Goal: Communication & Community: Participate in discussion

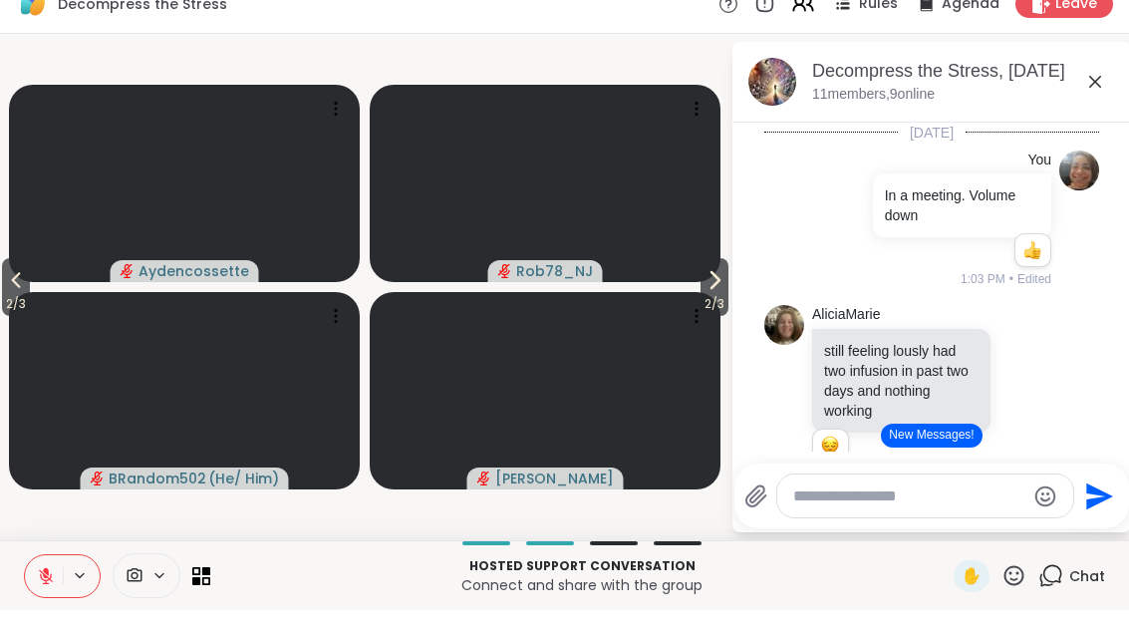
scroll to position [405, 0]
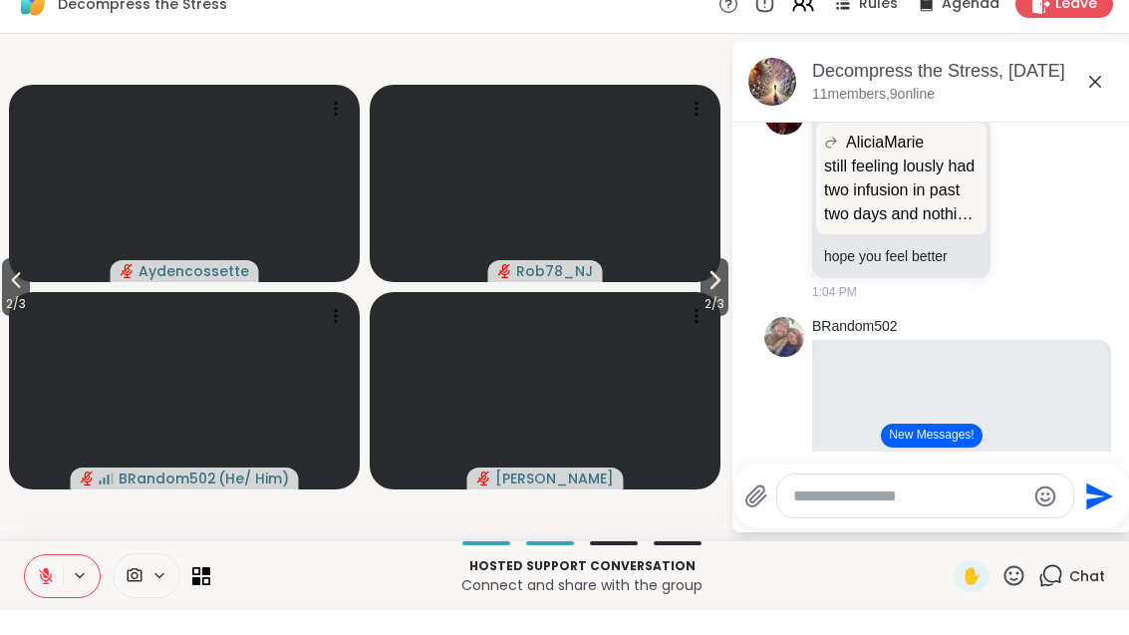
click at [716, 317] on span "2 / 3" at bounding box center [714, 329] width 28 height 24
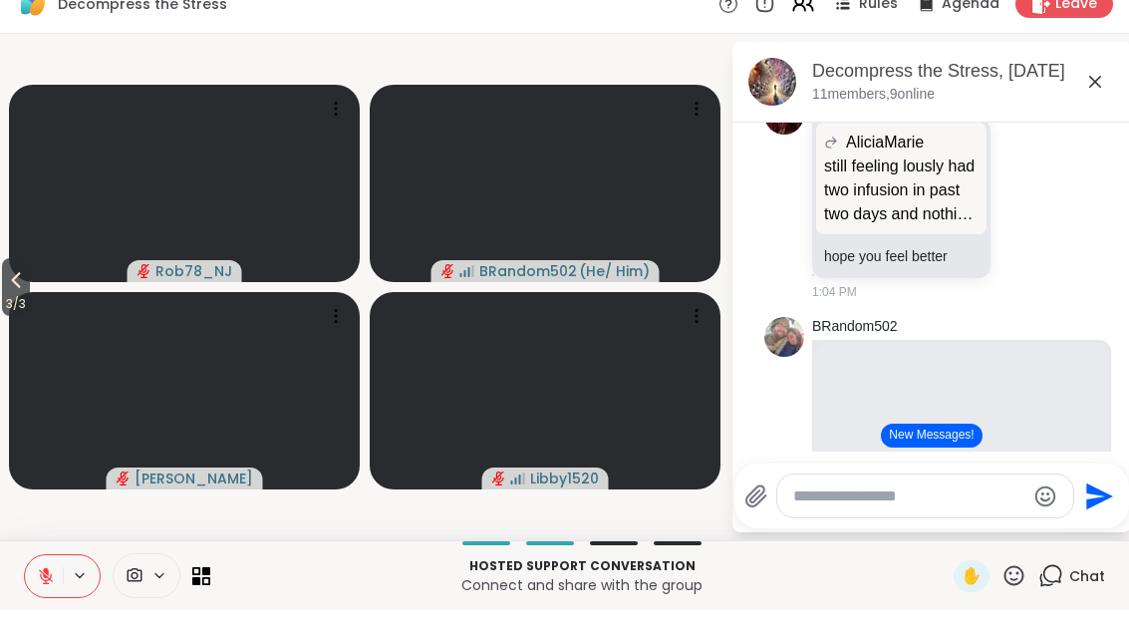
click at [30, 290] on button "3 / 3" at bounding box center [16, 312] width 28 height 58
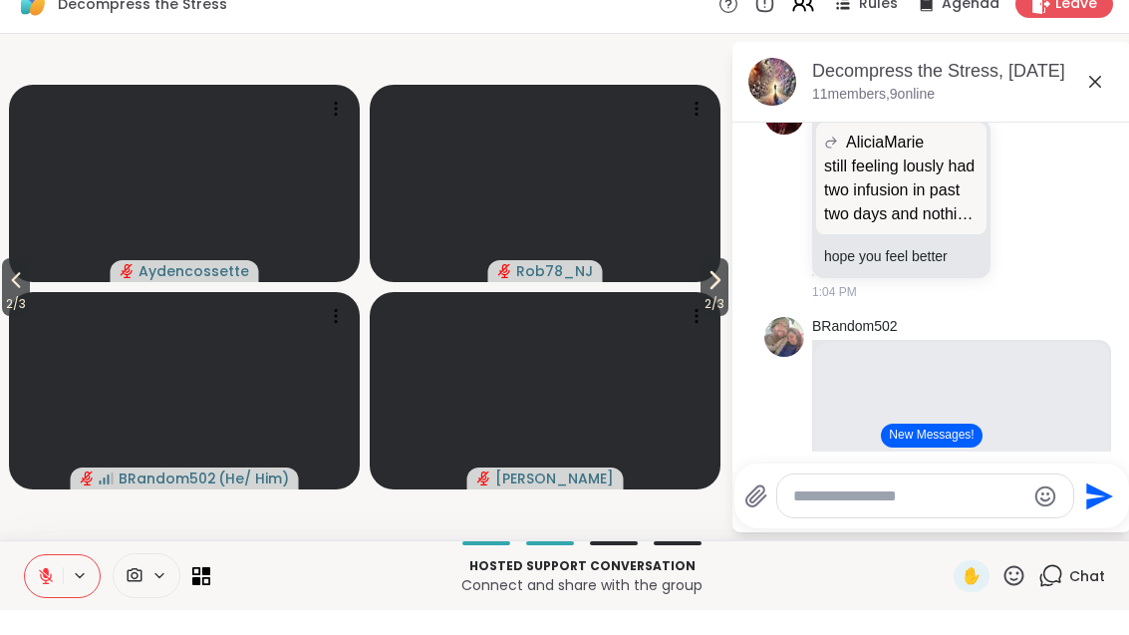
click at [30, 291] on button "2 / 3" at bounding box center [16, 312] width 28 height 58
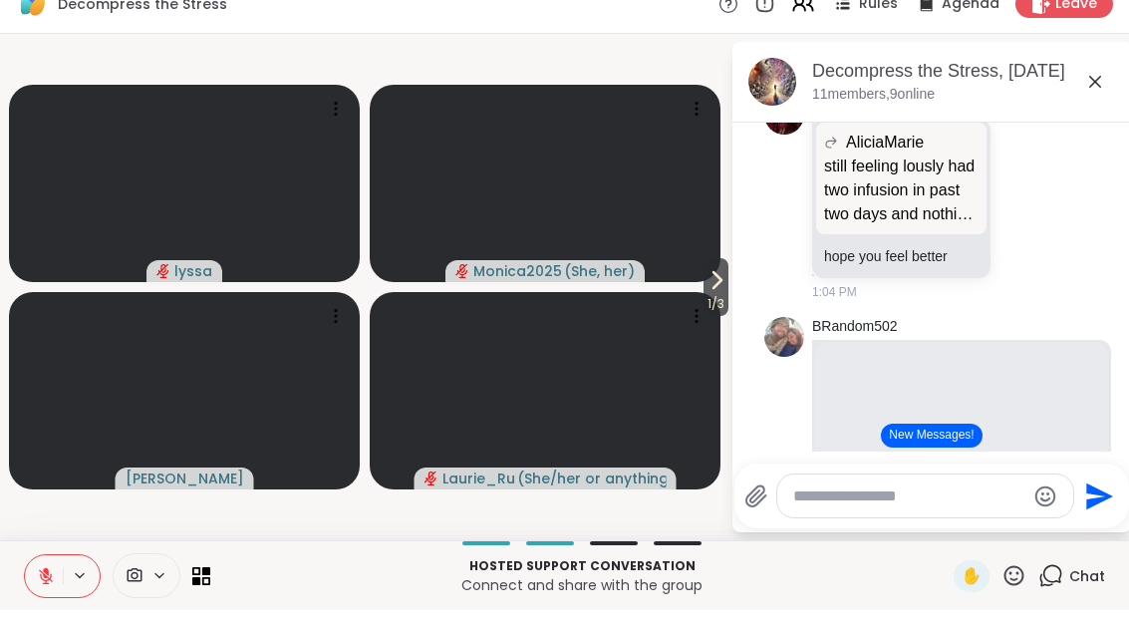
click at [64, 592] on button at bounding box center [81, 600] width 37 height 17
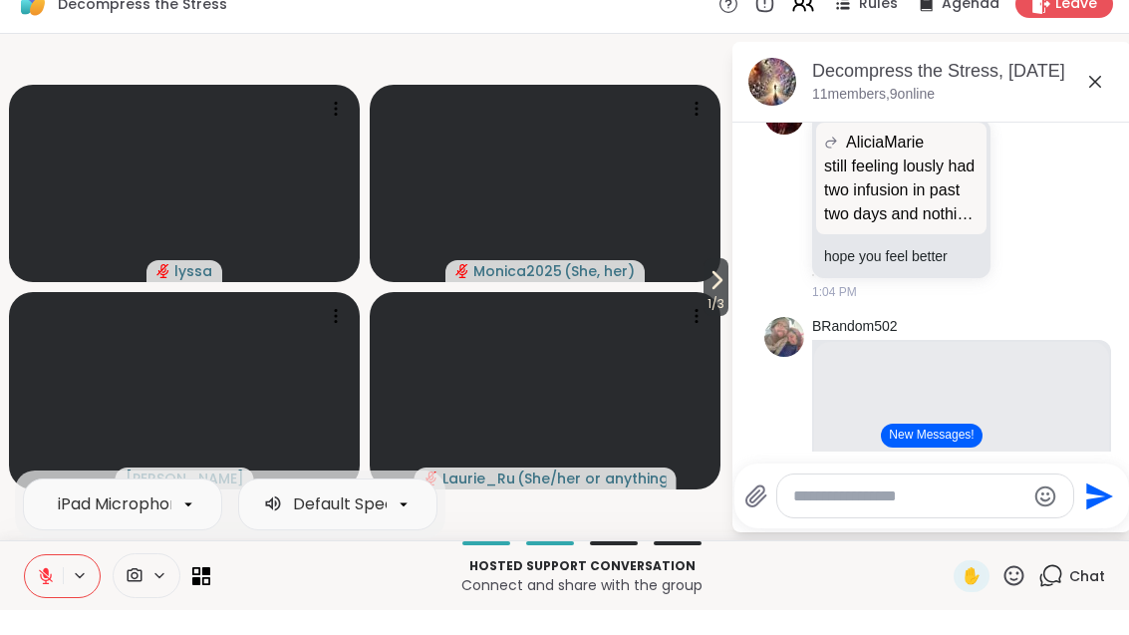
click at [48, 594] on icon at bounding box center [46, 601] width 14 height 14
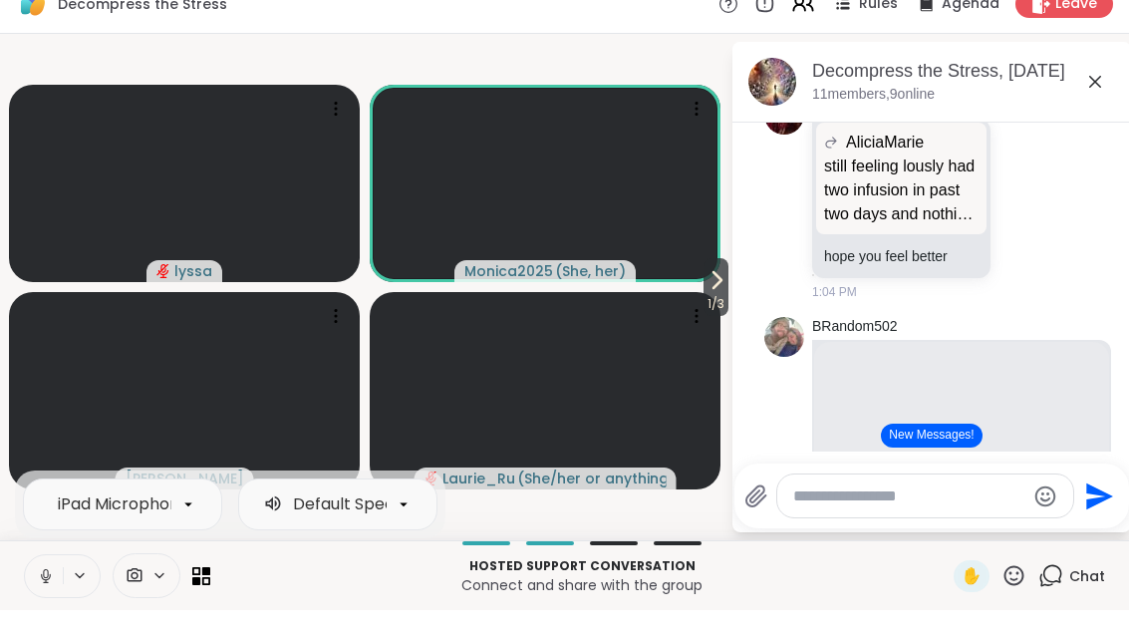
click at [838, 582] on p "Hosted support conversation" at bounding box center [581, 591] width 719 height 18
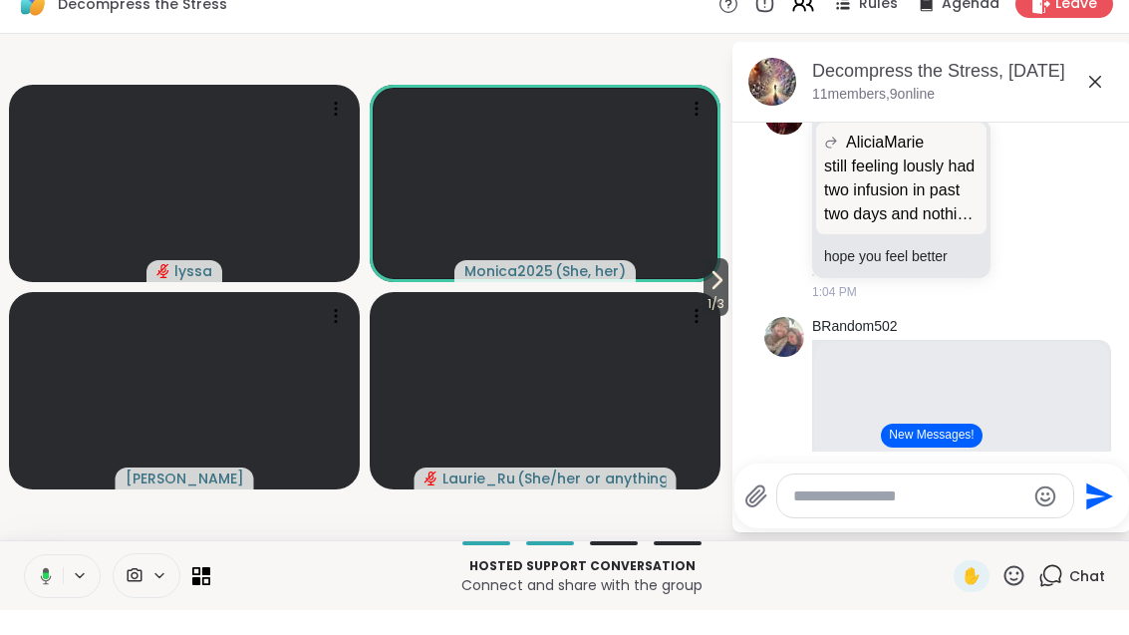
click at [720, 293] on icon at bounding box center [716, 305] width 24 height 24
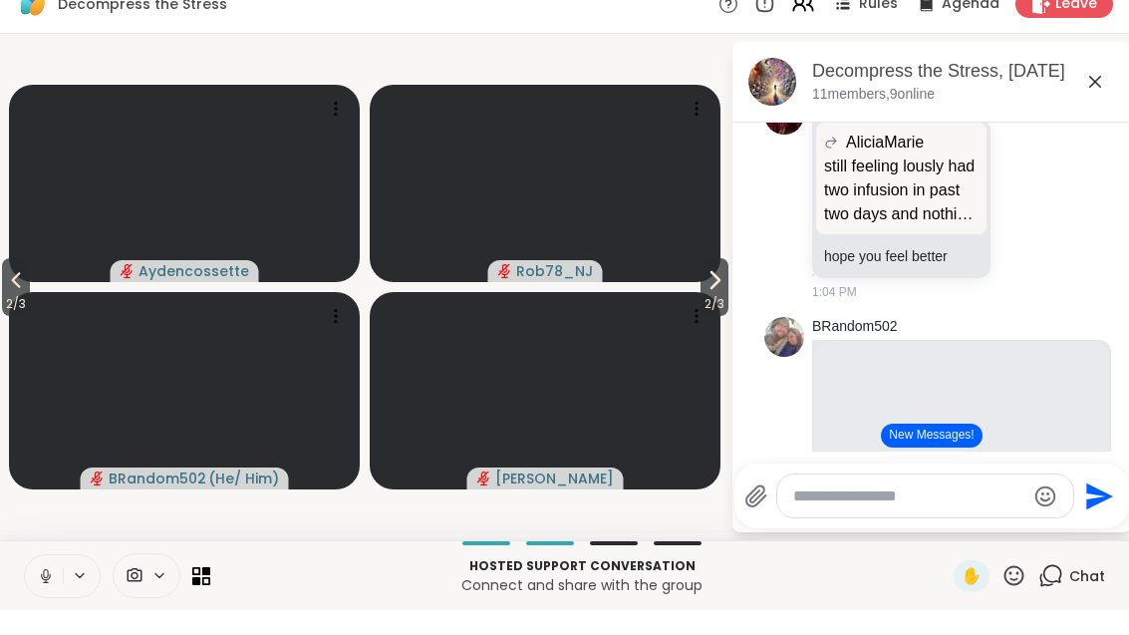
click at [15, 293] on icon at bounding box center [16, 305] width 24 height 24
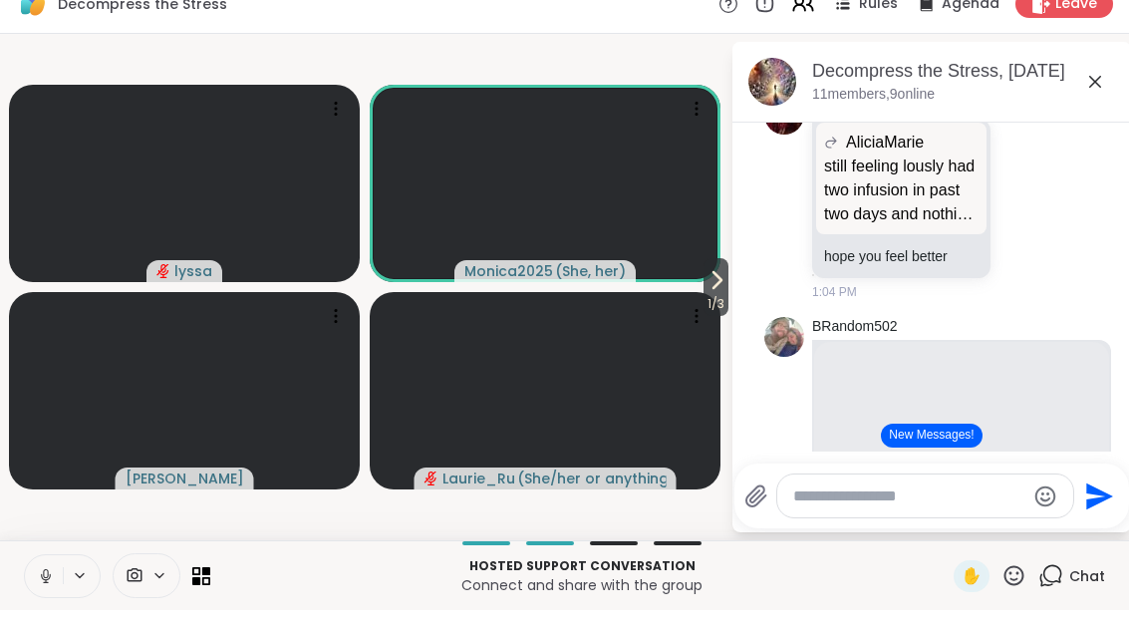
click at [50, 592] on icon at bounding box center [46, 601] width 18 height 18
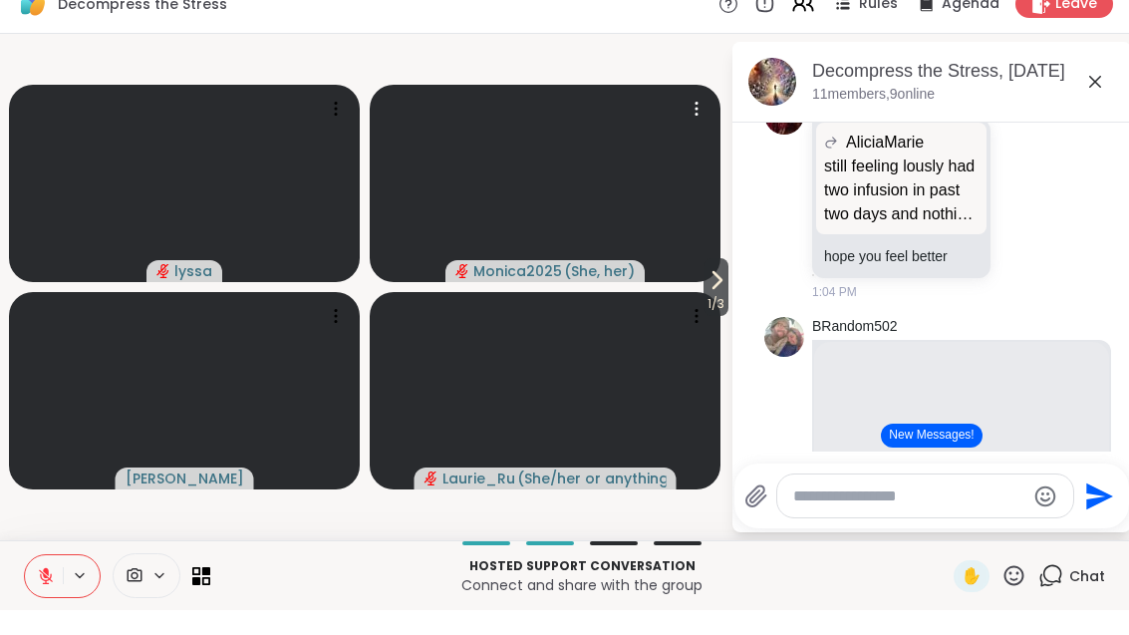
click at [690, 279] on video at bounding box center [545, 208] width 351 height 197
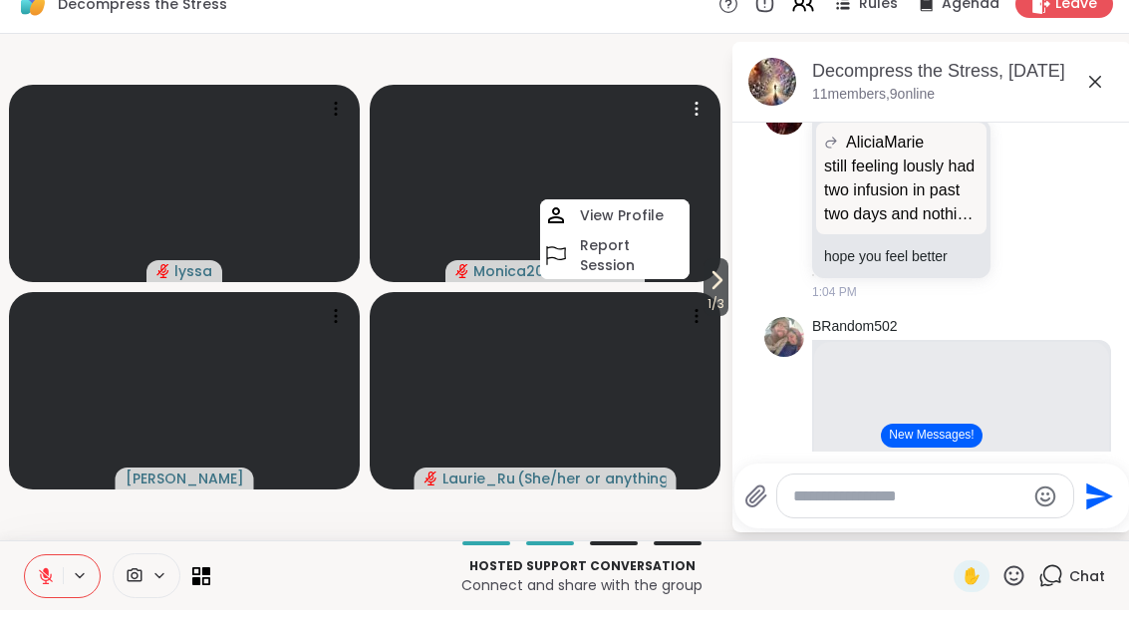
click at [708, 293] on icon at bounding box center [716, 305] width 24 height 24
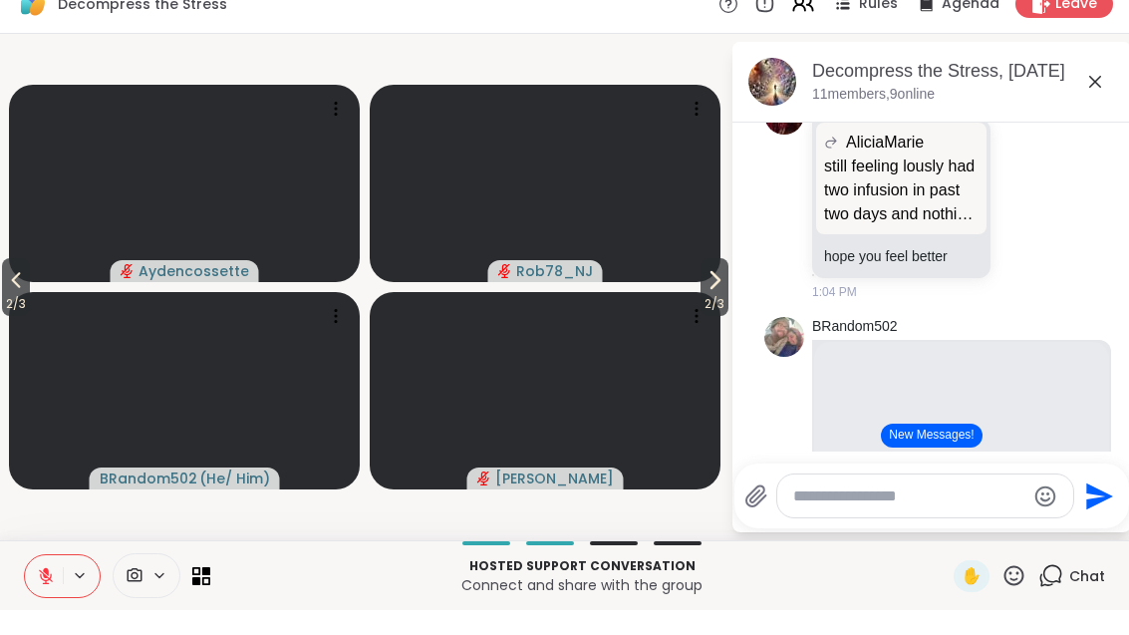
click at [56, 580] on button at bounding box center [44, 601] width 38 height 42
click at [8, 317] on span "2 / 3" at bounding box center [16, 329] width 28 height 24
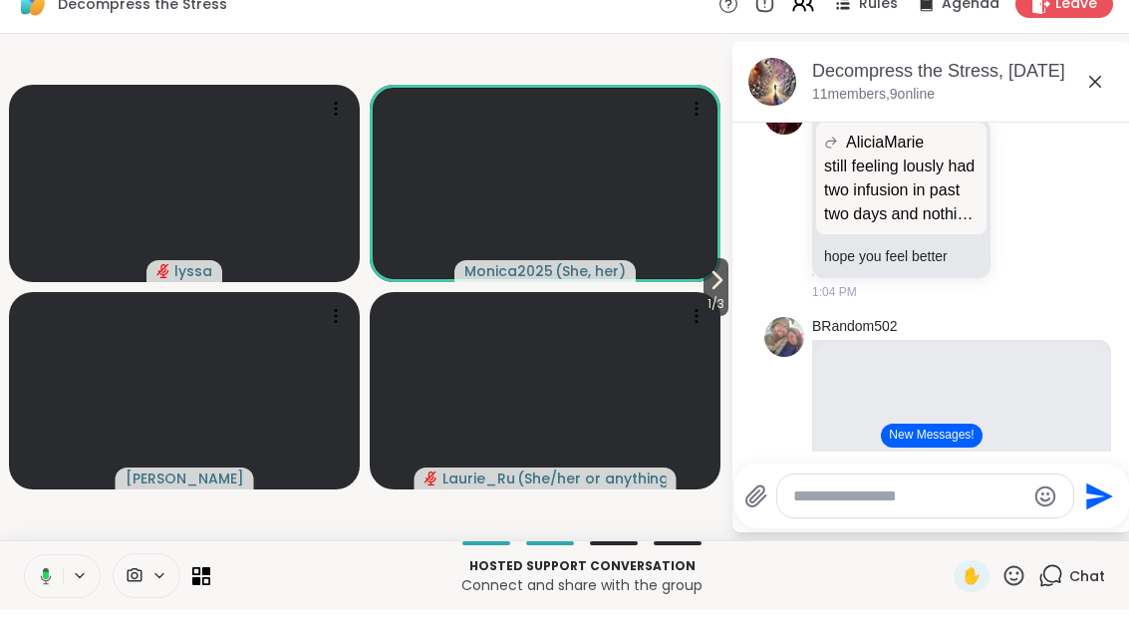
click at [722, 317] on span "1 / 3" at bounding box center [715, 329] width 25 height 24
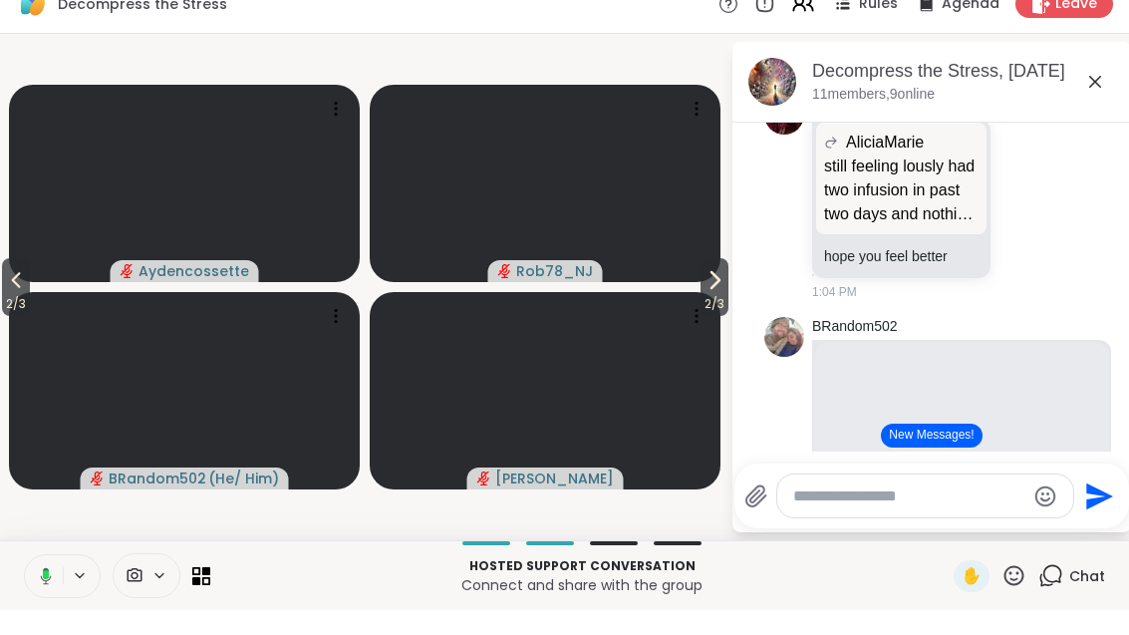
click at [720, 317] on span "2 / 3" at bounding box center [714, 329] width 28 height 24
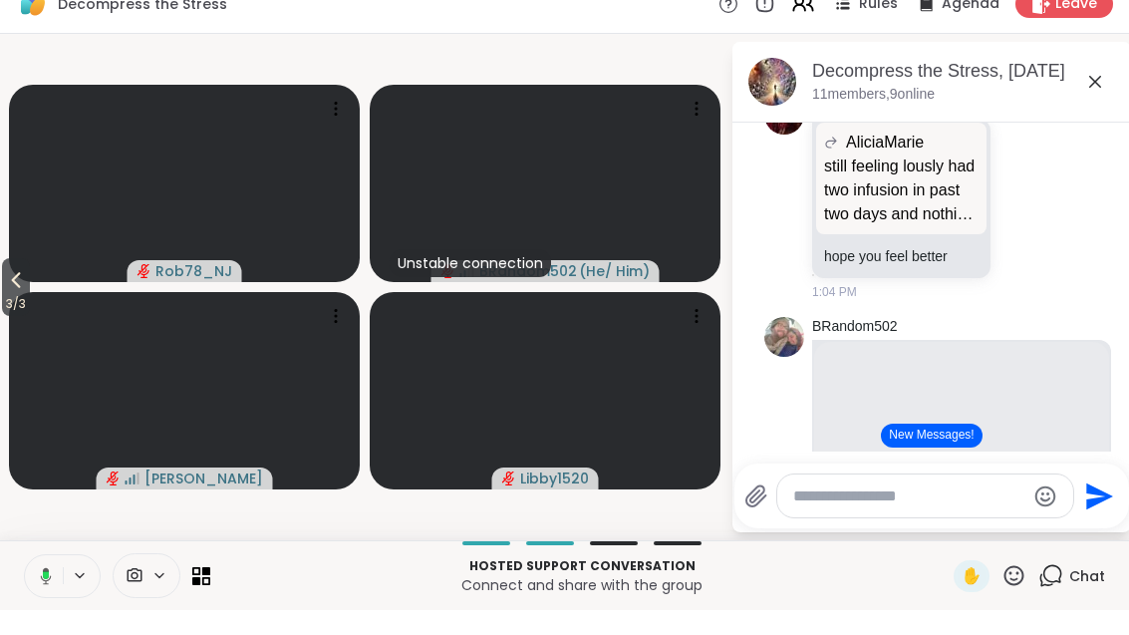
click at [9, 247] on video at bounding box center [184, 208] width 351 height 197
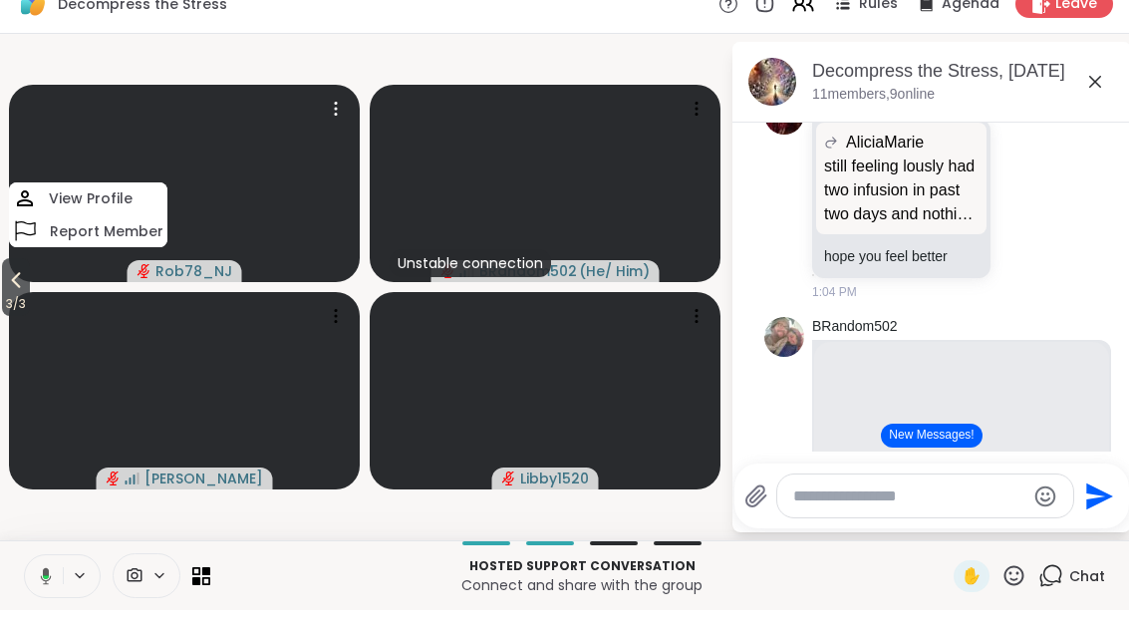
click at [4, 317] on span "3 / 3" at bounding box center [16, 329] width 28 height 24
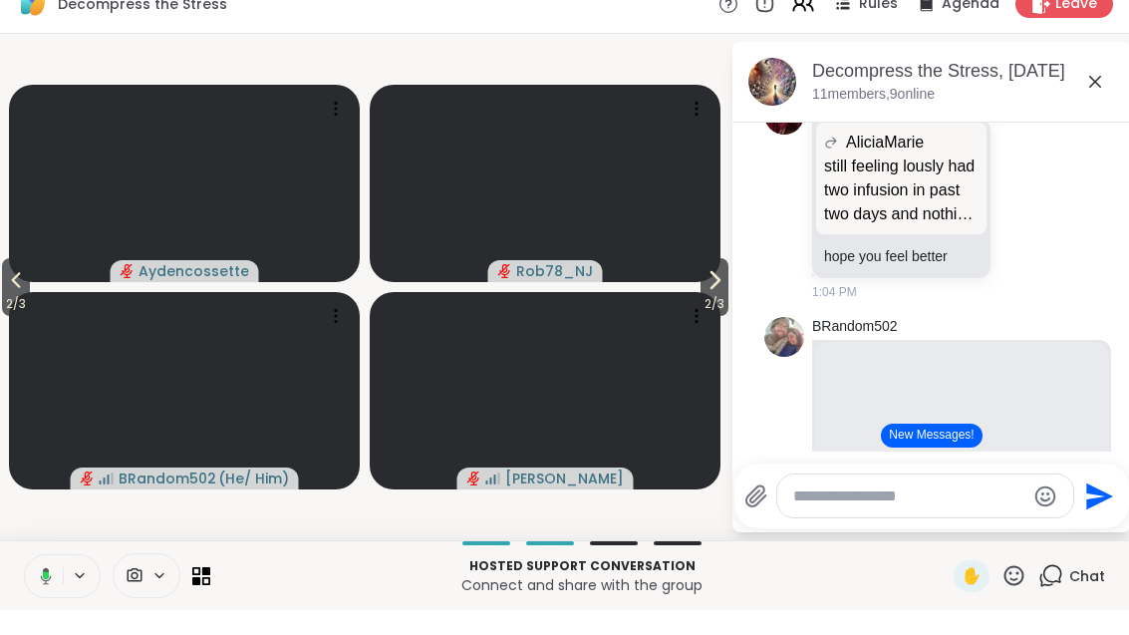
click at [29, 317] on span "2 / 3" at bounding box center [16, 329] width 28 height 24
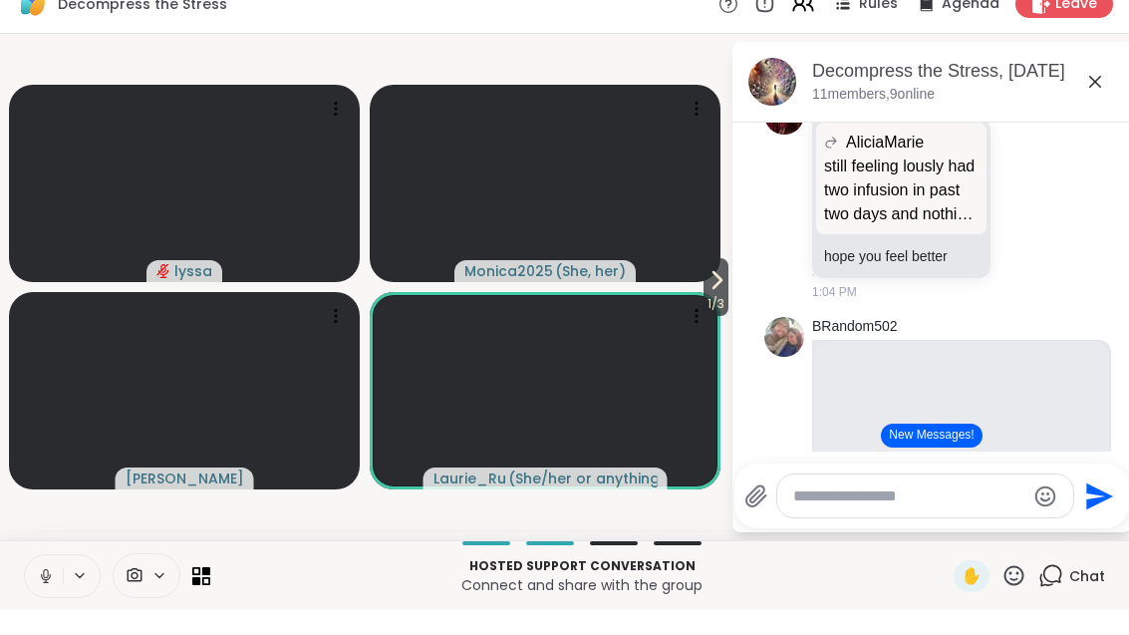
click at [203, 601] on icon at bounding box center [206, 605] width 8 height 8
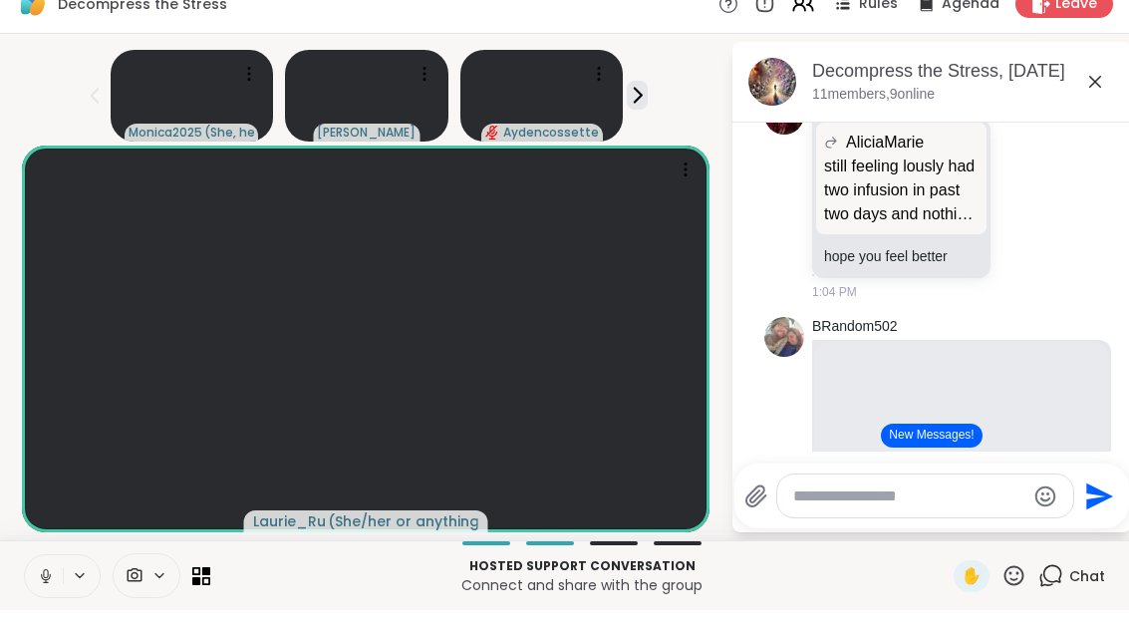
click at [197, 601] on icon at bounding box center [196, 605] width 8 height 8
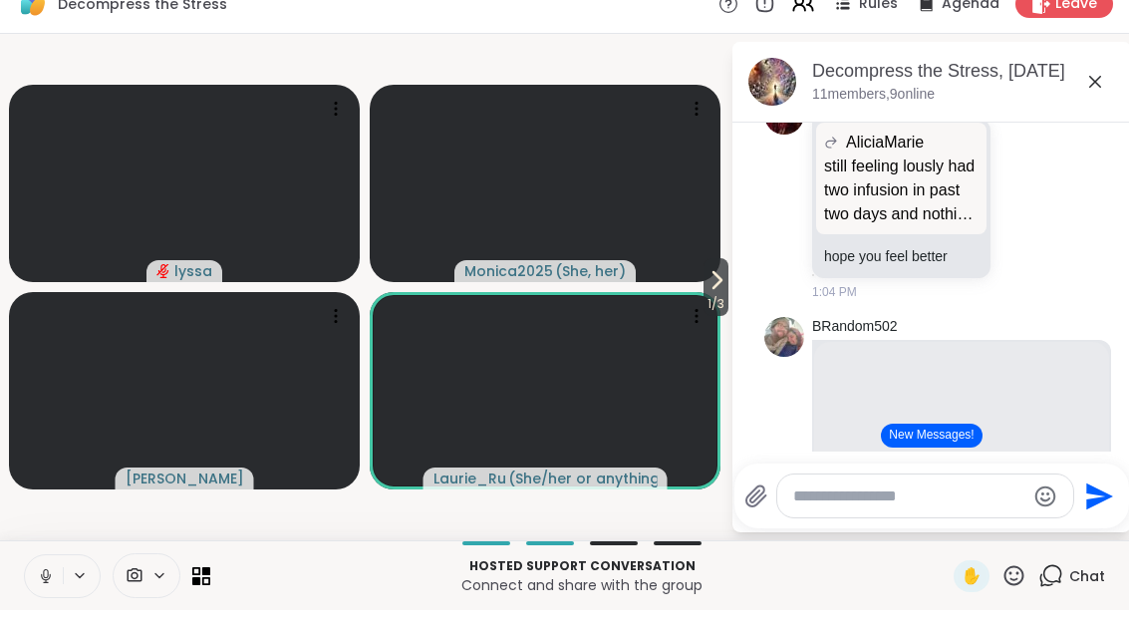
click at [716, 293] on icon at bounding box center [716, 305] width 24 height 24
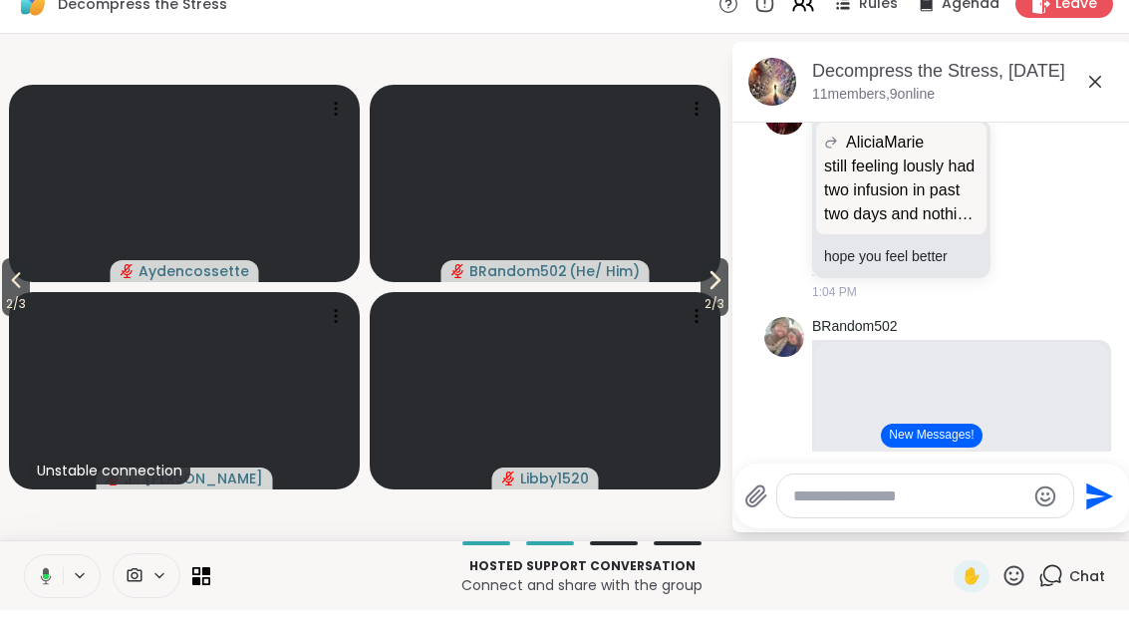
click at [11, 293] on icon at bounding box center [16, 305] width 24 height 24
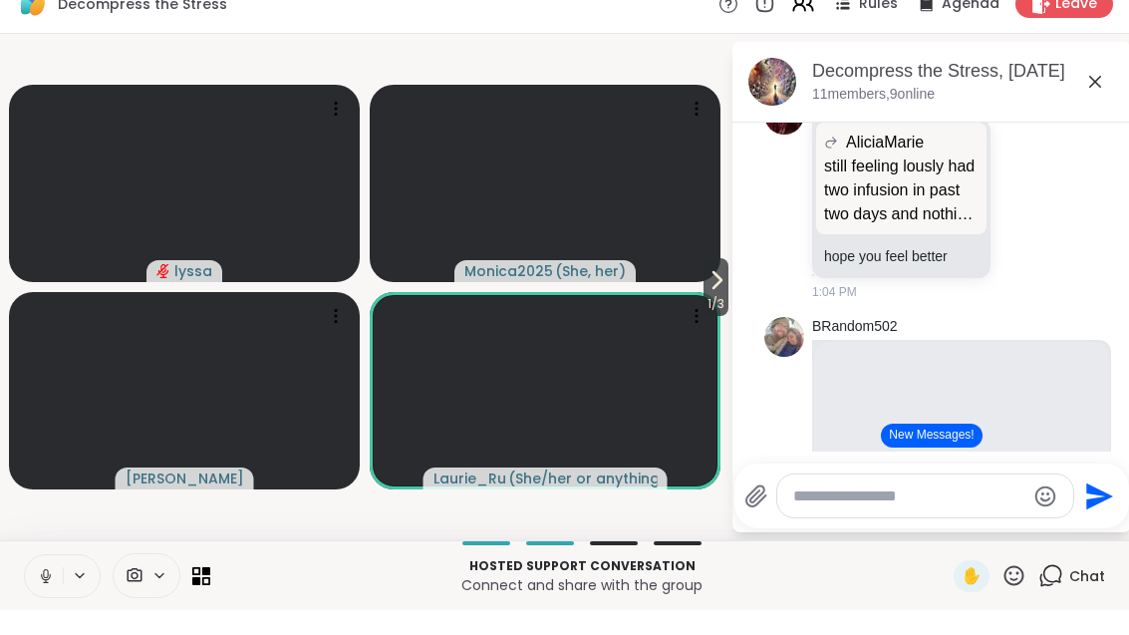
click at [197, 601] on icon at bounding box center [196, 605] width 8 height 8
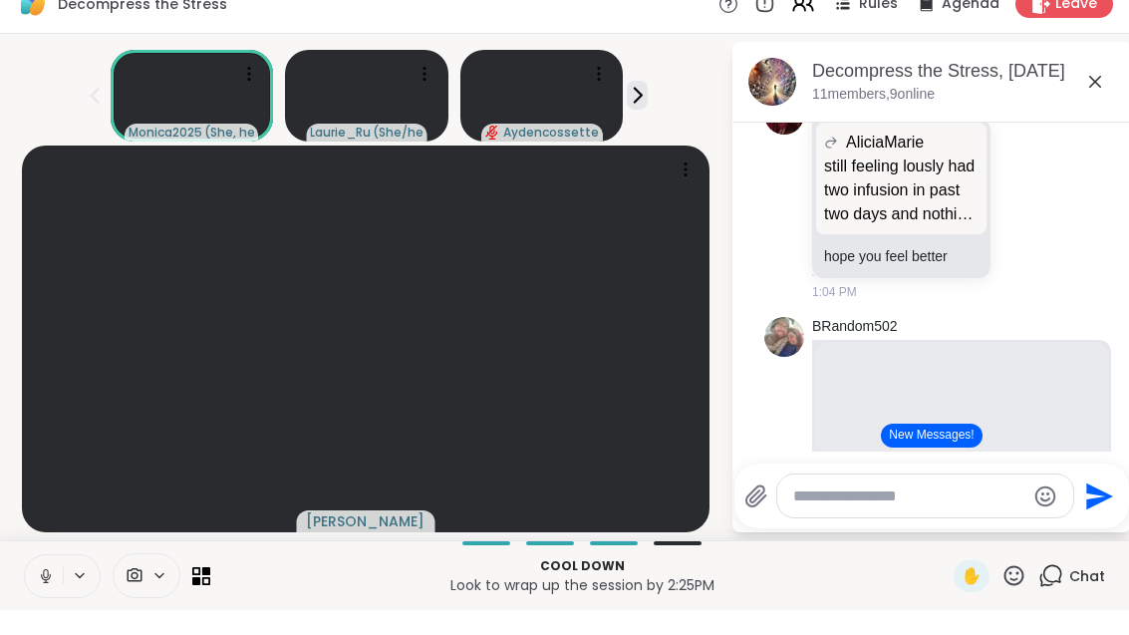
click at [200, 601] on icon at bounding box center [196, 605] width 8 height 8
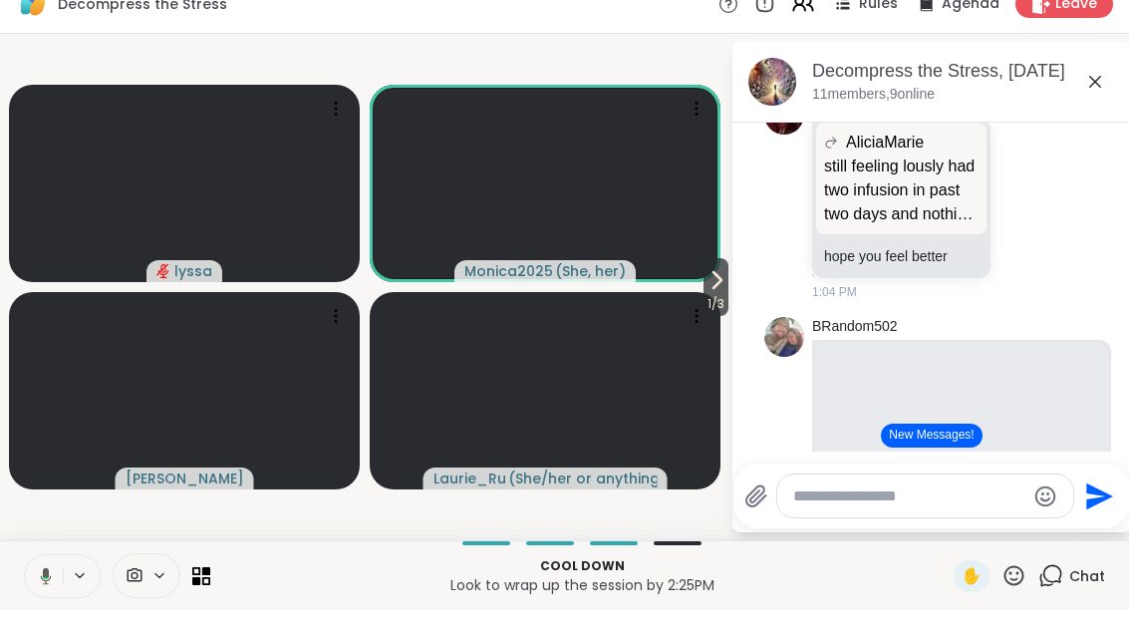
click at [718, 297] on icon at bounding box center [717, 305] width 8 height 16
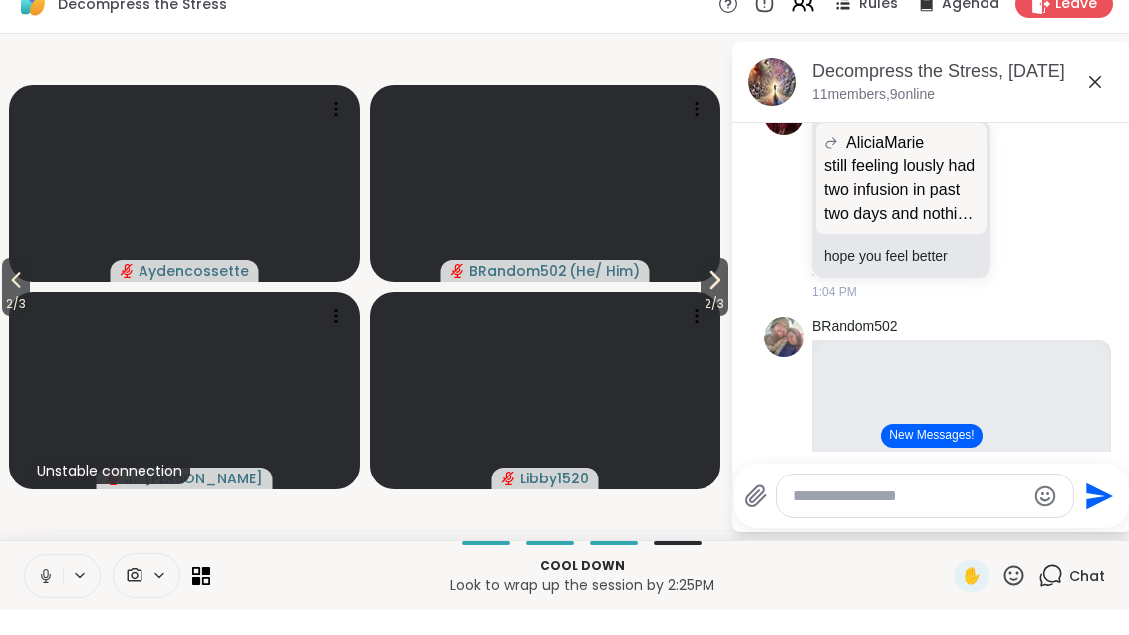
click at [707, 317] on span "2 / 3" at bounding box center [714, 329] width 28 height 24
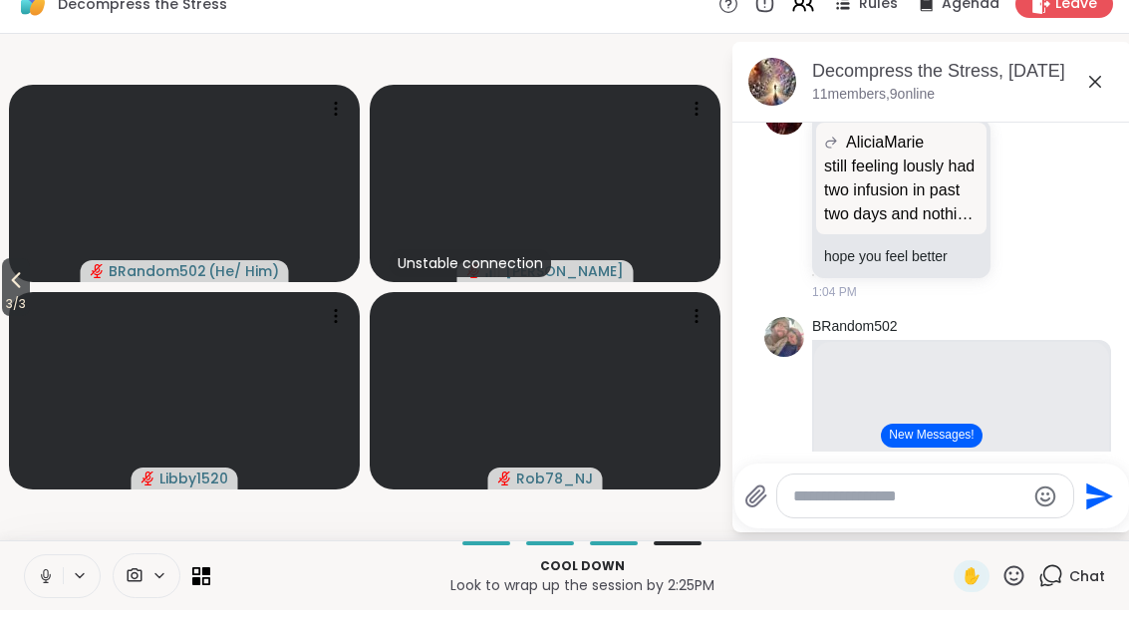
click at [16, 293] on icon at bounding box center [16, 305] width 24 height 24
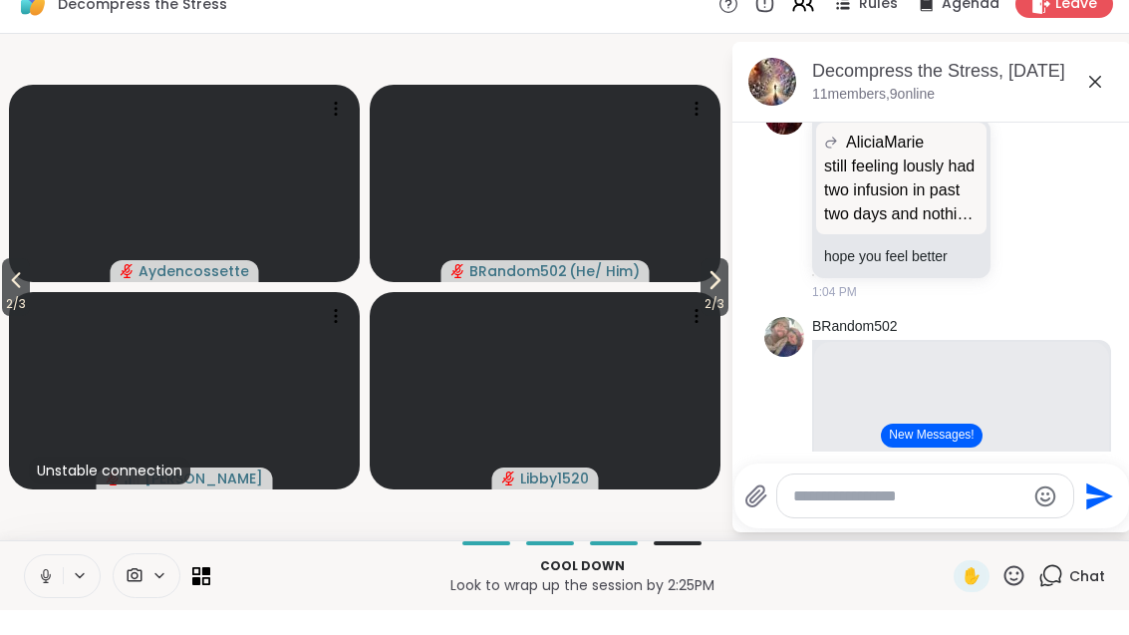
click at [30, 283] on button "2 / 3" at bounding box center [16, 312] width 28 height 58
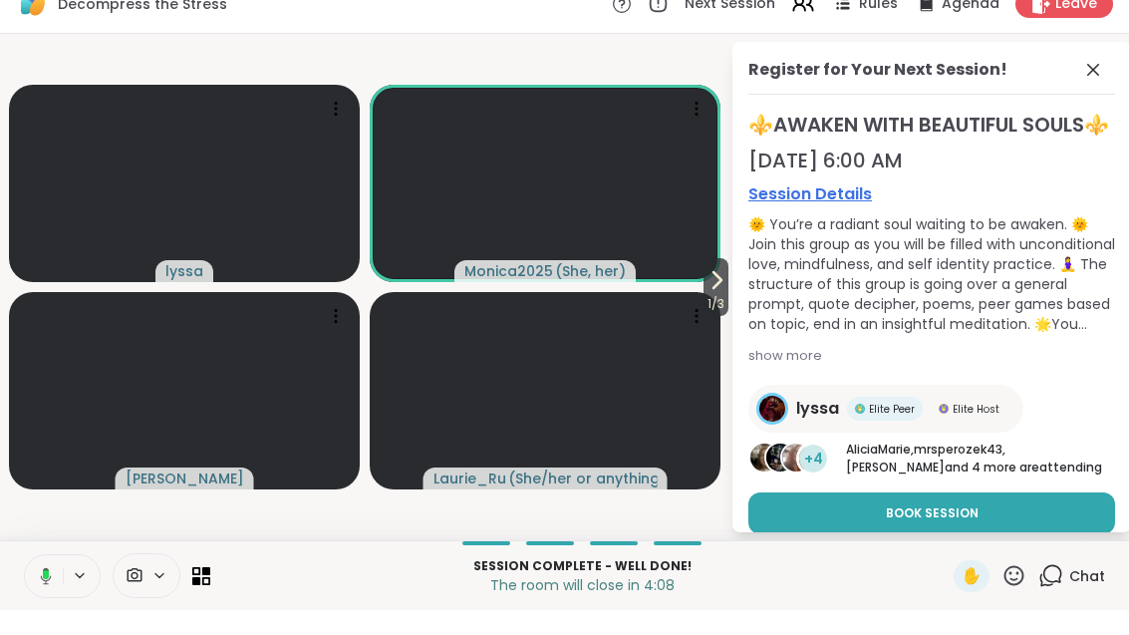
click at [1085, 83] on icon at bounding box center [1093, 95] width 24 height 24
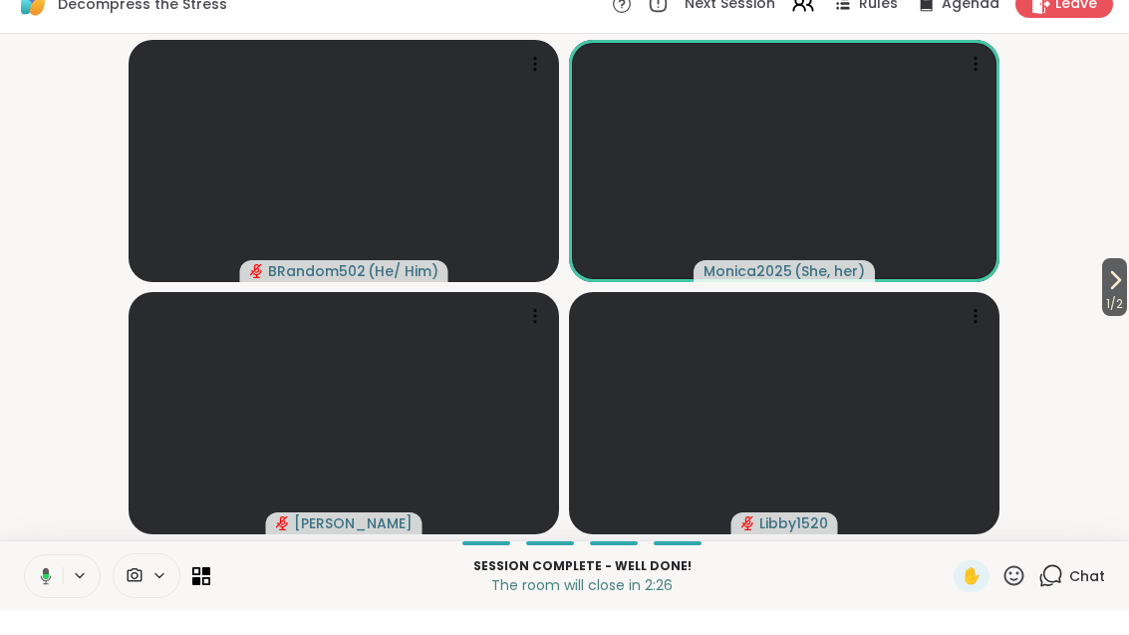
click at [1118, 317] on span "1 / 2" at bounding box center [1114, 329] width 25 height 24
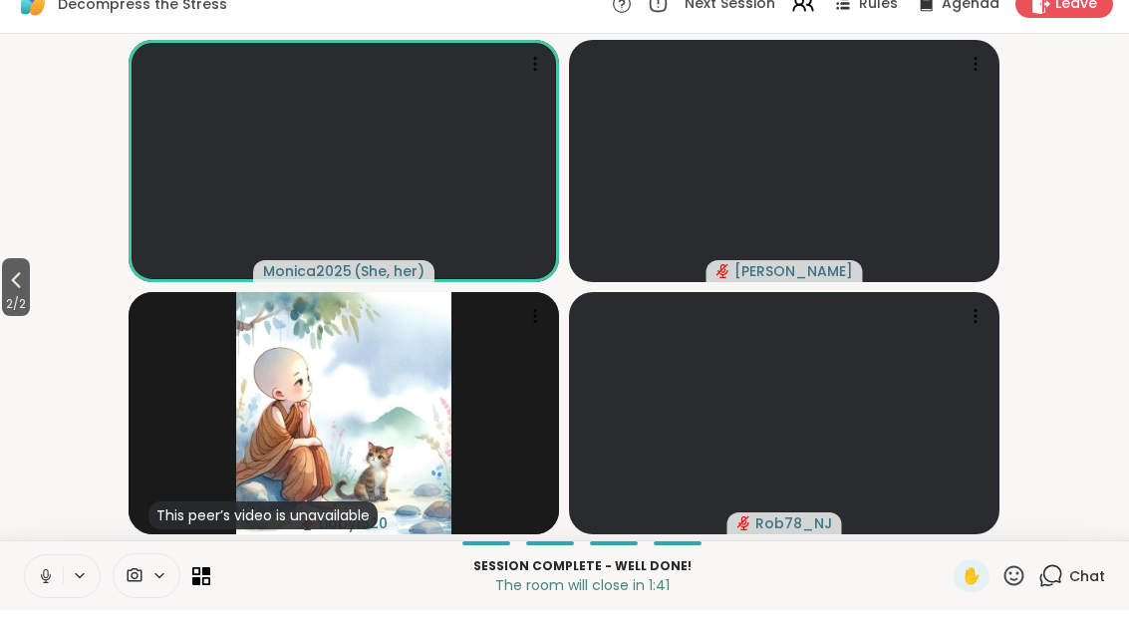
click at [11, 317] on span "2 / 2" at bounding box center [16, 329] width 28 height 24
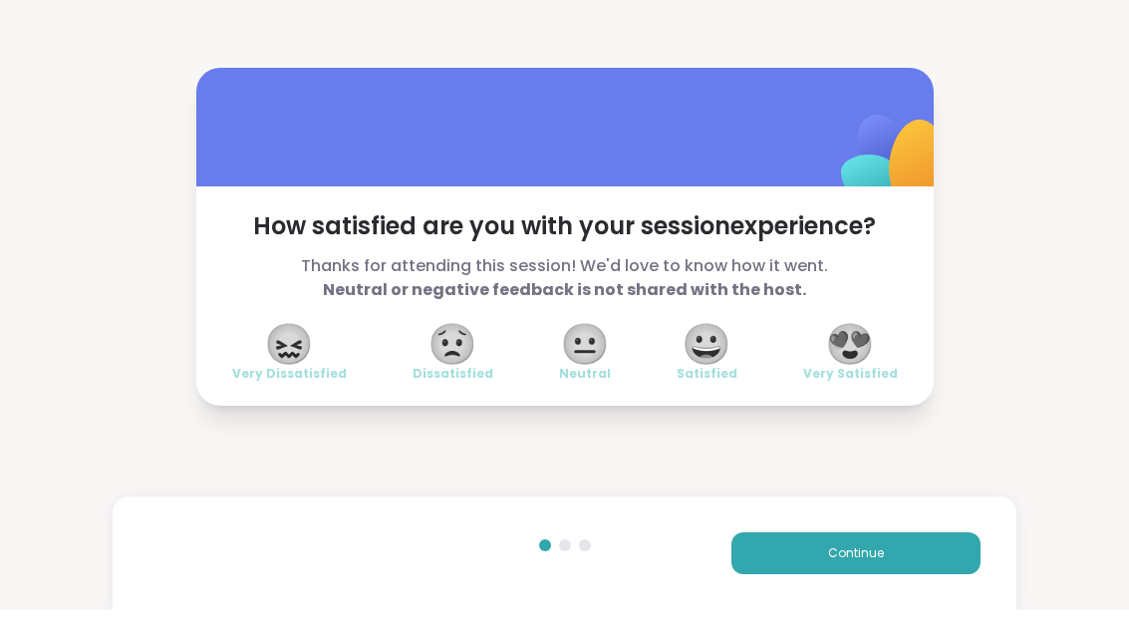
click at [864, 351] on span "😍" at bounding box center [850, 369] width 50 height 36
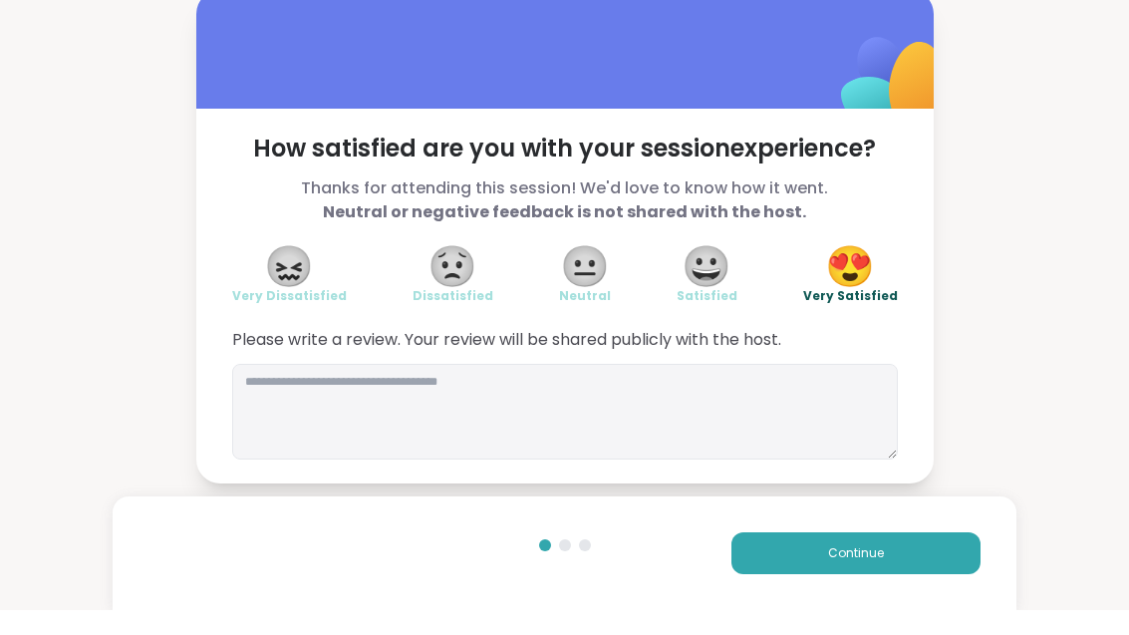
click at [927, 562] on button "Continue" at bounding box center [855, 578] width 249 height 42
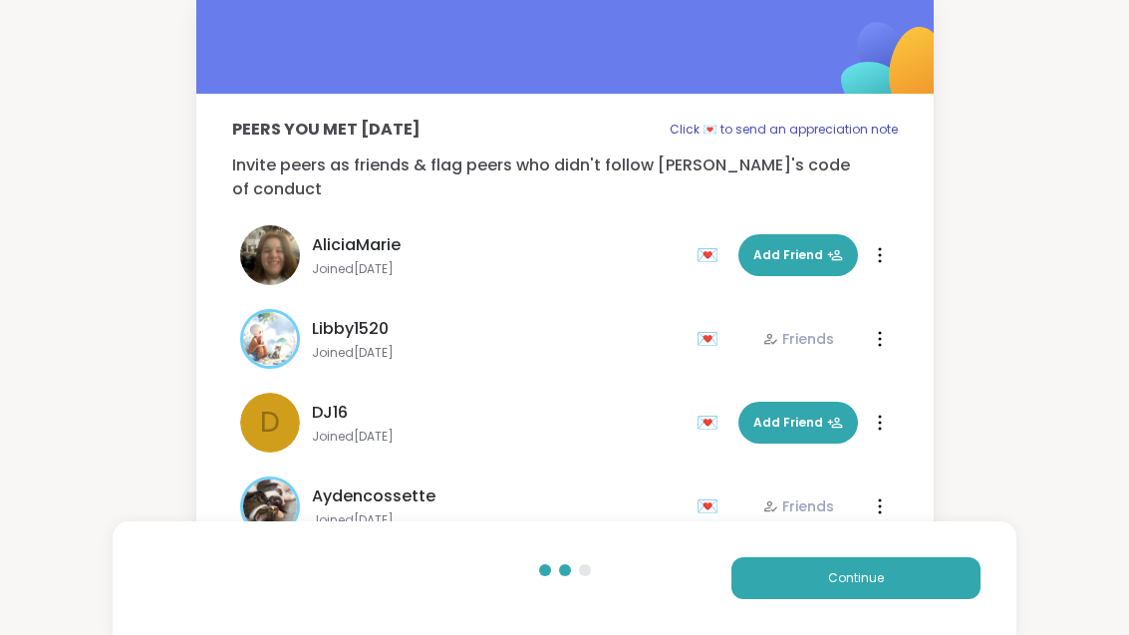
click at [927, 562] on button "Continue" at bounding box center [855, 578] width 249 height 42
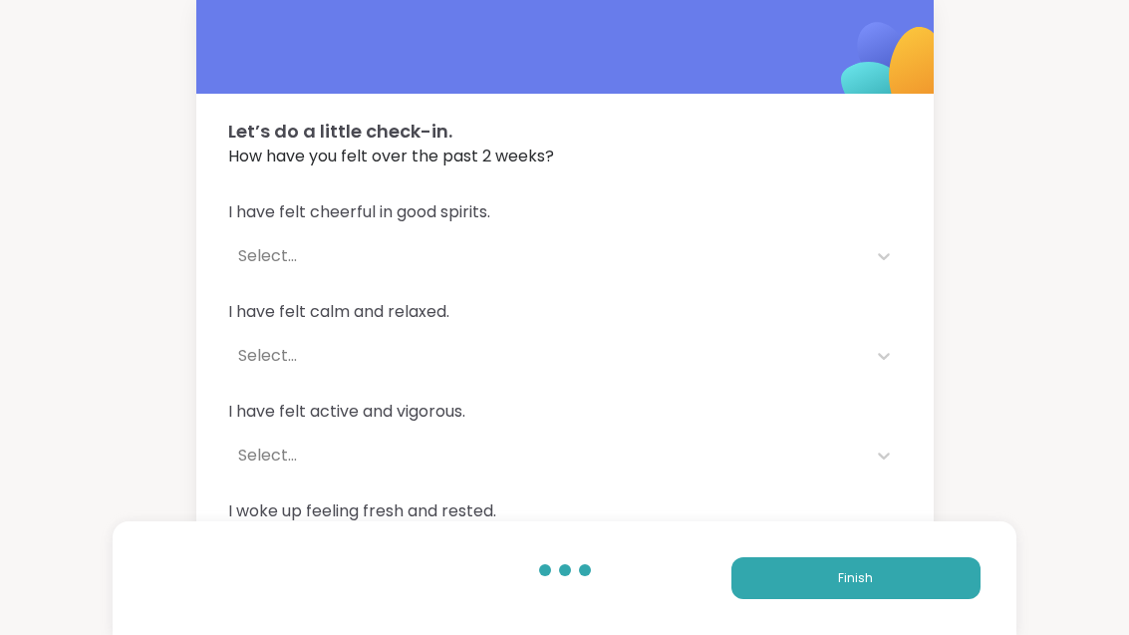
click at [918, 583] on button "Finish" at bounding box center [855, 578] width 249 height 42
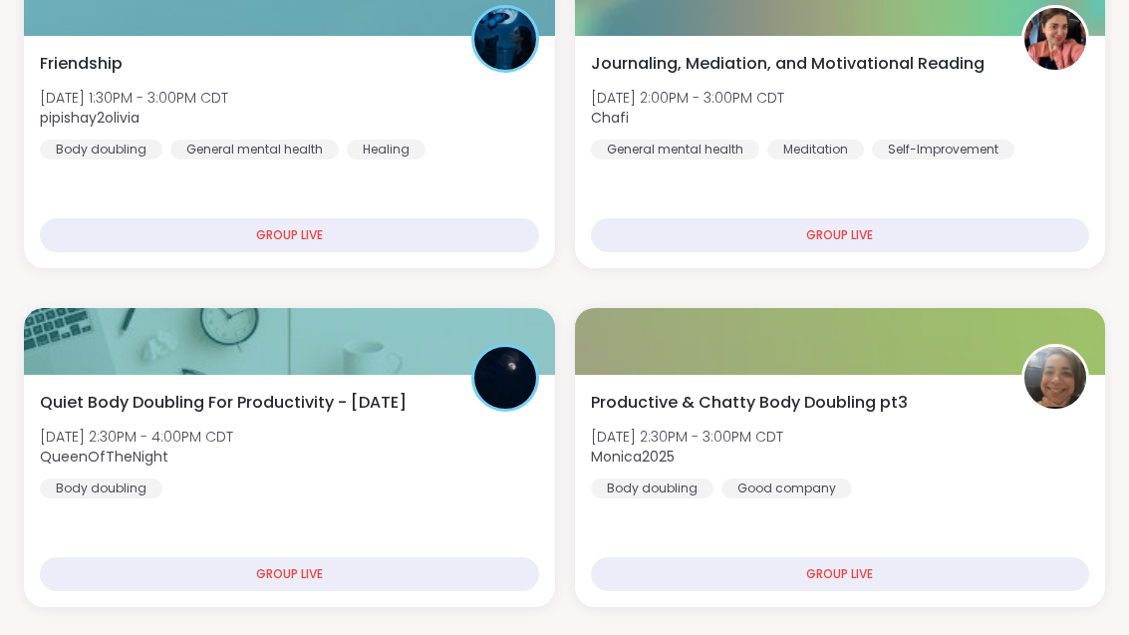
scroll to position [462, 0]
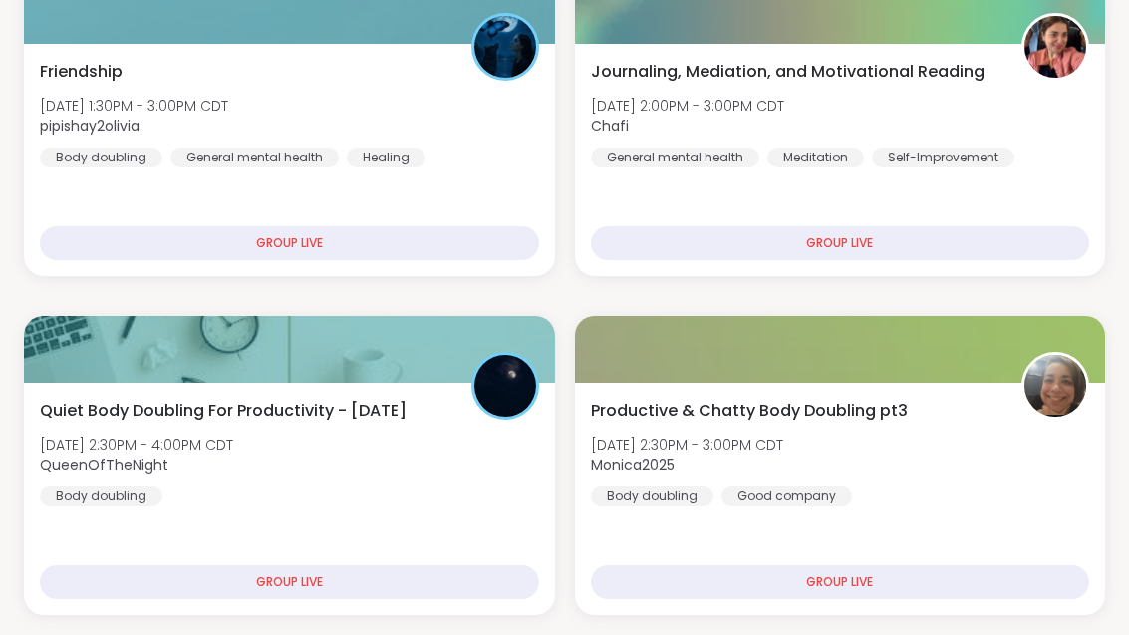
click at [926, 463] on div "Productive & Chatty Body Doubling pt3 [DATE] 2:30PM - 3:00PM CDT Monica2025 Bod…" at bounding box center [840, 453] width 499 height 108
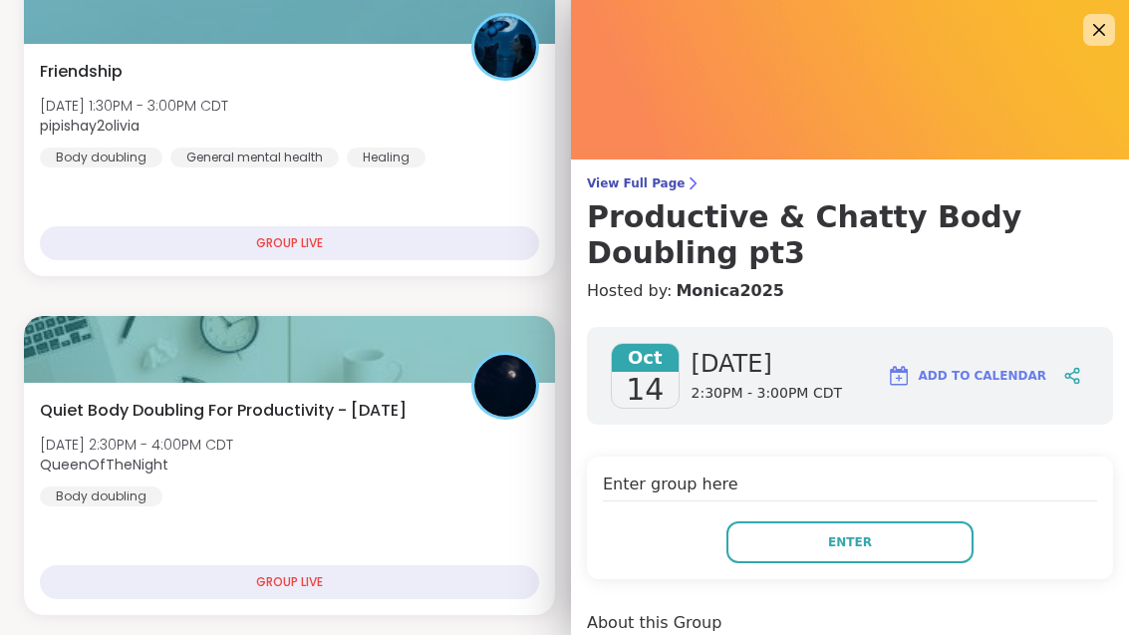
click at [895, 550] on button "Enter" at bounding box center [849, 542] width 247 height 42
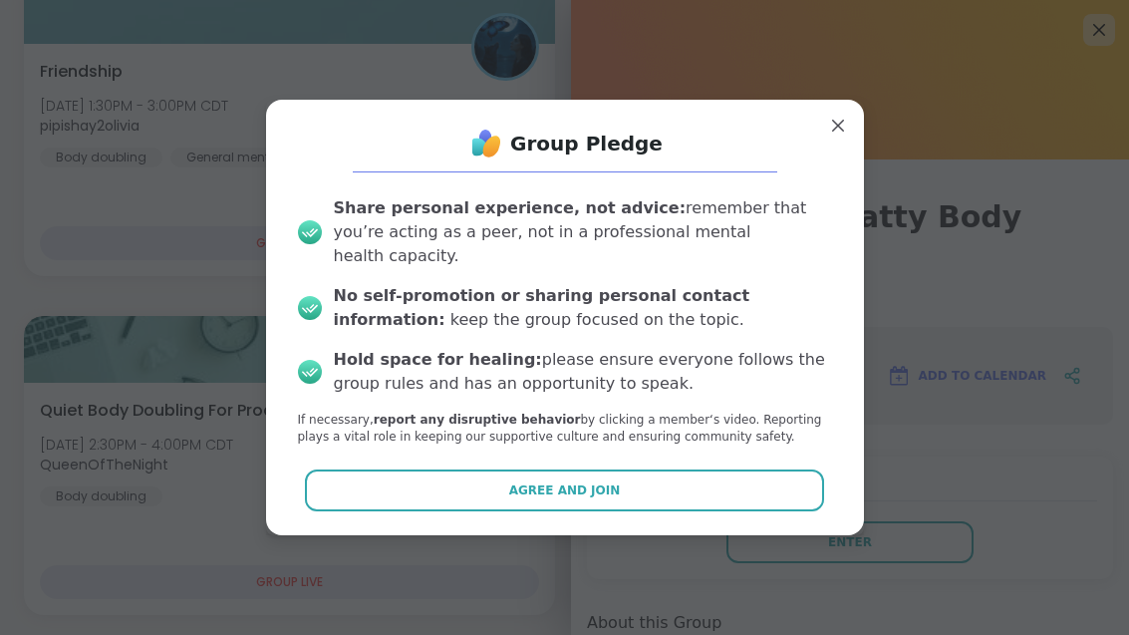
click at [751, 478] on button "Agree and Join" at bounding box center [564, 490] width 519 height 42
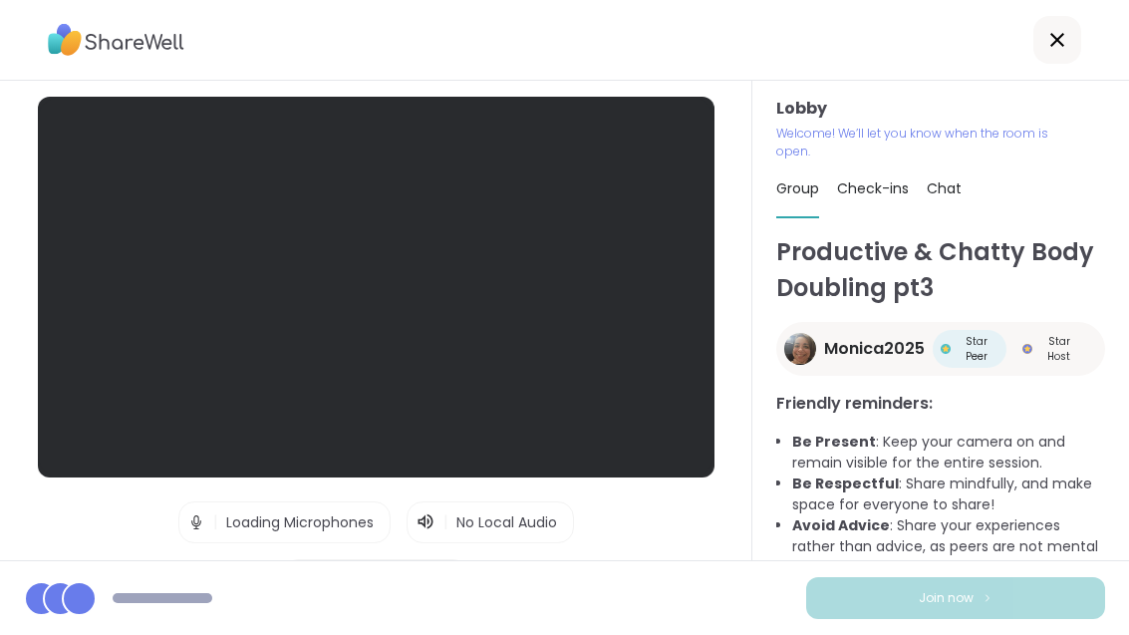
scroll to position [64, 0]
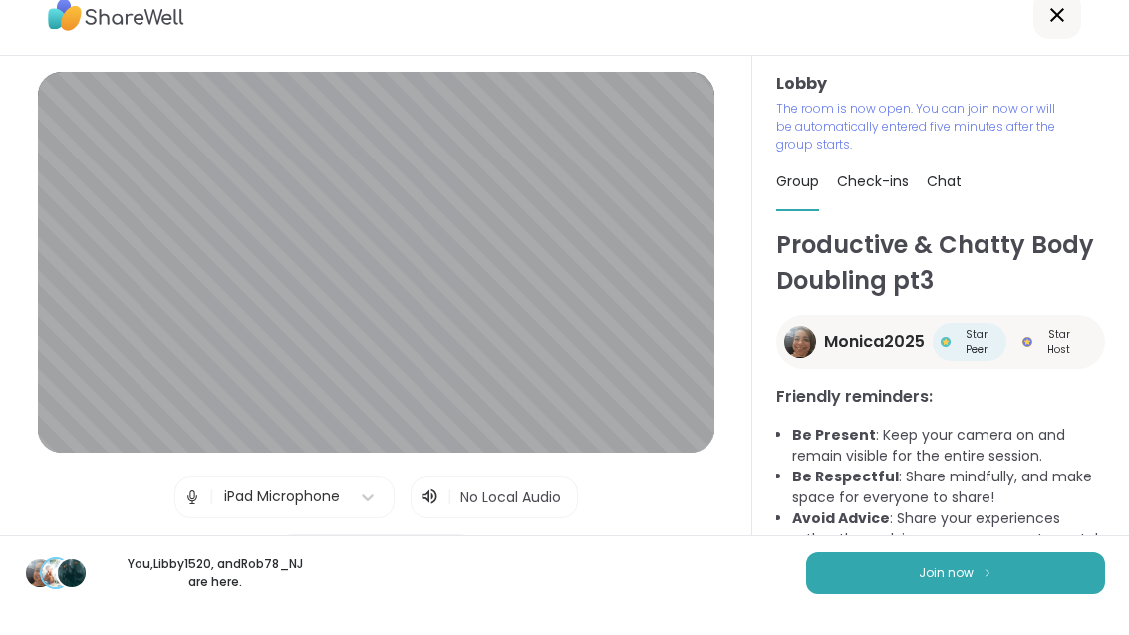
click at [990, 592] on img at bounding box center [987, 597] width 12 height 11
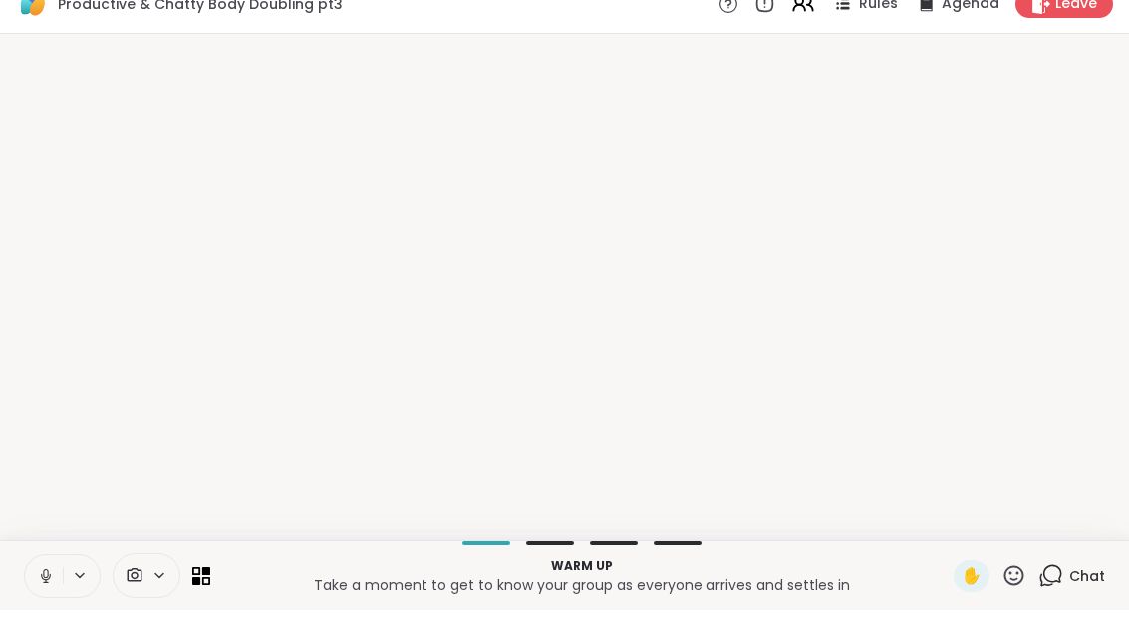
scroll to position [0, 0]
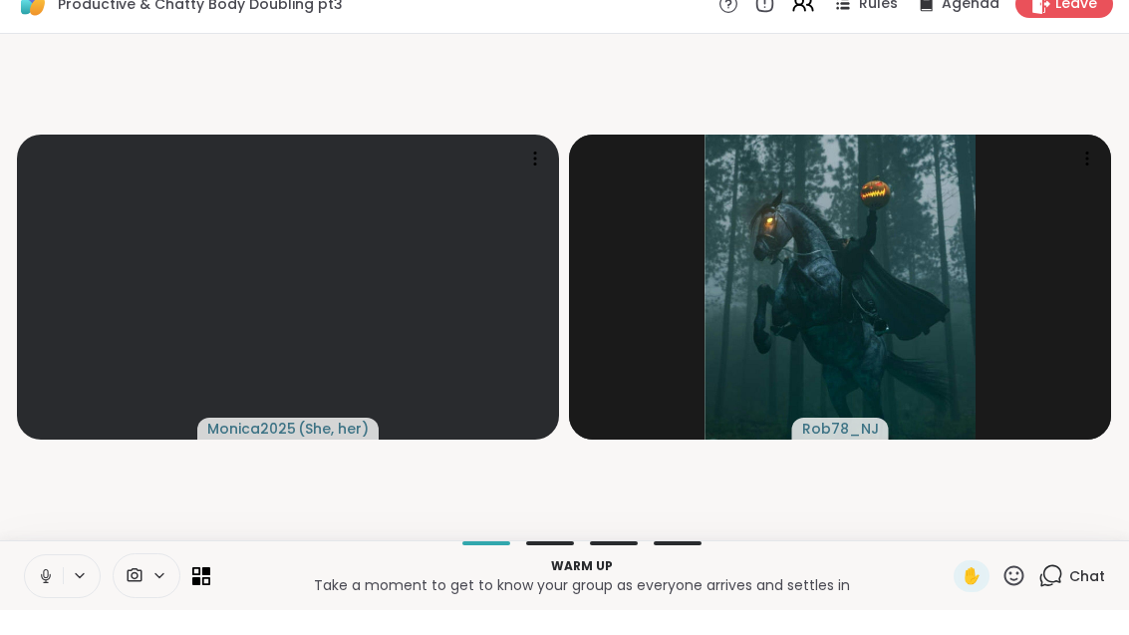
click at [813, 17] on icon at bounding box center [803, 29] width 24 height 24
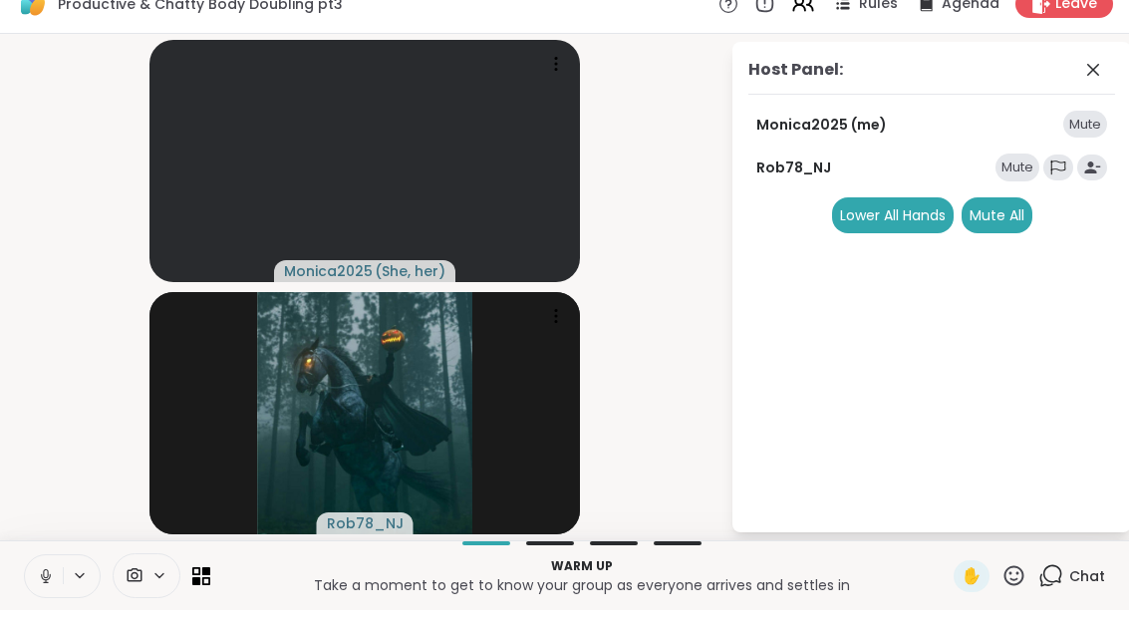
click at [1107, 83] on span at bounding box center [1095, 95] width 28 height 24
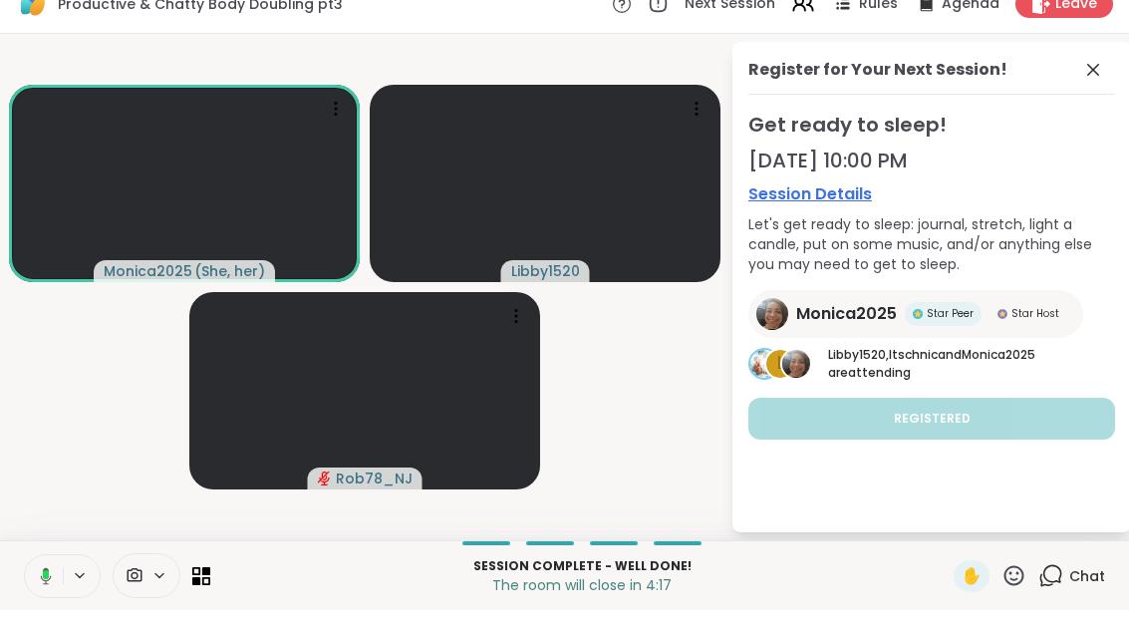
click at [1088, 83] on icon at bounding box center [1093, 95] width 24 height 24
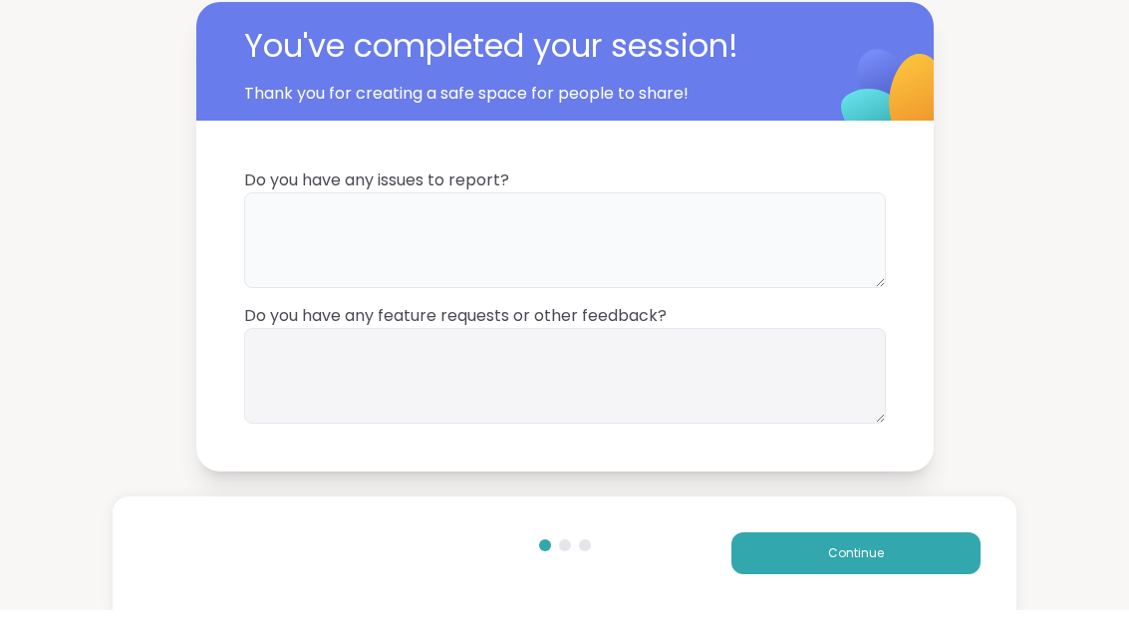
click at [611, 217] on textarea at bounding box center [565, 265] width 642 height 96
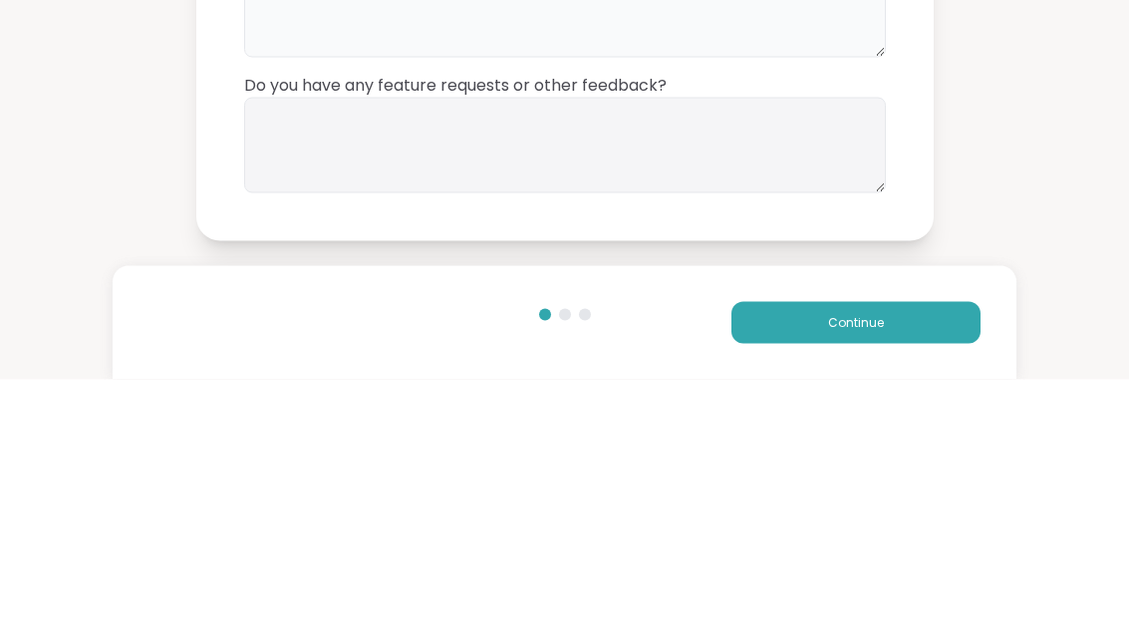
type textarea "**"
click at [714, 353] on textarea at bounding box center [565, 401] width 642 height 96
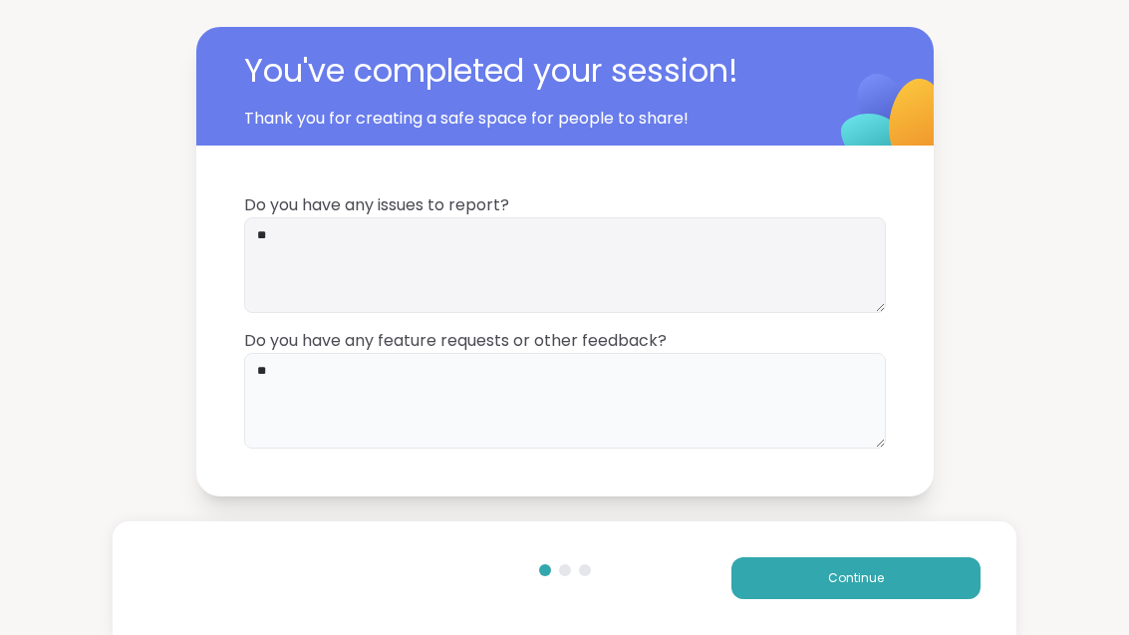
type textarea "**"
click at [928, 569] on button "Continue" at bounding box center [855, 578] width 249 height 42
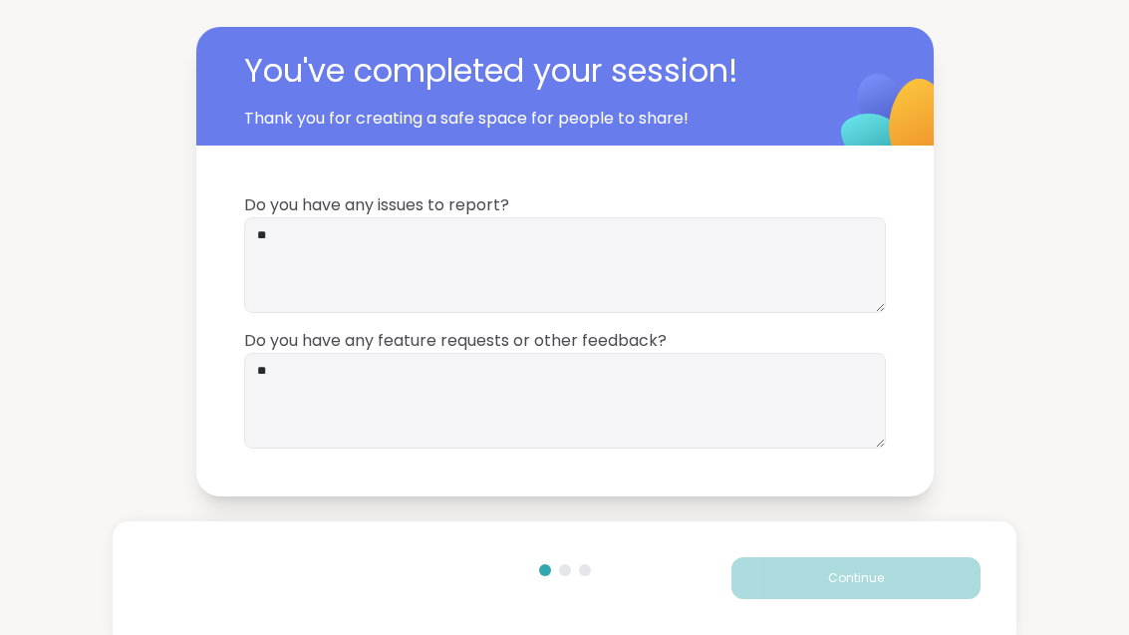
click at [927, 568] on button "Continue" at bounding box center [855, 578] width 249 height 42
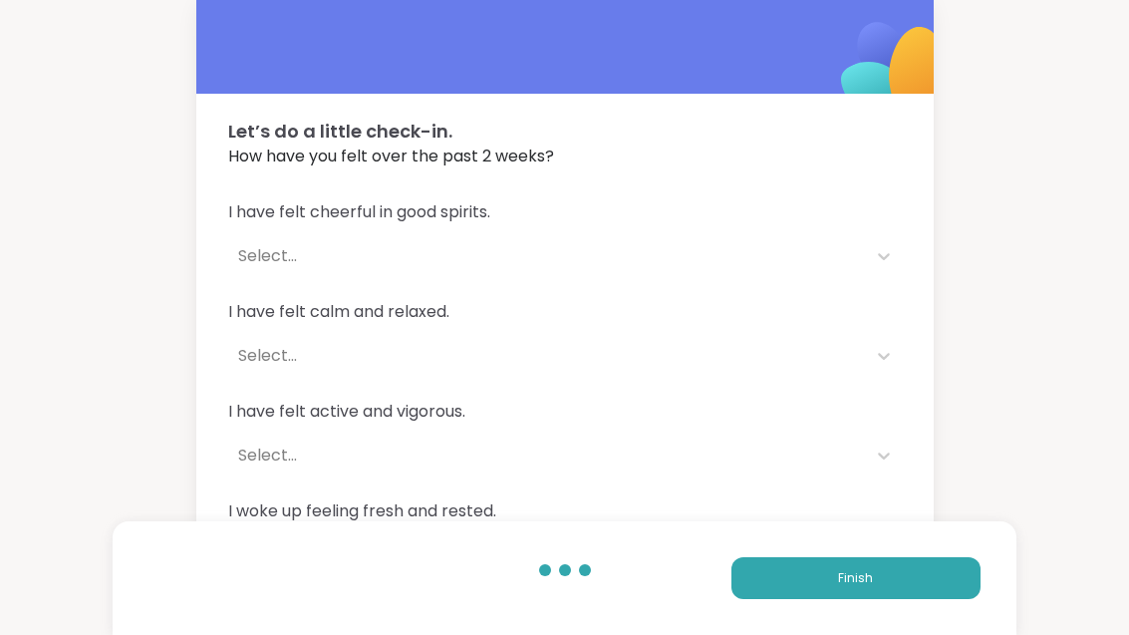
click at [934, 584] on button "Finish" at bounding box center [855, 578] width 249 height 42
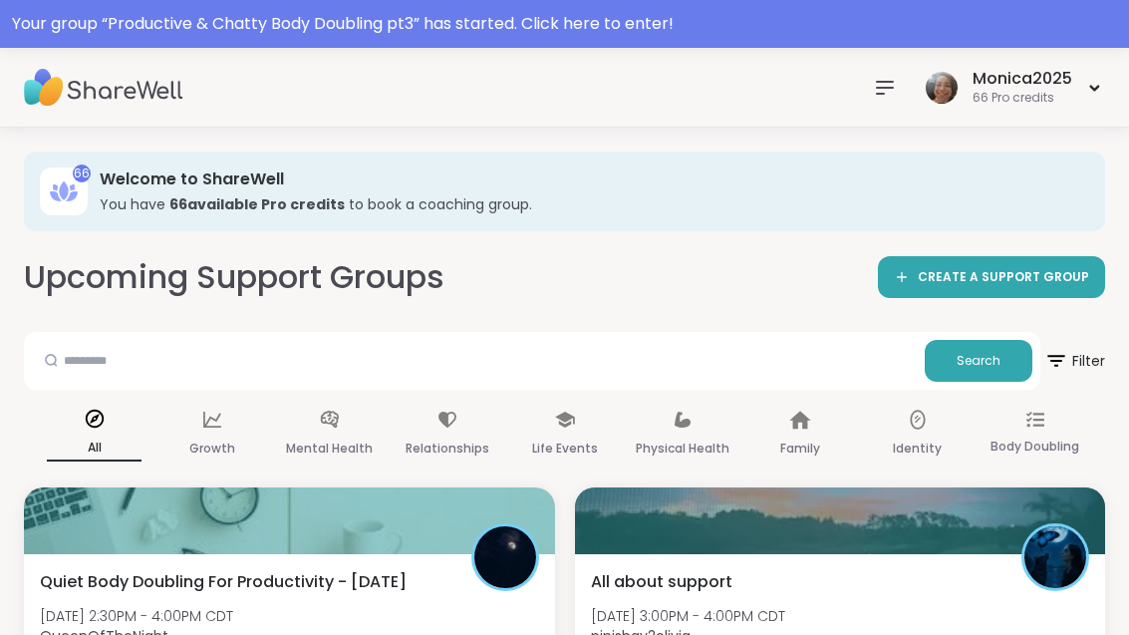
click at [387, 46] on div "Your group “ Productive & Chatty Body Doubling pt3 ” has started. Click here to…" at bounding box center [564, 24] width 1129 height 48
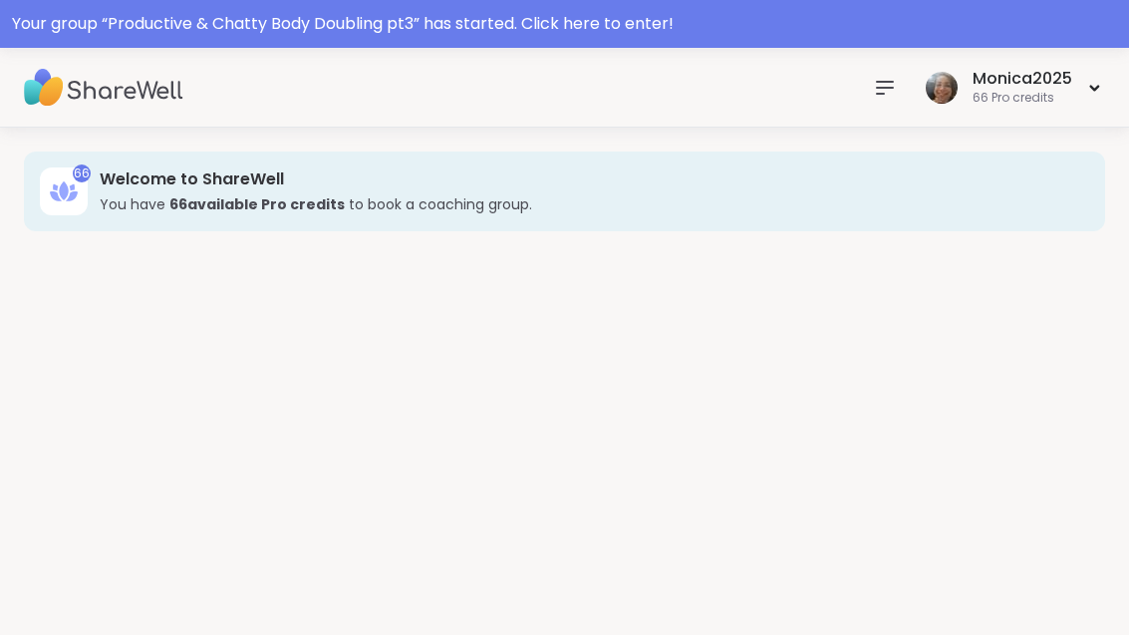
scroll to position [25, 0]
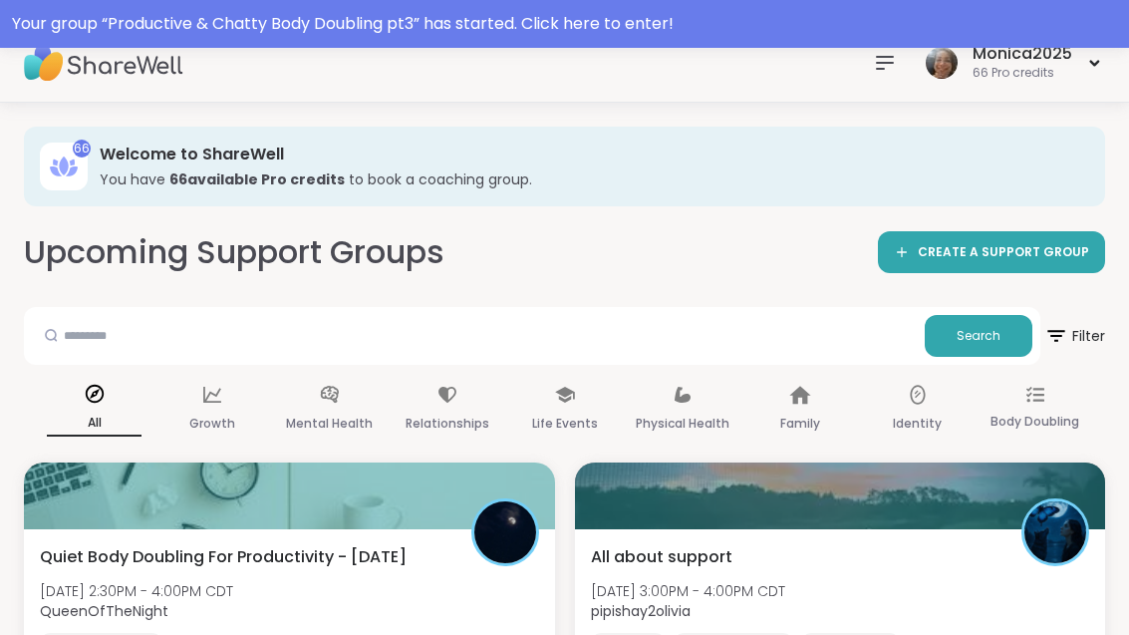
click at [563, 34] on div "Your group “ Productive & Chatty Body Doubling pt3 ” has started. Click here to…" at bounding box center [564, 24] width 1105 height 24
click at [323, 46] on div "Your group “ Productive & Chatty Body Doubling pt3 ” has started. Click here to…" at bounding box center [564, 24] width 1129 height 48
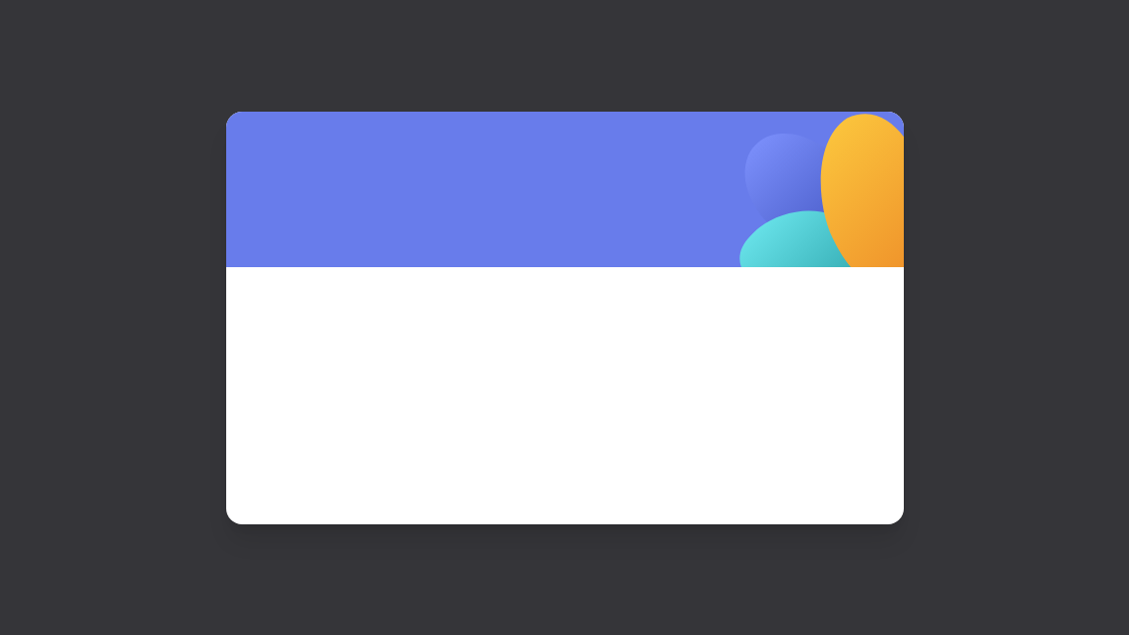
scroll to position [25, 0]
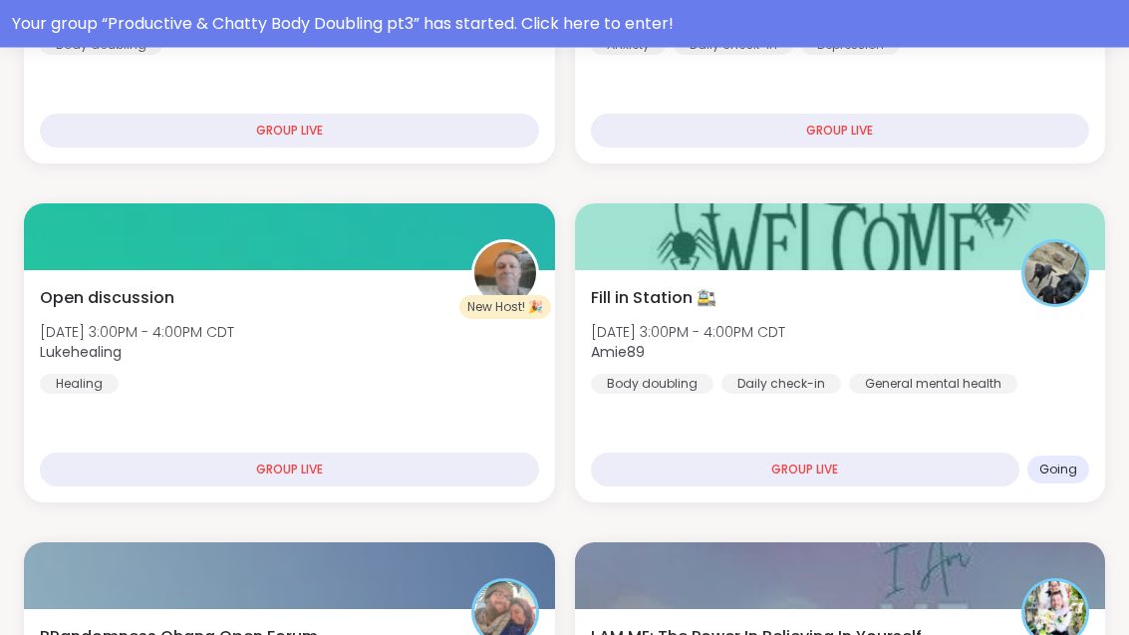
scroll to position [623, 0]
click at [788, 313] on div "Fill in Station 🚉 [DATE] 3:00PM - 4:00PM CDT Amie89 Body doubling Daily check-i…" at bounding box center [840, 340] width 499 height 108
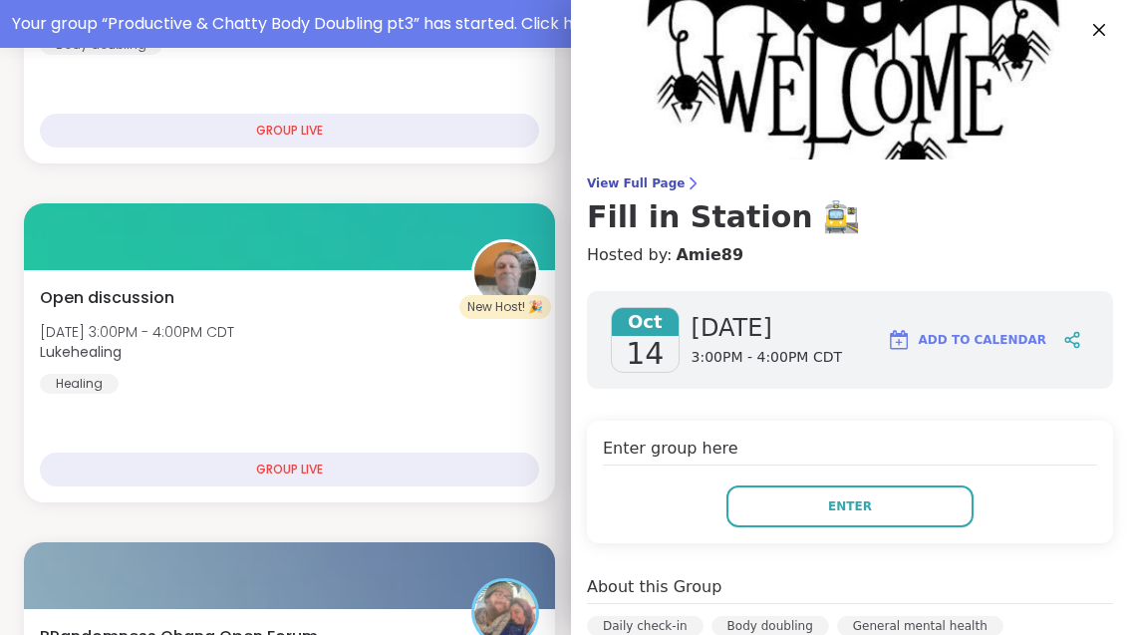
click at [801, 493] on button "Enter" at bounding box center [849, 506] width 247 height 42
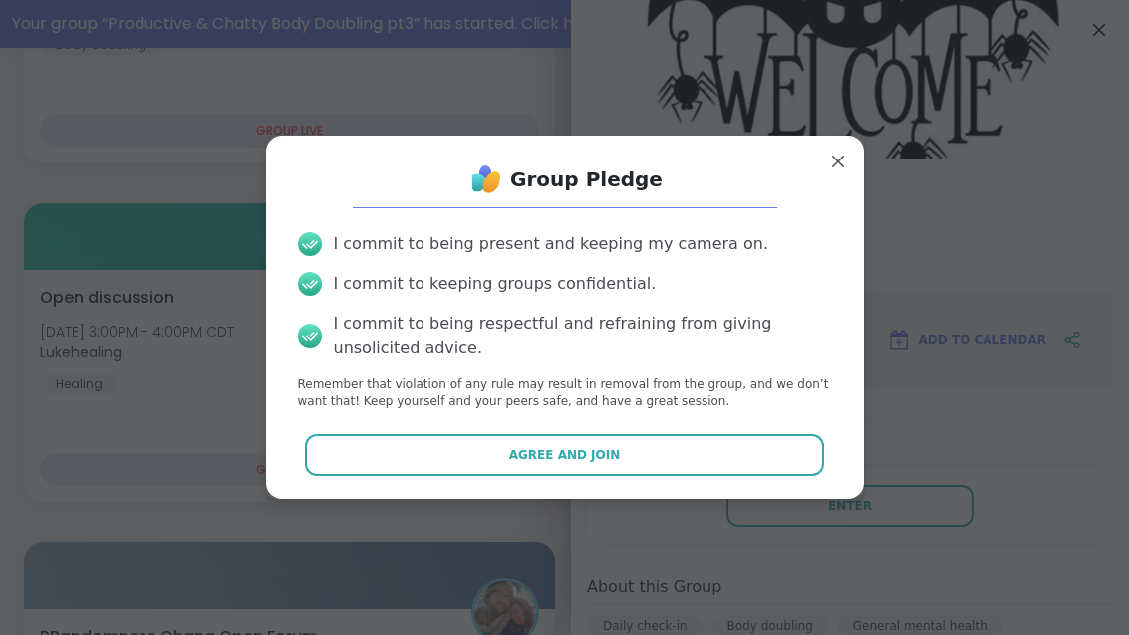
click at [670, 475] on button "Agree and Join" at bounding box center [564, 454] width 519 height 42
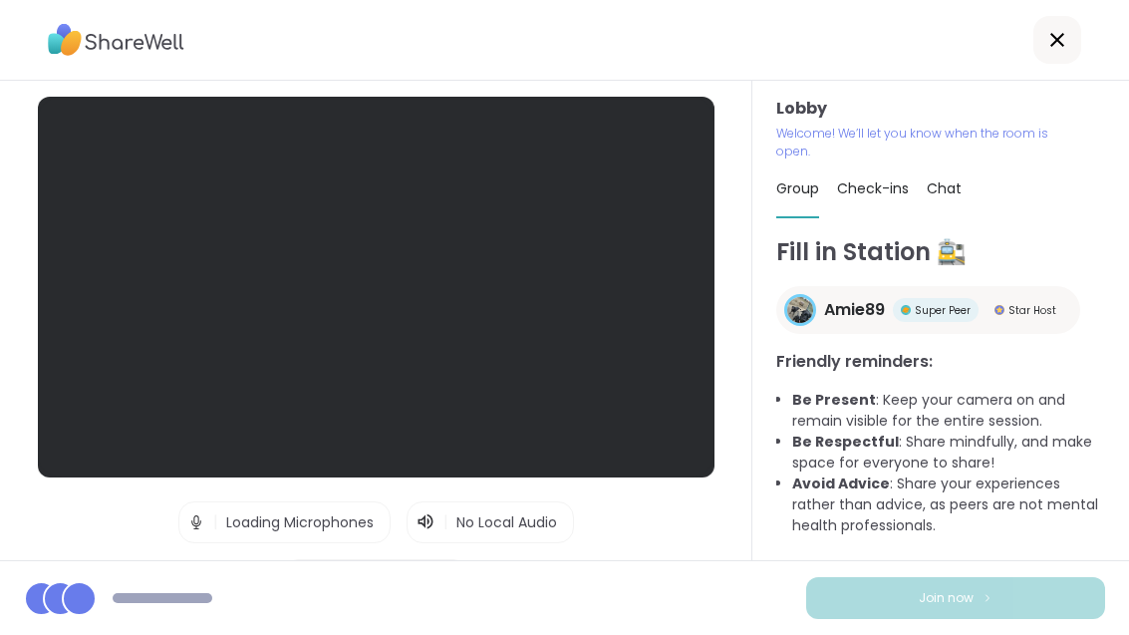
scroll to position [25, 0]
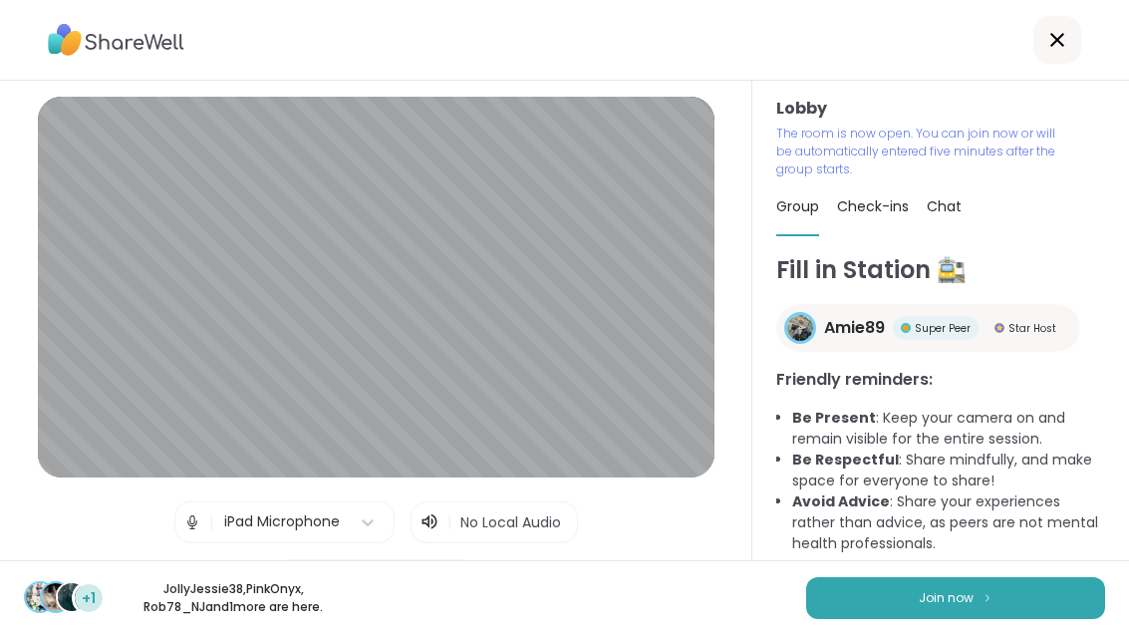
click at [887, 619] on button "Join now" at bounding box center [955, 598] width 299 height 42
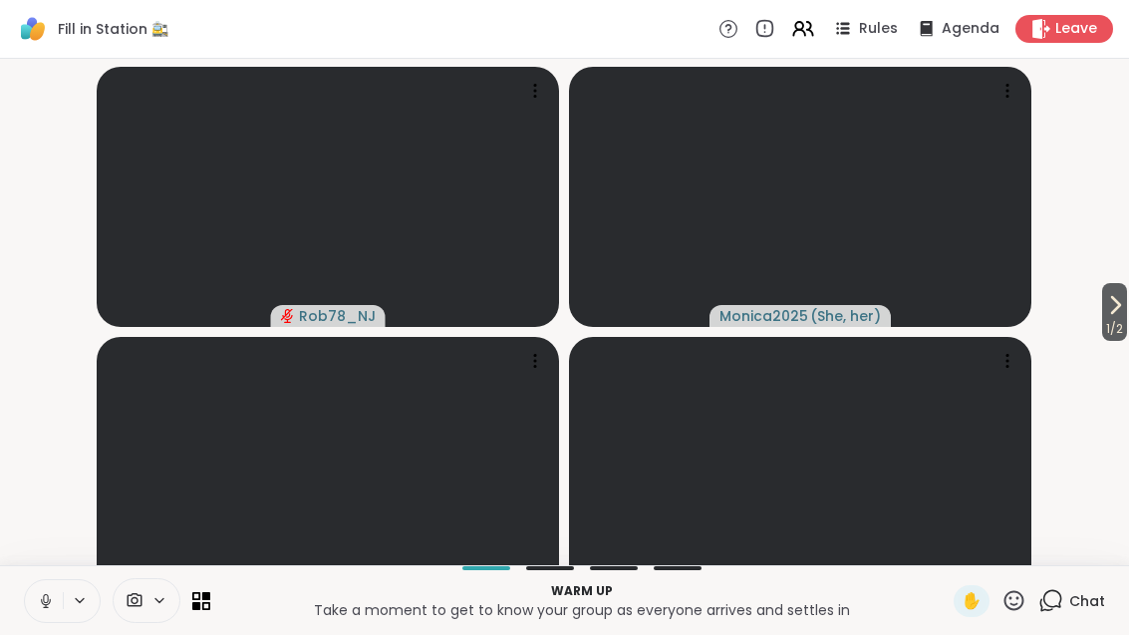
click at [1089, 324] on video-player-container "1 / 2 Rob78_NJ Monica2025 ( She, her ) [PERSON_NAME]" at bounding box center [564, 312] width 1105 height 490
click at [1125, 341] on span "1 / 2" at bounding box center [1114, 329] width 25 height 24
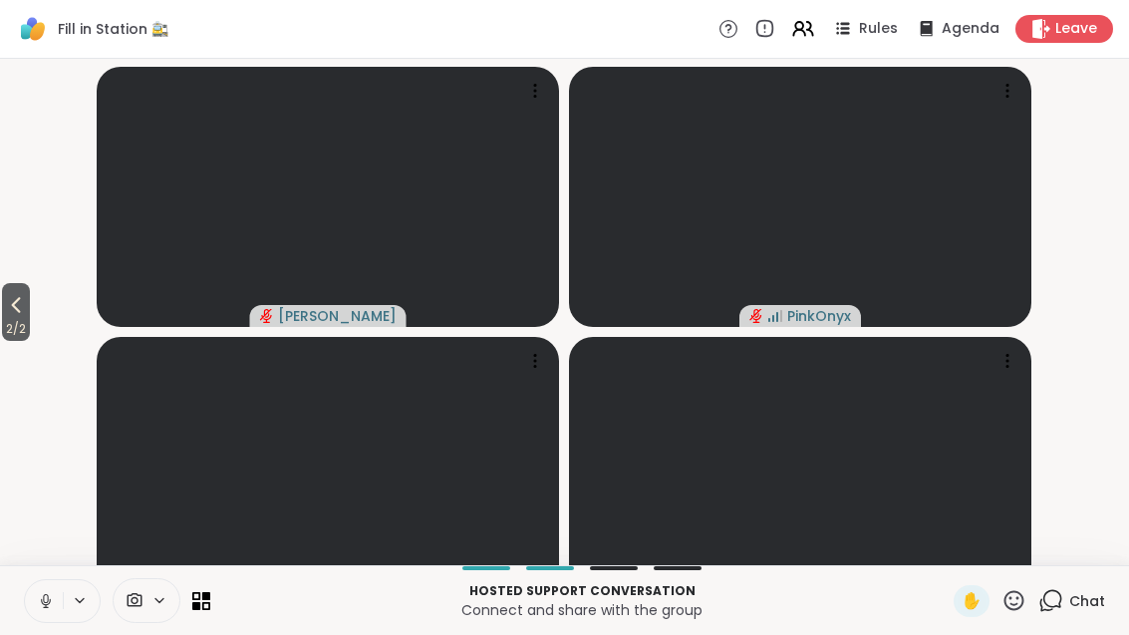
click at [27, 317] on icon at bounding box center [16, 305] width 24 height 24
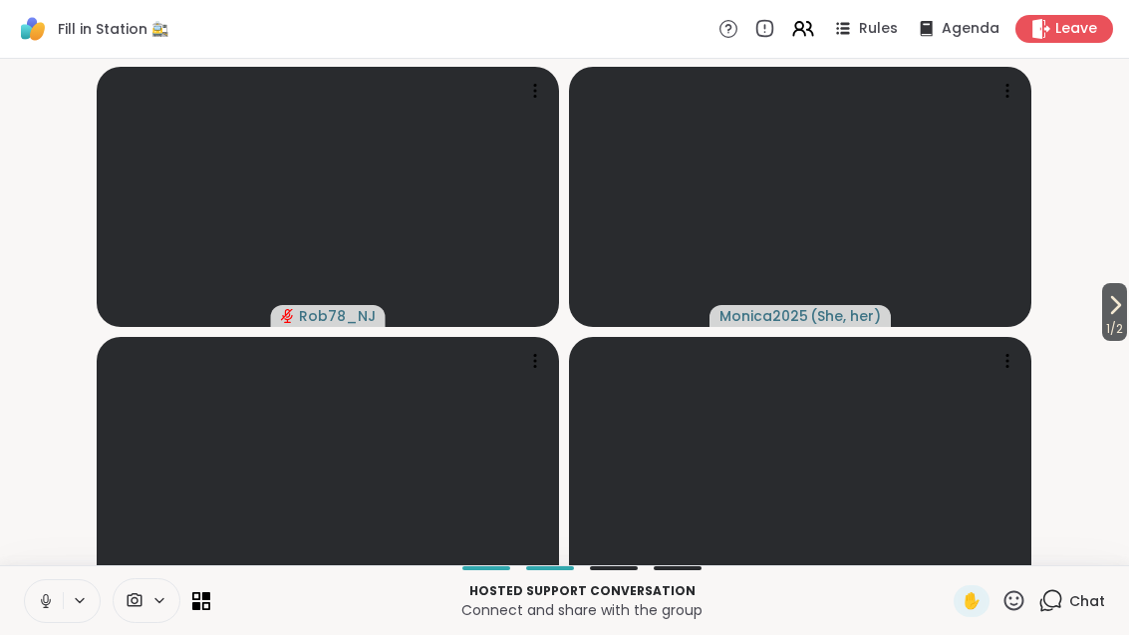
click at [1106, 341] on span "1 / 2" at bounding box center [1114, 329] width 25 height 24
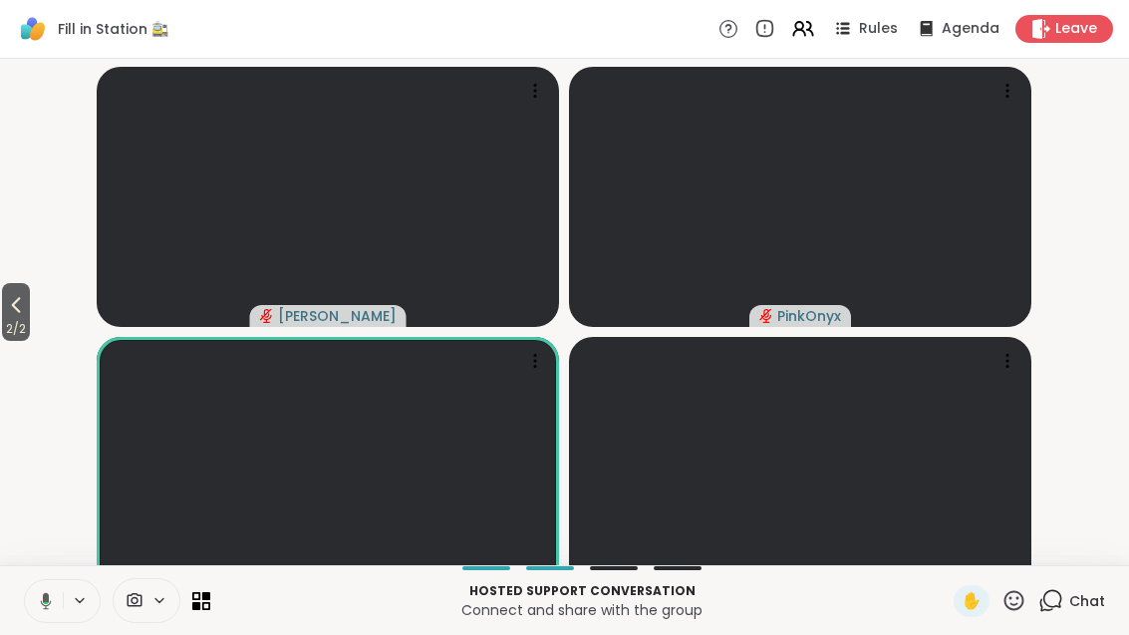
click at [57, 622] on button at bounding box center [42, 601] width 41 height 42
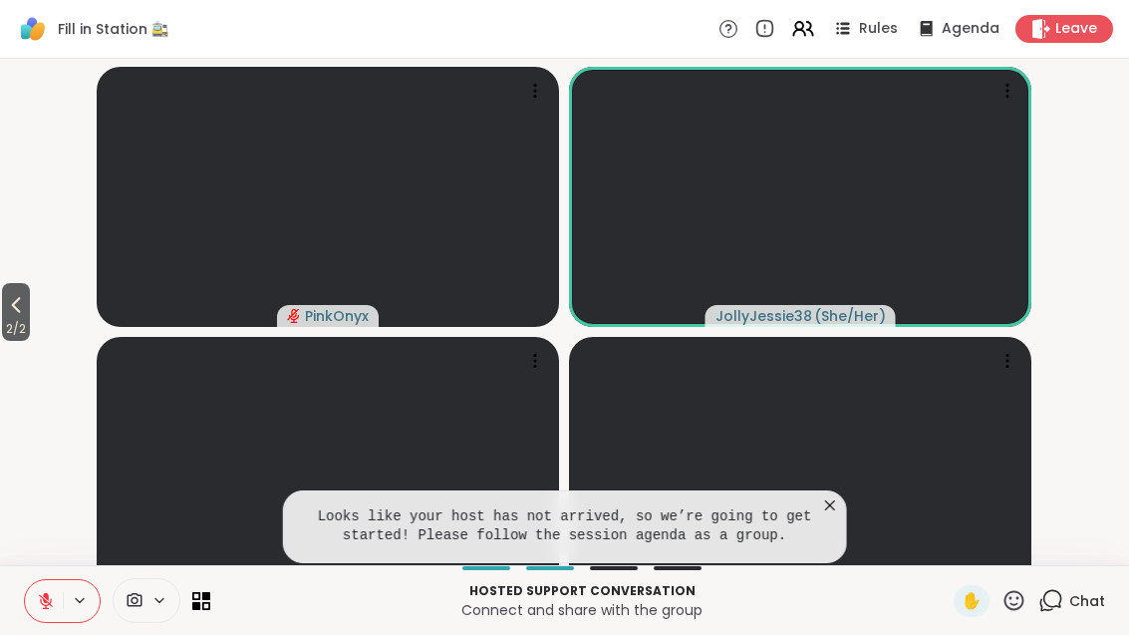
click at [53, 610] on icon at bounding box center [46, 601] width 18 height 18
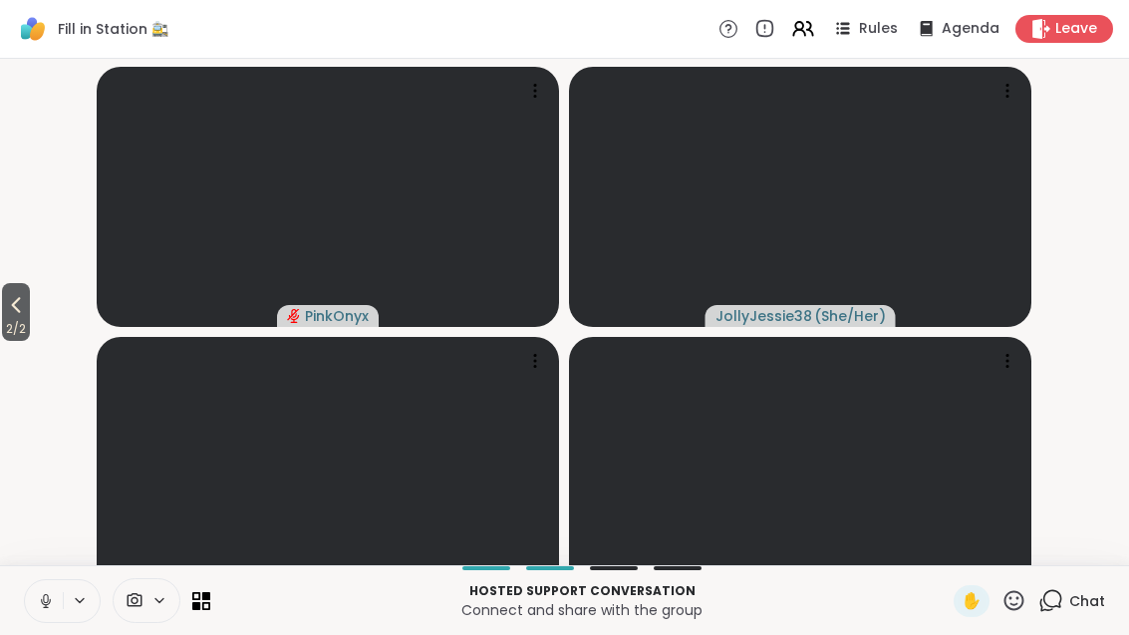
click at [40, 610] on icon at bounding box center [46, 601] width 18 height 18
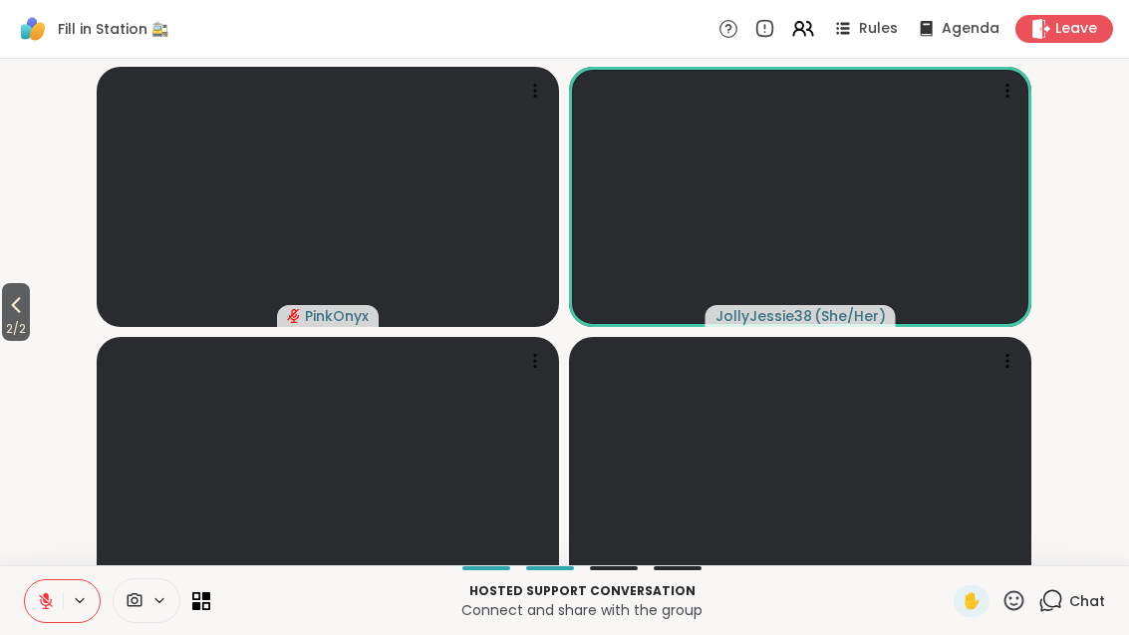
click at [46, 600] on icon at bounding box center [46, 596] width 6 height 8
click at [47, 610] on icon at bounding box center [46, 601] width 18 height 18
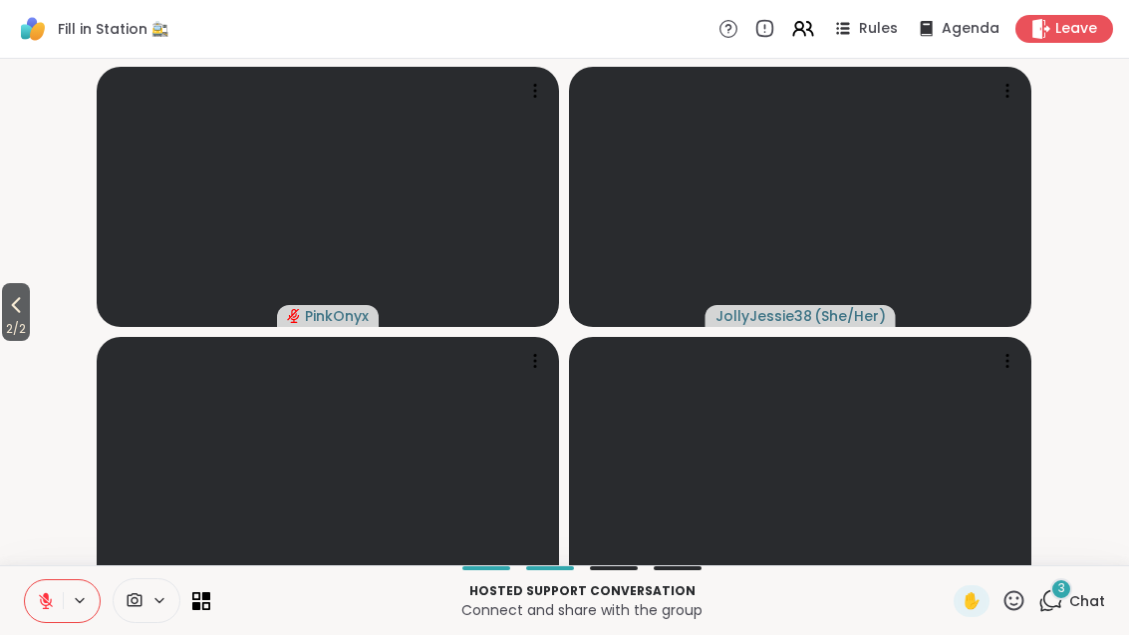
click at [8, 338] on span "2 / 2" at bounding box center [16, 329] width 28 height 24
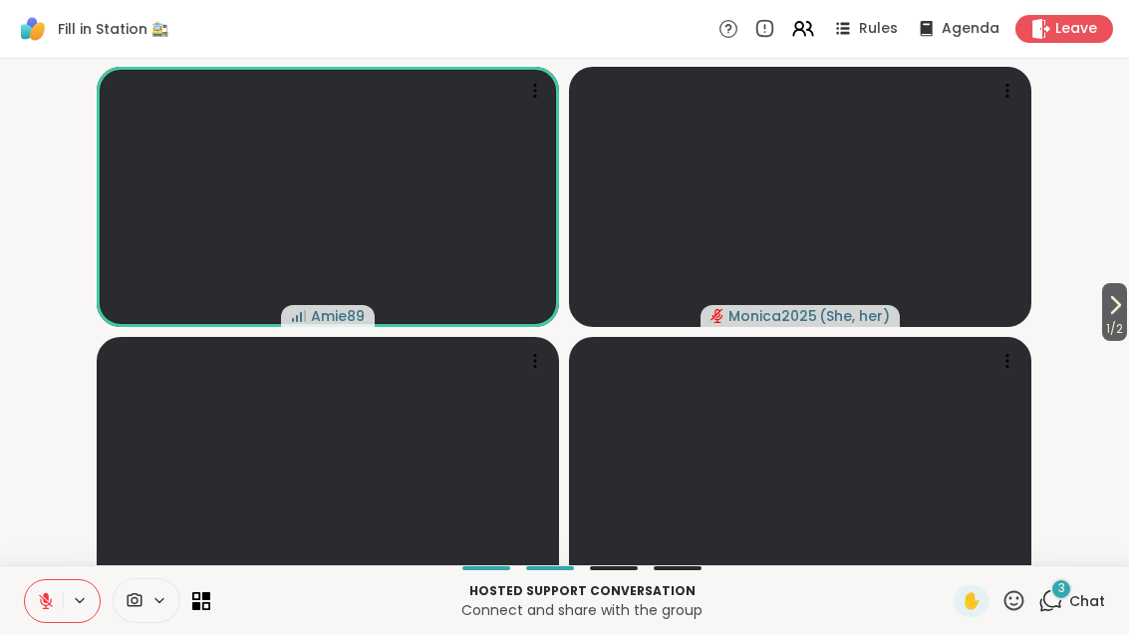
click at [1069, 600] on div "3" at bounding box center [1061, 589] width 22 height 22
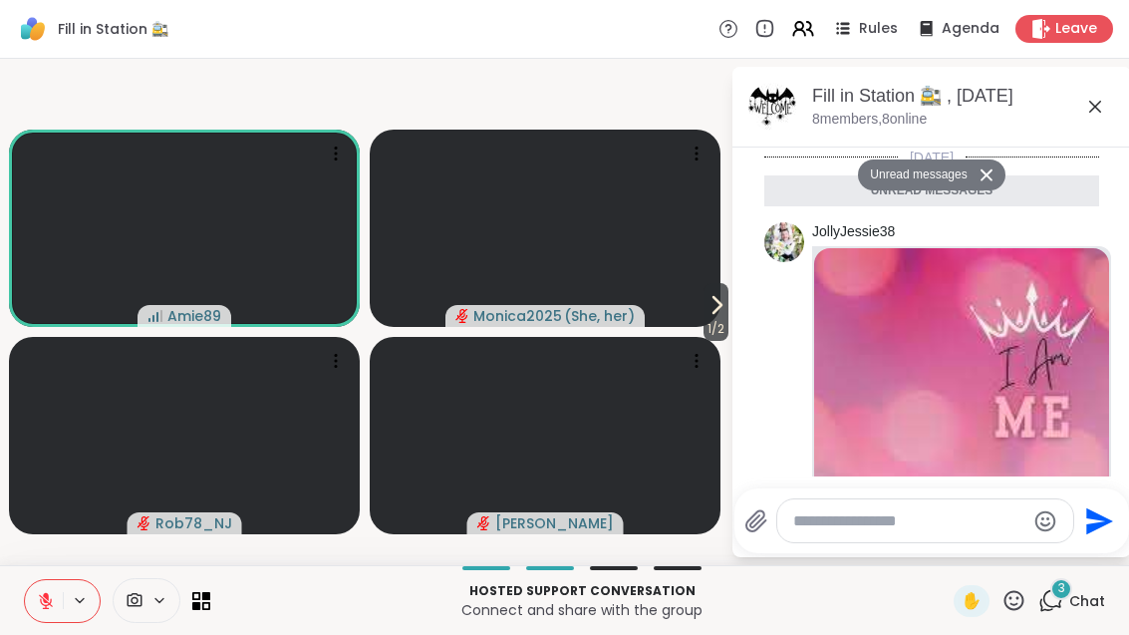
scroll to position [1165, 0]
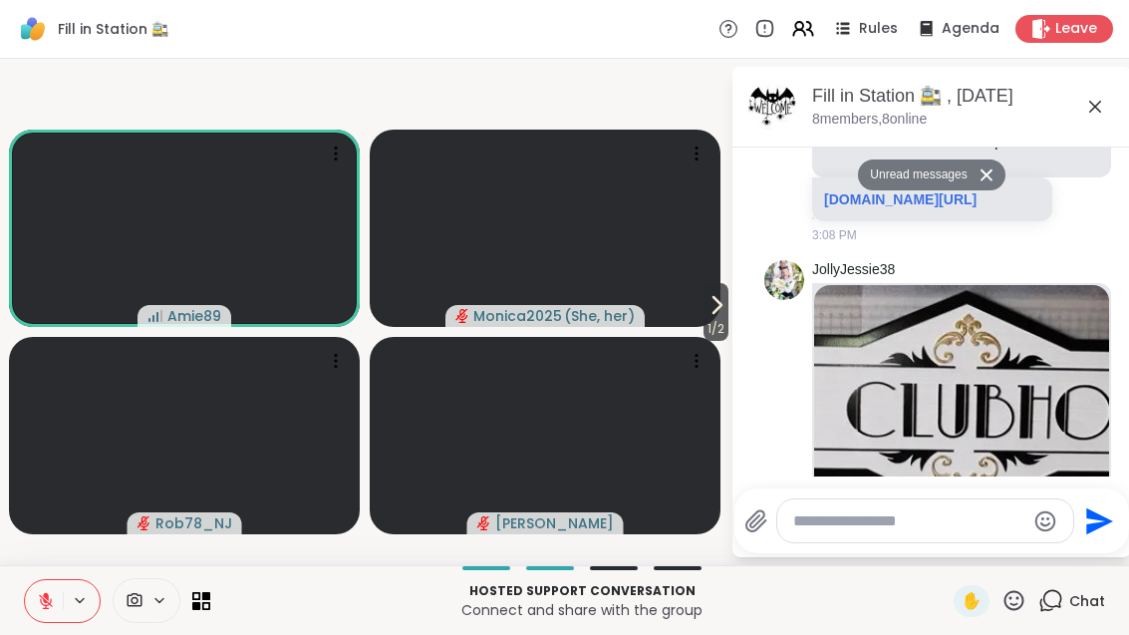
click at [52, 608] on icon at bounding box center [46, 601] width 14 height 14
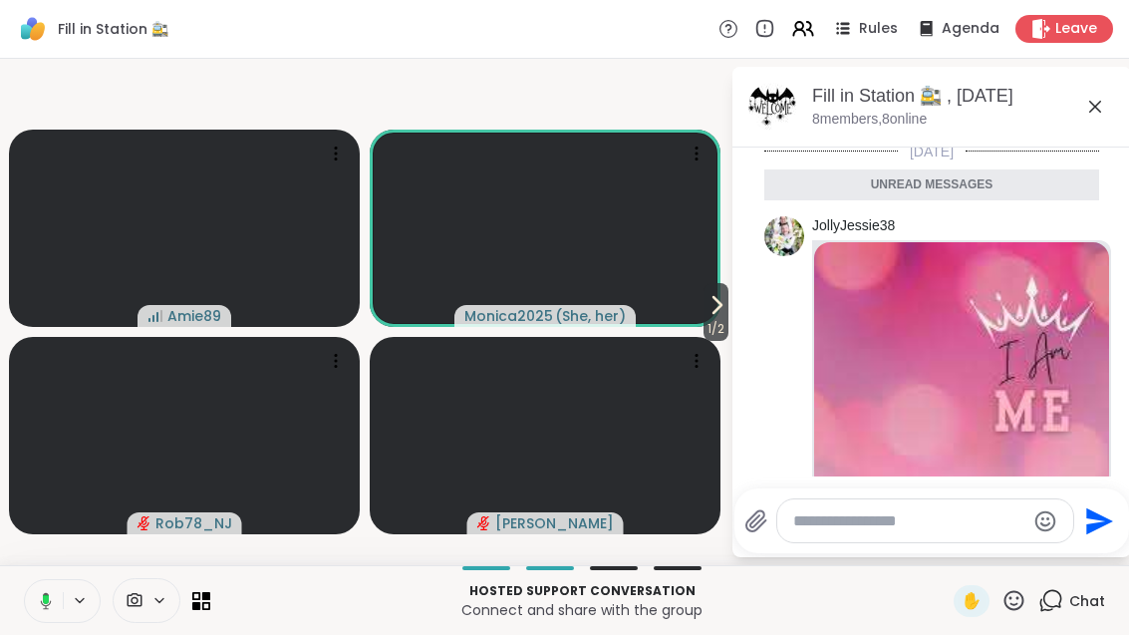
scroll to position [0, 0]
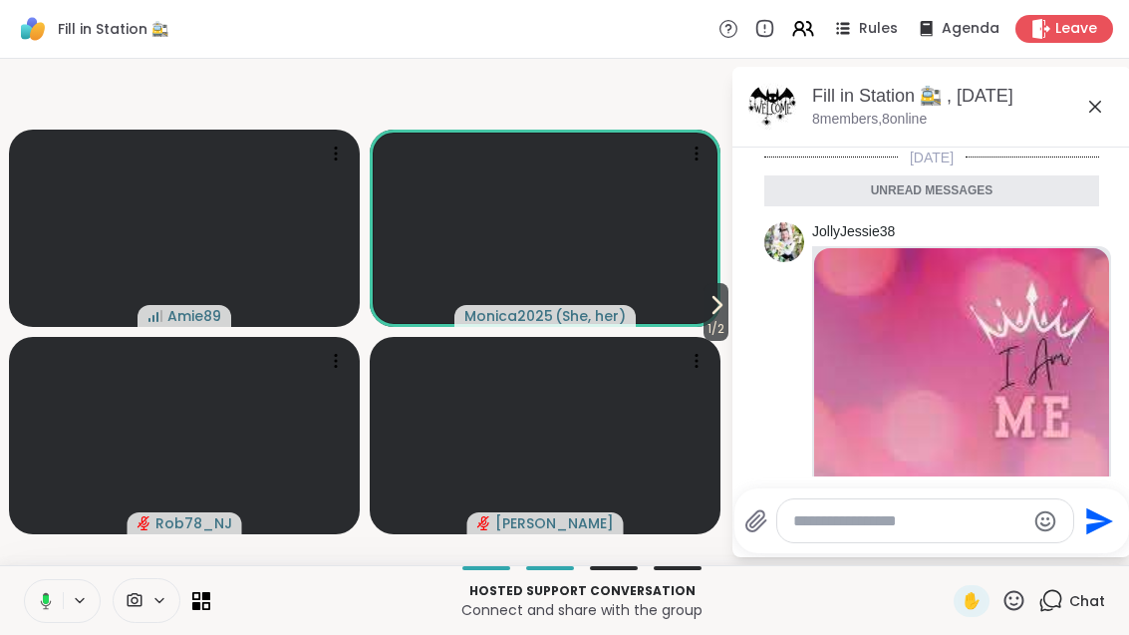
click at [1103, 118] on icon at bounding box center [1095, 107] width 24 height 24
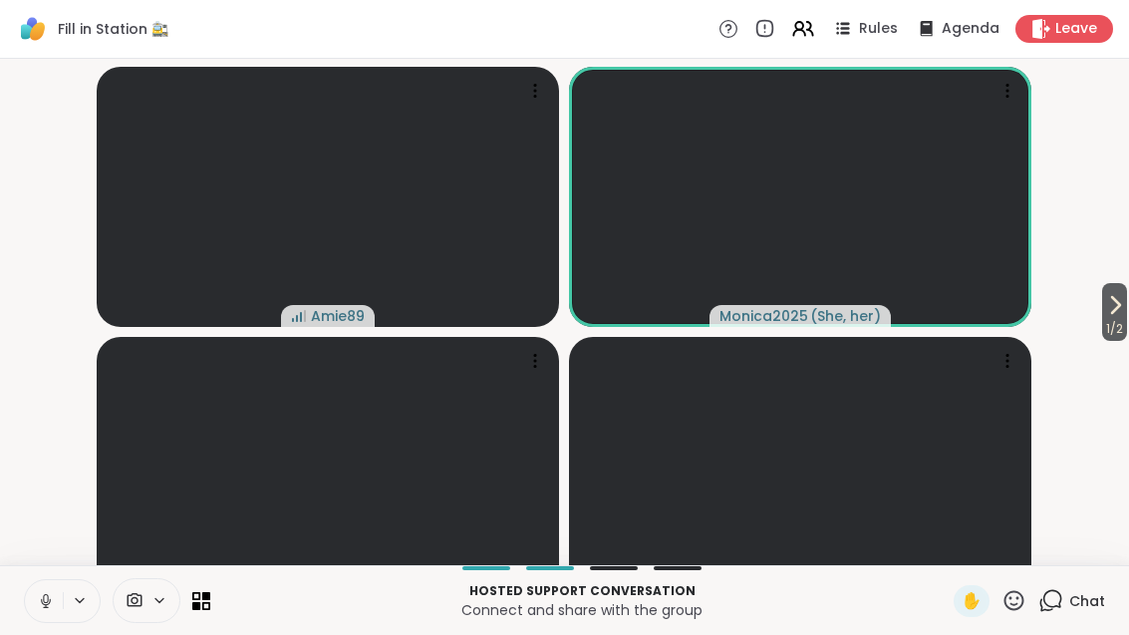
click at [52, 622] on button at bounding box center [44, 601] width 38 height 42
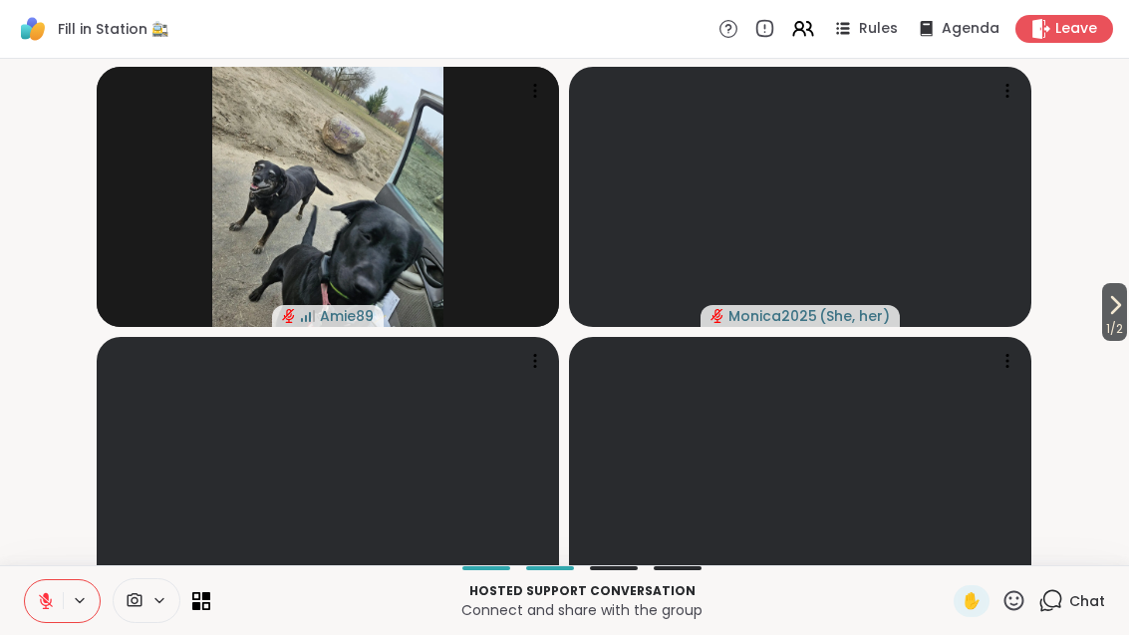
click at [1119, 341] on span "1 / 2" at bounding box center [1114, 329] width 25 height 24
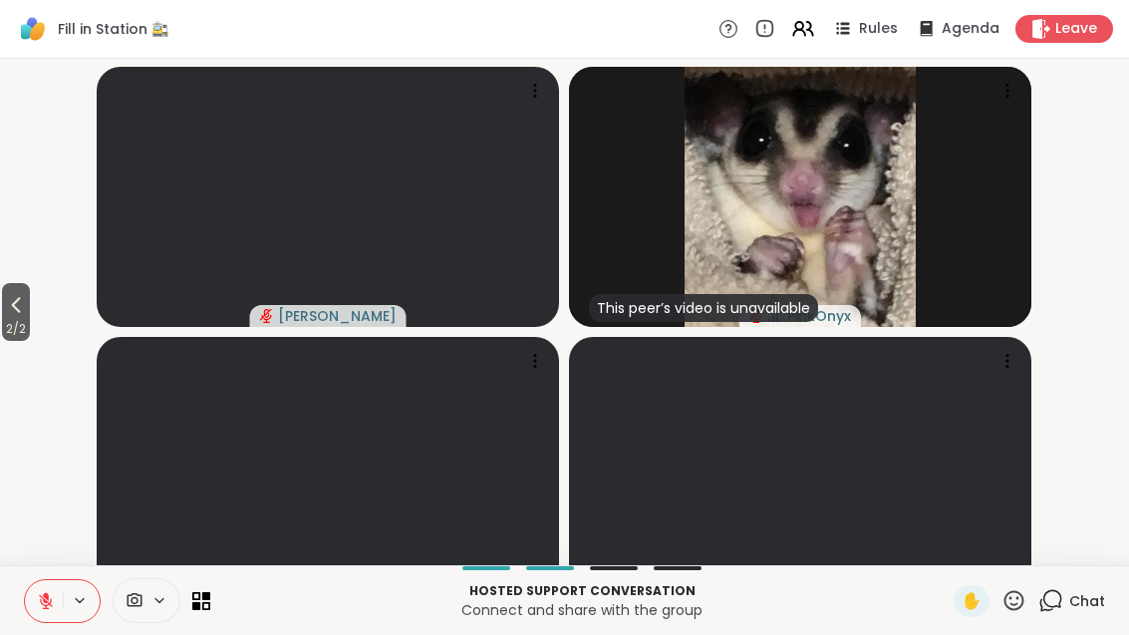
click at [17, 313] on icon at bounding box center [16, 305] width 9 height 16
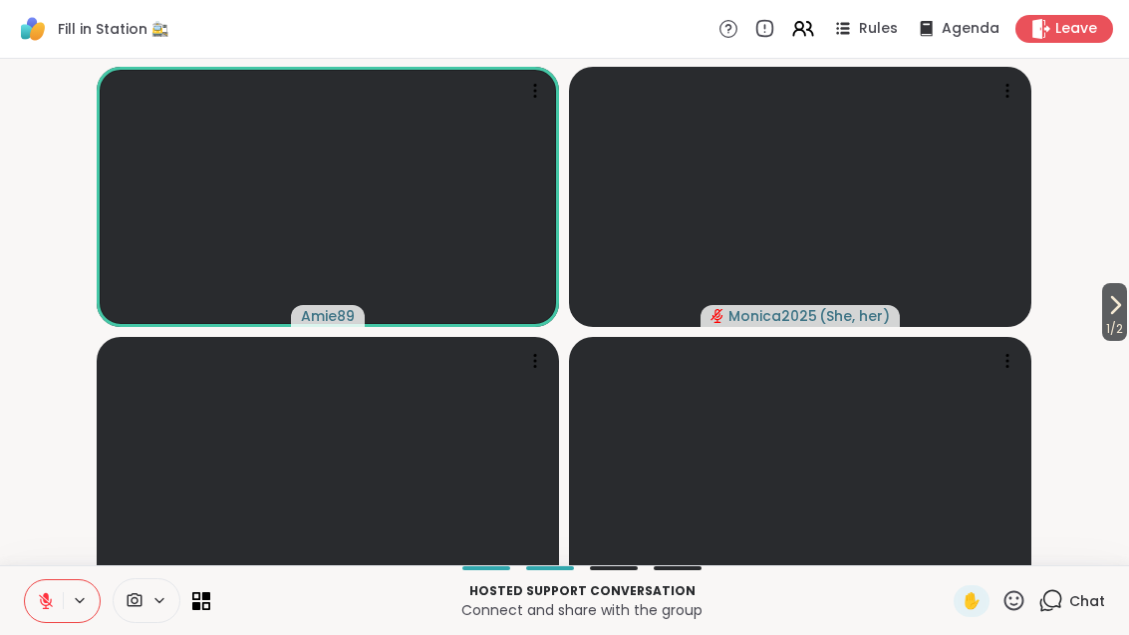
click at [1125, 334] on button "1 / 2" at bounding box center [1114, 312] width 25 height 58
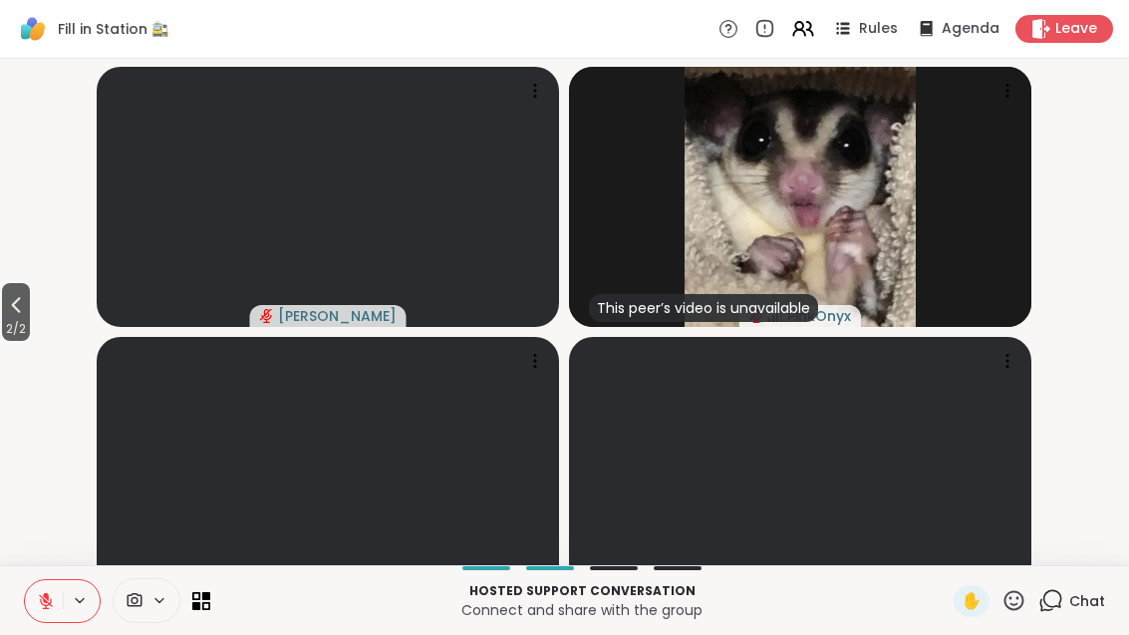
click at [30, 341] on span "2 / 2" at bounding box center [16, 329] width 28 height 24
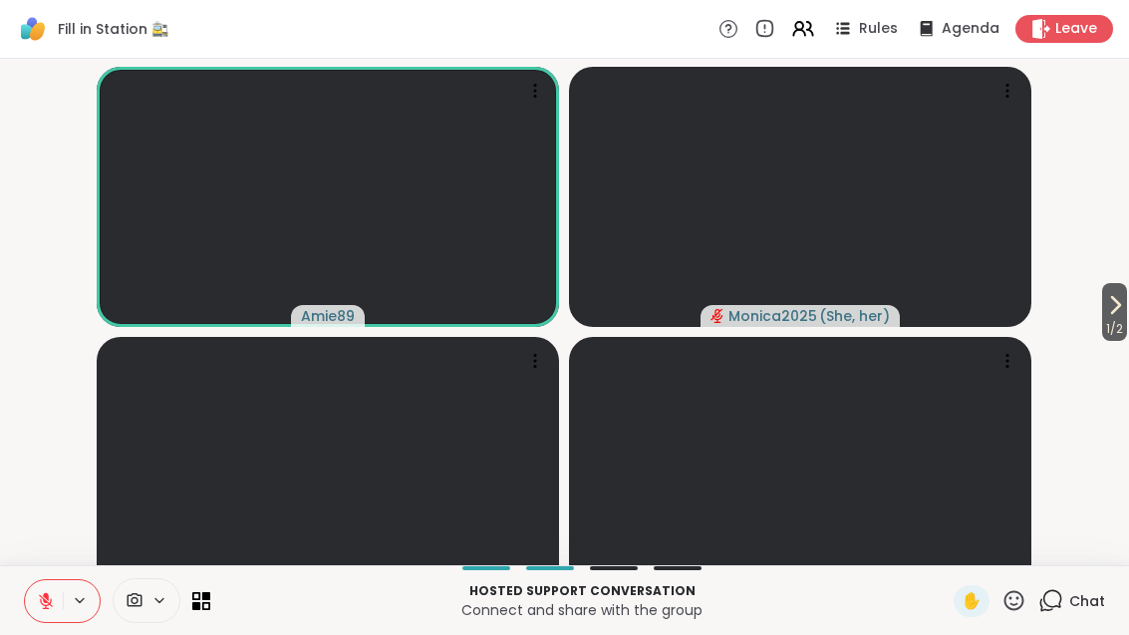
click at [1125, 339] on span "1 / 2" at bounding box center [1114, 329] width 25 height 24
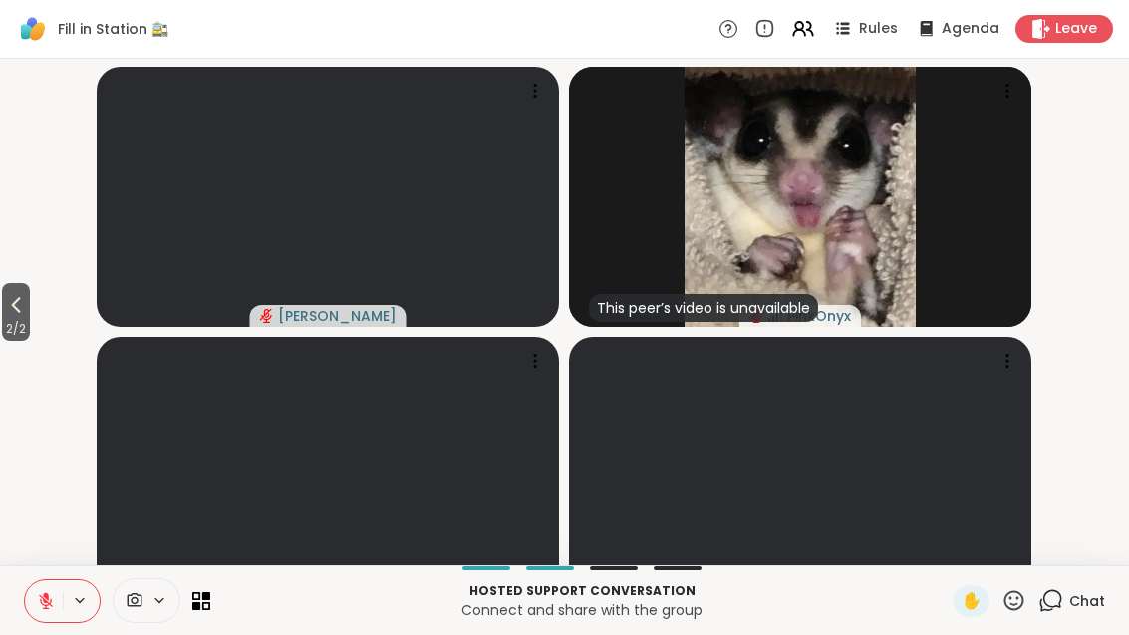
click at [14, 341] on span "2 / 2" at bounding box center [16, 329] width 28 height 24
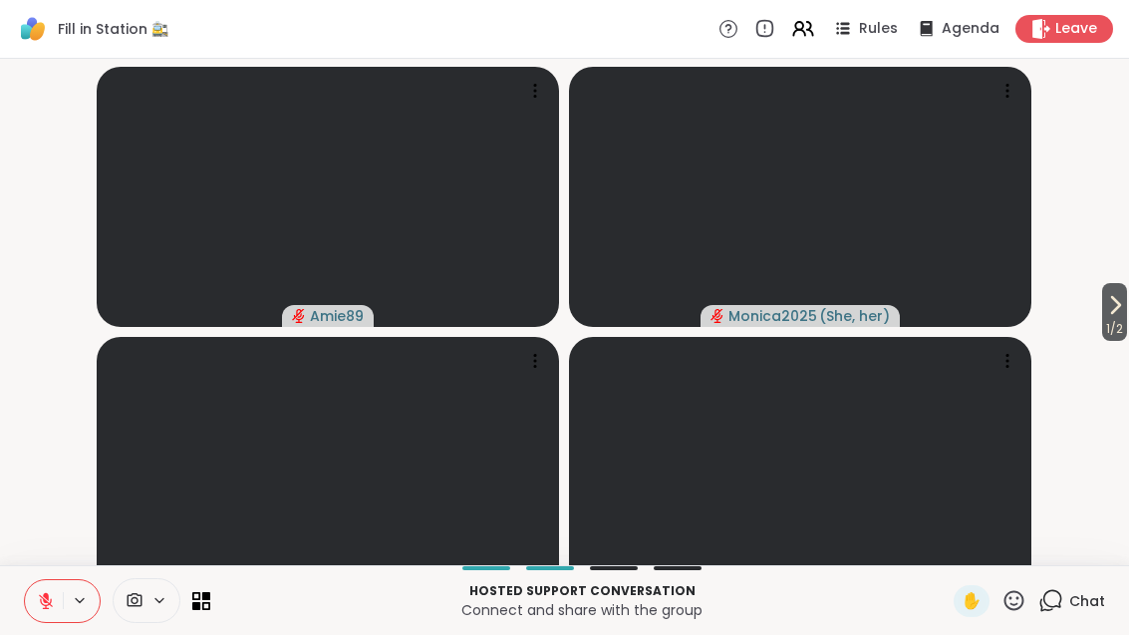
click at [1015, 613] on icon at bounding box center [1013, 600] width 25 height 25
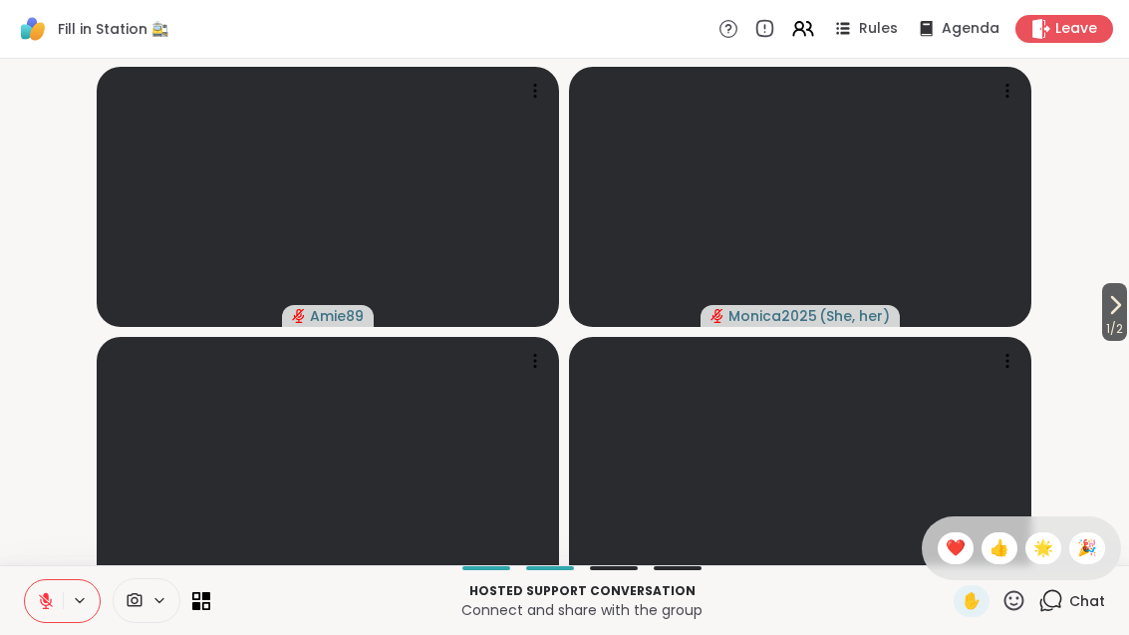
click at [947, 560] on span "❤️" at bounding box center [956, 548] width 20 height 24
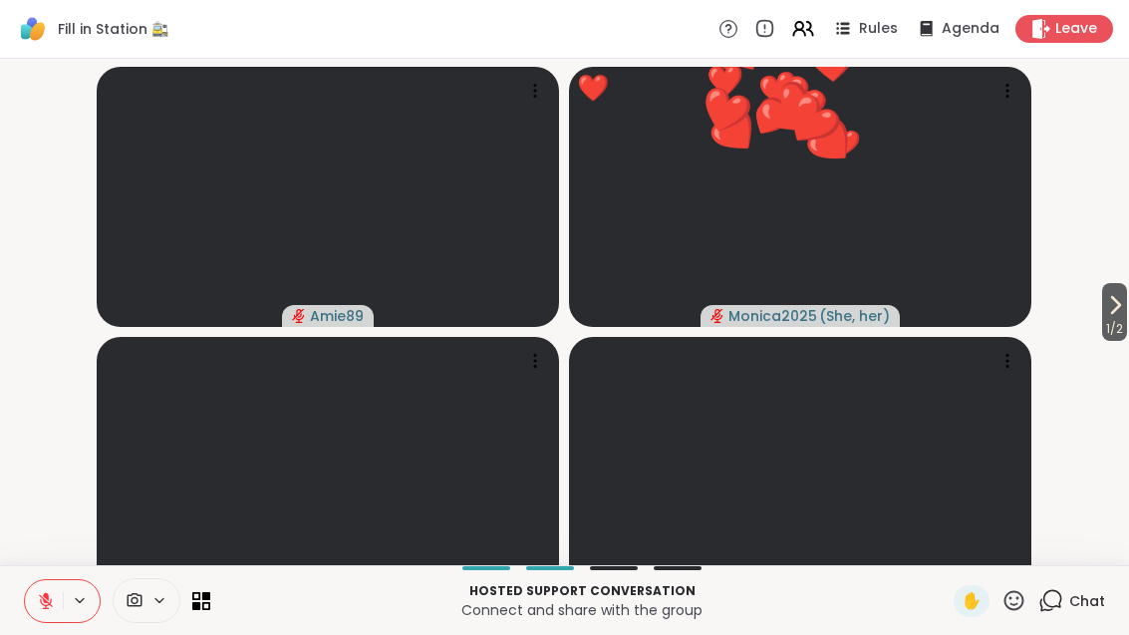
click at [37, 622] on button at bounding box center [44, 601] width 38 height 42
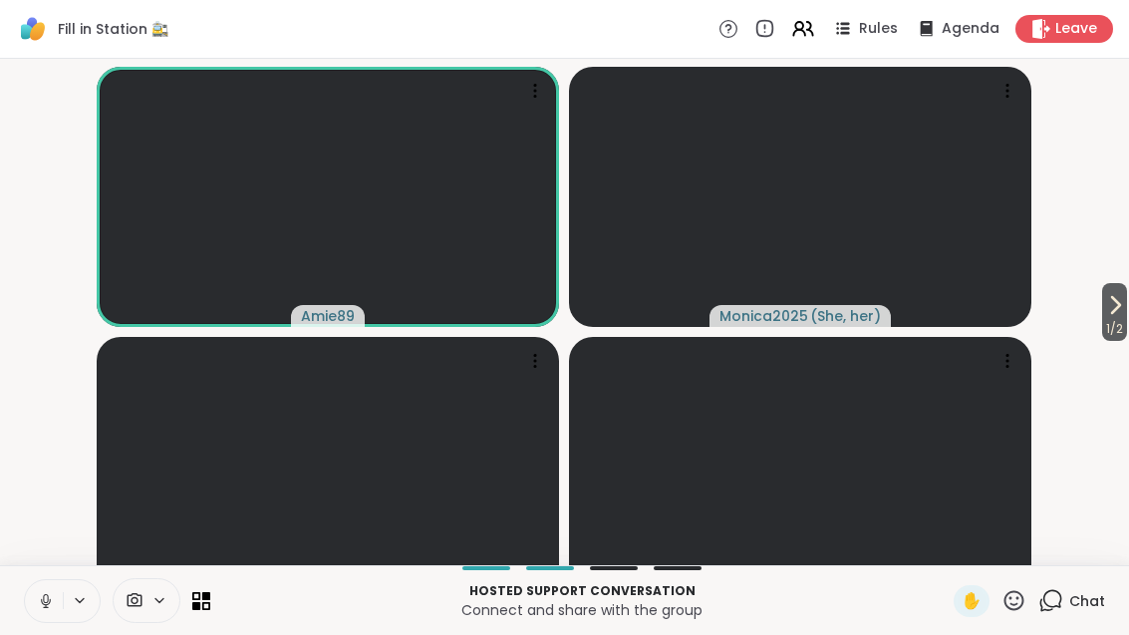
click at [1125, 341] on span "1 / 2" at bounding box center [1114, 329] width 25 height 24
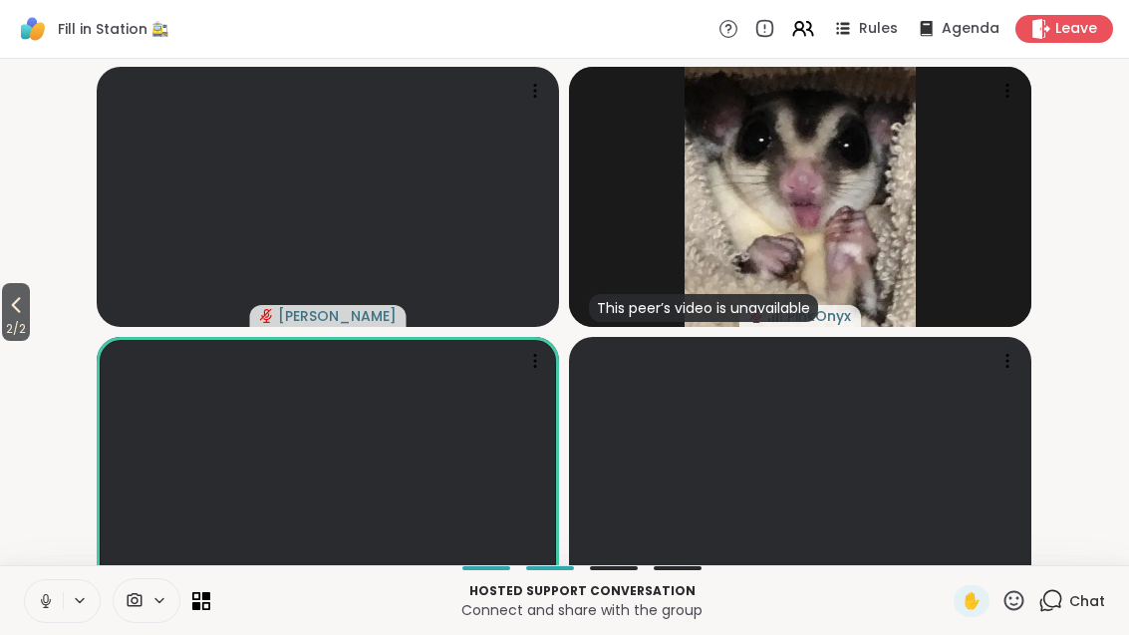
click at [15, 317] on icon at bounding box center [16, 305] width 24 height 24
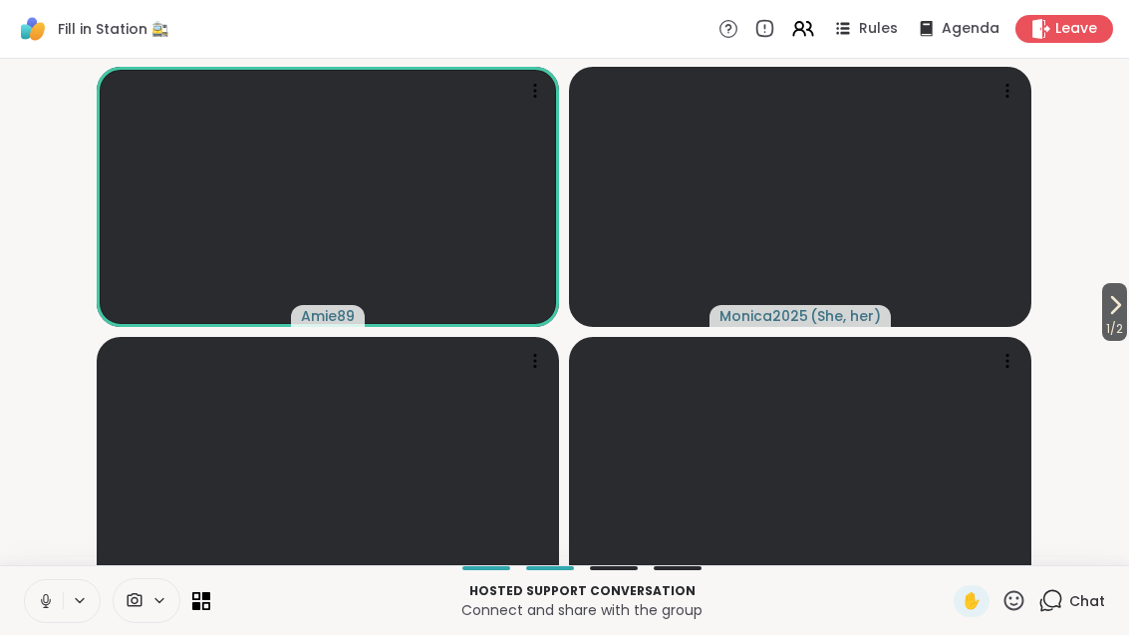
click at [1117, 341] on span "1 / 2" at bounding box center [1114, 329] width 25 height 24
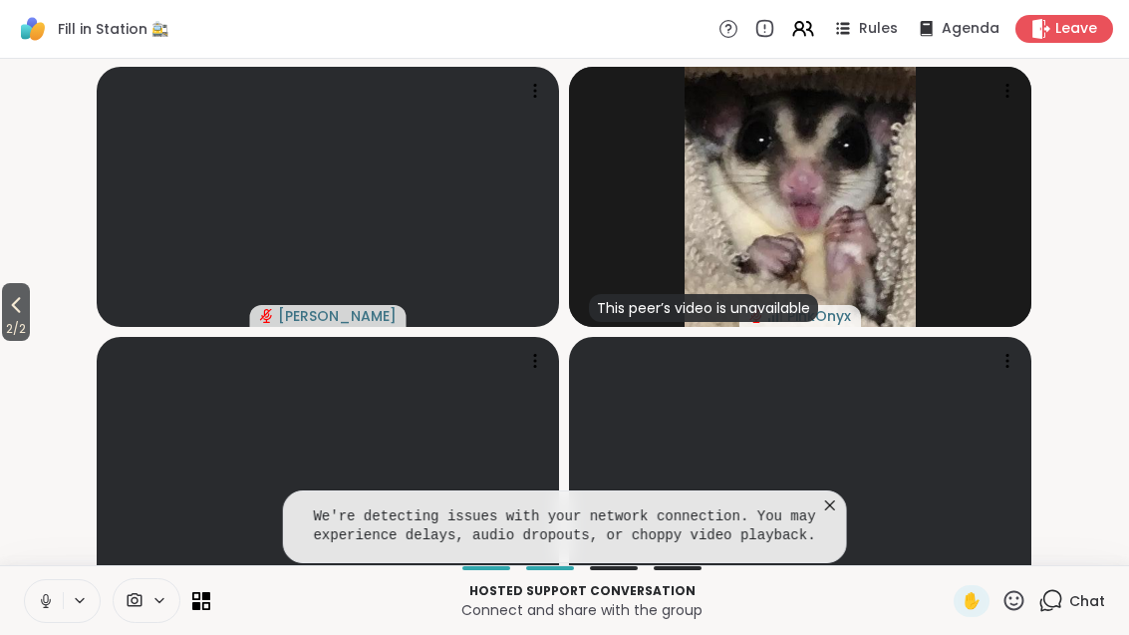
click at [835, 515] on icon at bounding box center [830, 505] width 20 height 20
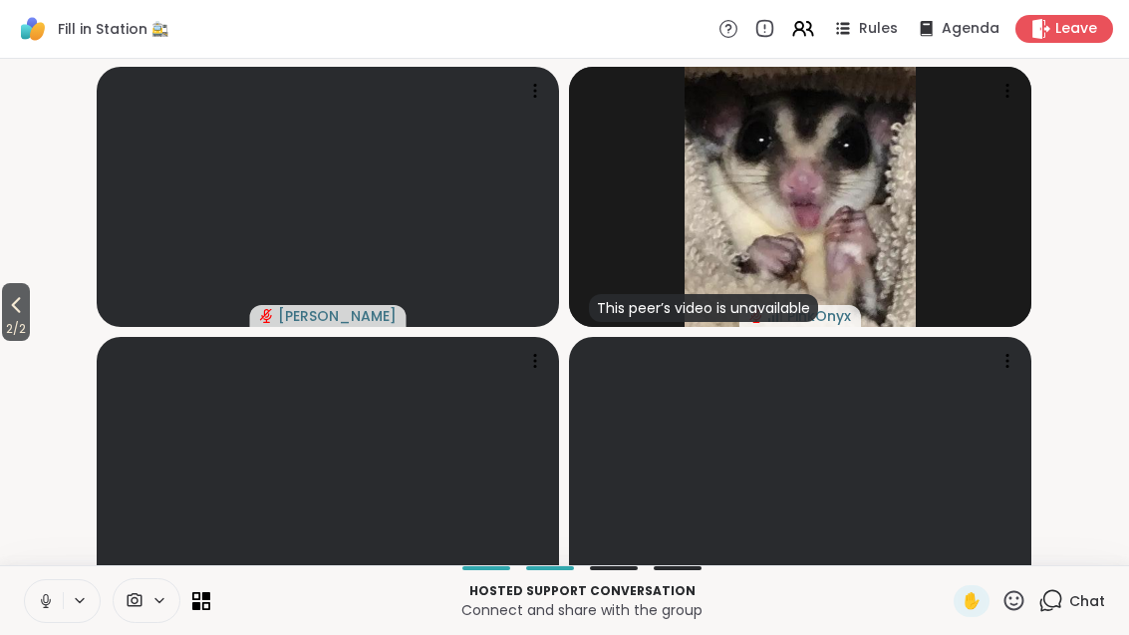
click at [11, 341] on span "2 / 2" at bounding box center [16, 329] width 28 height 24
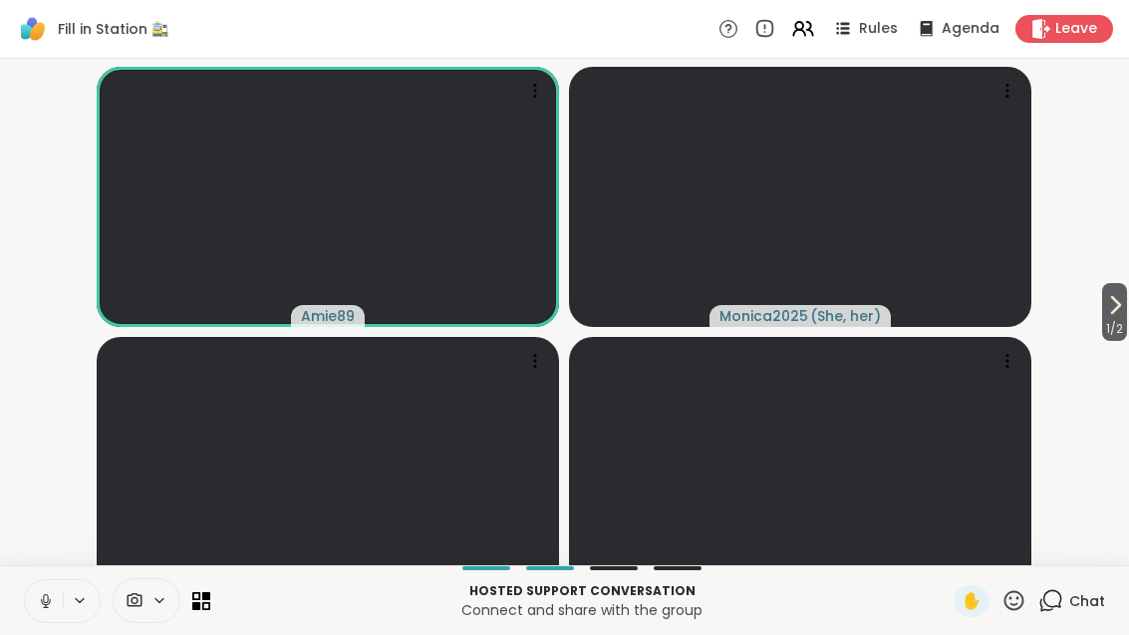
click at [1086, 357] on video-player-container "1 / 2 Amie89 Monica2025 ( She, her ) Rob78_NJ [PERSON_NAME]" at bounding box center [564, 312] width 1105 height 490
click at [1115, 341] on span "1 / 2" at bounding box center [1114, 329] width 25 height 24
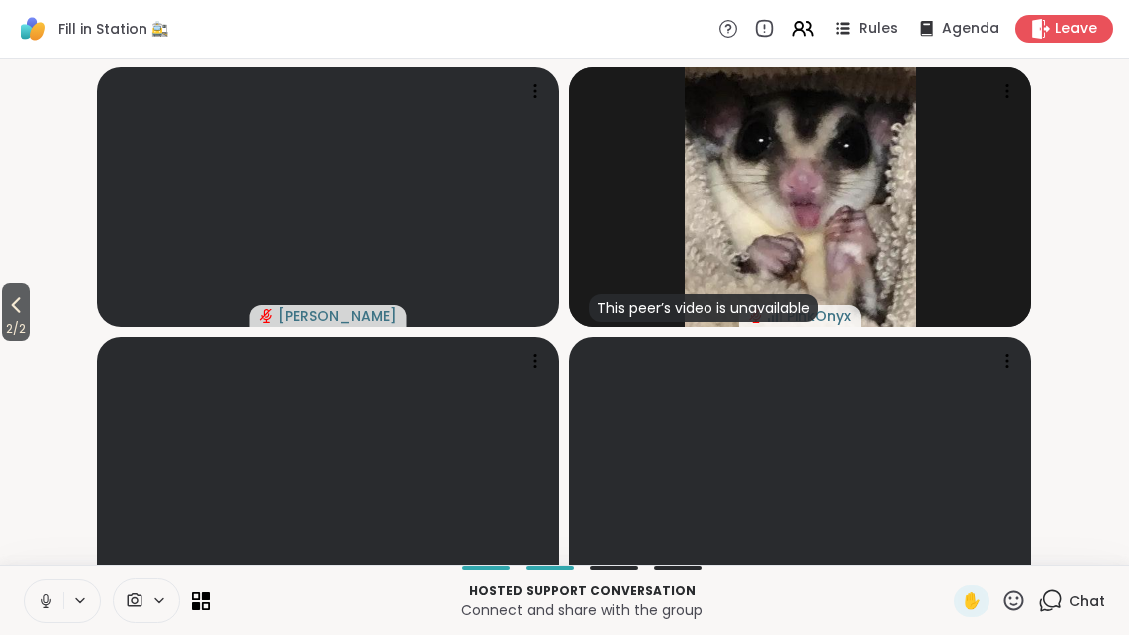
click at [4, 341] on span "2 / 2" at bounding box center [16, 329] width 28 height 24
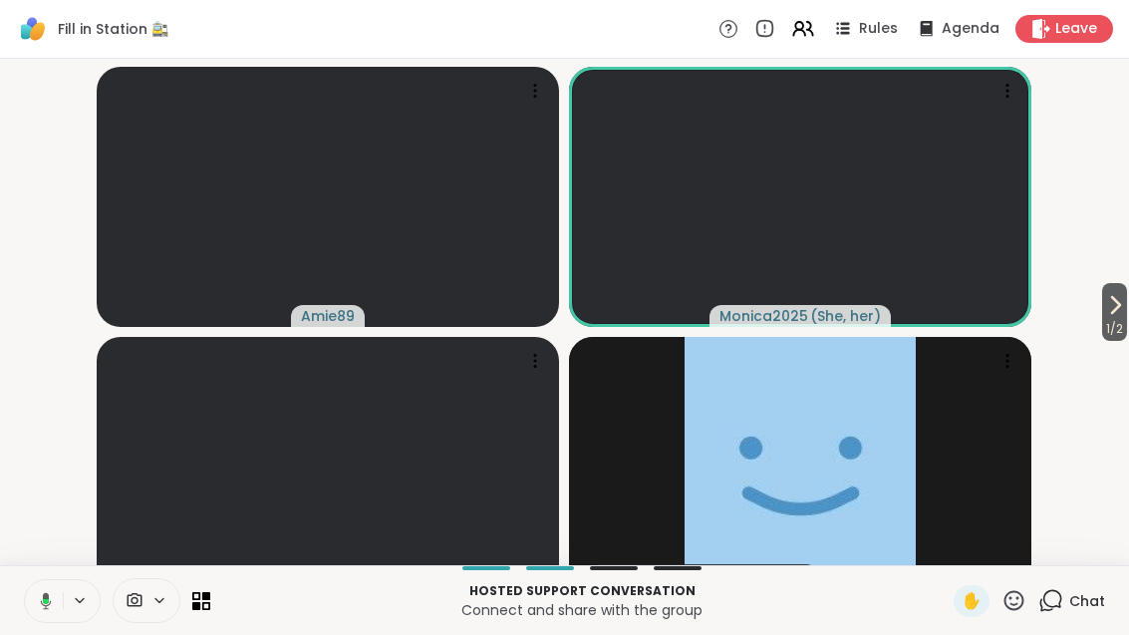
click at [1118, 317] on icon at bounding box center [1115, 305] width 24 height 24
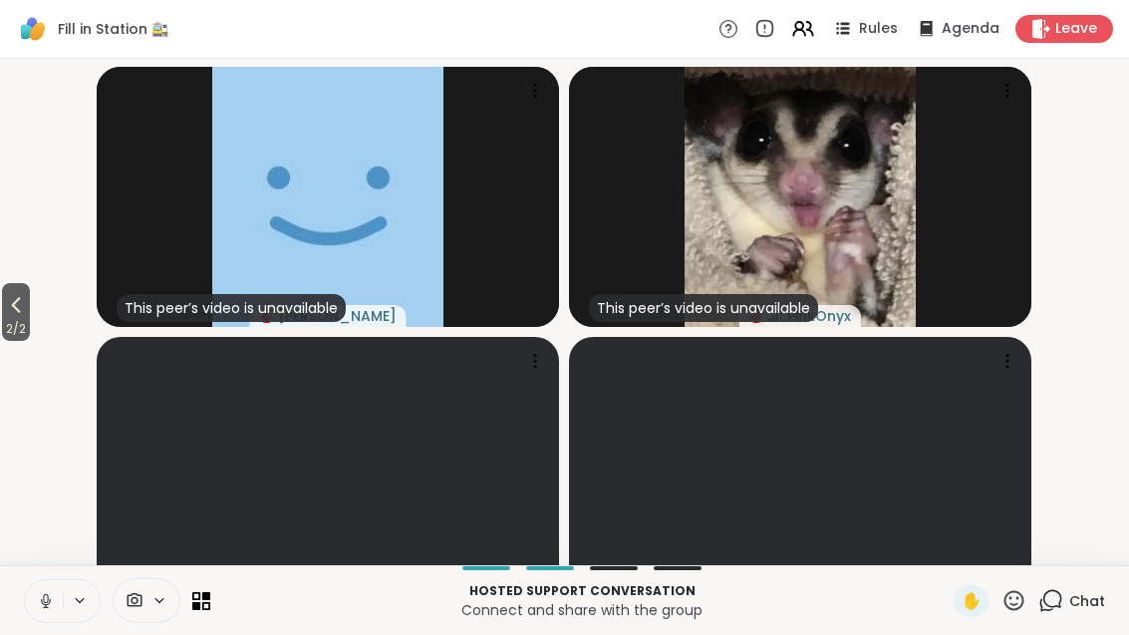
click at [16, 313] on icon at bounding box center [16, 305] width 9 height 16
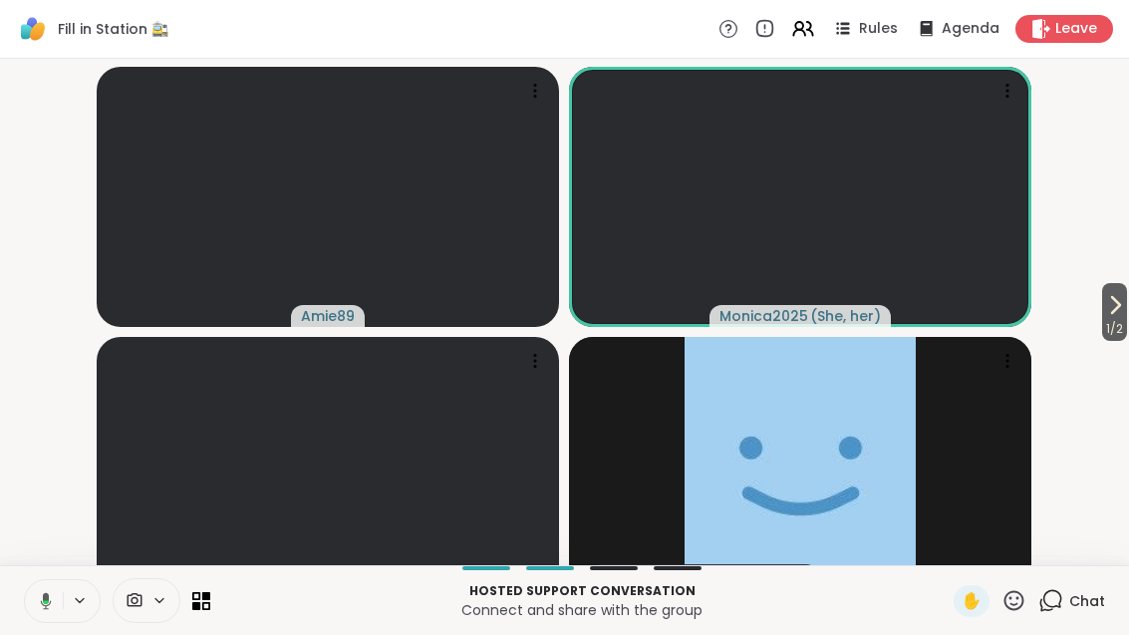
click at [1125, 331] on button "1 / 2" at bounding box center [1114, 312] width 25 height 58
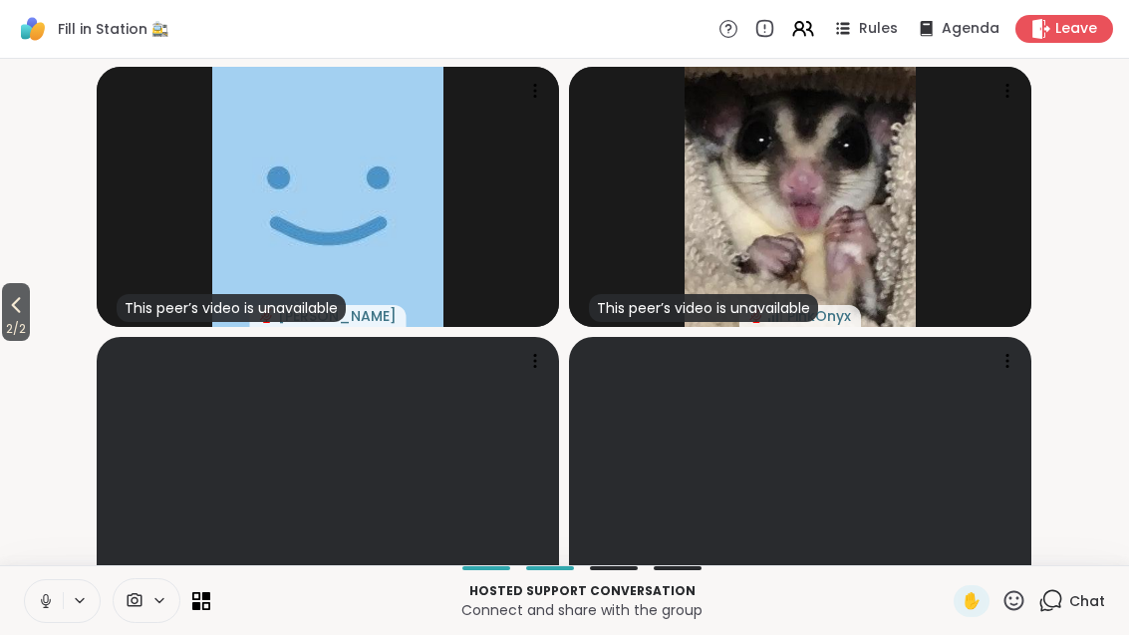
click at [10, 341] on span "2 / 2" at bounding box center [16, 329] width 28 height 24
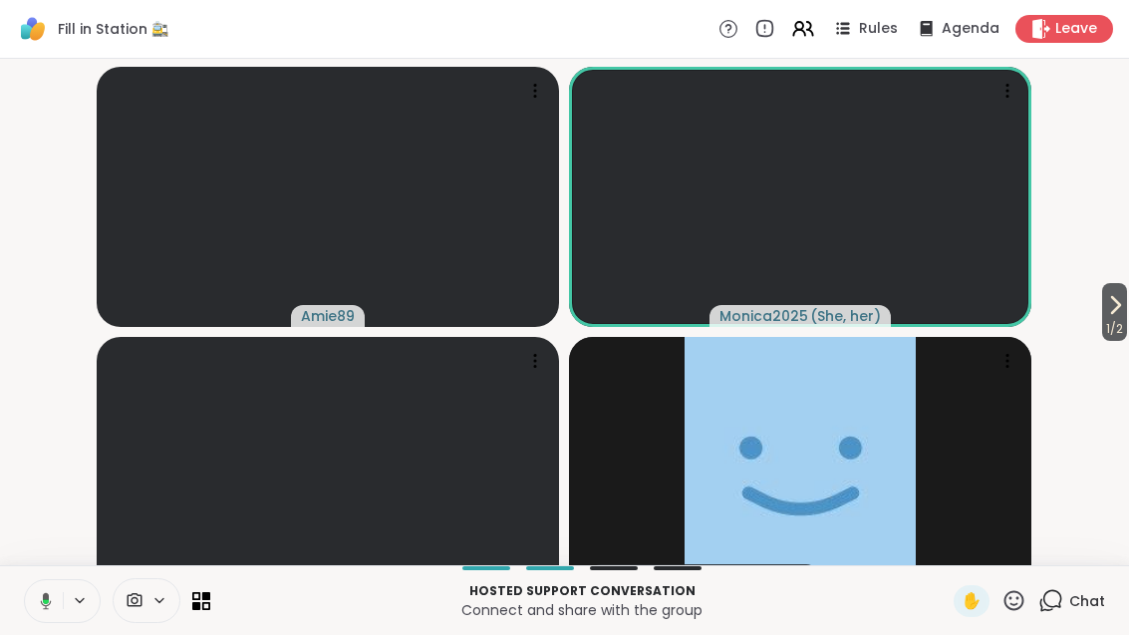
click at [1121, 341] on span "1 / 2" at bounding box center [1114, 329] width 25 height 24
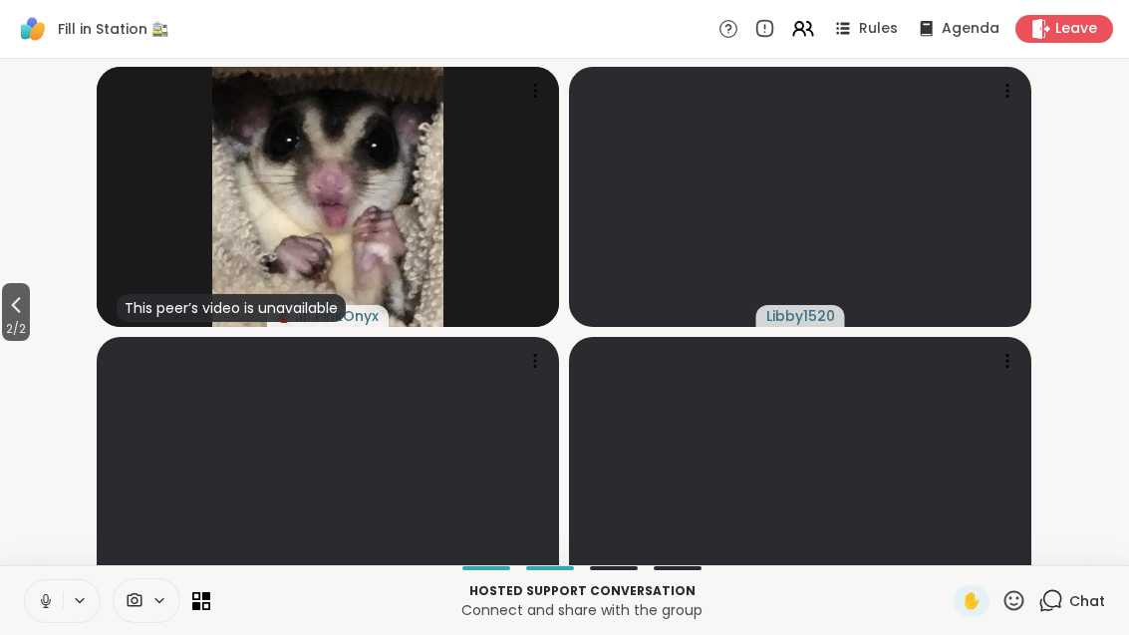
click at [51, 349] on video-player-container "2 / 2 This peer’s video is unavailable PinkOnyx Libby1520 elainaaaaa [PERSON_NA…" at bounding box center [564, 312] width 1105 height 490
click at [9, 339] on span "2 / 2" at bounding box center [16, 329] width 28 height 24
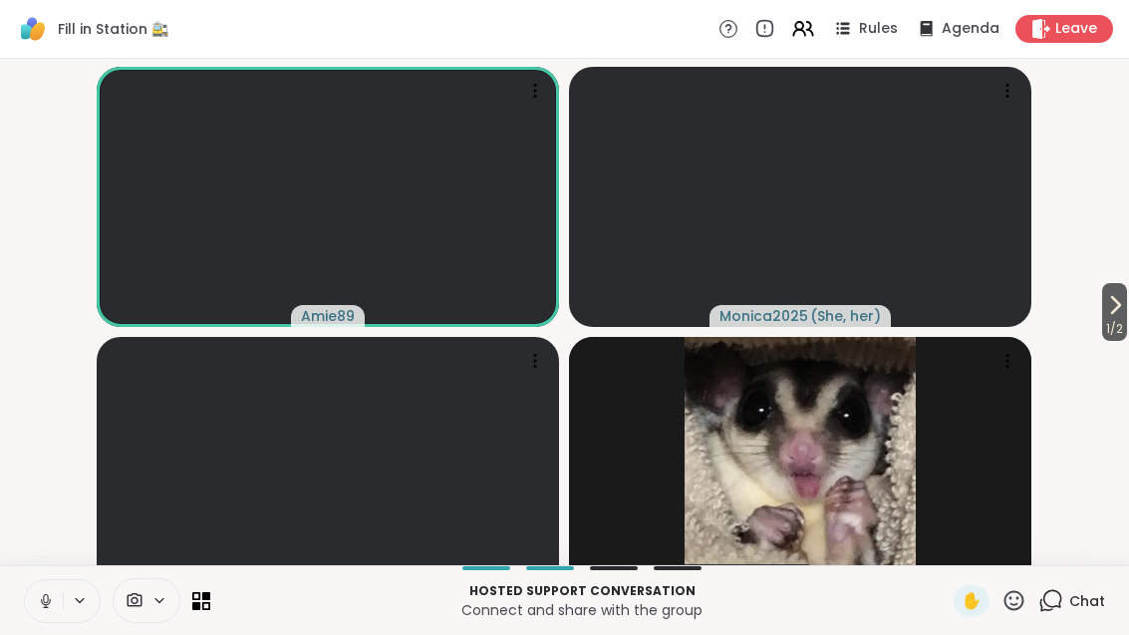
click at [1111, 309] on button "1 / 2" at bounding box center [1114, 312] width 25 height 58
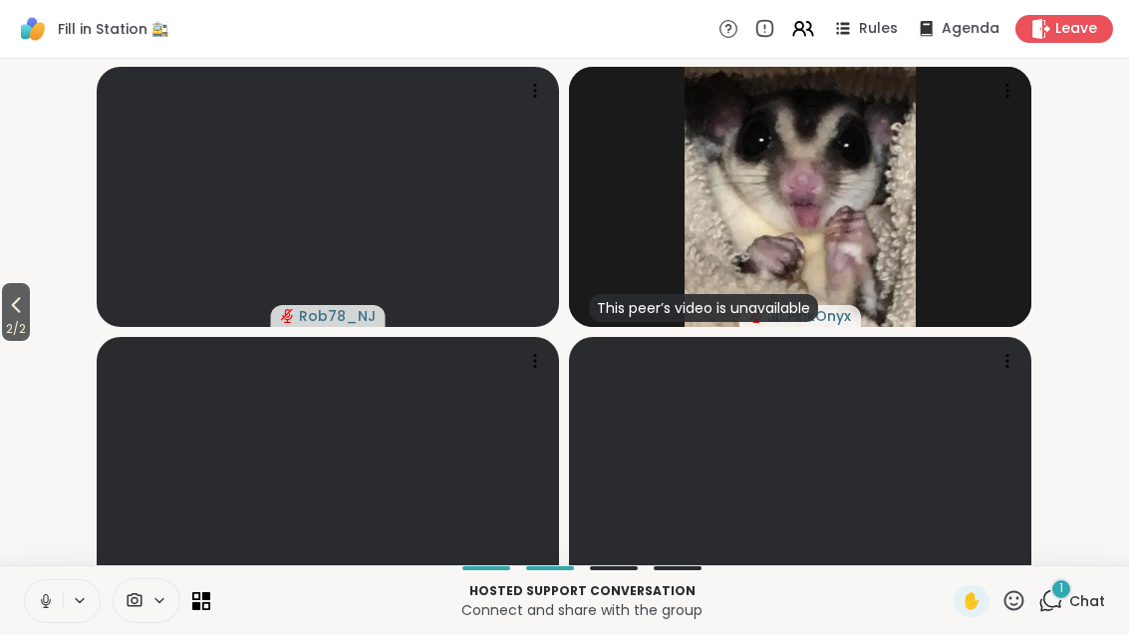
click at [6, 317] on icon at bounding box center [16, 305] width 24 height 24
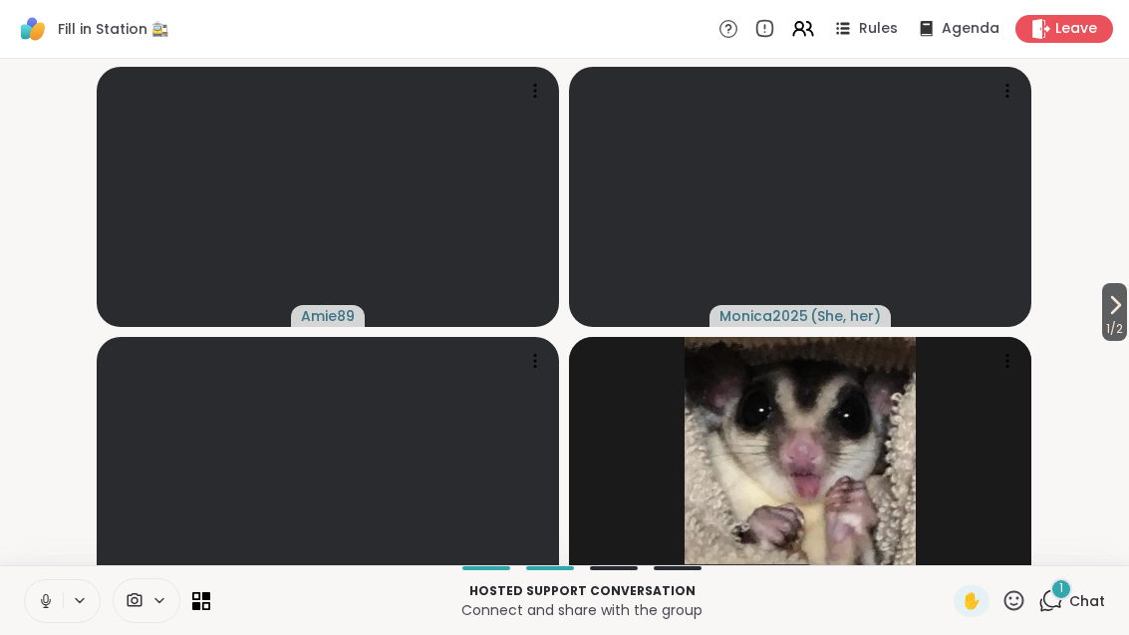
click at [1057, 613] on icon at bounding box center [1050, 600] width 25 height 25
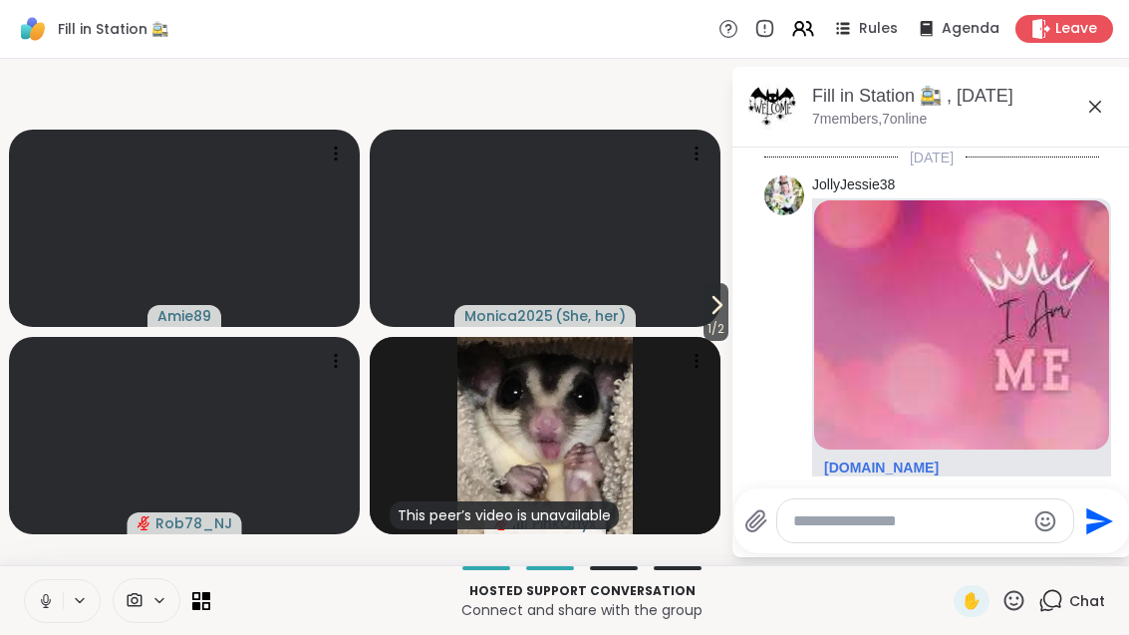
click at [1095, 108] on icon at bounding box center [1095, 107] width 24 height 24
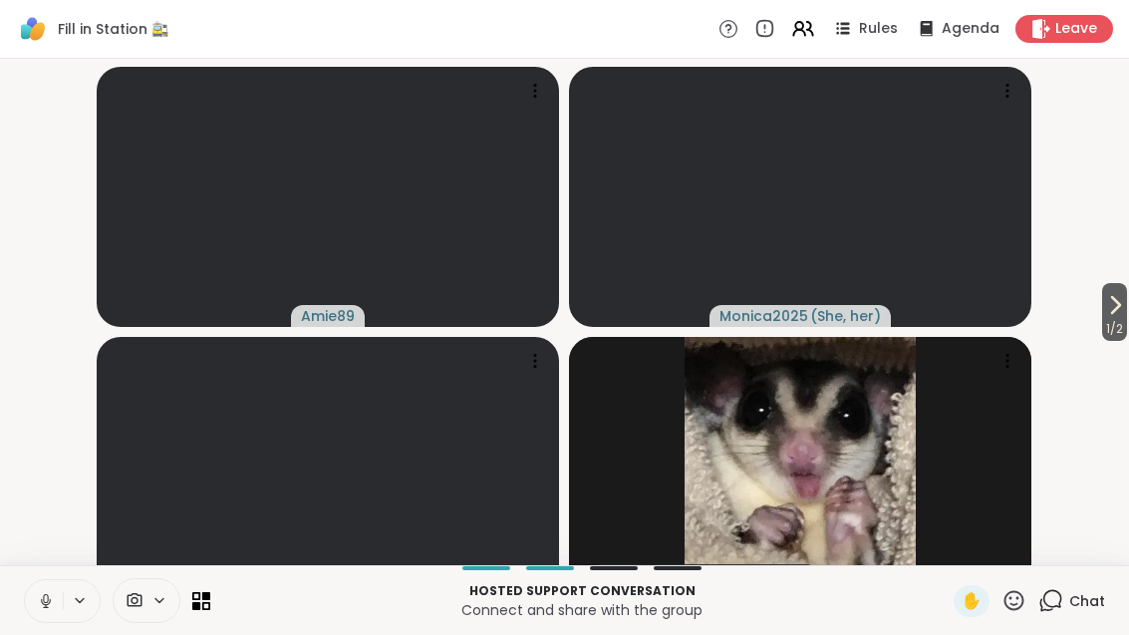
click at [1121, 341] on span "1 / 2" at bounding box center [1114, 329] width 25 height 24
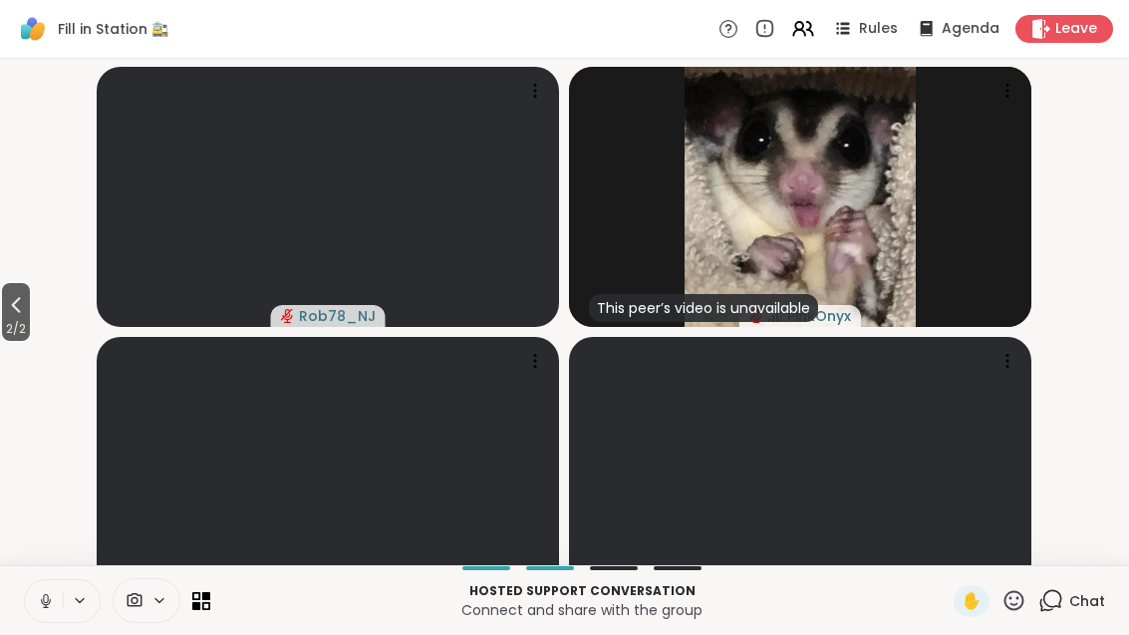
click at [6, 341] on span "2 / 2" at bounding box center [16, 329] width 28 height 24
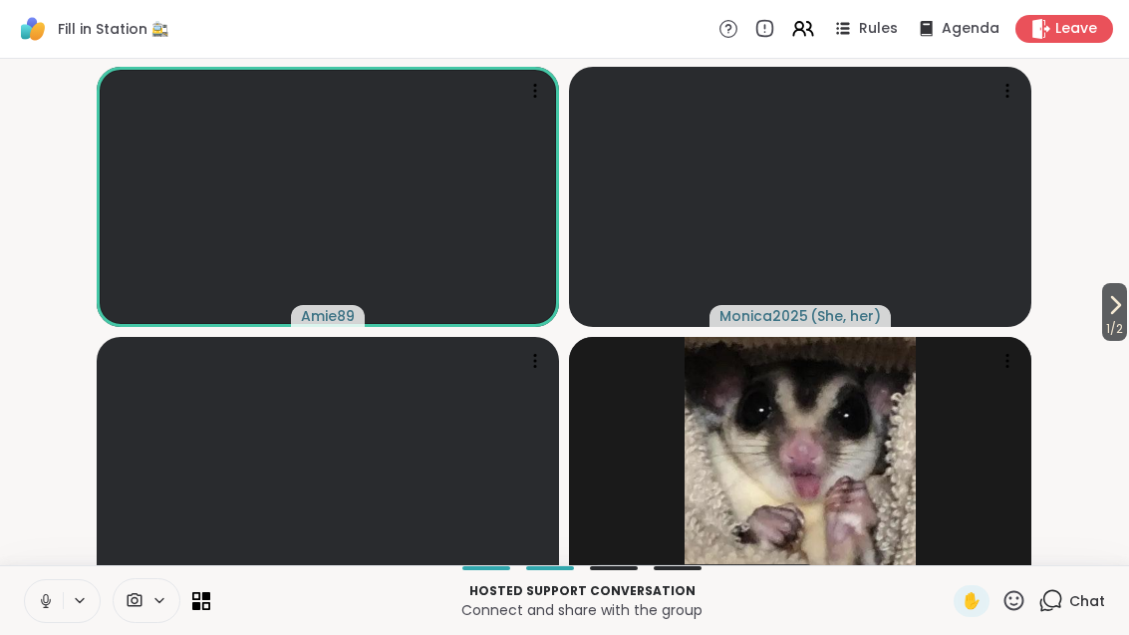
click at [1116, 317] on icon at bounding box center [1115, 305] width 24 height 24
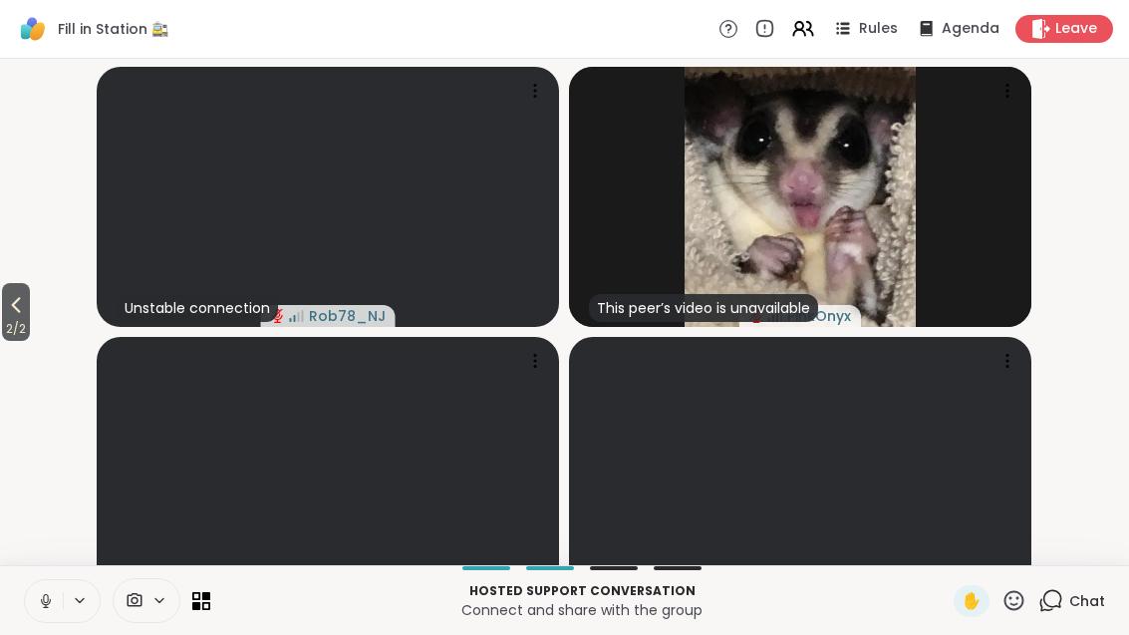
click at [30, 309] on button "2 / 2" at bounding box center [16, 312] width 28 height 58
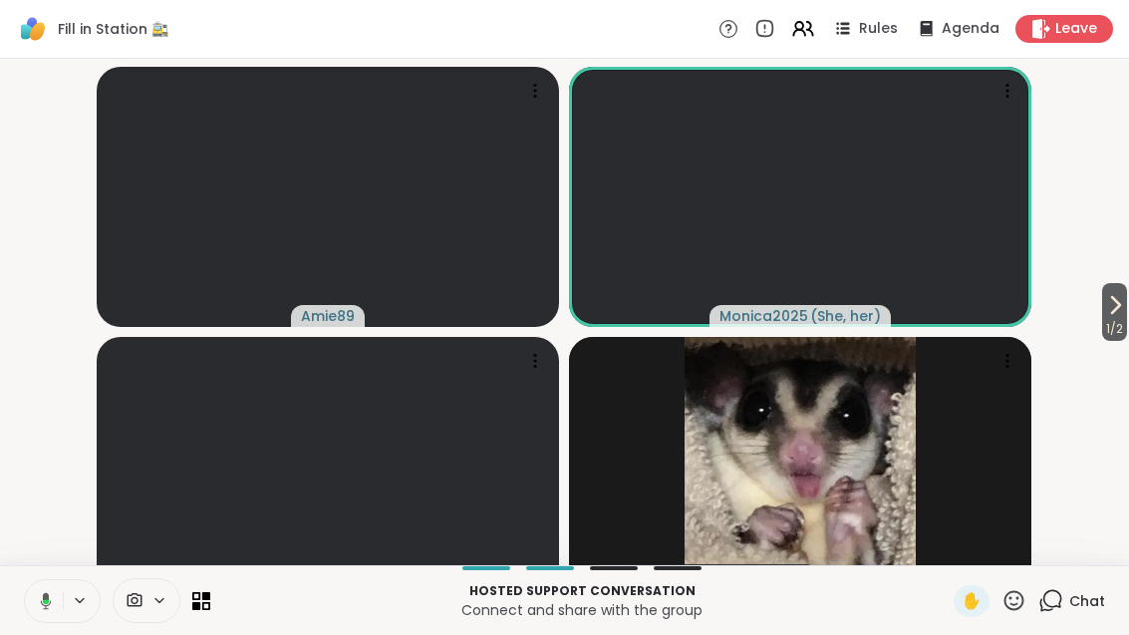
click at [1115, 341] on span "1 / 2" at bounding box center [1114, 329] width 25 height 24
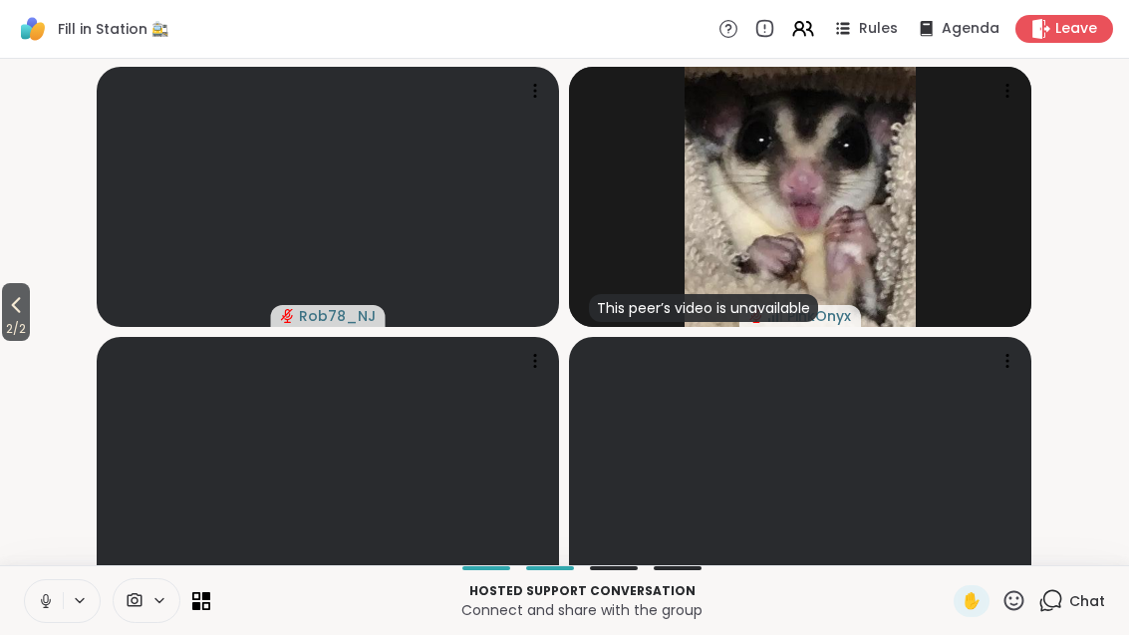
click at [11, 341] on span "2 / 2" at bounding box center [16, 329] width 28 height 24
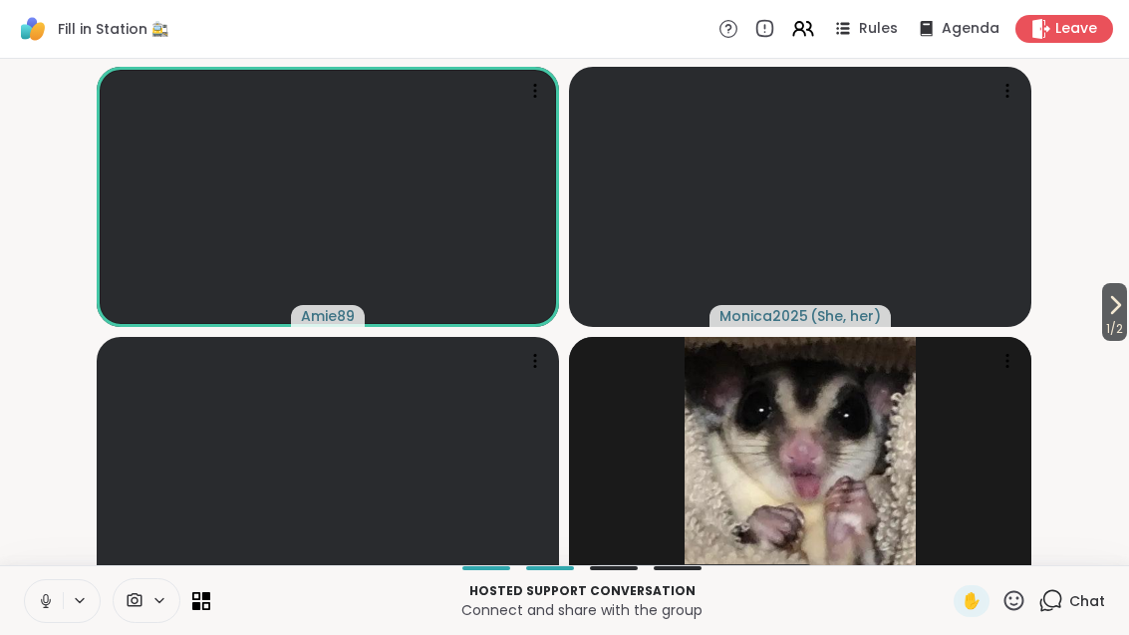
click at [1124, 313] on icon at bounding box center [1115, 305] width 24 height 24
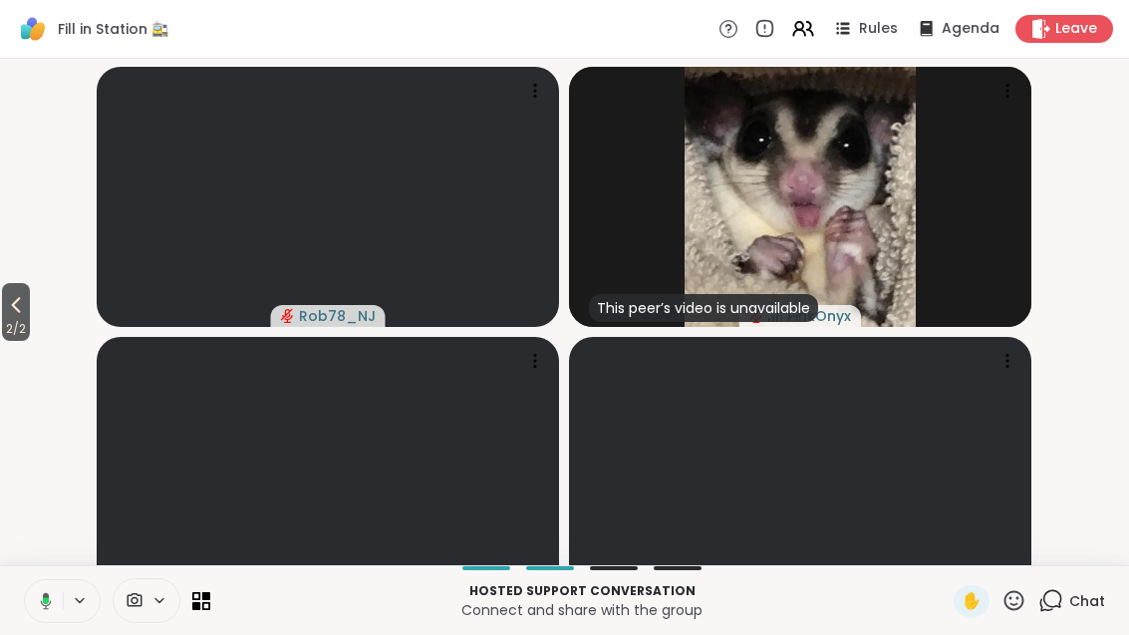
click at [14, 341] on span "2 / 2" at bounding box center [16, 329] width 28 height 24
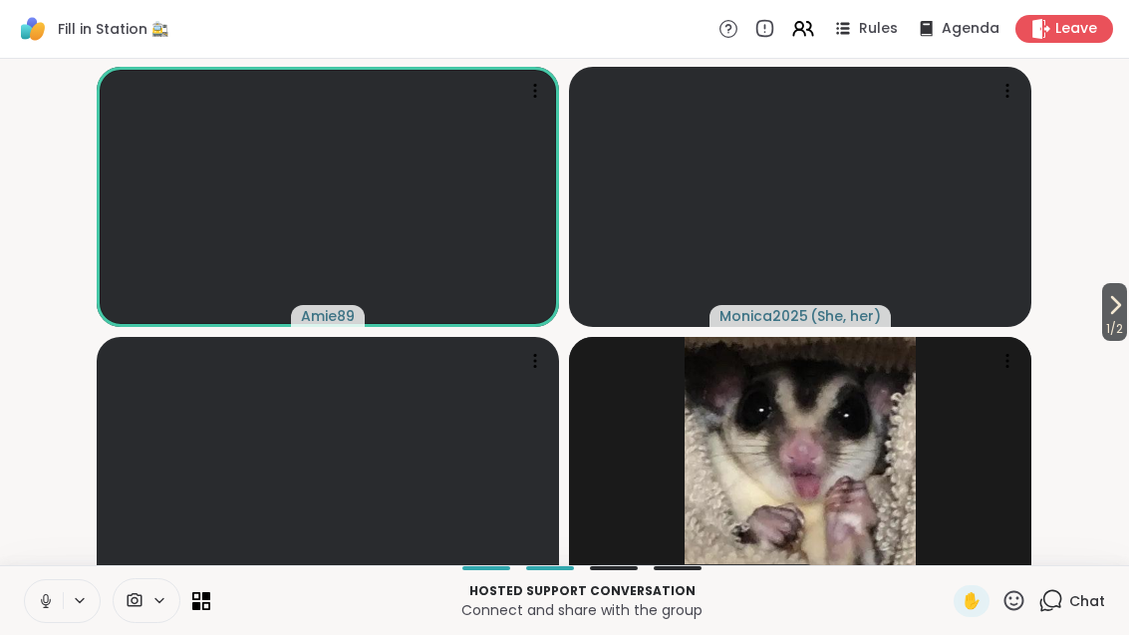
click at [1124, 317] on icon at bounding box center [1115, 305] width 24 height 24
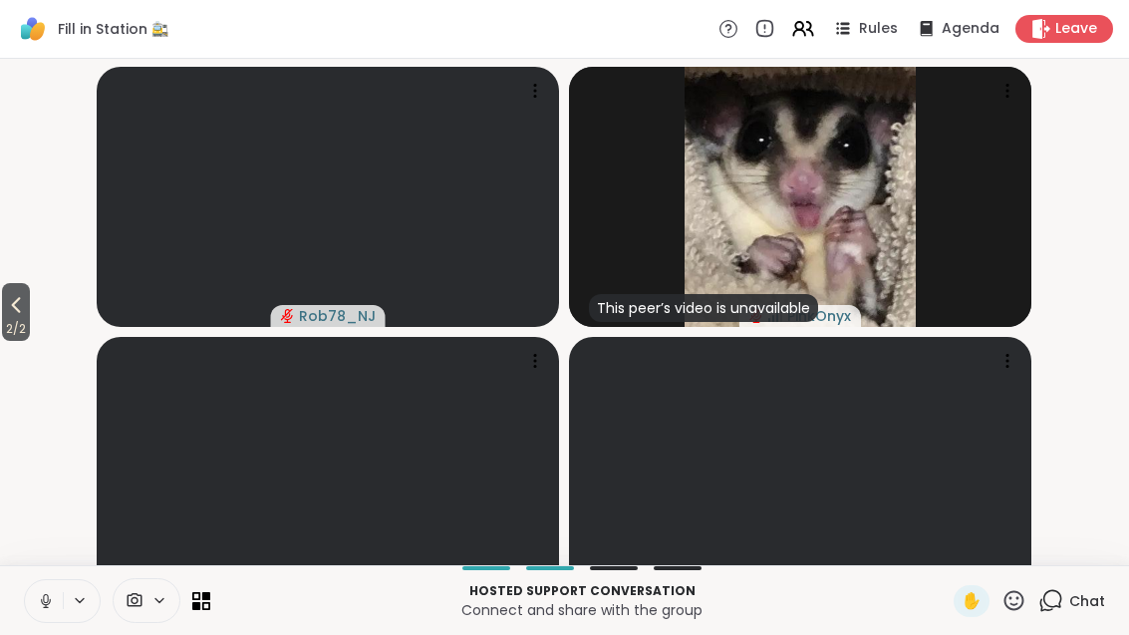
click at [2, 341] on span "2 / 2" at bounding box center [16, 329] width 28 height 24
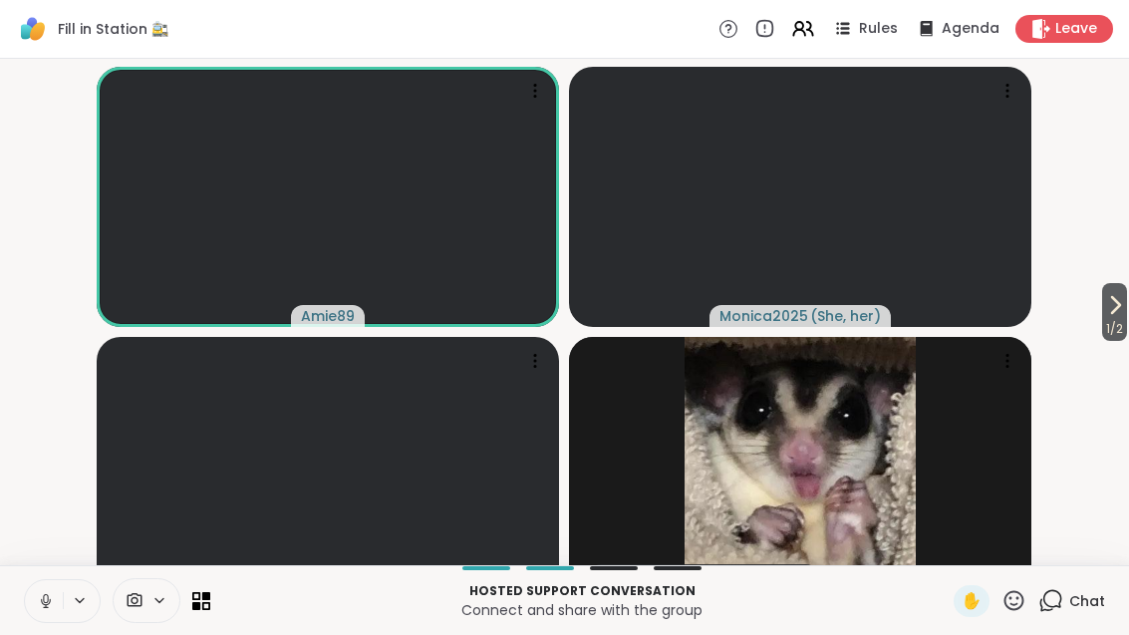
click at [1113, 341] on span "1 / 2" at bounding box center [1114, 329] width 25 height 24
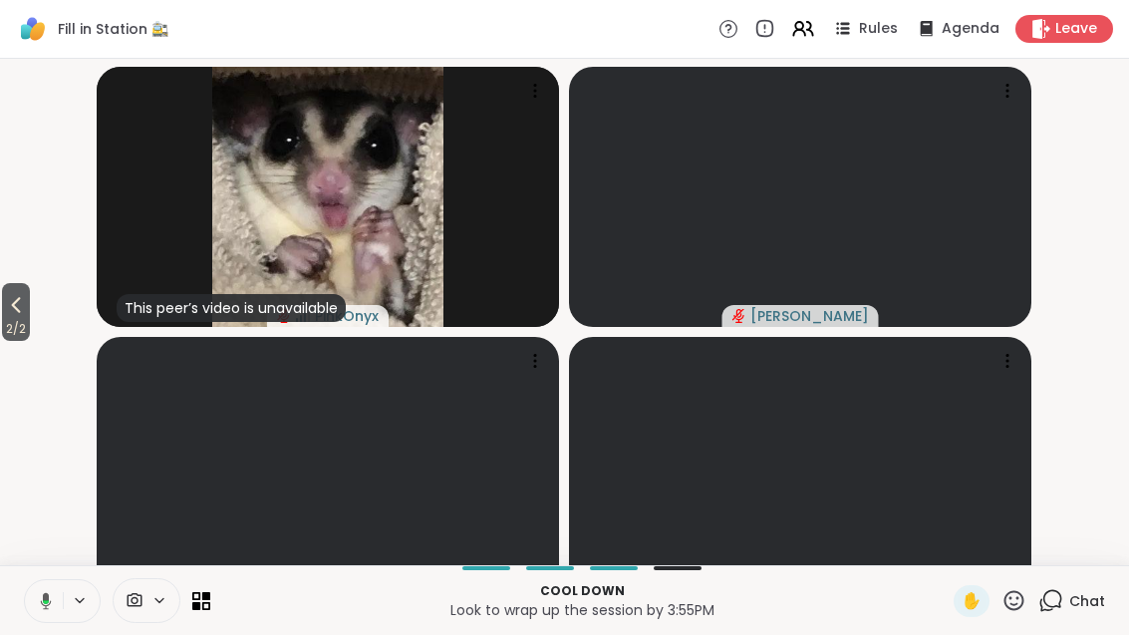
click at [5, 341] on span "2 / 2" at bounding box center [16, 329] width 28 height 24
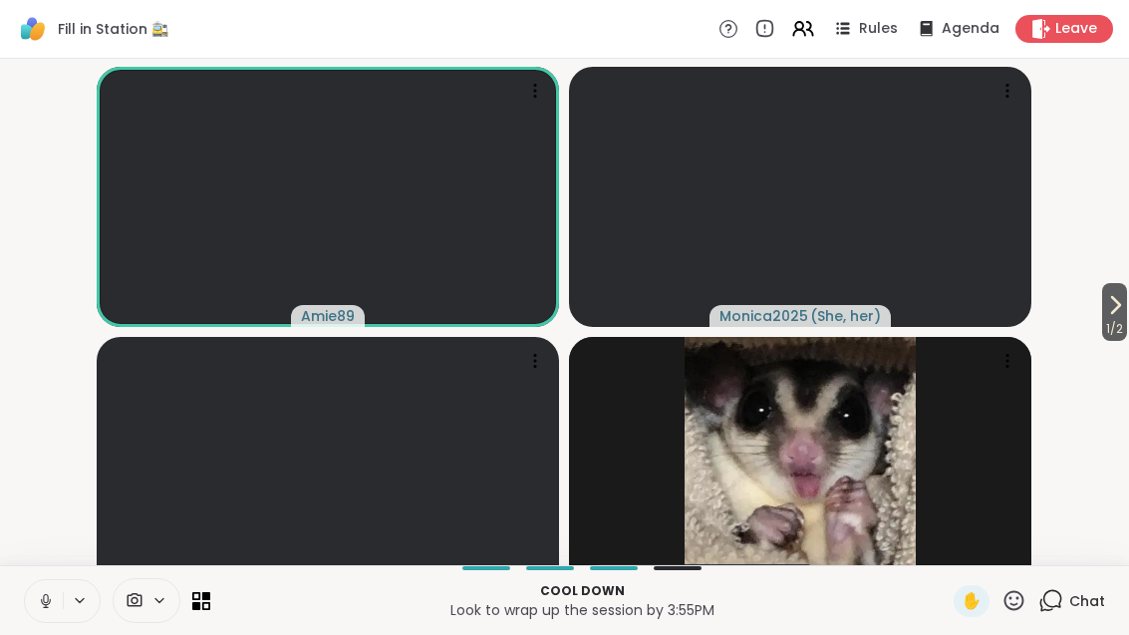
click at [1125, 327] on button "1 / 2" at bounding box center [1114, 312] width 25 height 58
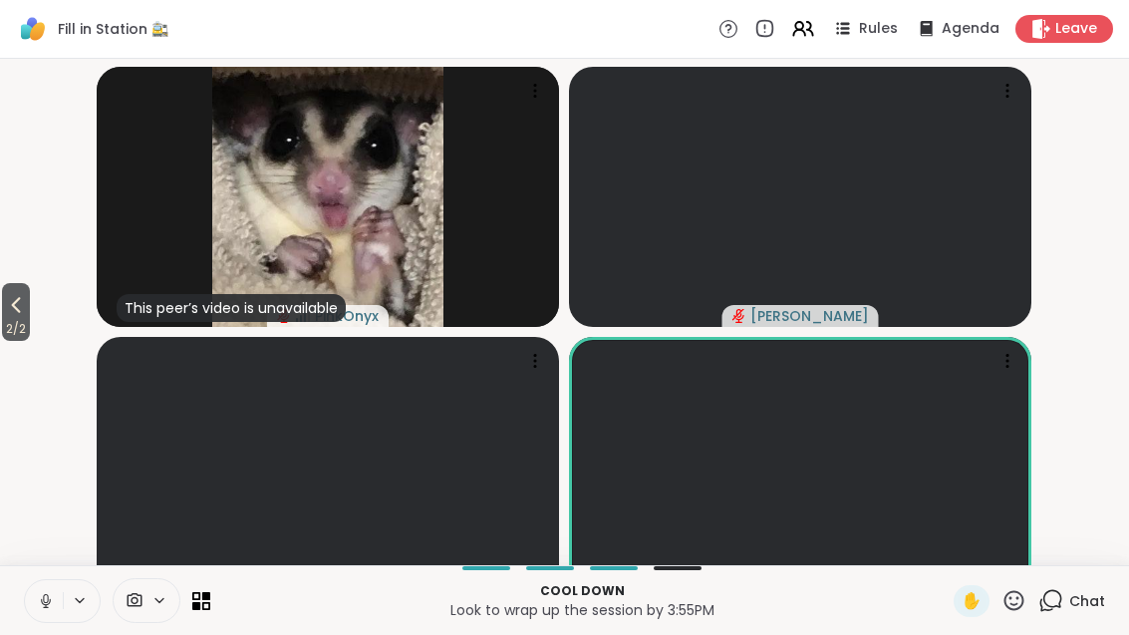
click at [30, 341] on span "2 / 2" at bounding box center [16, 329] width 28 height 24
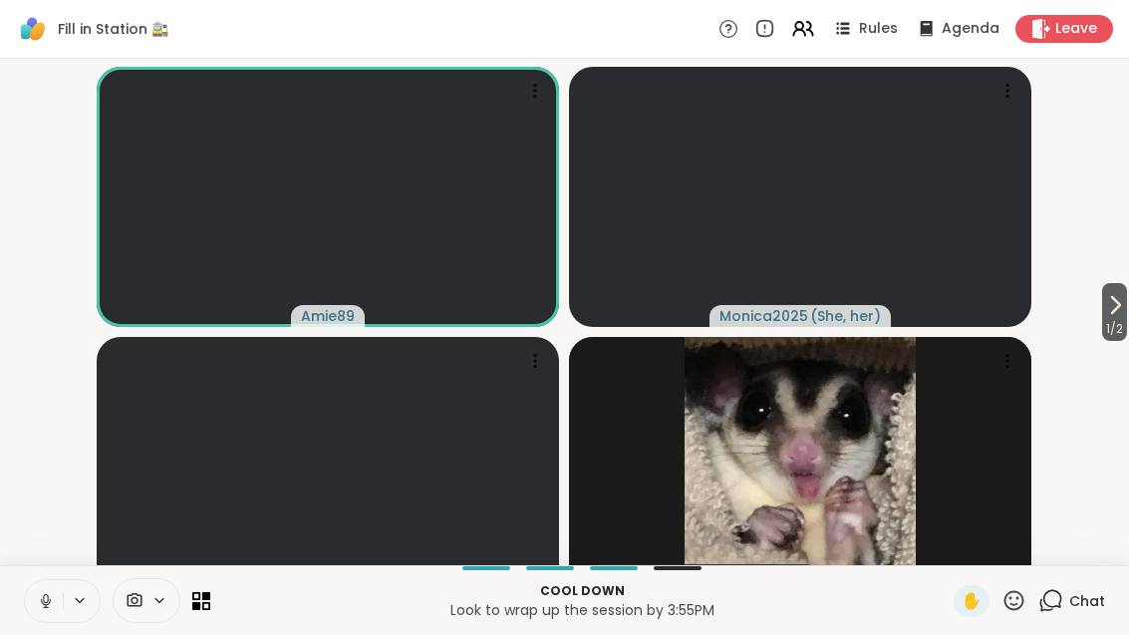
click at [1123, 317] on icon at bounding box center [1115, 305] width 24 height 24
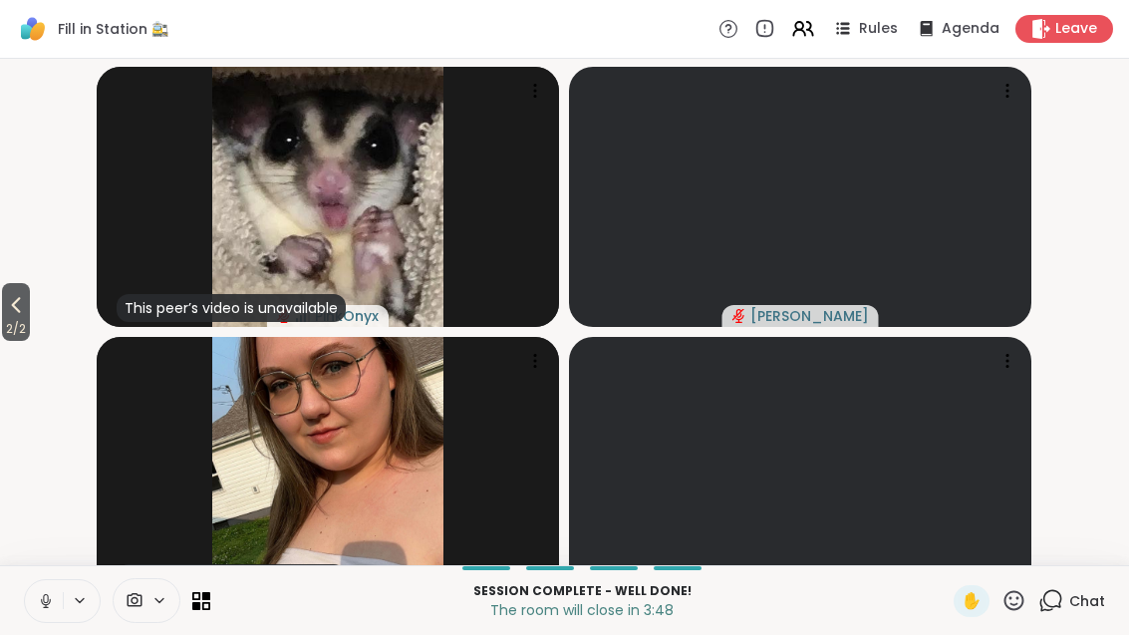
click at [1075, 611] on span "Chat" at bounding box center [1087, 601] width 36 height 20
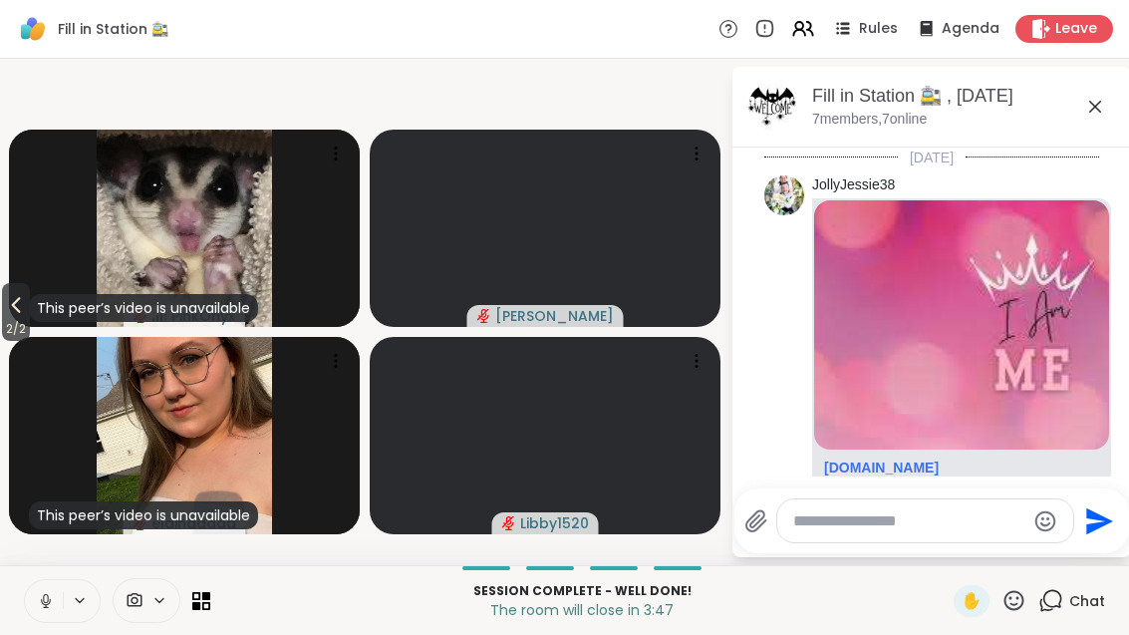
scroll to position [1224, 0]
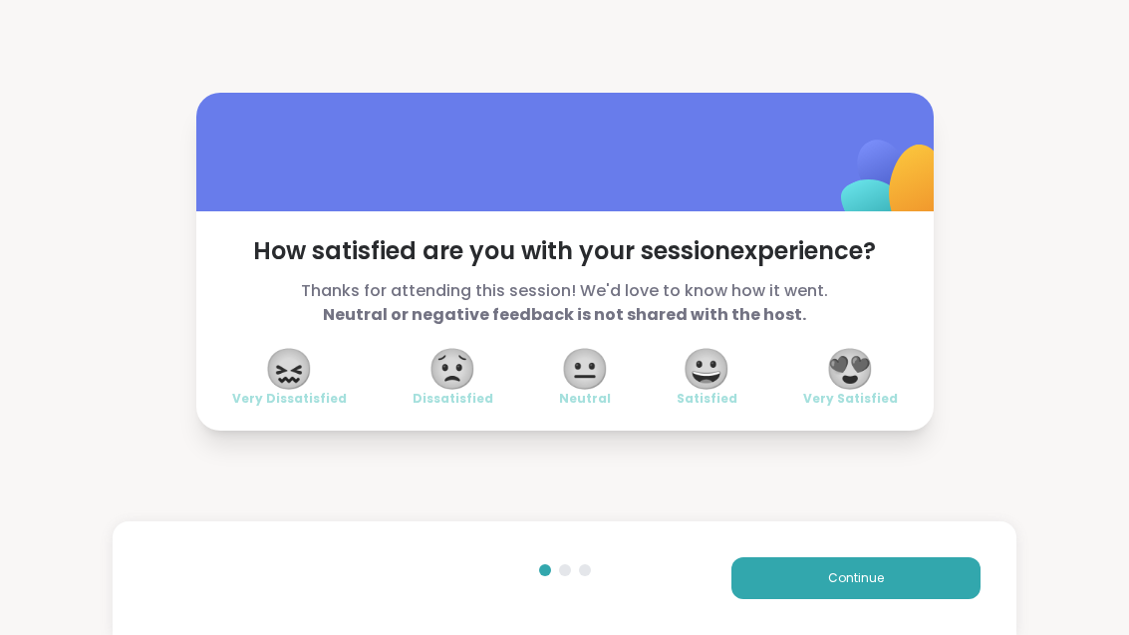
click at [864, 387] on span "😍" at bounding box center [850, 369] width 50 height 36
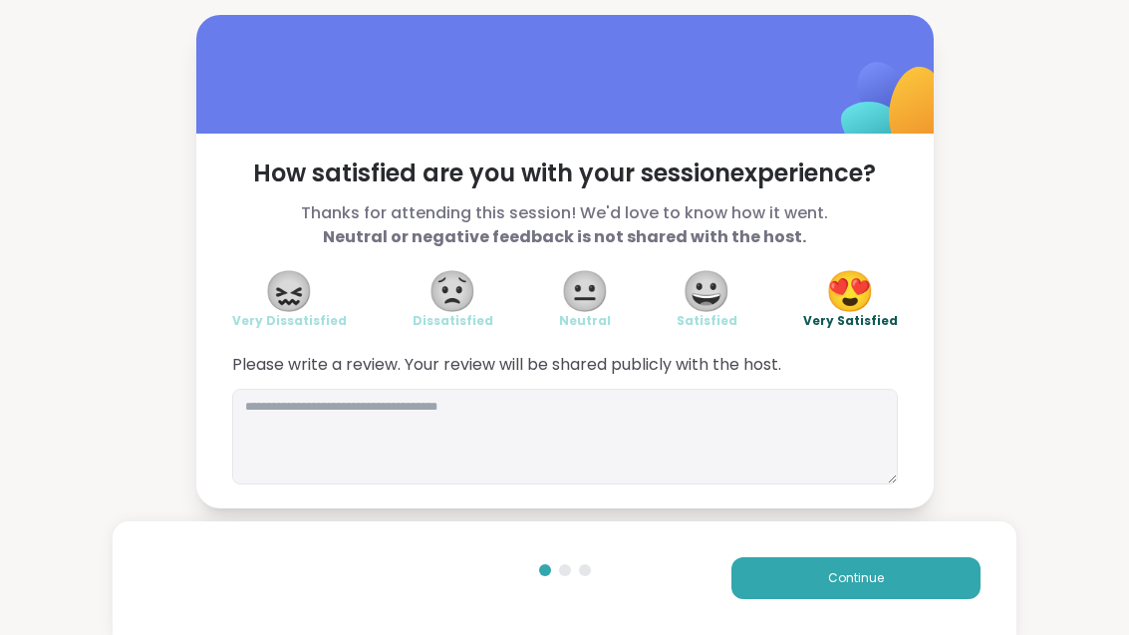
click at [926, 599] on button "Continue" at bounding box center [855, 578] width 249 height 42
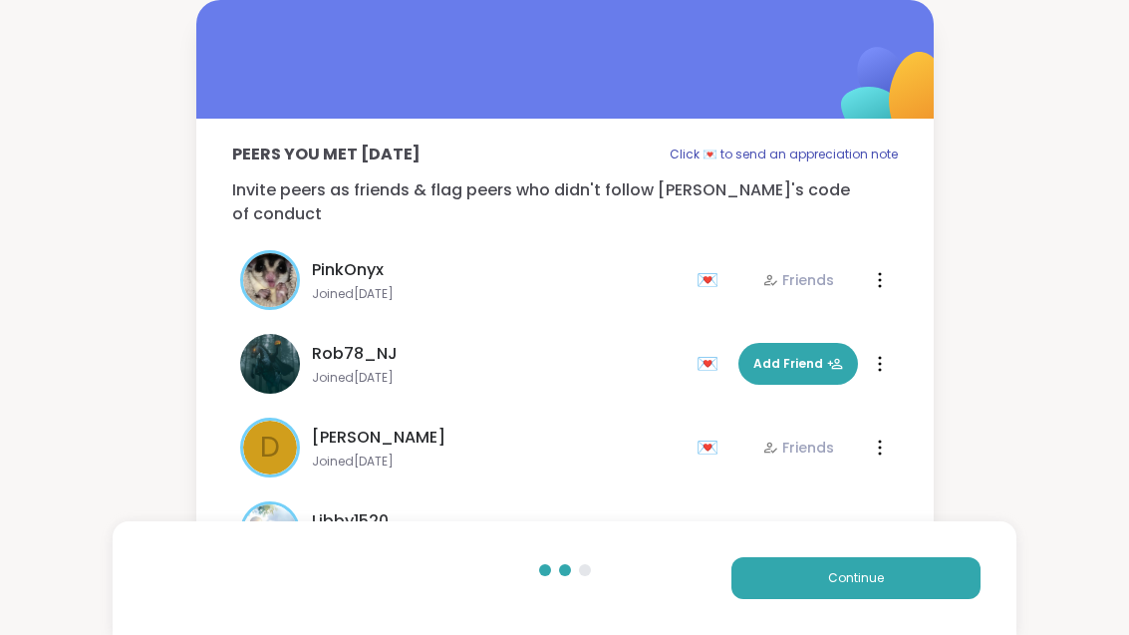
click at [926, 599] on button "Continue" at bounding box center [855, 578] width 249 height 42
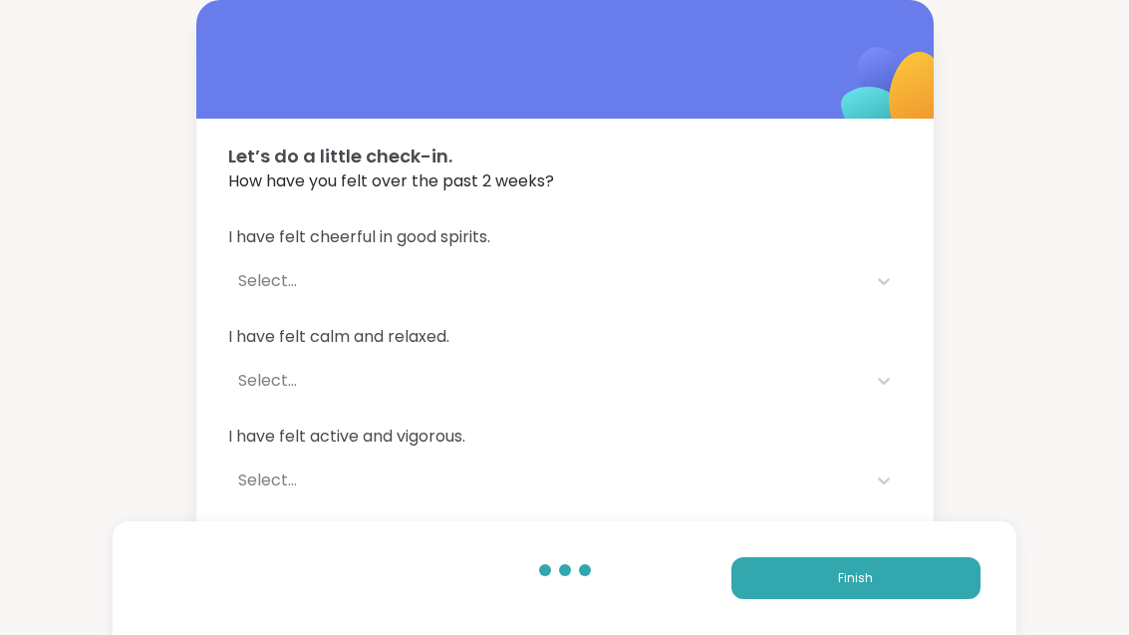
click at [910, 599] on button "Finish" at bounding box center [855, 578] width 249 height 42
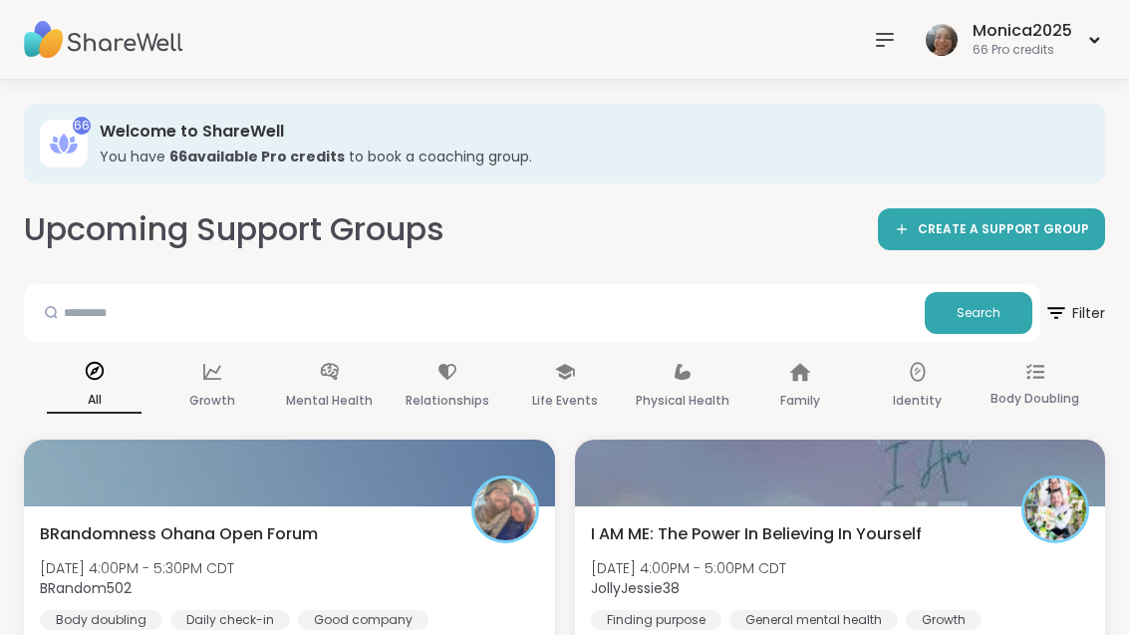
click at [384, 563] on div "BRandomness Ohana Open Forum [DATE] 4:00PM - 5:30PM CDT BRandom502 Body doublin…" at bounding box center [289, 576] width 499 height 108
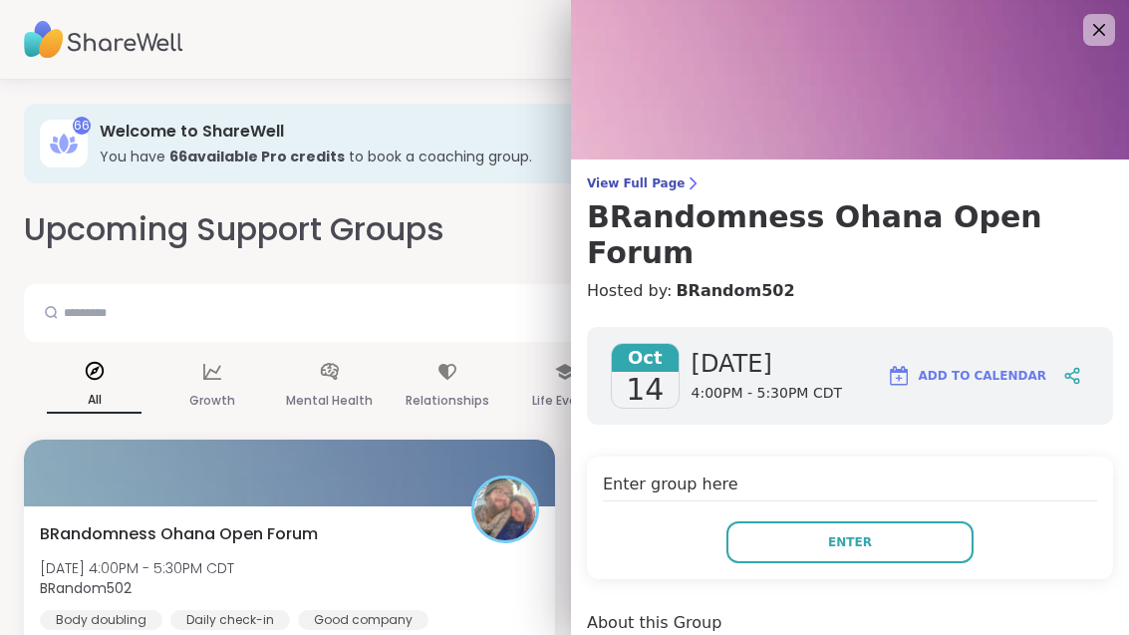
click at [929, 521] on button "Enter" at bounding box center [849, 542] width 247 height 42
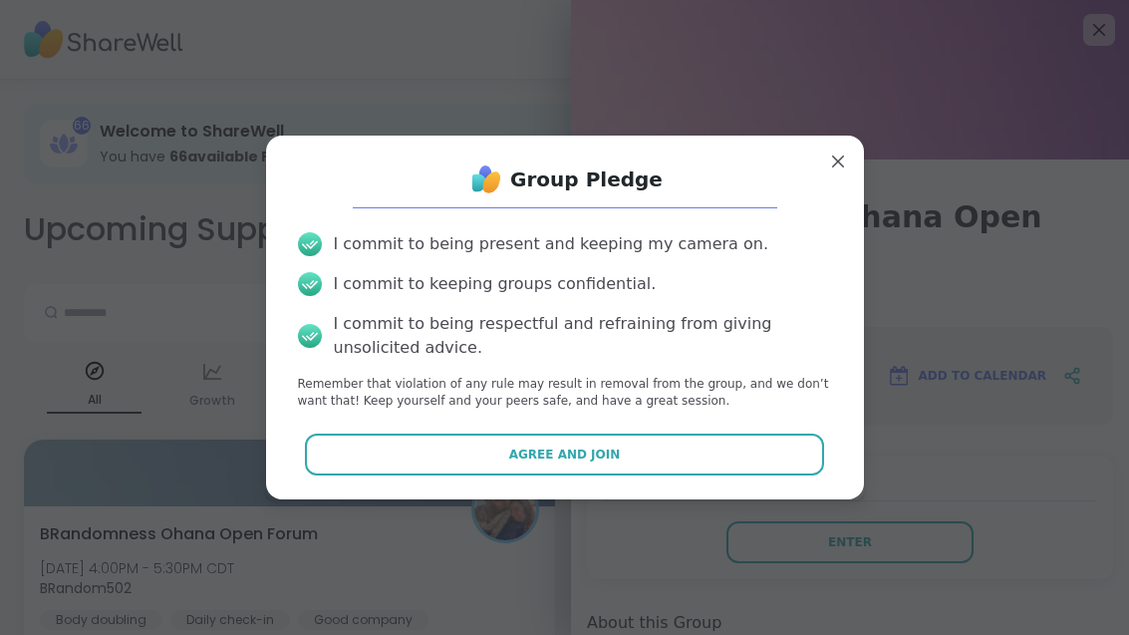
click at [756, 475] on button "Agree and Join" at bounding box center [564, 454] width 519 height 42
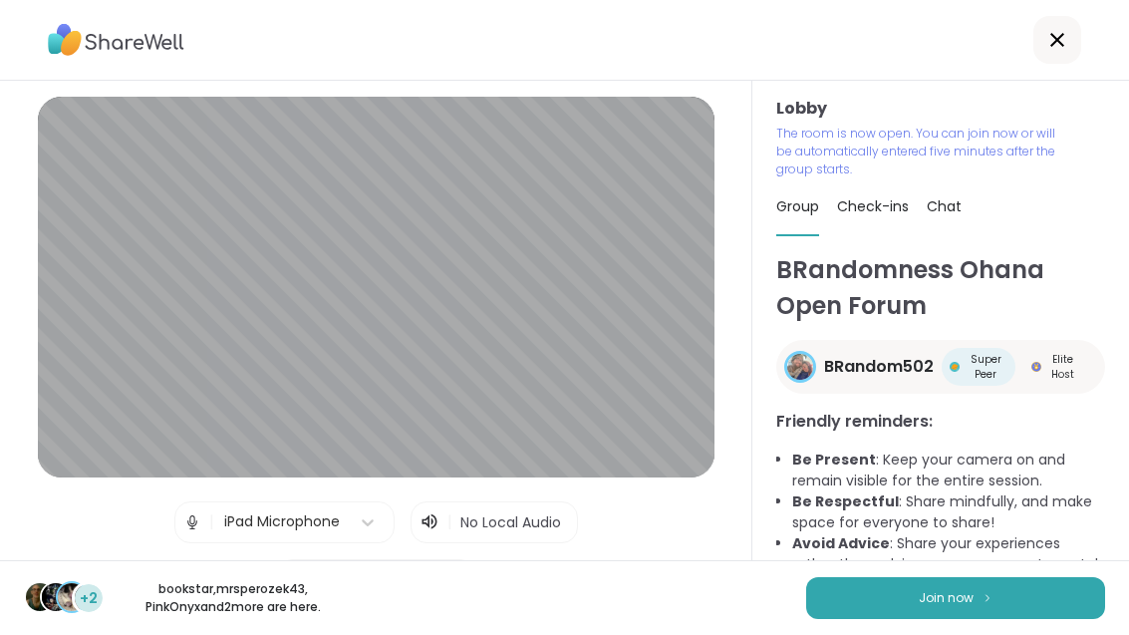
click at [996, 619] on button "Join now" at bounding box center [955, 598] width 299 height 42
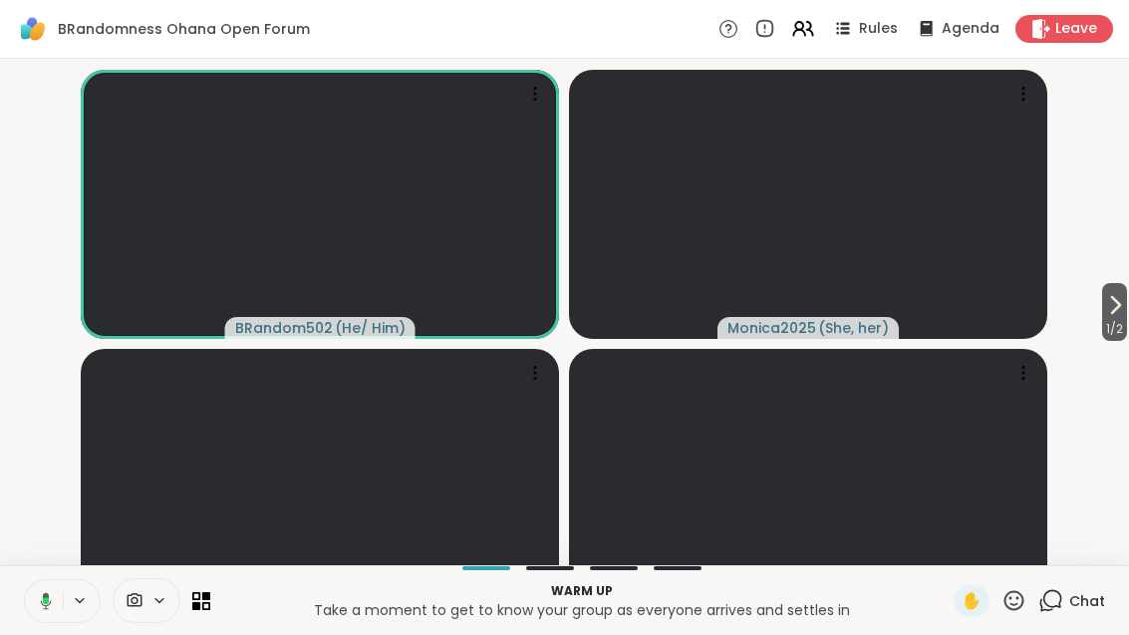
click at [1113, 341] on span "1 / 2" at bounding box center [1114, 329] width 25 height 24
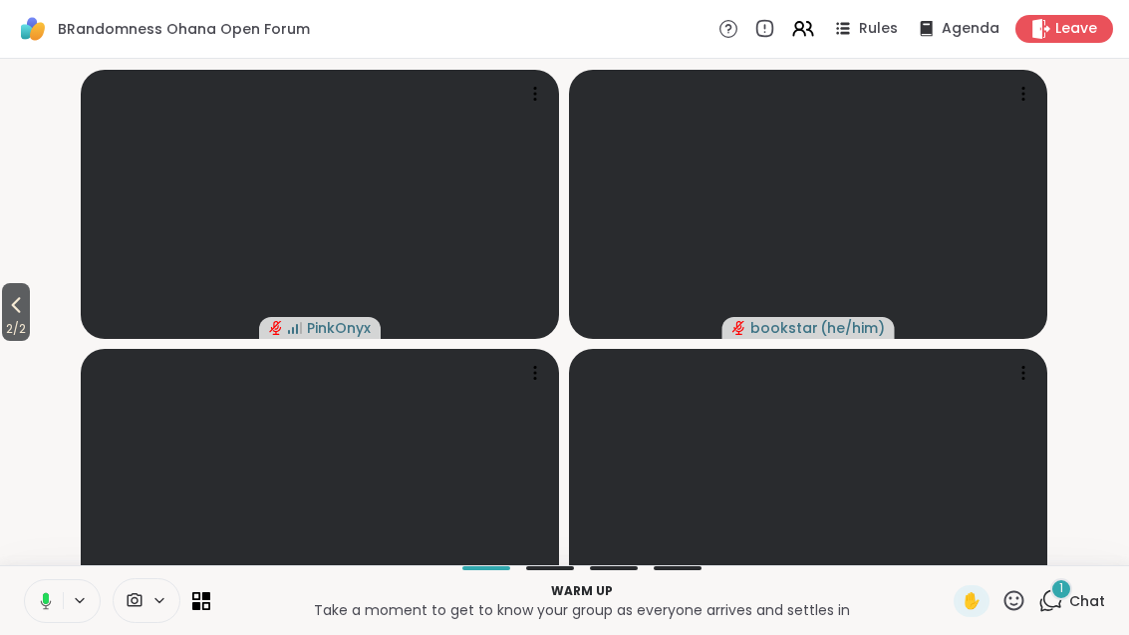
click at [26, 341] on span "2 / 2" at bounding box center [16, 329] width 28 height 24
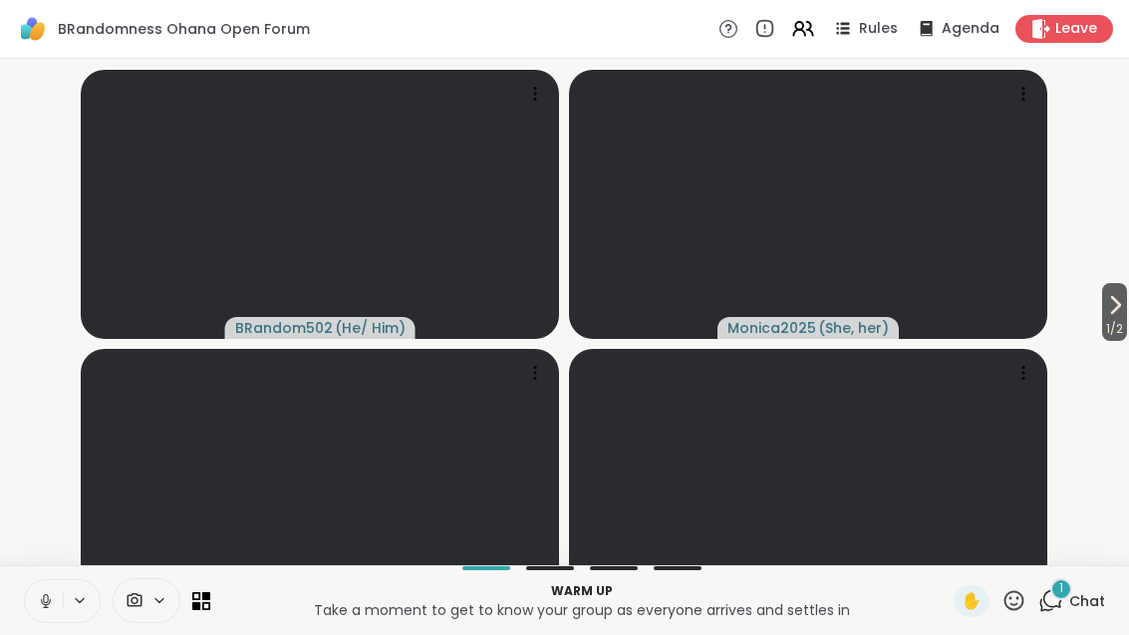
click at [1070, 600] on div "1" at bounding box center [1061, 589] width 22 height 22
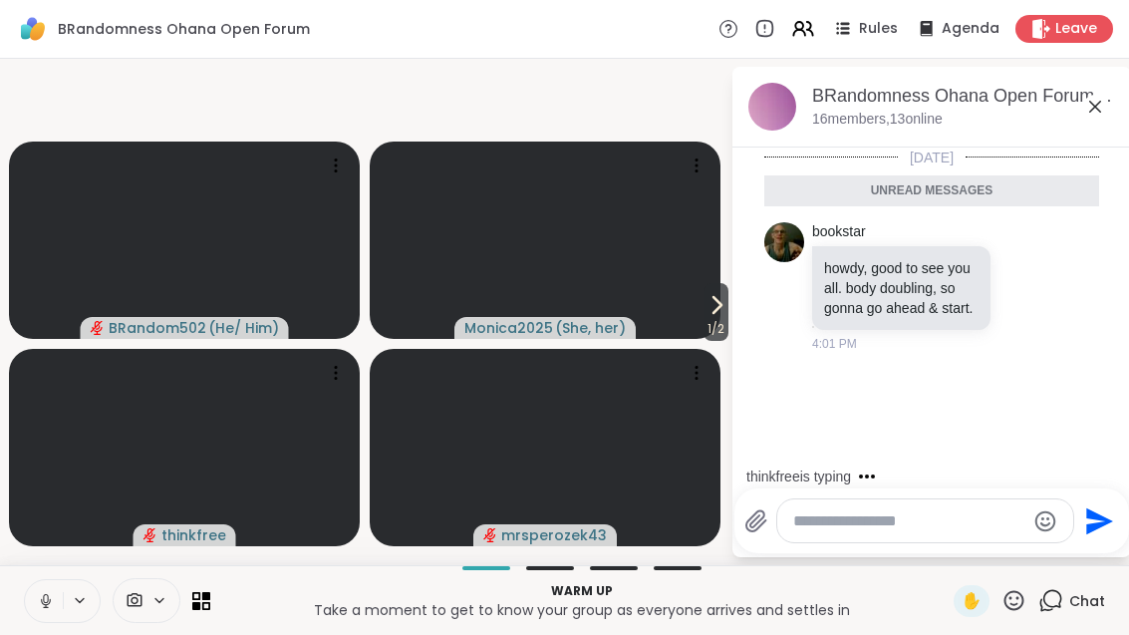
click at [1103, 103] on icon at bounding box center [1095, 107] width 24 height 24
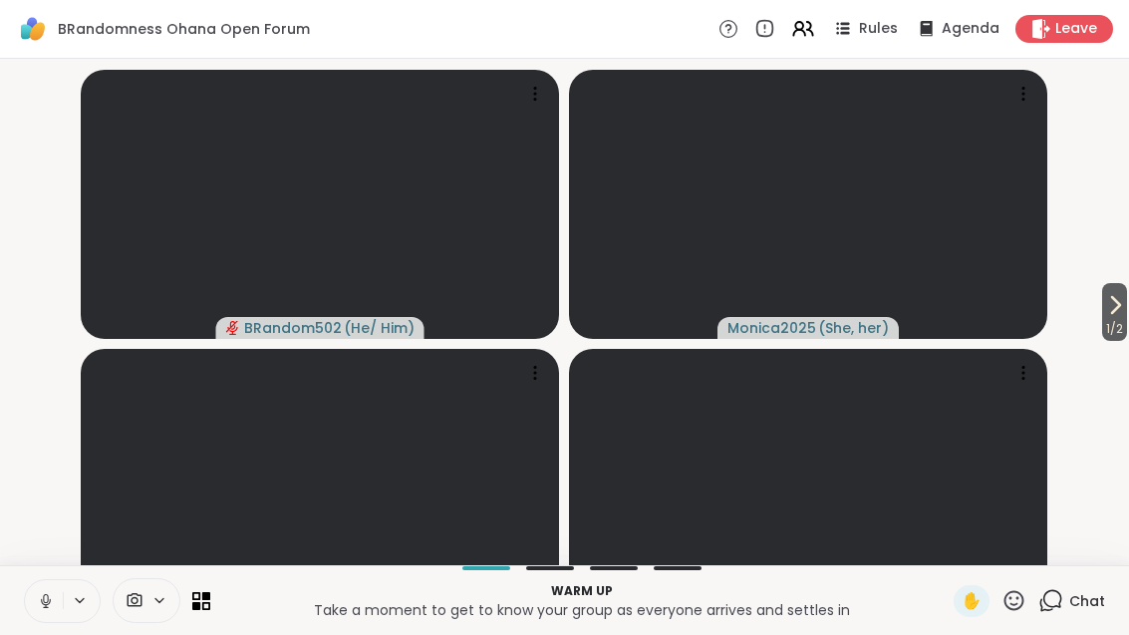
click at [1120, 317] on icon at bounding box center [1115, 305] width 24 height 24
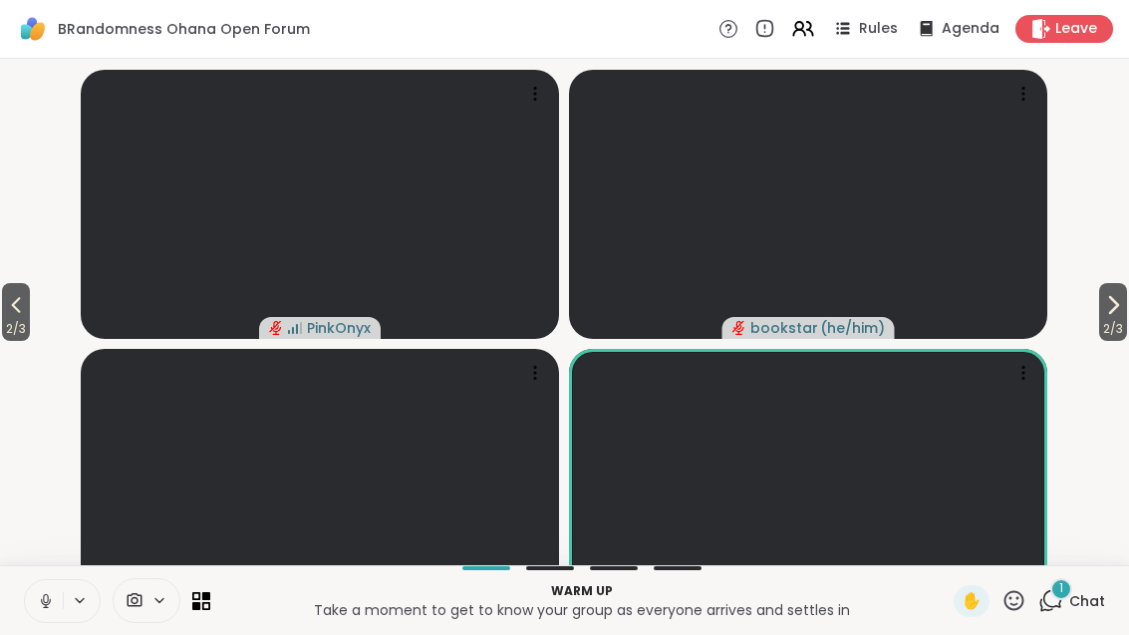
click at [19, 341] on span "2 / 3" at bounding box center [16, 329] width 28 height 24
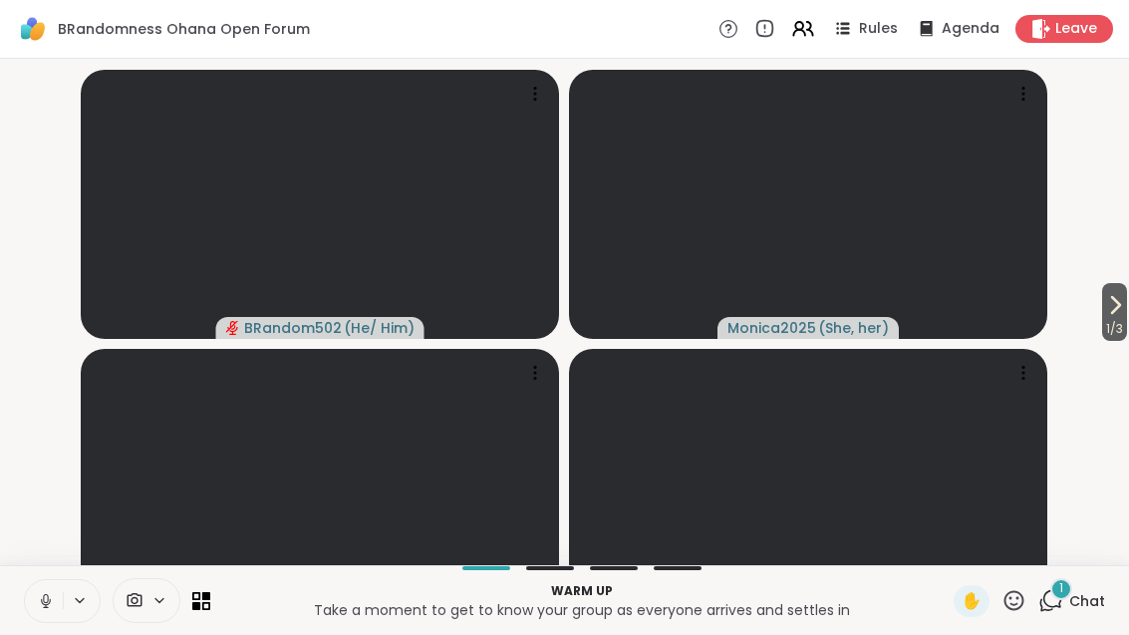
click at [1125, 341] on span "1 / 3" at bounding box center [1114, 329] width 25 height 24
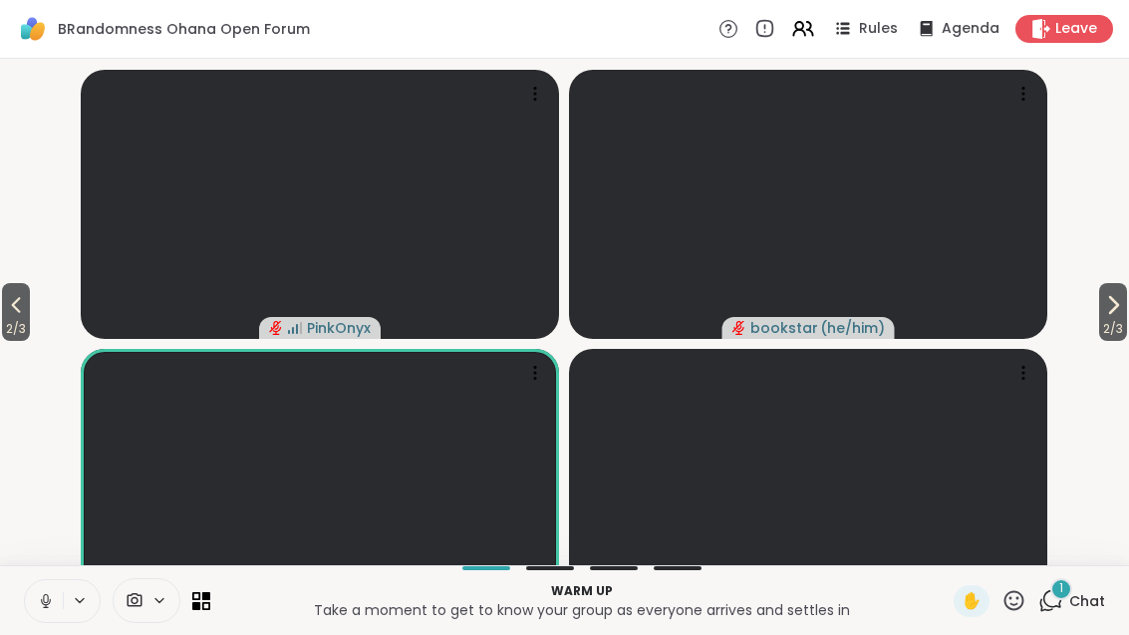
click at [16, 317] on icon at bounding box center [16, 305] width 24 height 24
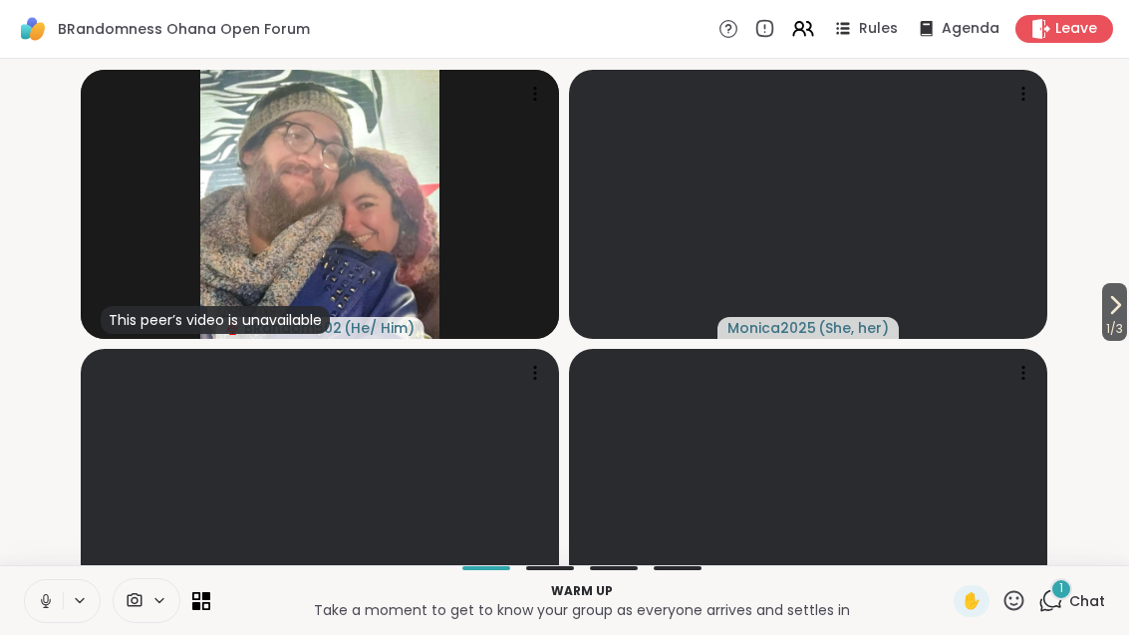
click at [1124, 341] on button "1 / 3" at bounding box center [1114, 312] width 25 height 58
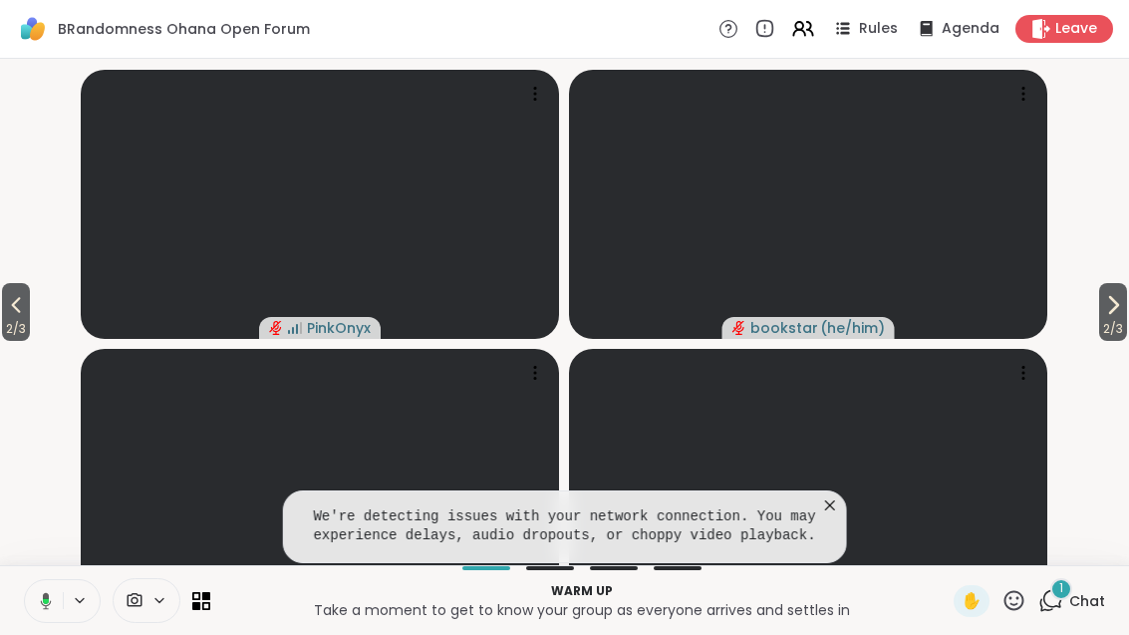
click at [825, 515] on icon at bounding box center [830, 505] width 20 height 20
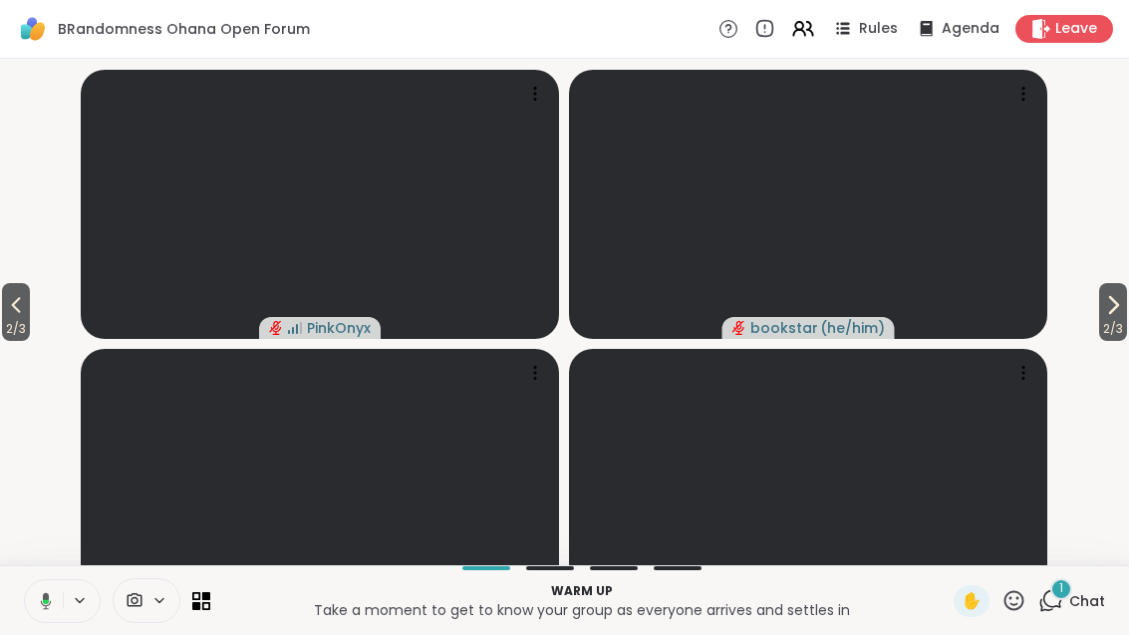
click at [1117, 341] on span "2 / 3" at bounding box center [1113, 329] width 28 height 24
click at [3, 329] on button "3 / 3" at bounding box center [16, 312] width 28 height 58
click at [18, 341] on span "2 / 3" at bounding box center [16, 329] width 28 height 24
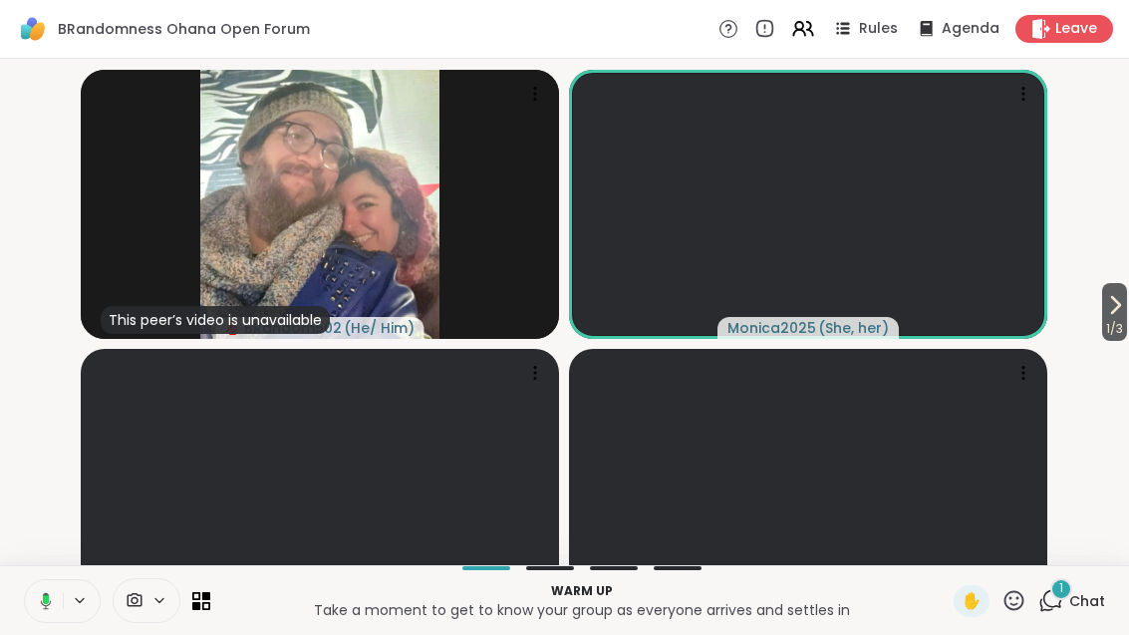
click at [1083, 617] on div "1 Chat" at bounding box center [1071, 601] width 67 height 32
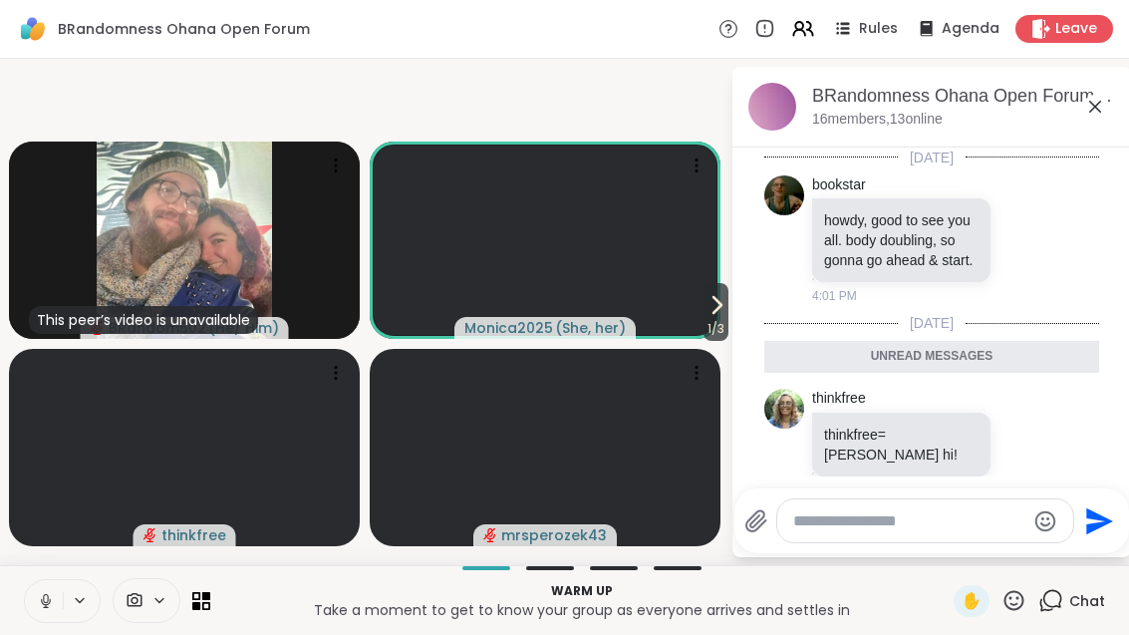
click at [1091, 115] on icon at bounding box center [1095, 107] width 24 height 24
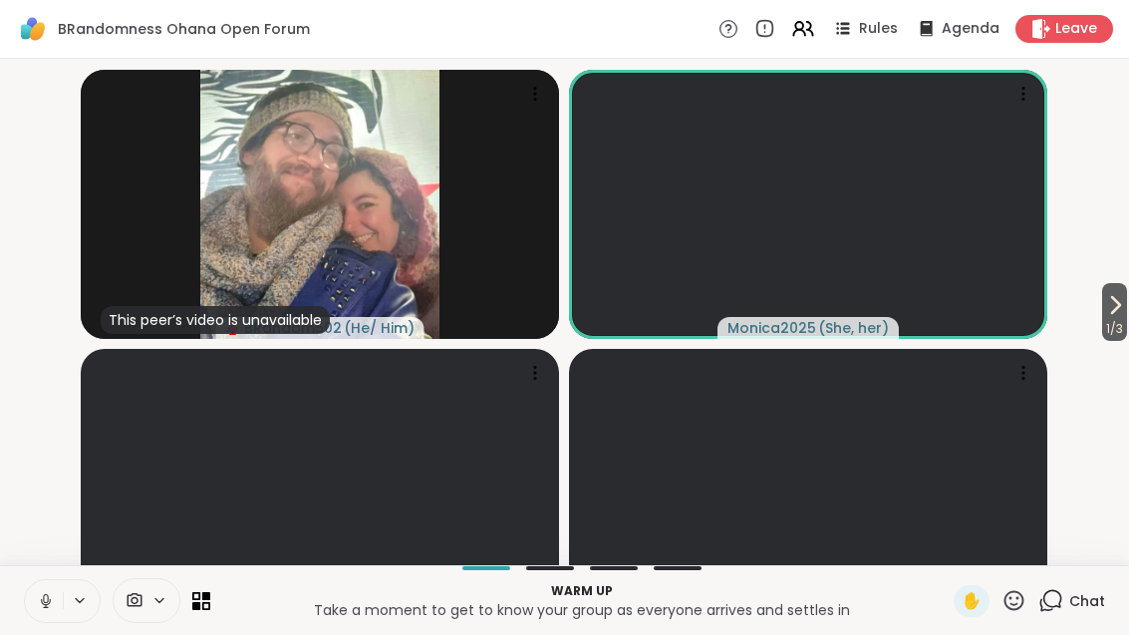
click at [1110, 341] on span "1 / 3" at bounding box center [1114, 329] width 25 height 24
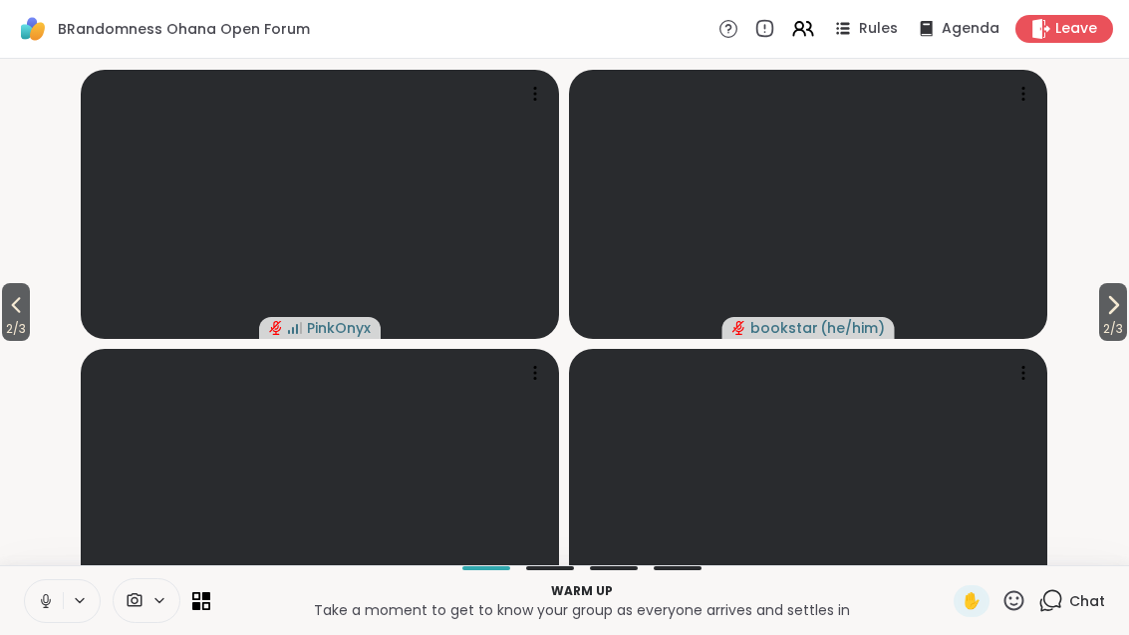
click at [1121, 341] on span "2 / 3" at bounding box center [1113, 329] width 28 height 24
click at [6, 332] on button "3 / 3" at bounding box center [16, 312] width 28 height 58
click at [20, 341] on span "2 / 3" at bounding box center [16, 329] width 28 height 24
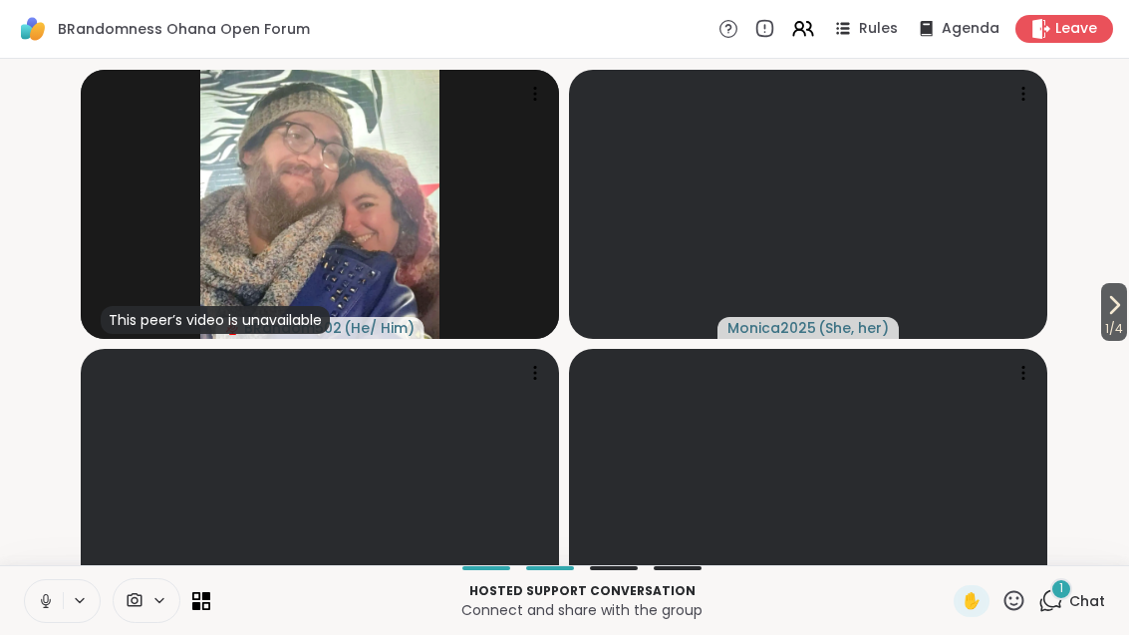
click at [1085, 617] on div "1 Chat" at bounding box center [1071, 601] width 67 height 32
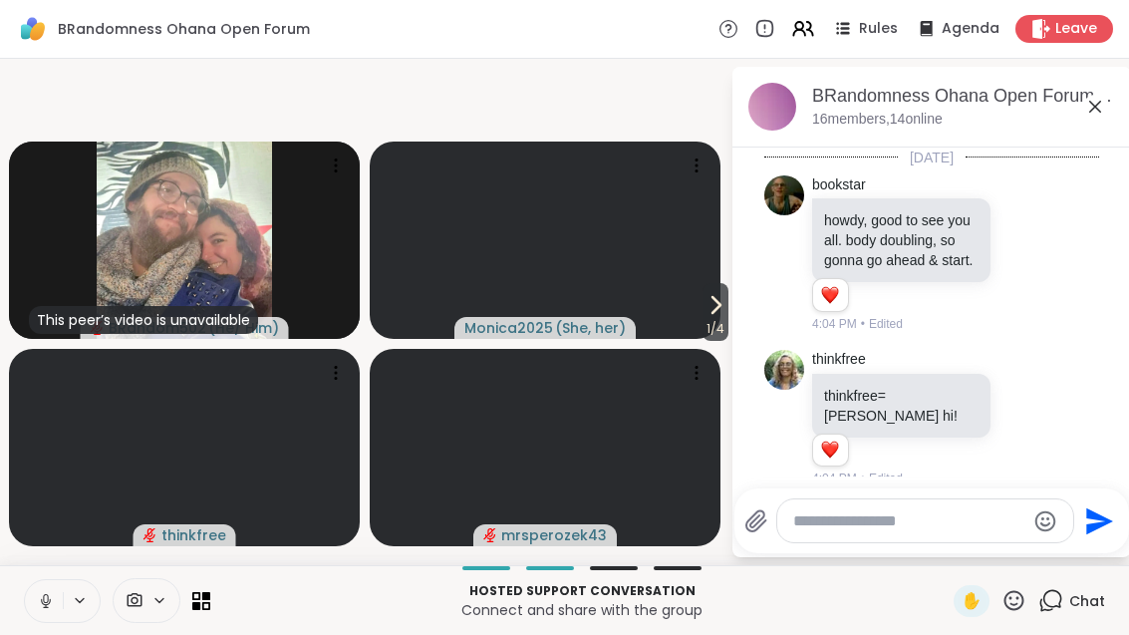
scroll to position [174, 0]
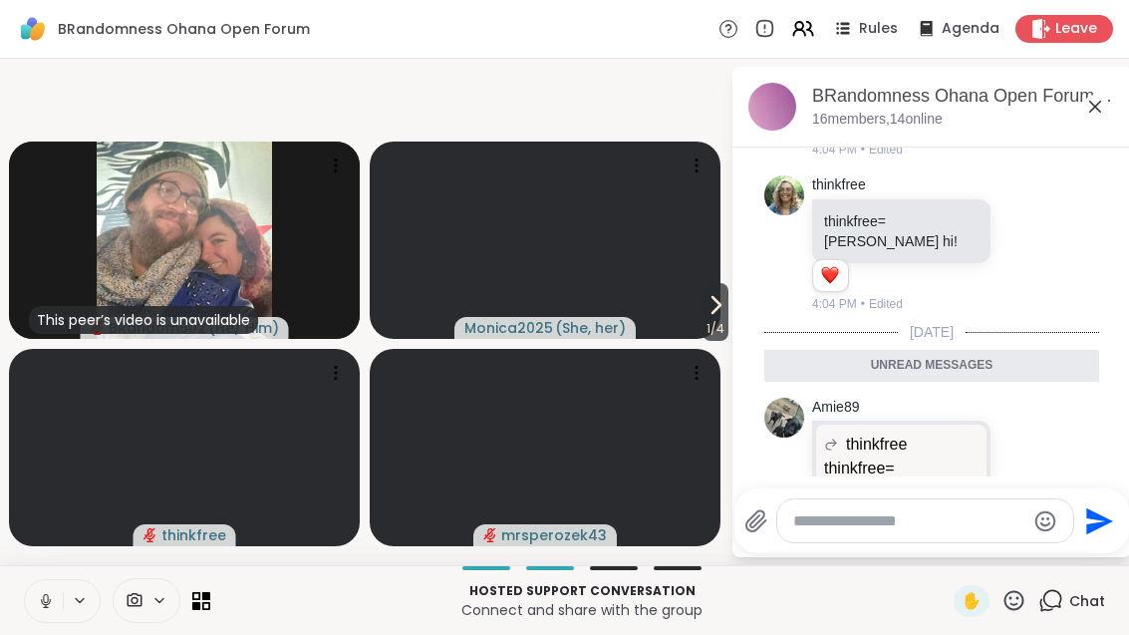
click at [1098, 108] on icon at bounding box center [1095, 107] width 24 height 24
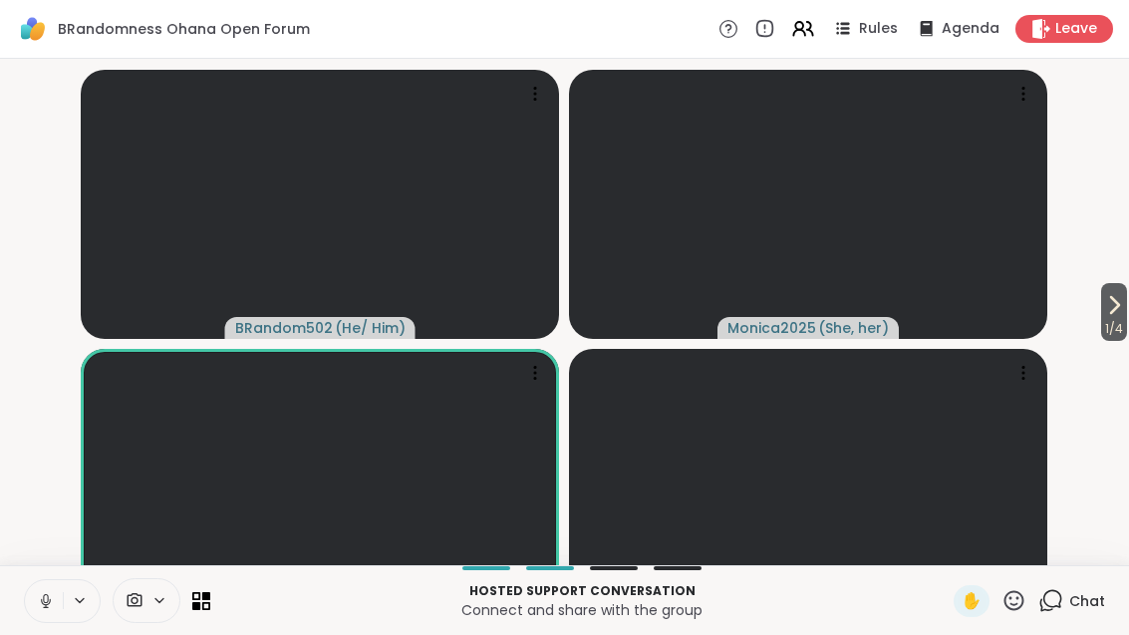
click at [340, 600] on span "thinkfree" at bounding box center [320, 607] width 65 height 20
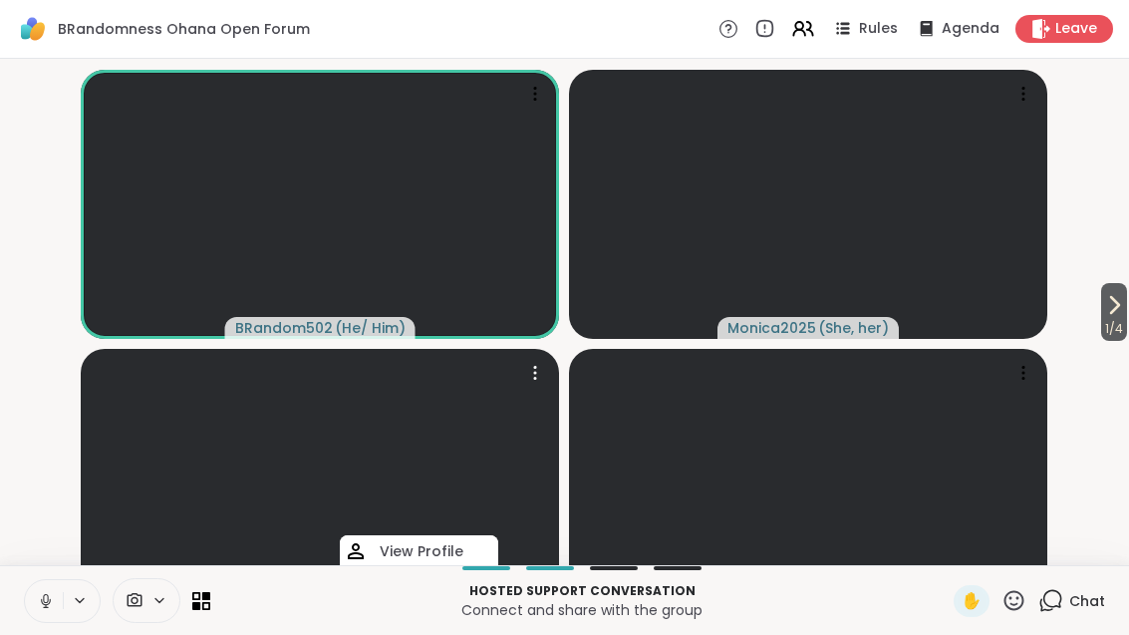
click at [431, 547] on h4 "View Profile" at bounding box center [422, 551] width 84 height 20
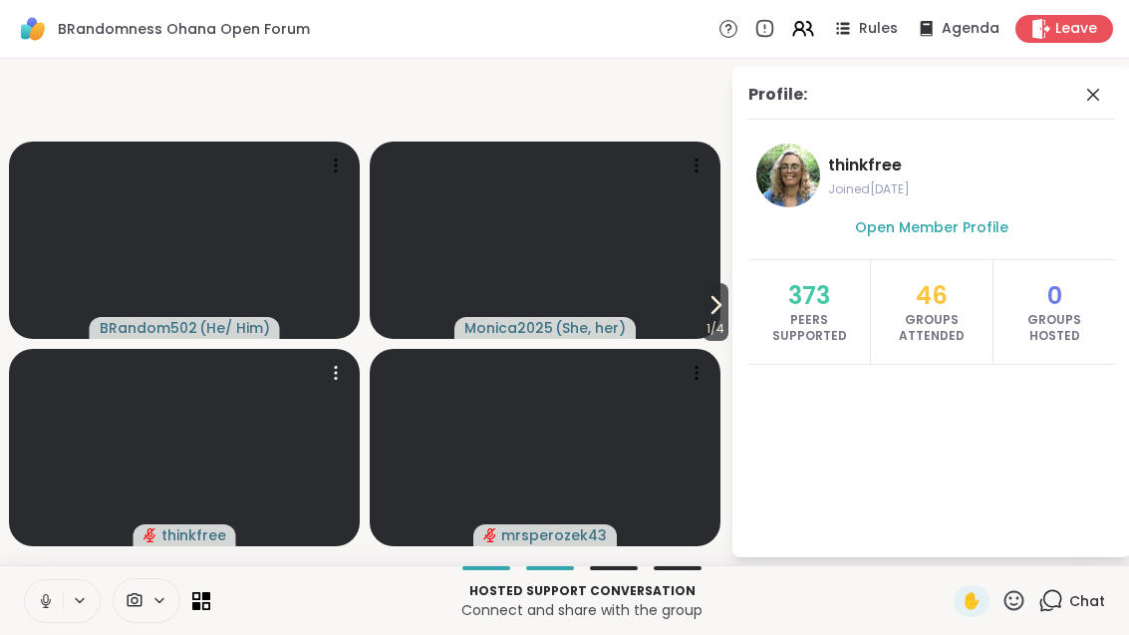
click at [1095, 98] on icon at bounding box center [1093, 95] width 24 height 24
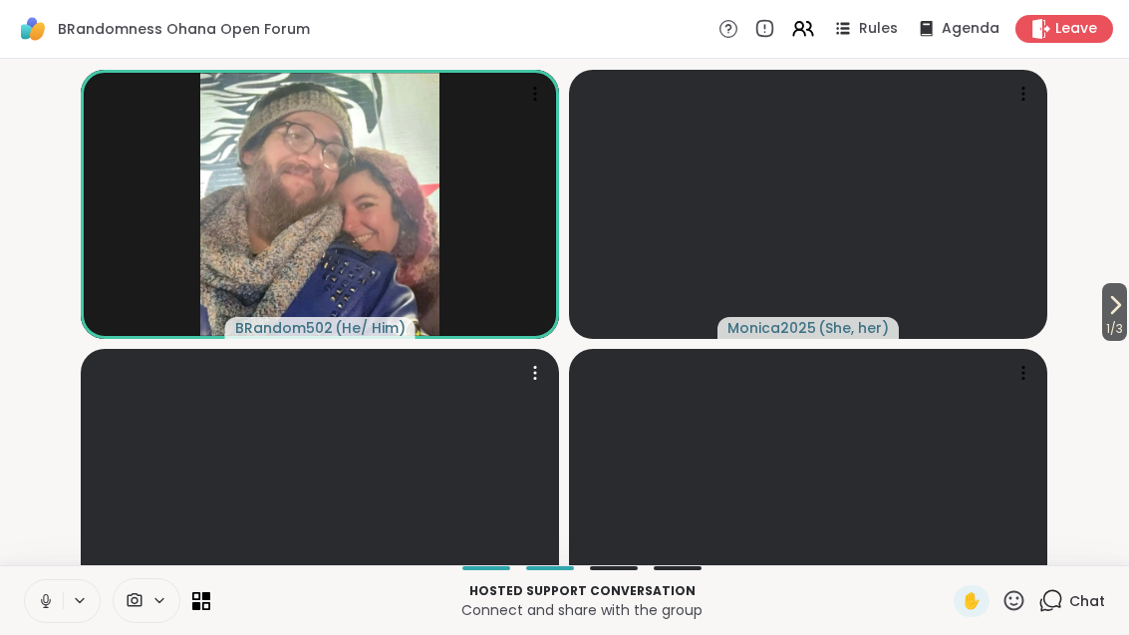
click at [1126, 341] on span "1 / 3" at bounding box center [1114, 329] width 25 height 24
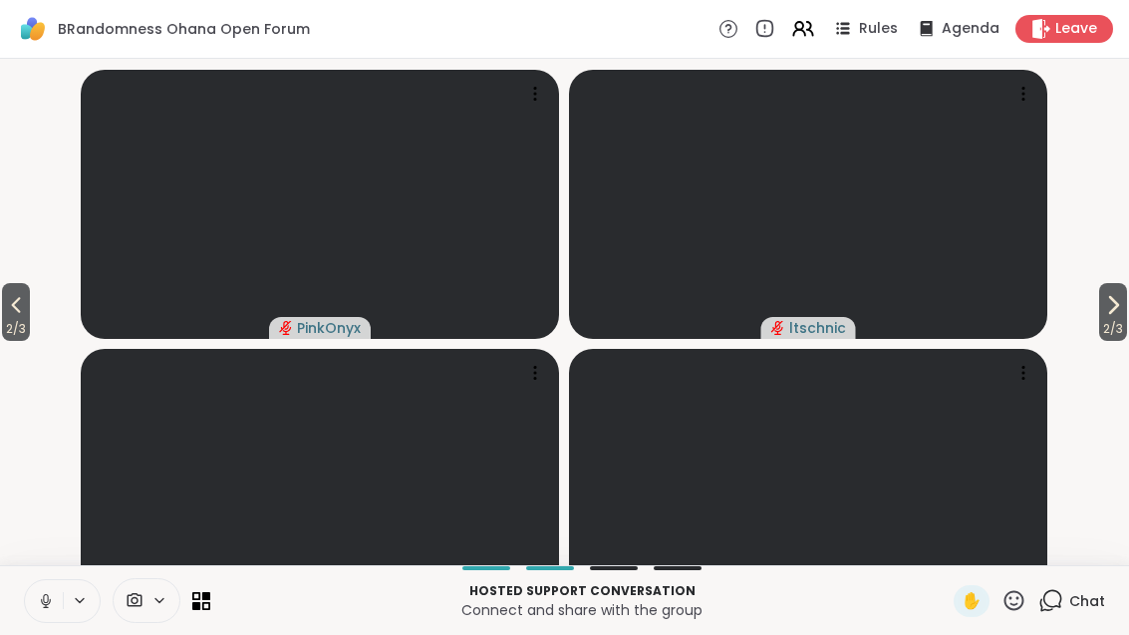
click at [1125, 340] on button "2 / 3" at bounding box center [1113, 312] width 28 height 58
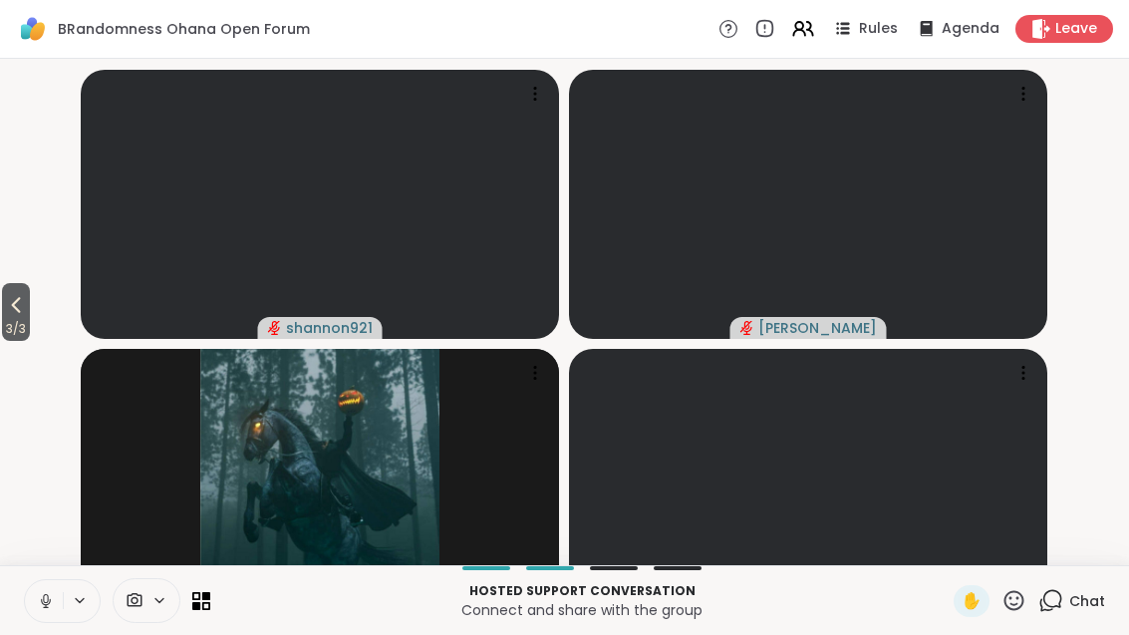
click at [4, 341] on span "3 / 3" at bounding box center [16, 329] width 28 height 24
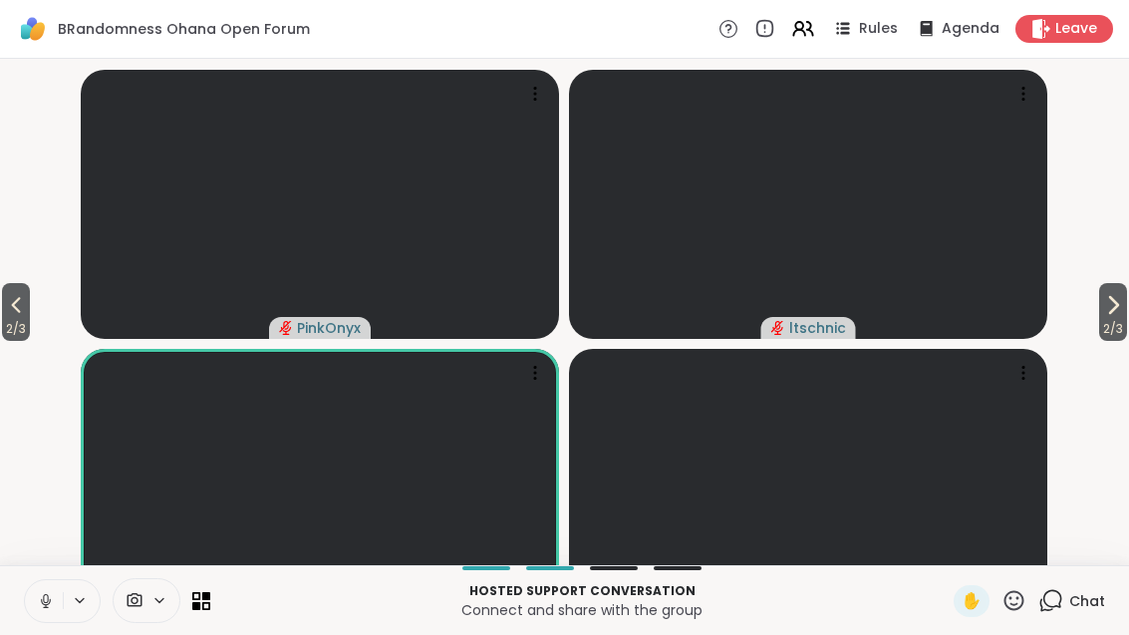
click at [2, 341] on span "2 / 3" at bounding box center [16, 329] width 28 height 24
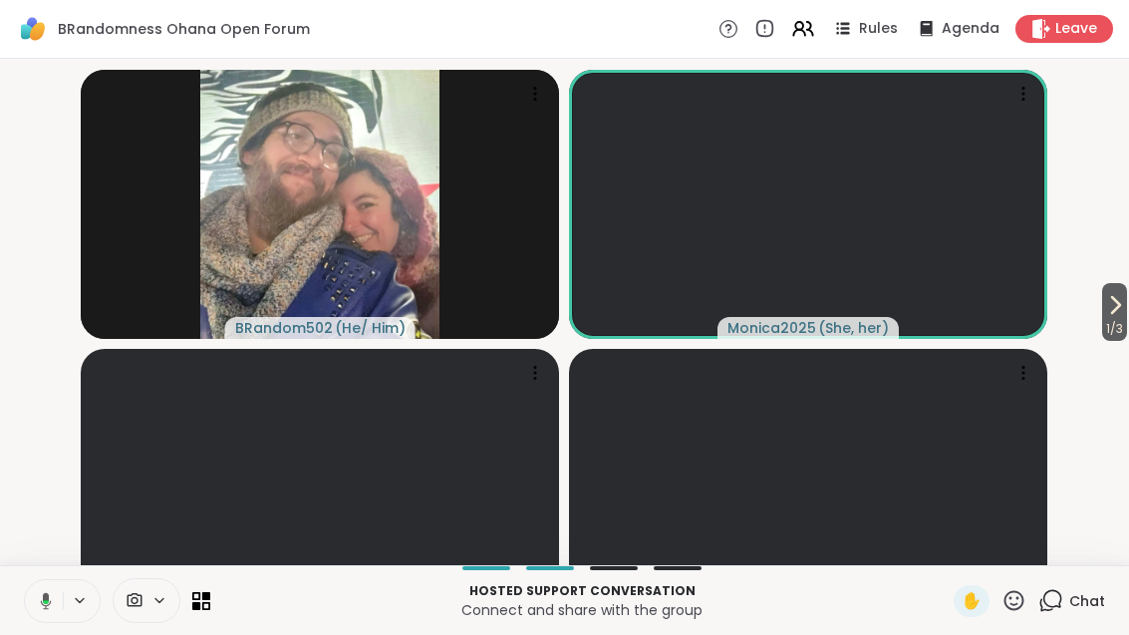
click at [1114, 341] on span "1 / 3" at bounding box center [1114, 329] width 25 height 24
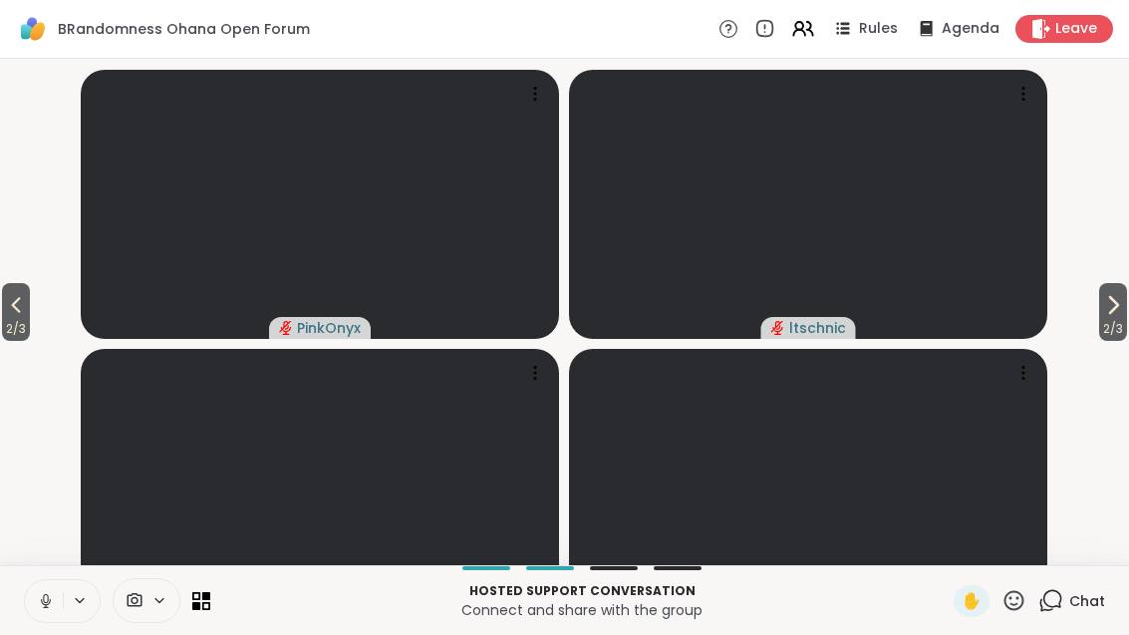
click at [1119, 341] on span "2 / 3" at bounding box center [1113, 329] width 28 height 24
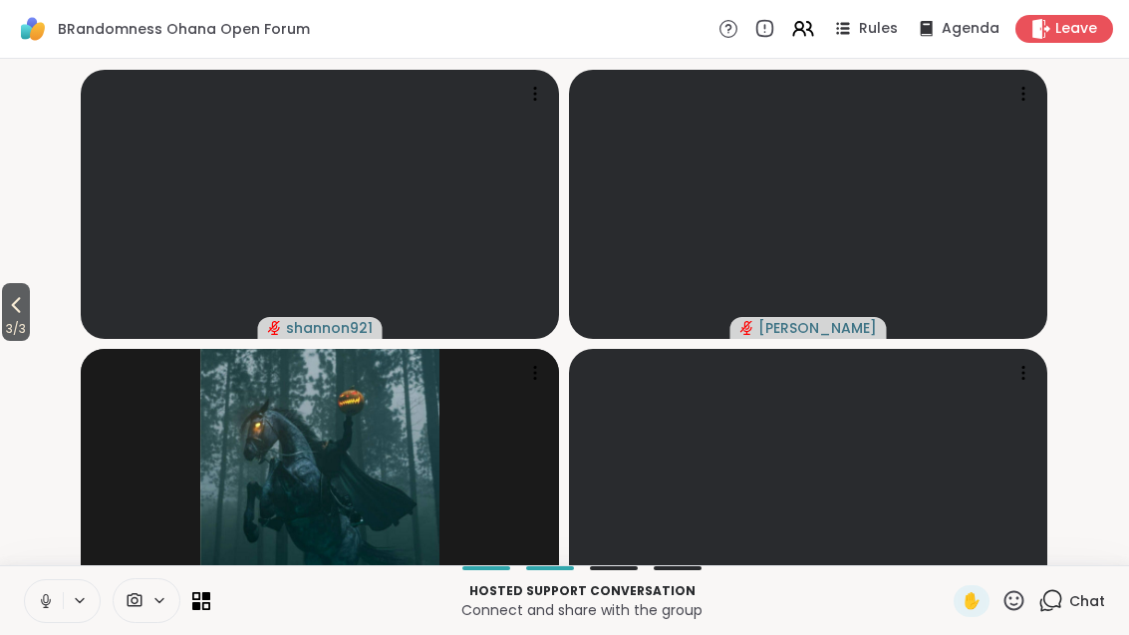
click at [3, 341] on span "3 / 3" at bounding box center [16, 329] width 28 height 24
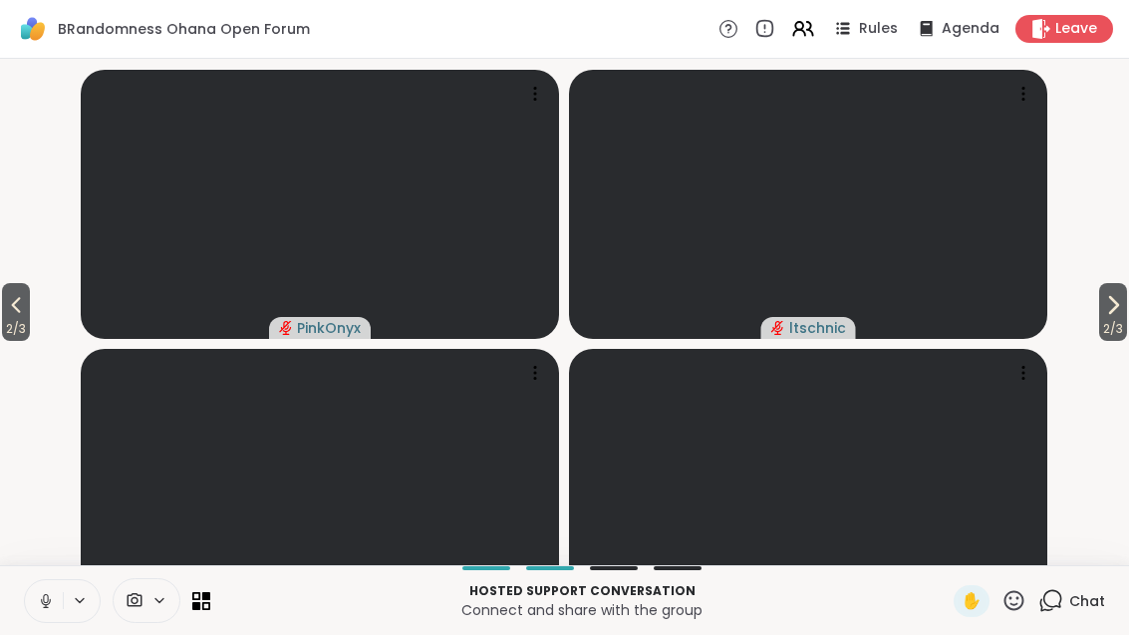
click at [2, 341] on span "2 / 3" at bounding box center [16, 329] width 28 height 24
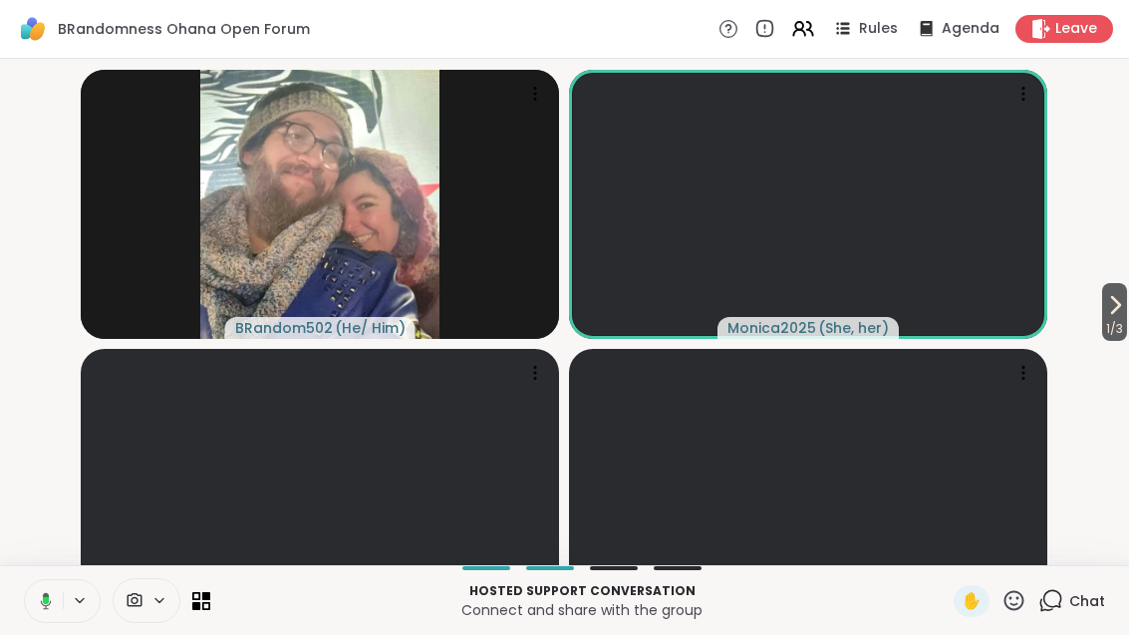
click at [1125, 334] on button "1 / 3" at bounding box center [1114, 312] width 25 height 58
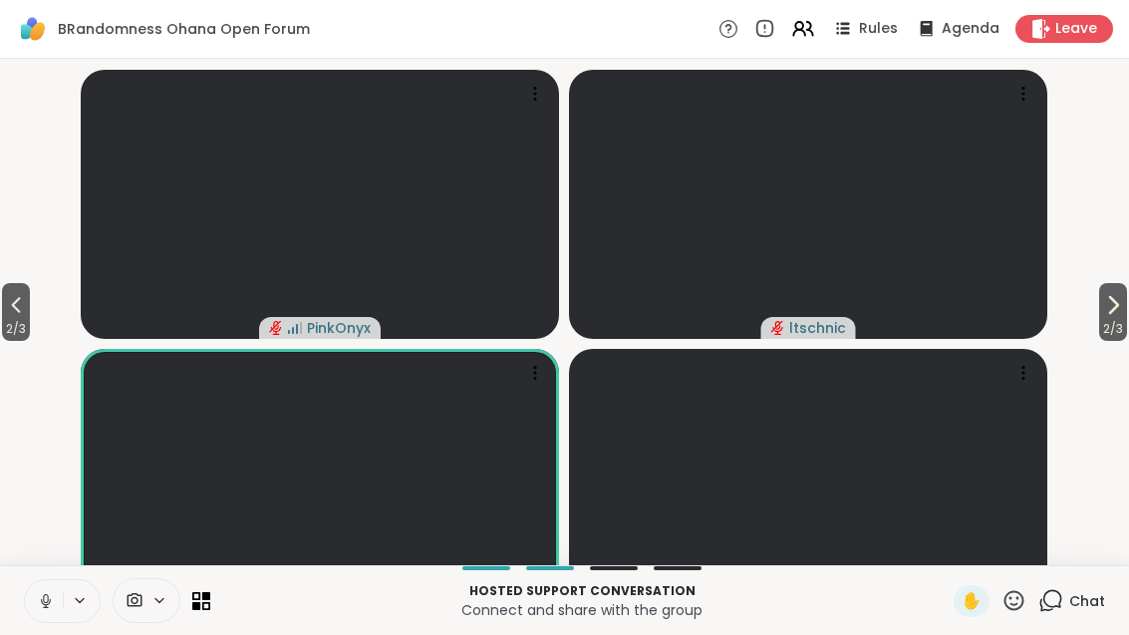
click at [1125, 341] on button "2 / 3" at bounding box center [1113, 312] width 28 height 58
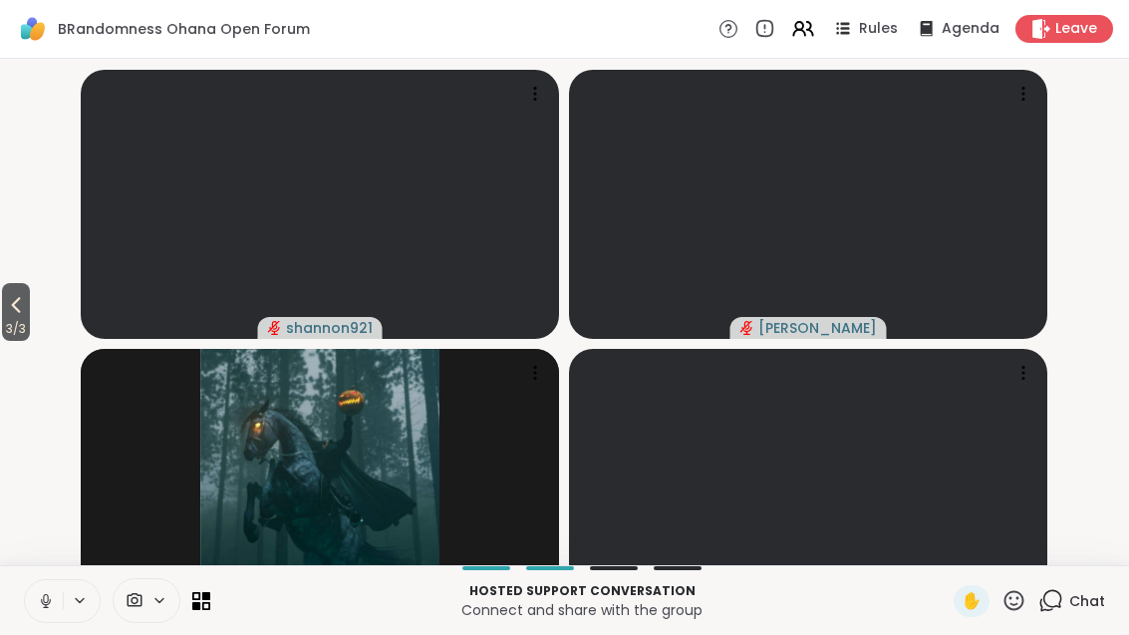
click at [13, 317] on icon at bounding box center [16, 305] width 24 height 24
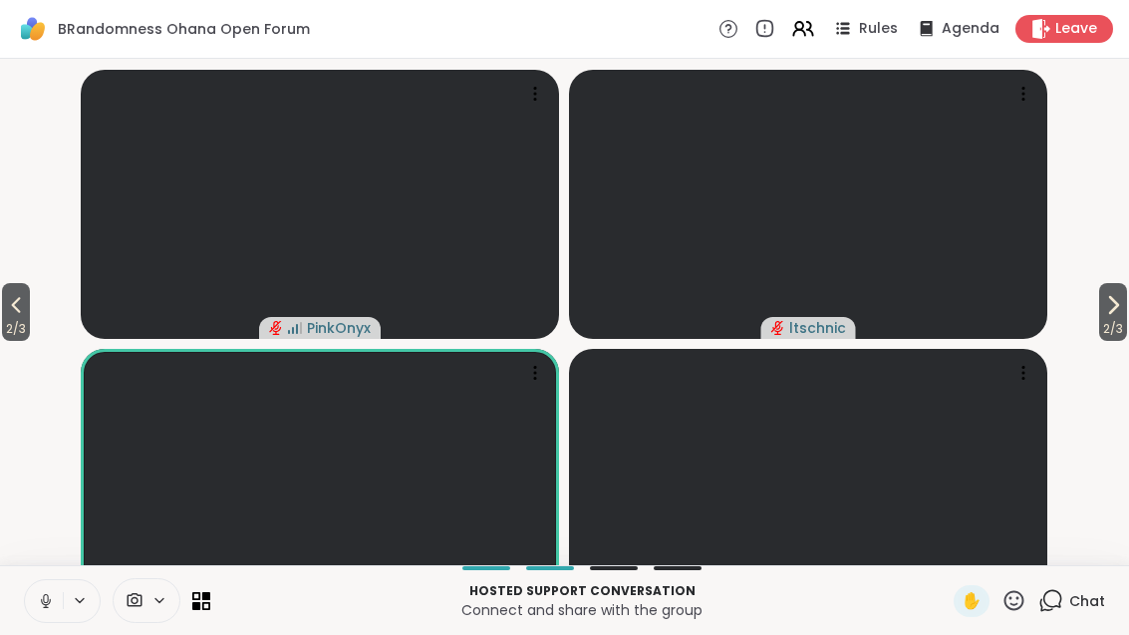
click at [30, 341] on button "2 / 3" at bounding box center [16, 312] width 28 height 58
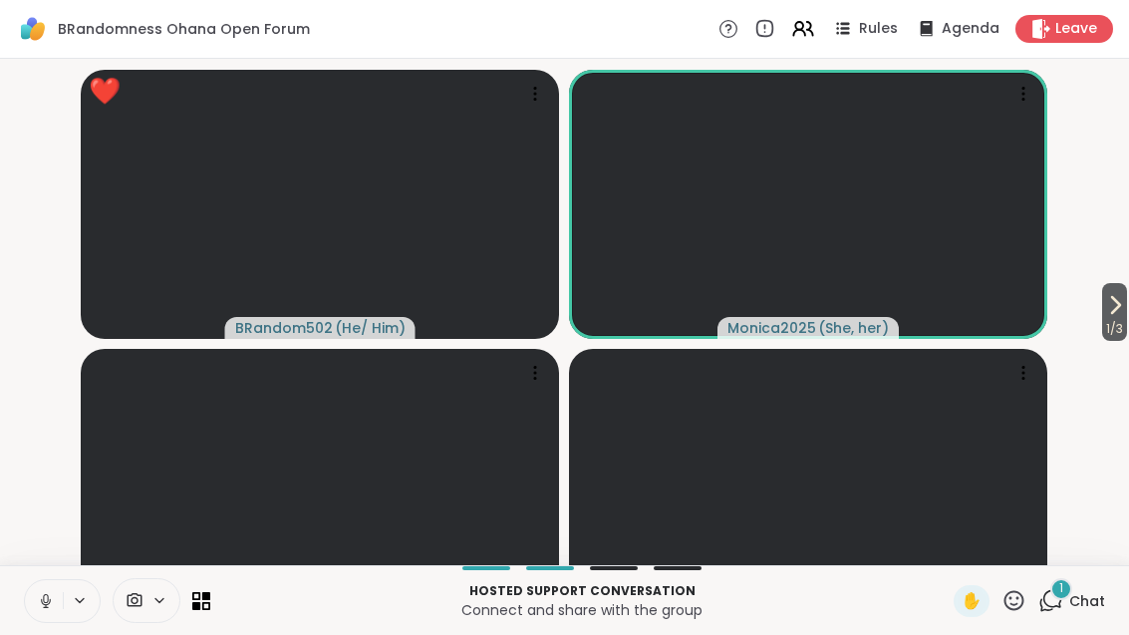
click at [49, 610] on icon at bounding box center [46, 601] width 18 height 18
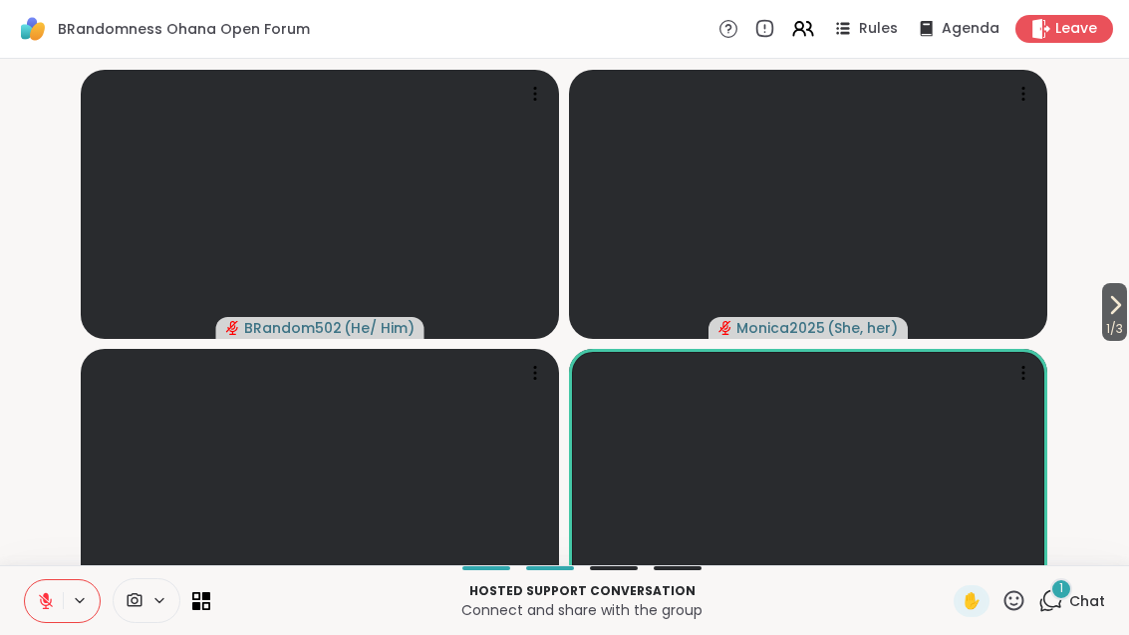
click at [1053, 617] on div "1 Chat" at bounding box center [1071, 601] width 67 height 32
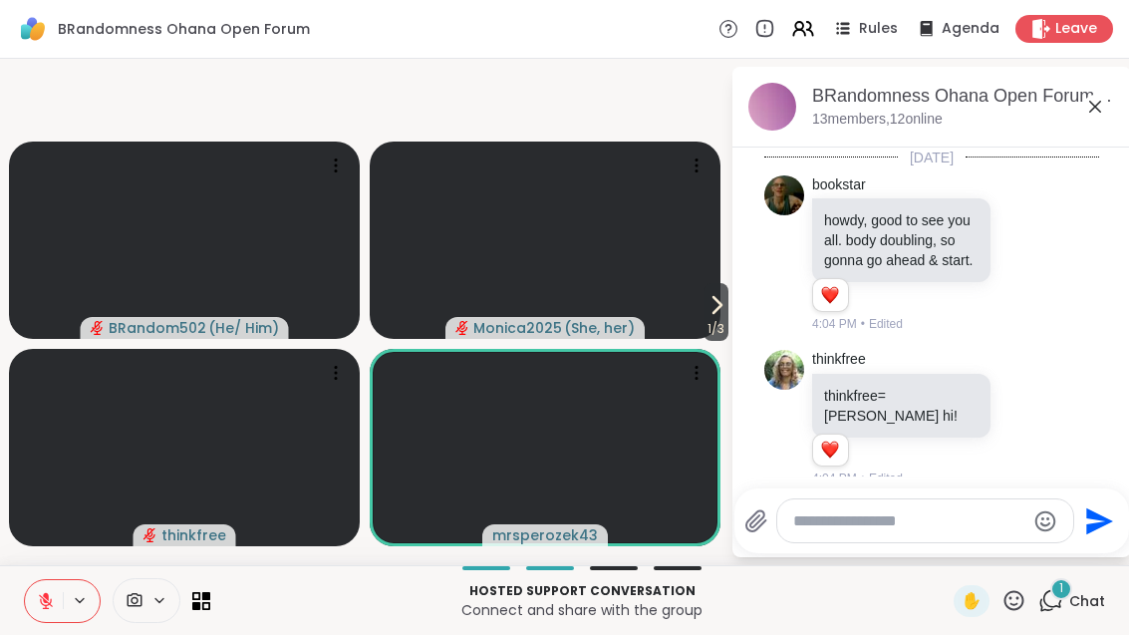
scroll to position [280, 0]
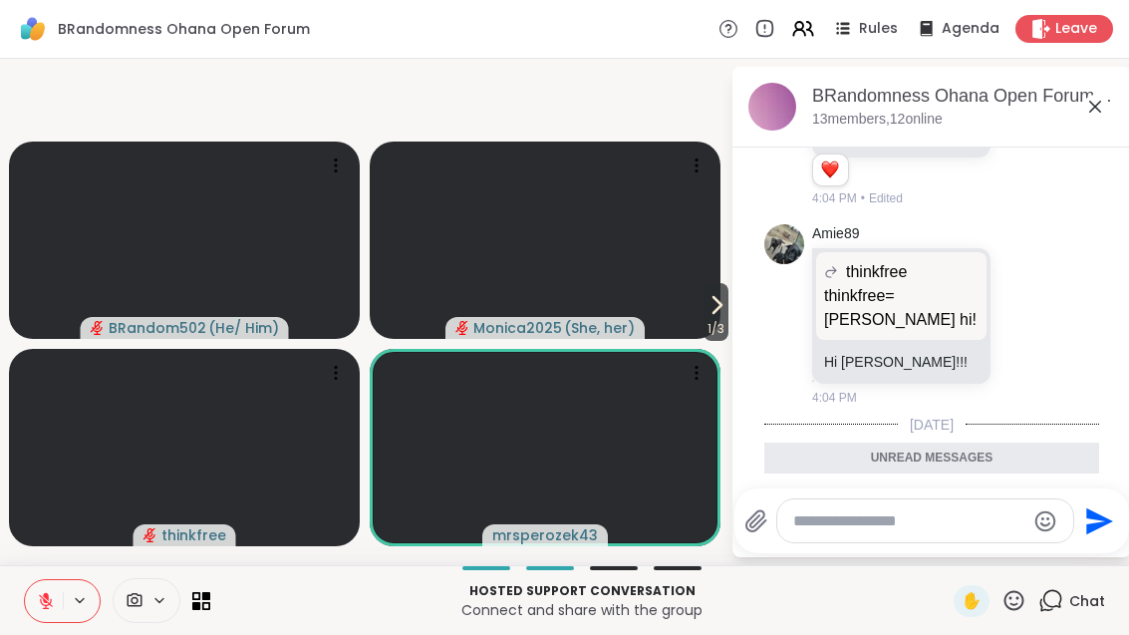
click at [1105, 101] on icon at bounding box center [1095, 107] width 24 height 24
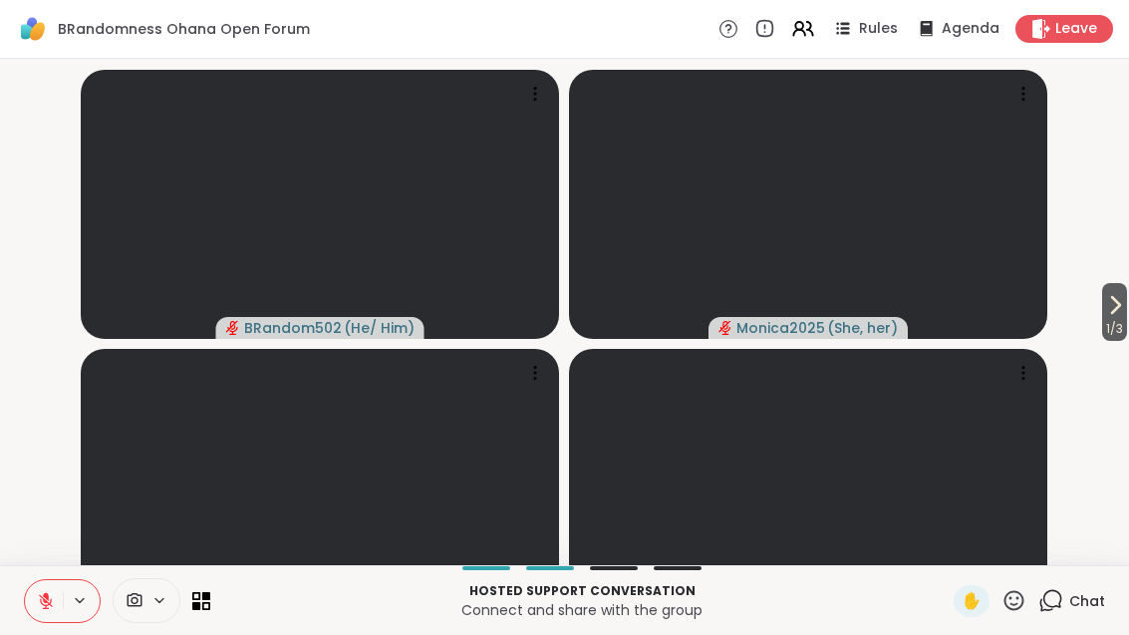
click at [1125, 341] on button "1 / 3" at bounding box center [1114, 312] width 25 height 58
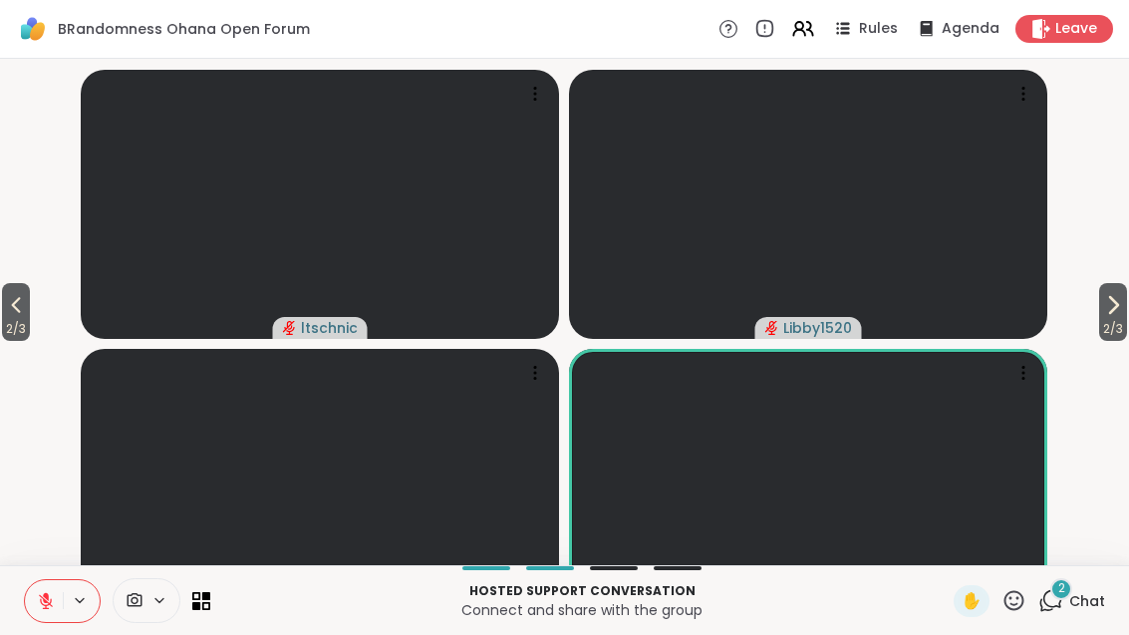
click at [1069, 600] on div "2" at bounding box center [1061, 589] width 22 height 22
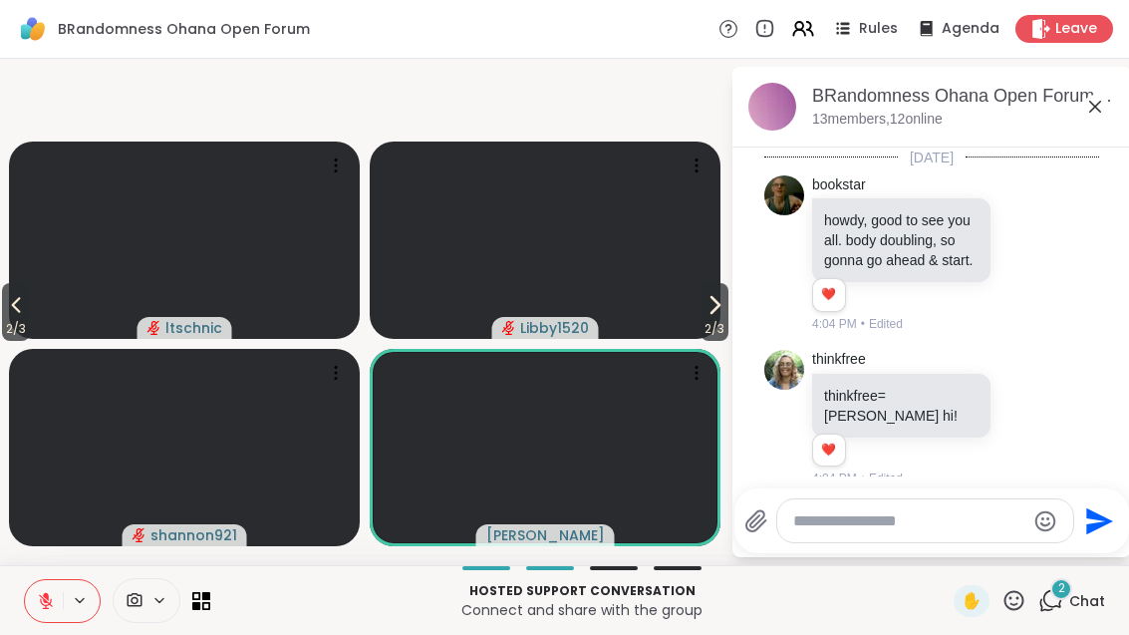
scroll to position [796, 0]
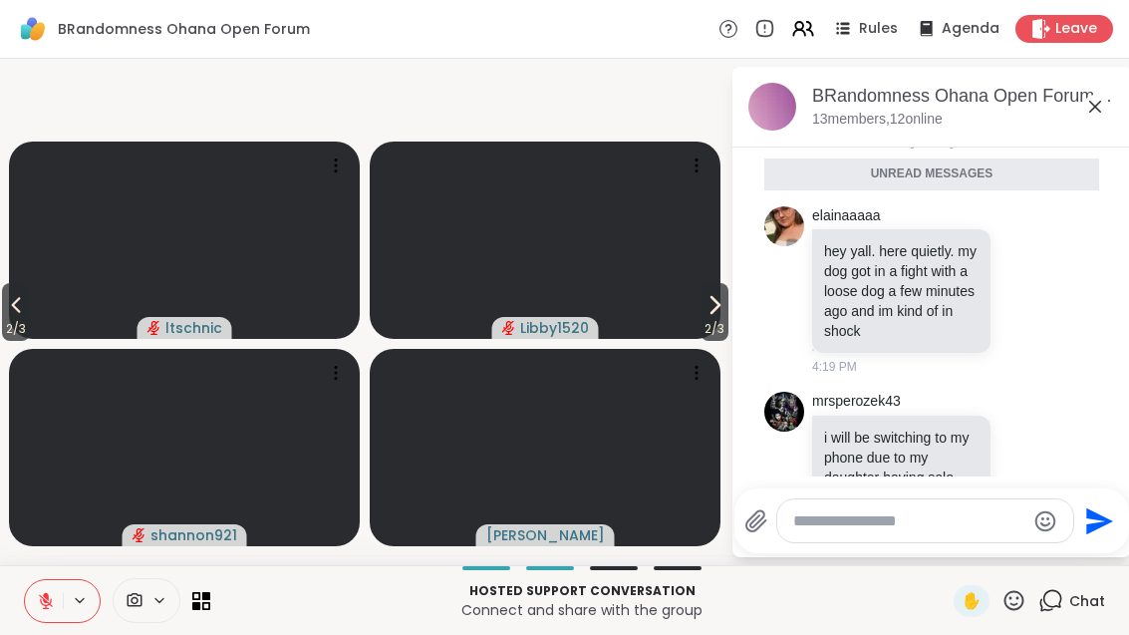
click at [1012, 613] on icon at bounding box center [1013, 600] width 25 height 25
click at [956, 560] on span "❤️" at bounding box center [956, 548] width 20 height 24
click at [1026, 282] on icon at bounding box center [1025, 289] width 15 height 15
click at [875, 249] on div "Select Reaction: Heart" at bounding box center [867, 258] width 18 height 18
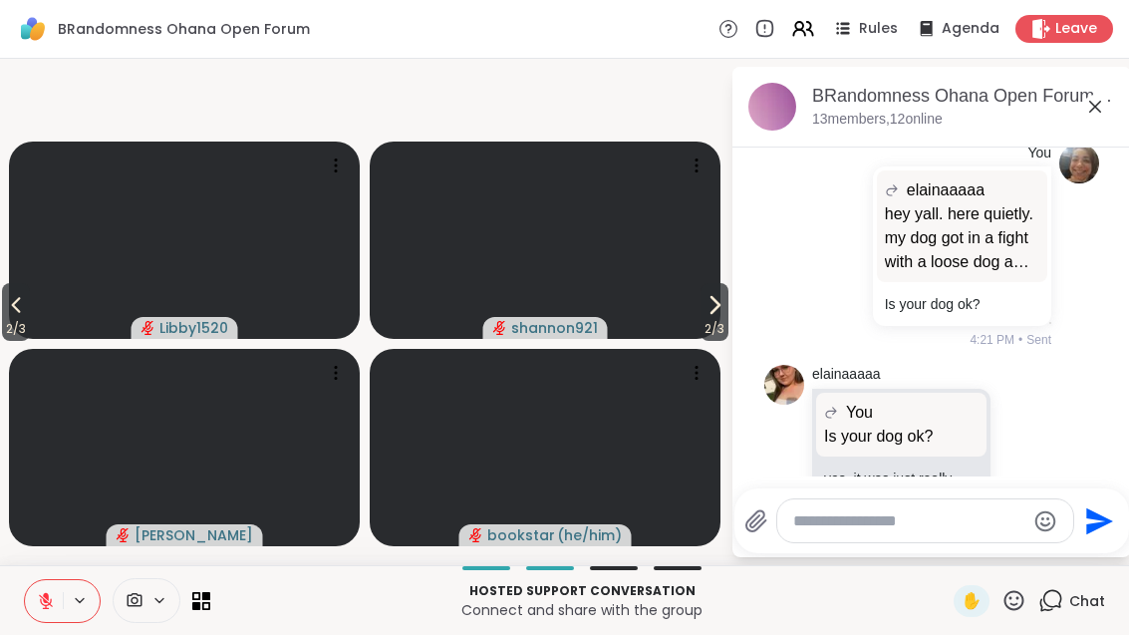
scroll to position [1493, 0]
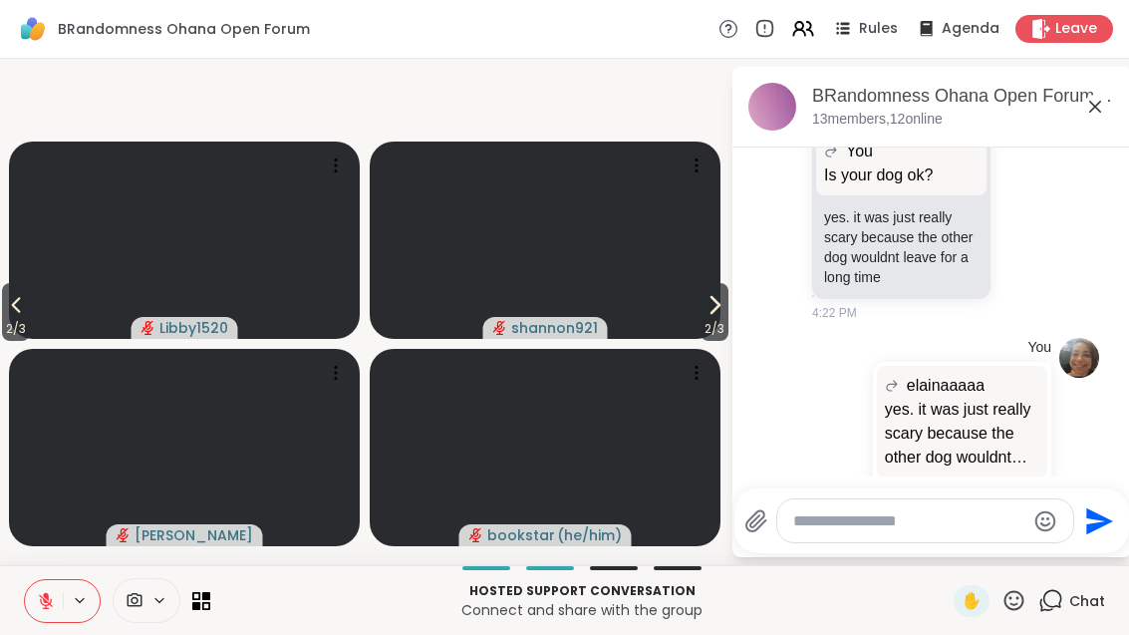
click at [54, 610] on icon at bounding box center [46, 601] width 18 height 18
click at [43, 604] on icon at bounding box center [46, 600] width 6 height 8
click at [7, 317] on icon at bounding box center [16, 305] width 24 height 24
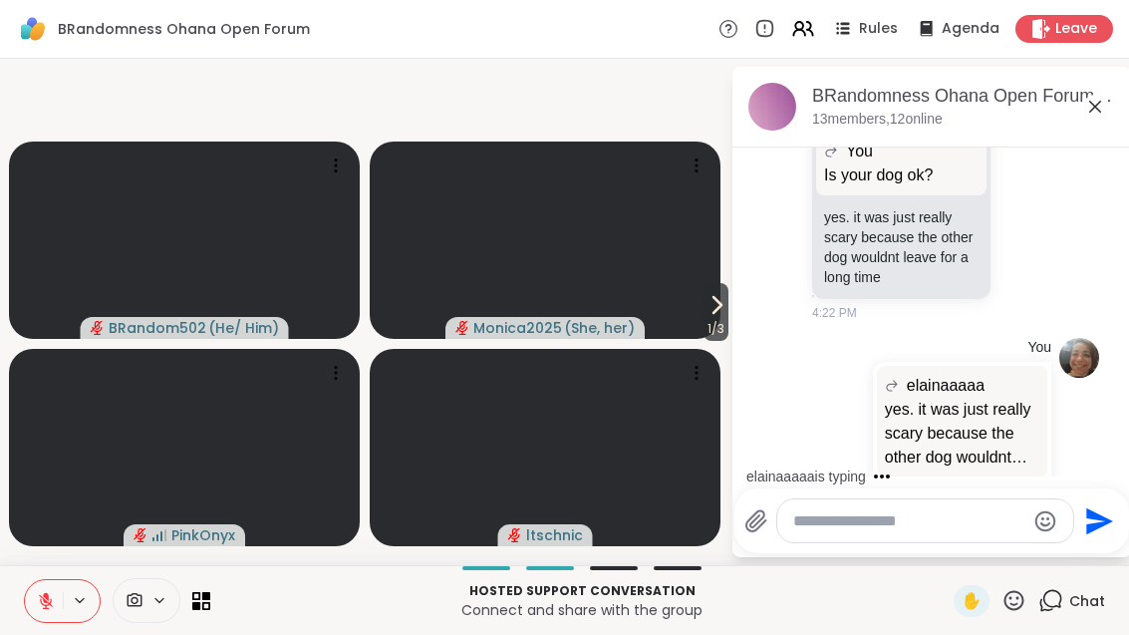
click at [691, 337] on video at bounding box center [545, 239] width 351 height 197
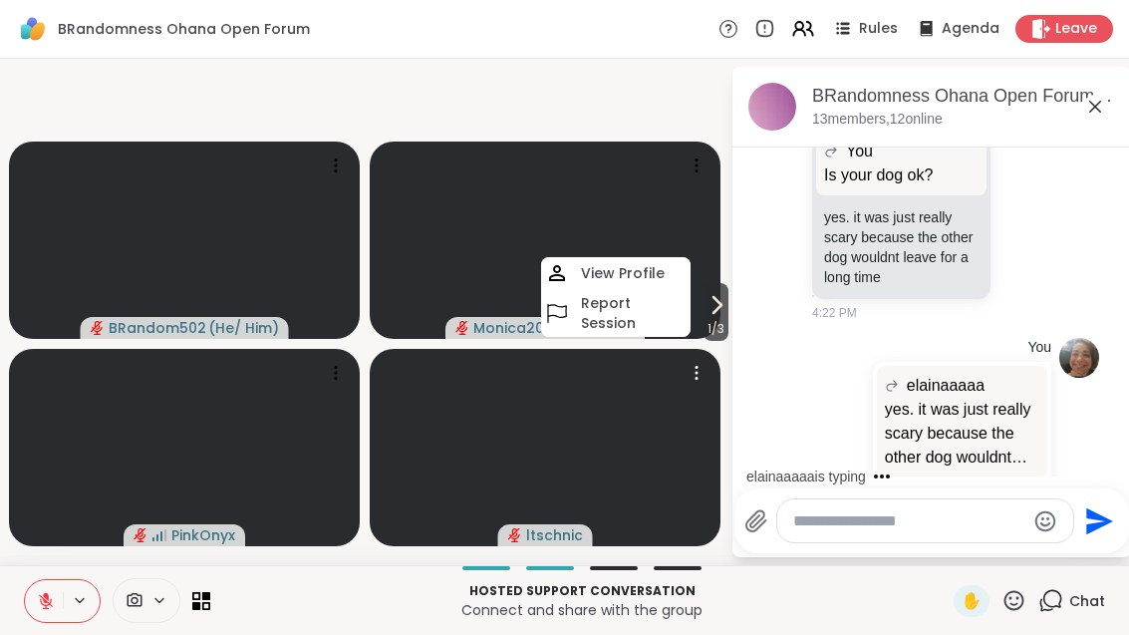
click at [696, 349] on video at bounding box center [545, 447] width 351 height 197
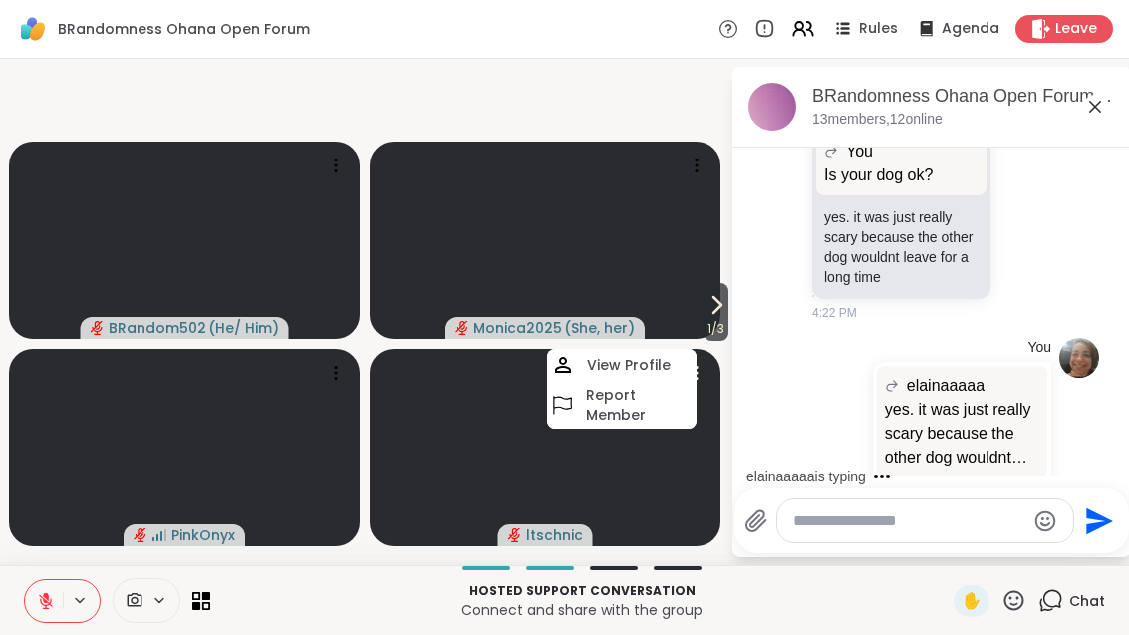
click at [725, 341] on span "1 / 3" at bounding box center [715, 329] width 25 height 24
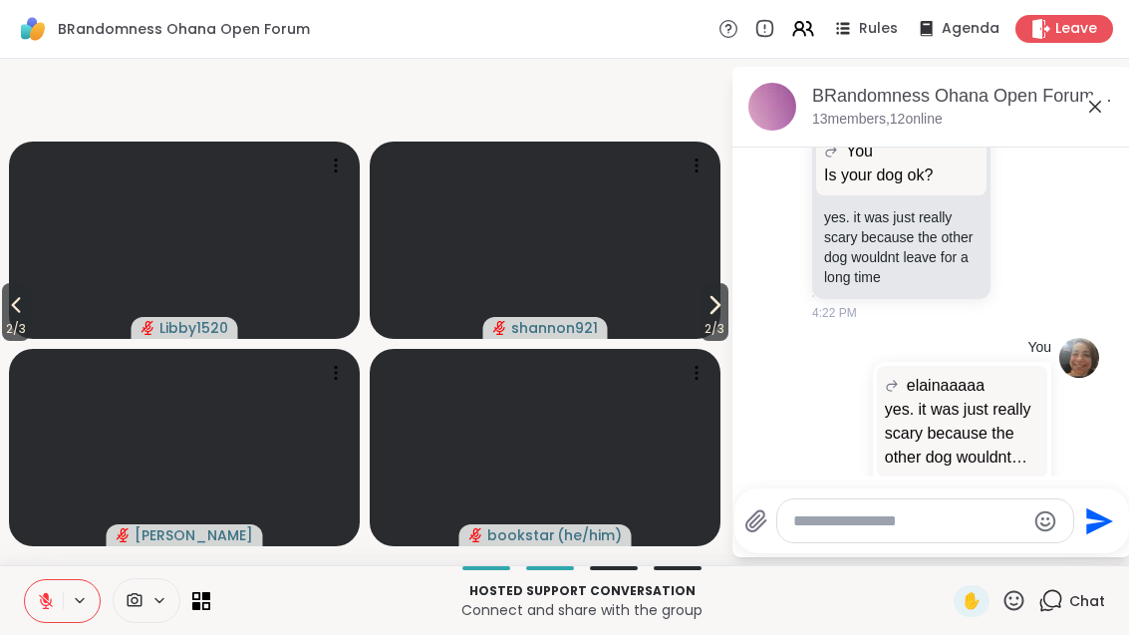
click at [700, 330] on button "2 / 3" at bounding box center [714, 312] width 28 height 58
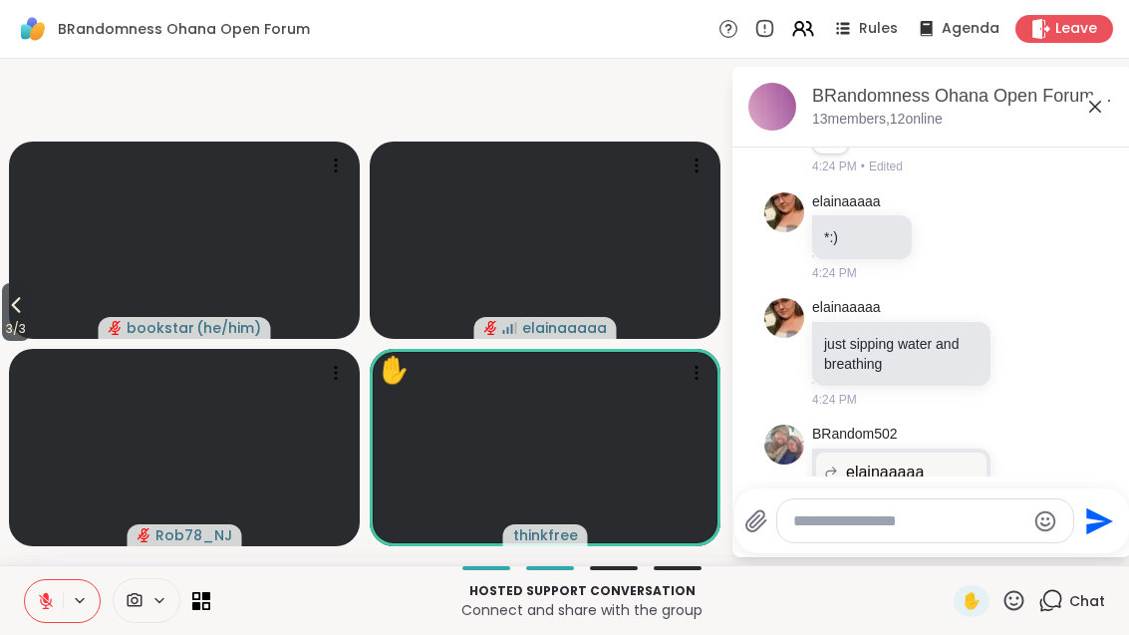
scroll to position [2198, 0]
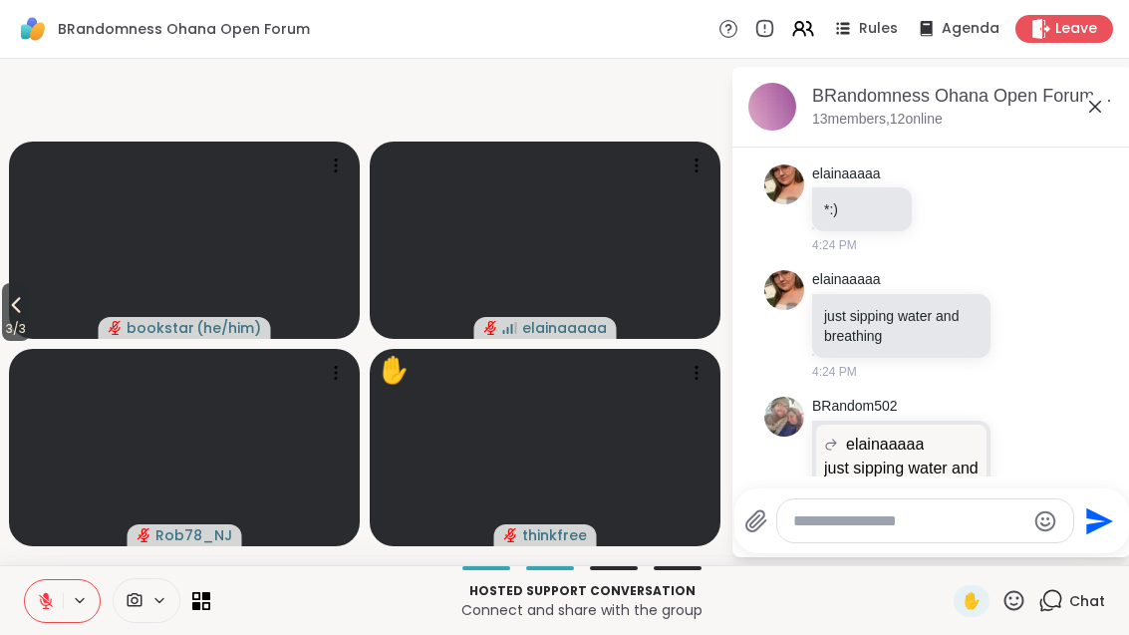
click at [1018, 613] on icon at bounding box center [1013, 600] width 25 height 25
click at [946, 560] on span "❤️" at bounding box center [956, 548] width 20 height 24
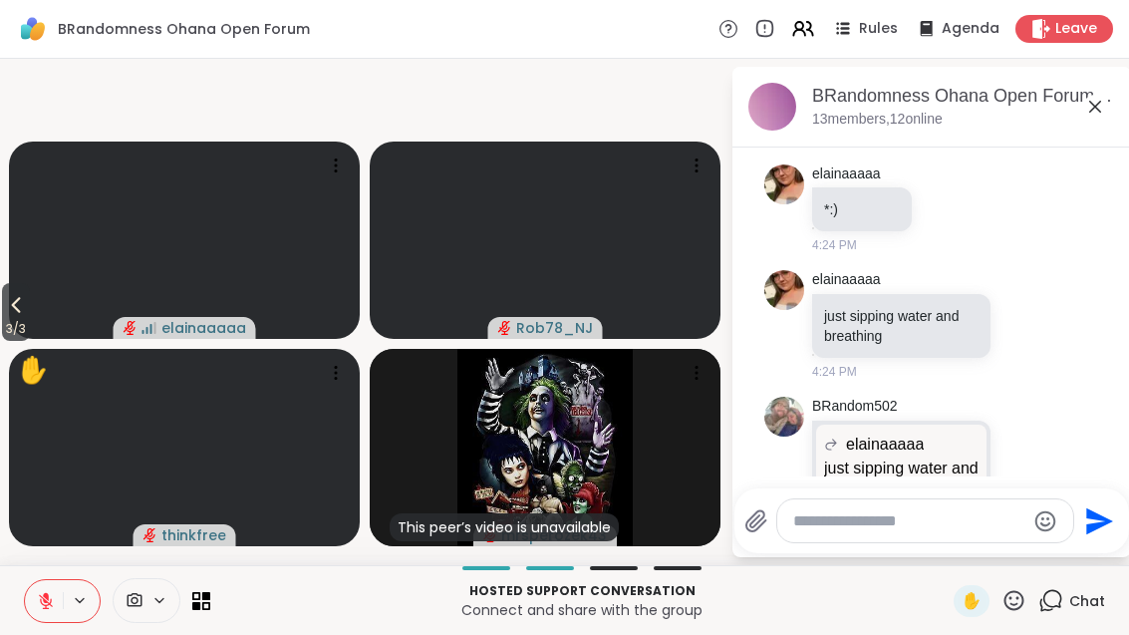
click at [56, 622] on button at bounding box center [44, 601] width 38 height 42
click at [9, 341] on span "3 / 3" at bounding box center [16, 329] width 28 height 24
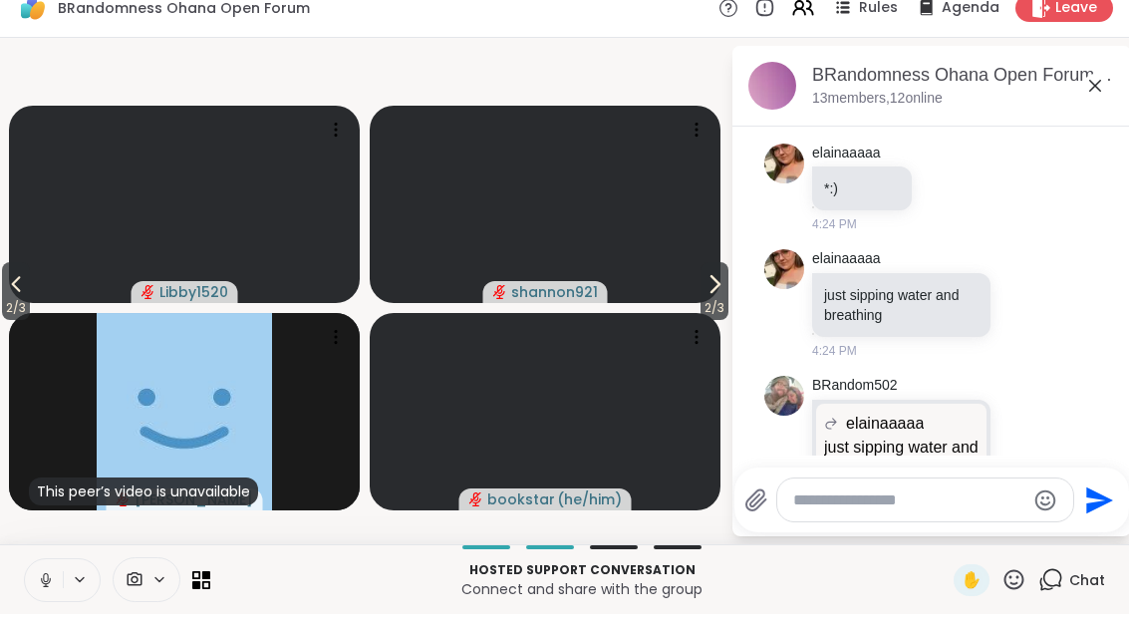
scroll to position [1, 0]
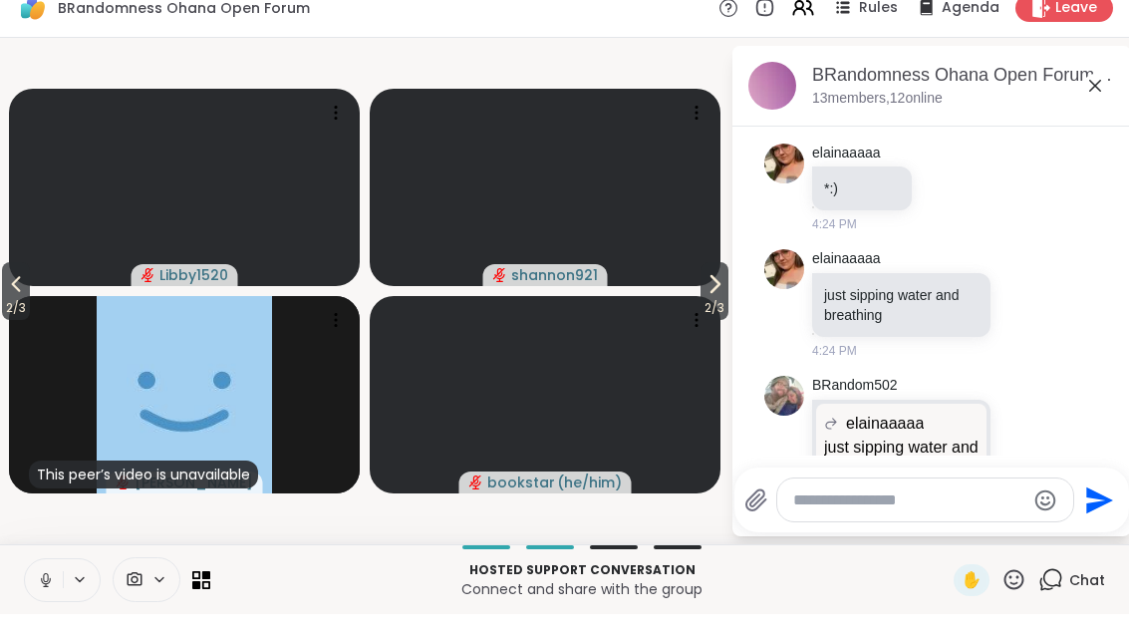
click at [17, 317] on span "2 / 3" at bounding box center [16, 329] width 28 height 24
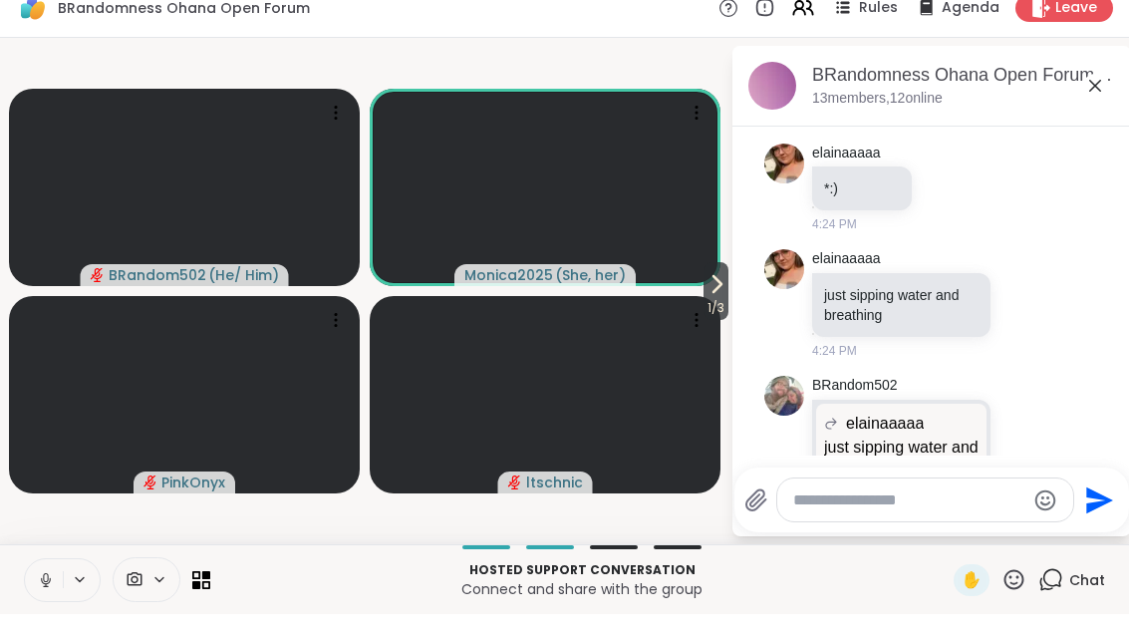
click at [50, 592] on icon at bounding box center [46, 601] width 18 height 18
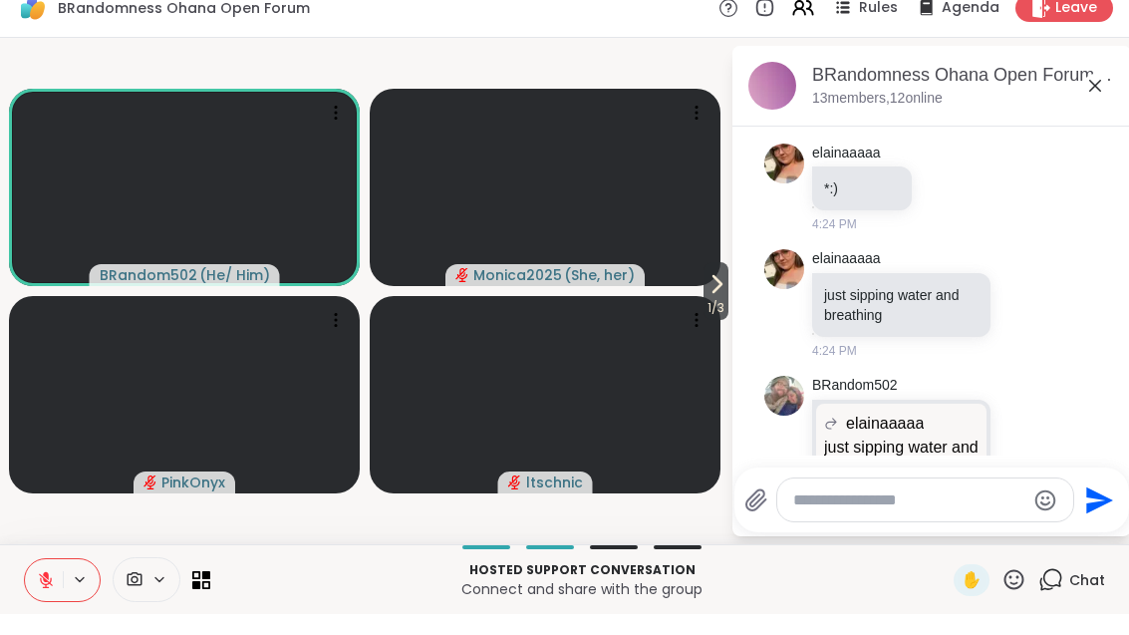
click at [1010, 588] on icon at bounding box center [1013, 600] width 25 height 25
click at [1089, 536] on span "🎉" at bounding box center [1087, 548] width 20 height 24
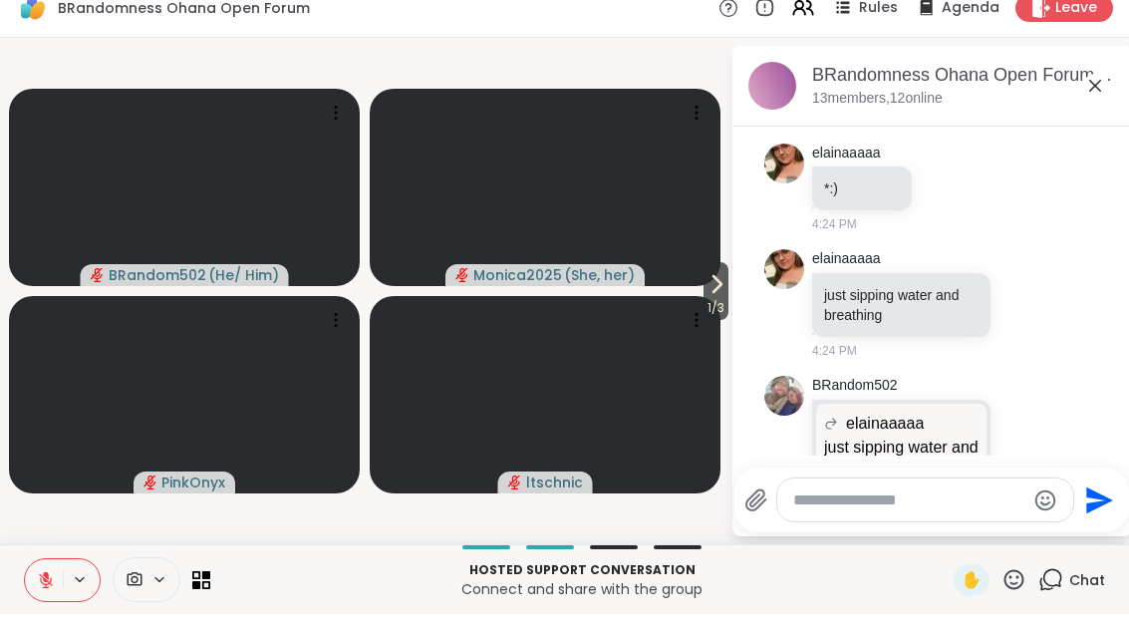
click at [1019, 588] on icon at bounding box center [1013, 600] width 25 height 25
click at [1096, 536] on span "🎉" at bounding box center [1087, 548] width 20 height 24
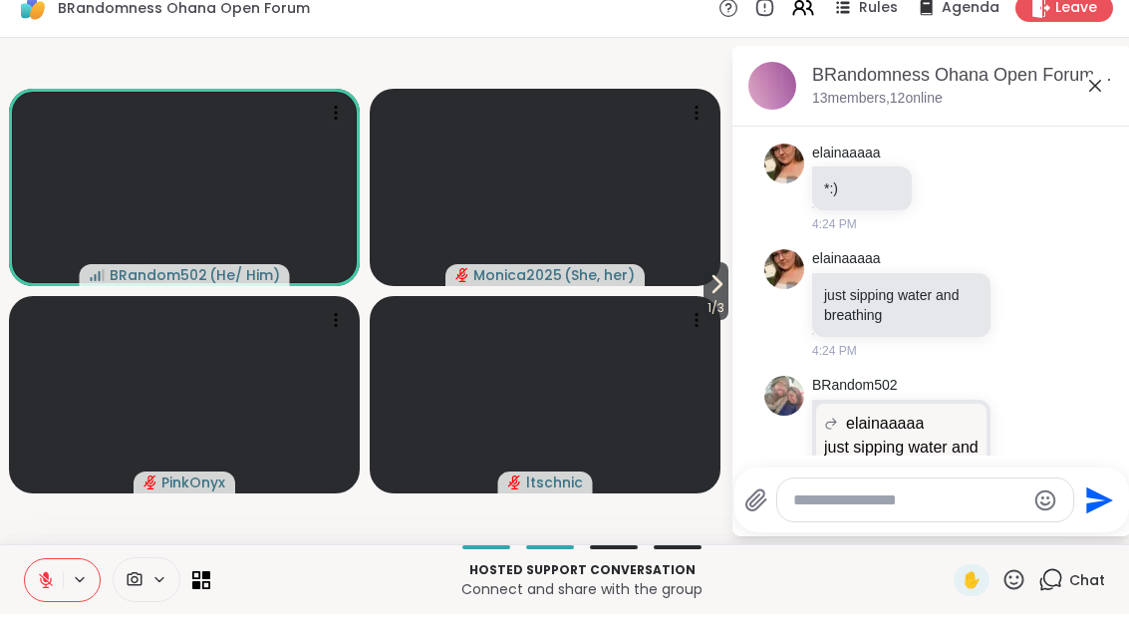
click at [715, 293] on icon at bounding box center [716, 305] width 24 height 24
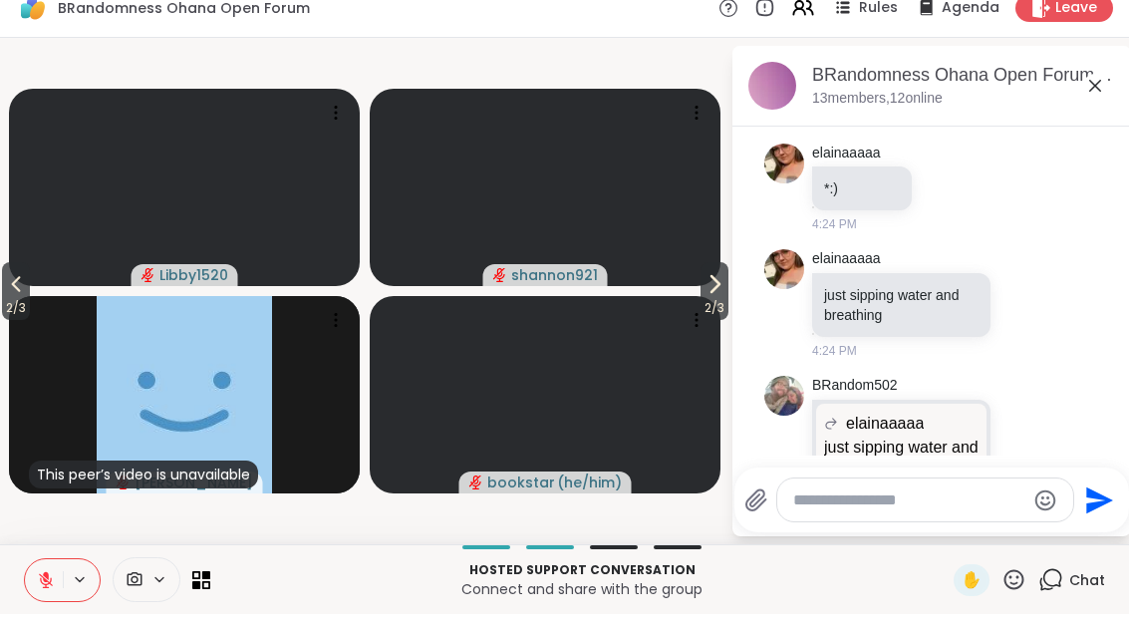
click at [713, 317] on span "2 / 3" at bounding box center [714, 329] width 28 height 24
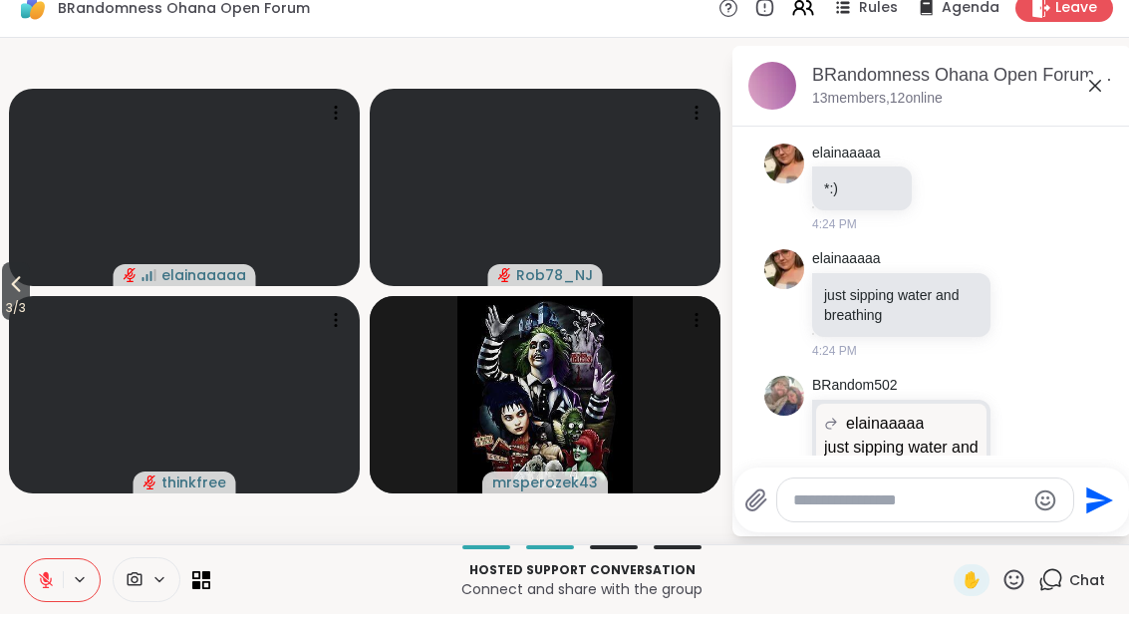
click at [4, 317] on span "3 / 3" at bounding box center [16, 329] width 28 height 24
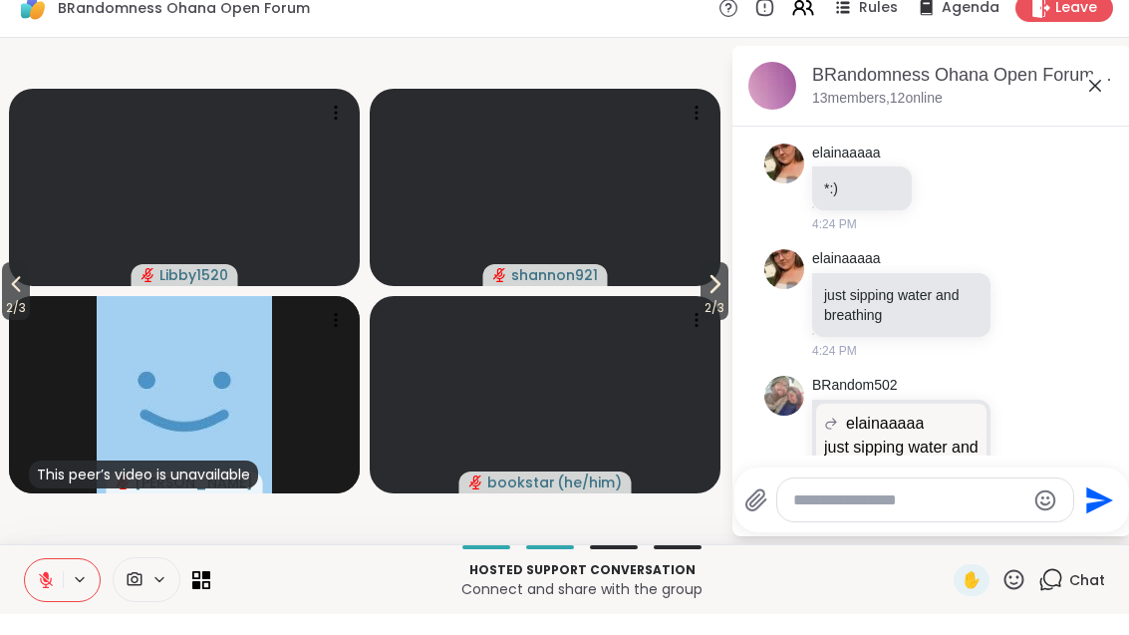
click at [30, 287] on button "2 / 3" at bounding box center [16, 312] width 28 height 58
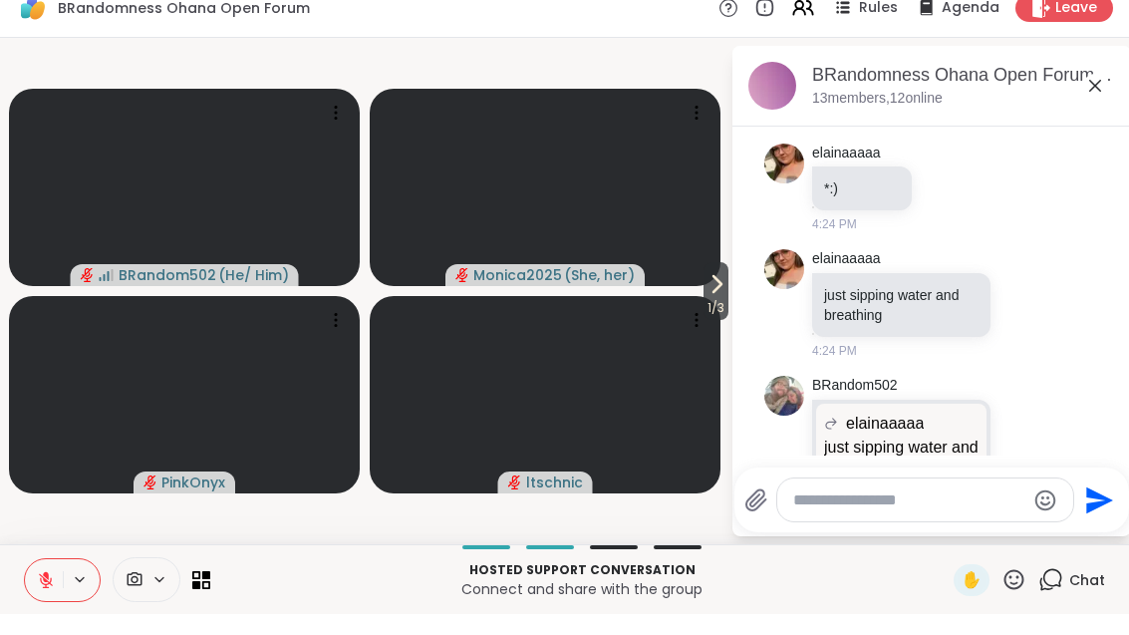
click at [48, 592] on icon at bounding box center [46, 601] width 18 height 18
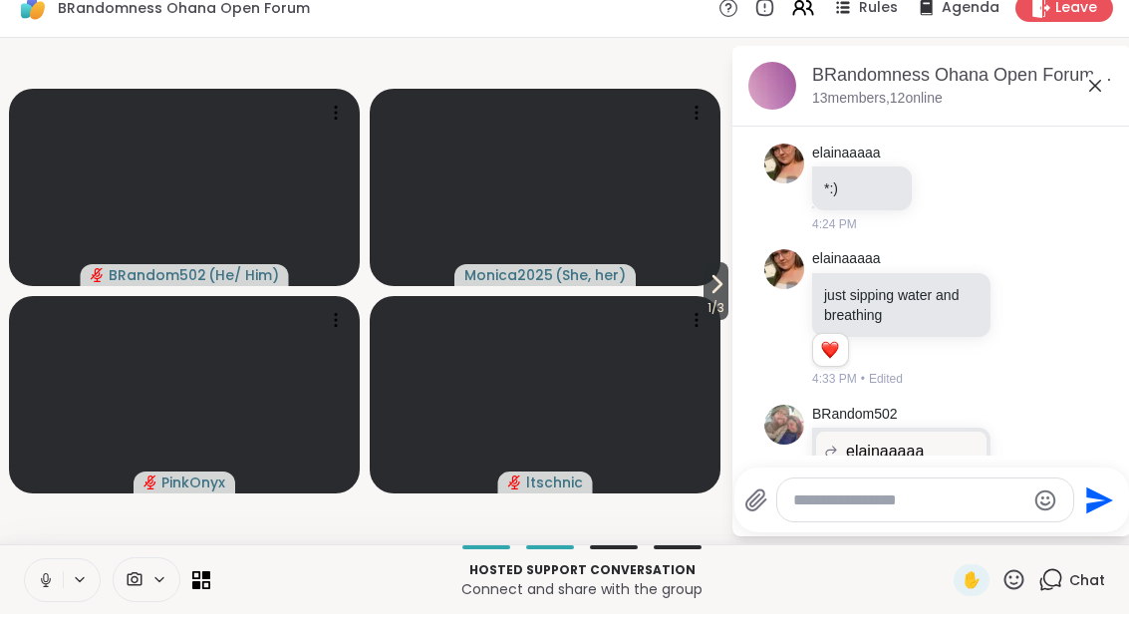
click at [719, 317] on span "1 / 3" at bounding box center [715, 329] width 25 height 24
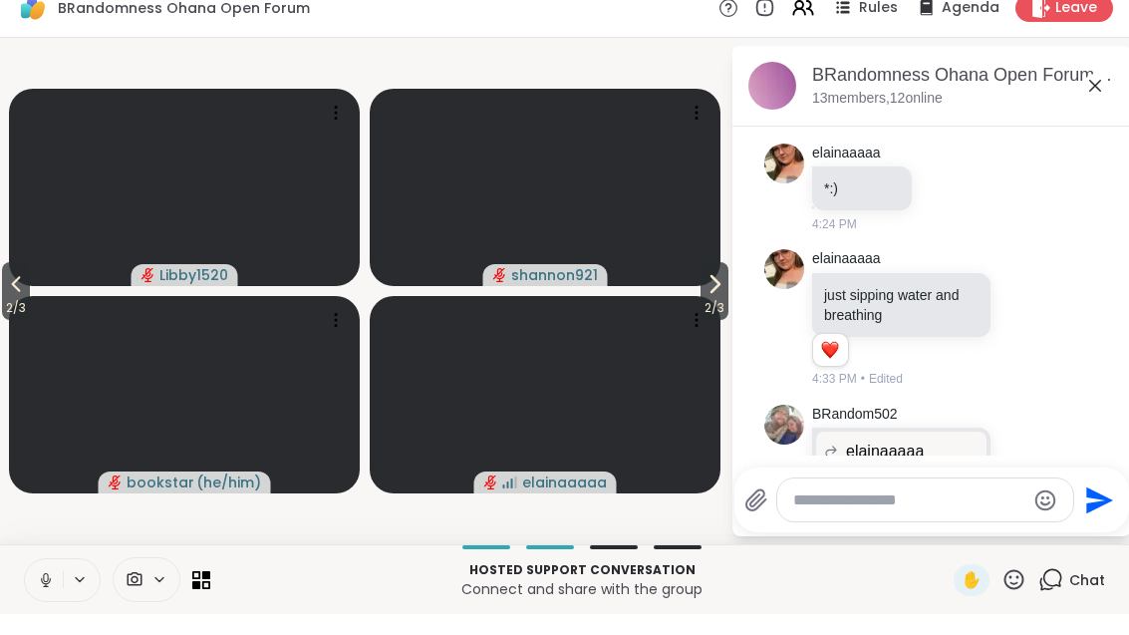
click at [712, 317] on span "2 / 3" at bounding box center [714, 329] width 28 height 24
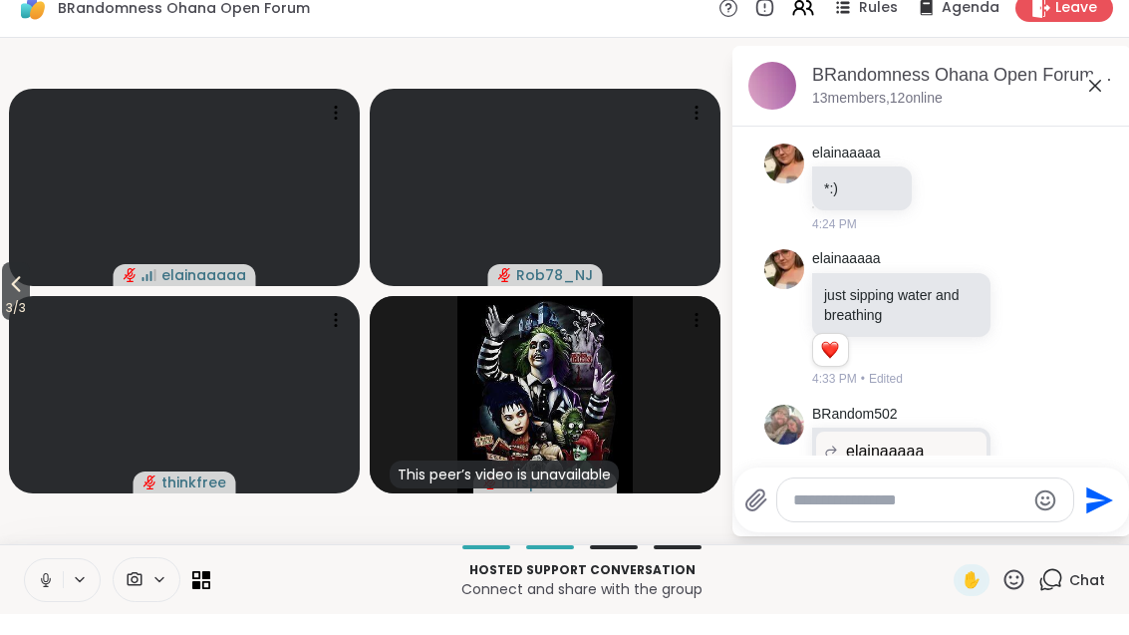
click at [6, 283] on button "3 / 3" at bounding box center [16, 312] width 28 height 58
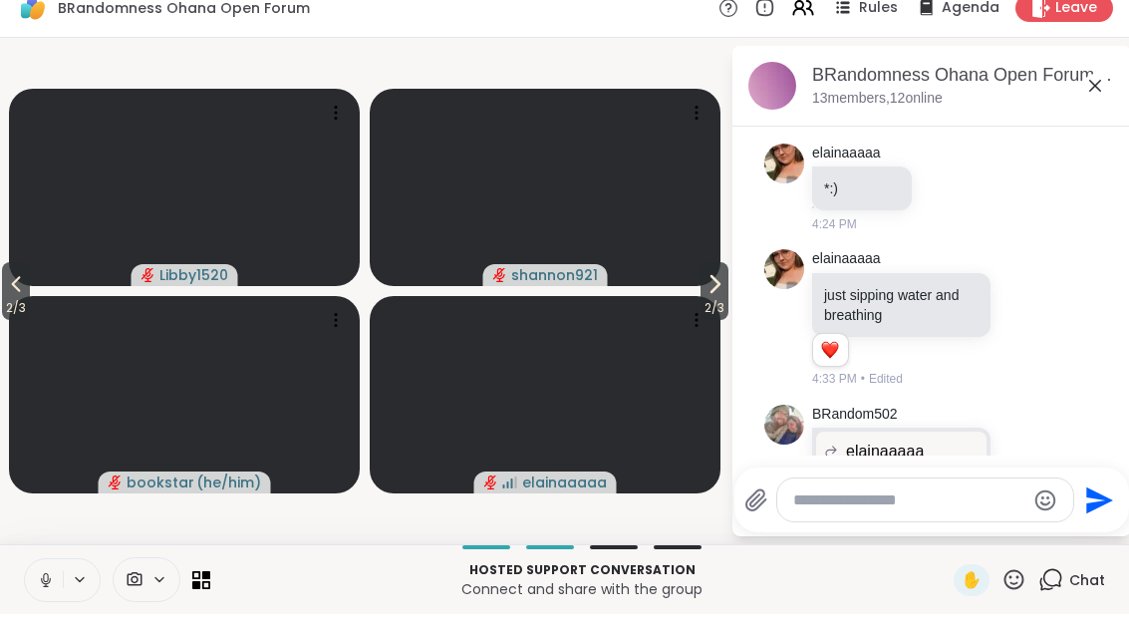
click at [30, 284] on button "2 / 3" at bounding box center [16, 312] width 28 height 58
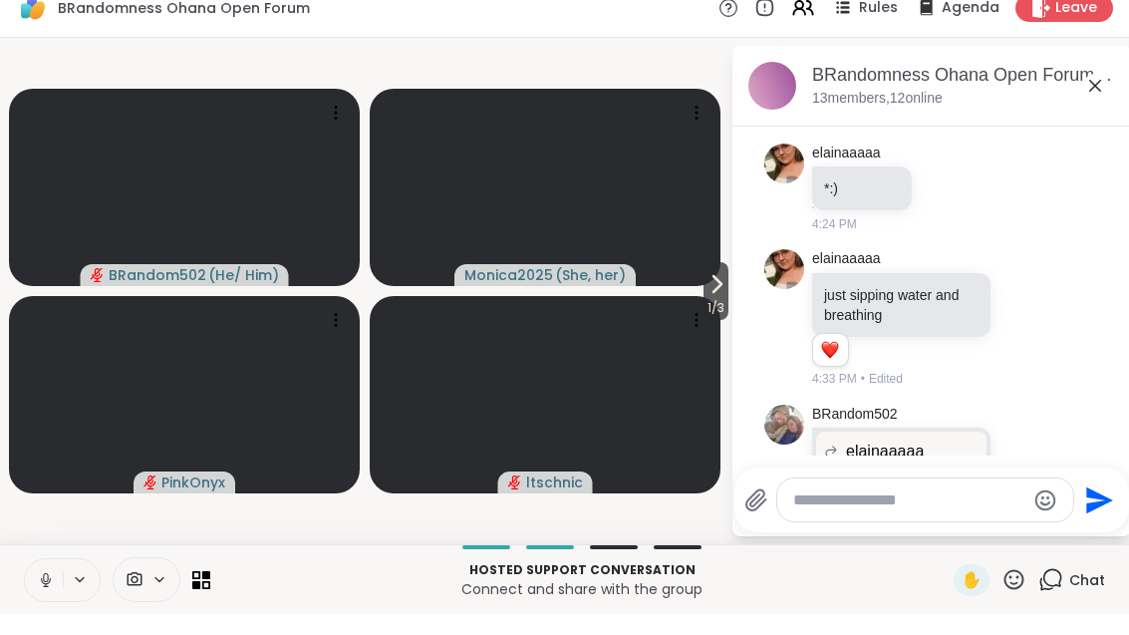
scroll to position [0, 0]
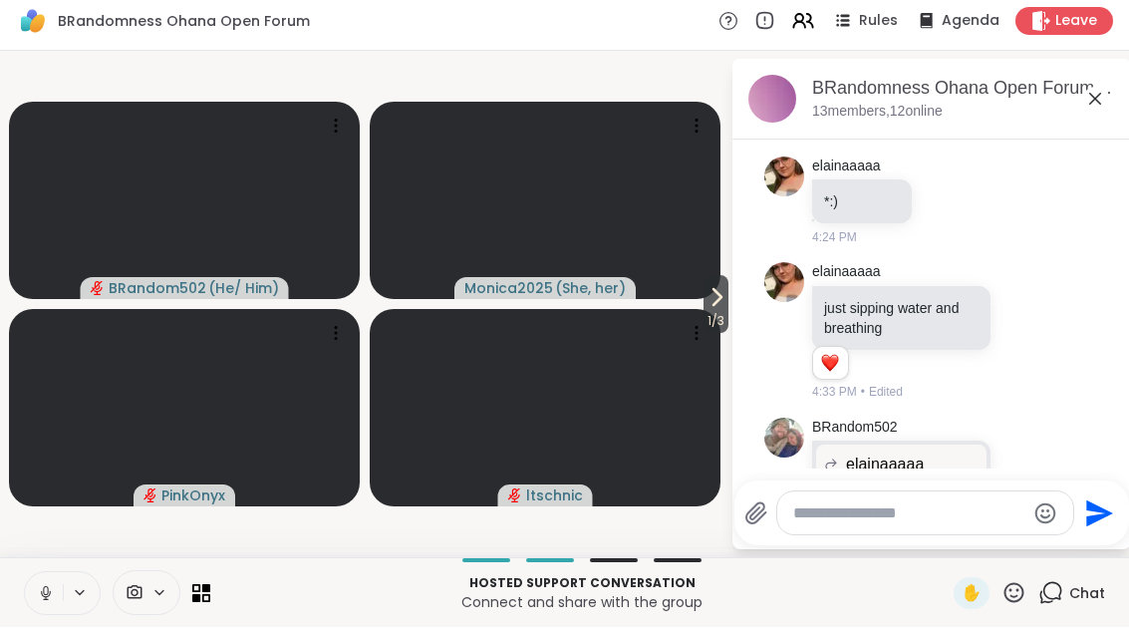
click at [60, 584] on button at bounding box center [44, 601] width 38 height 42
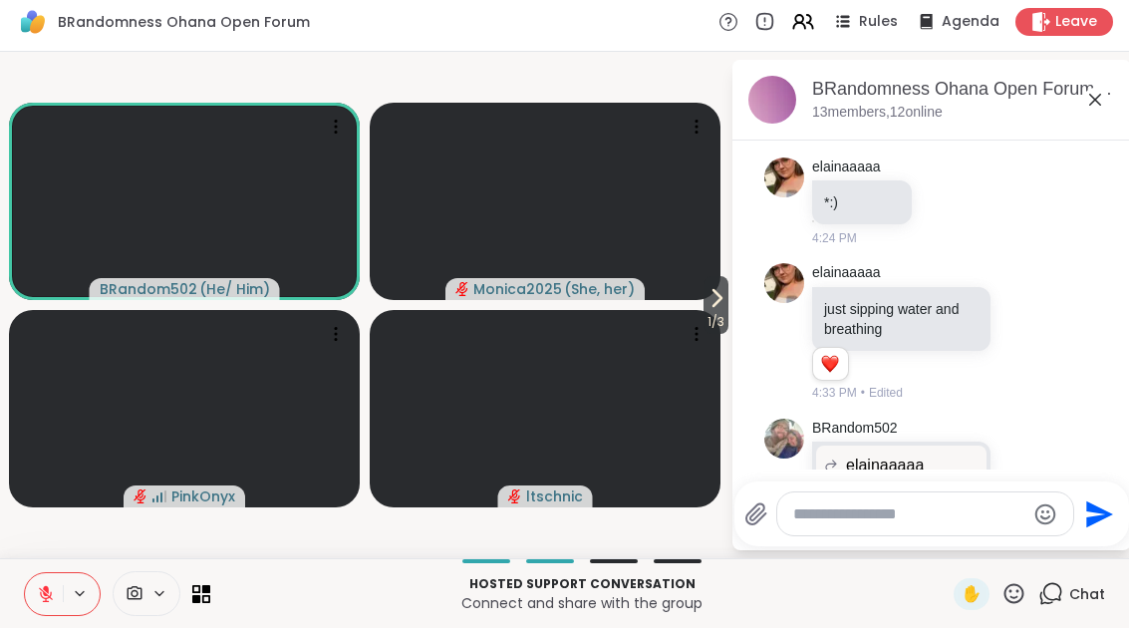
scroll to position [2395, 0]
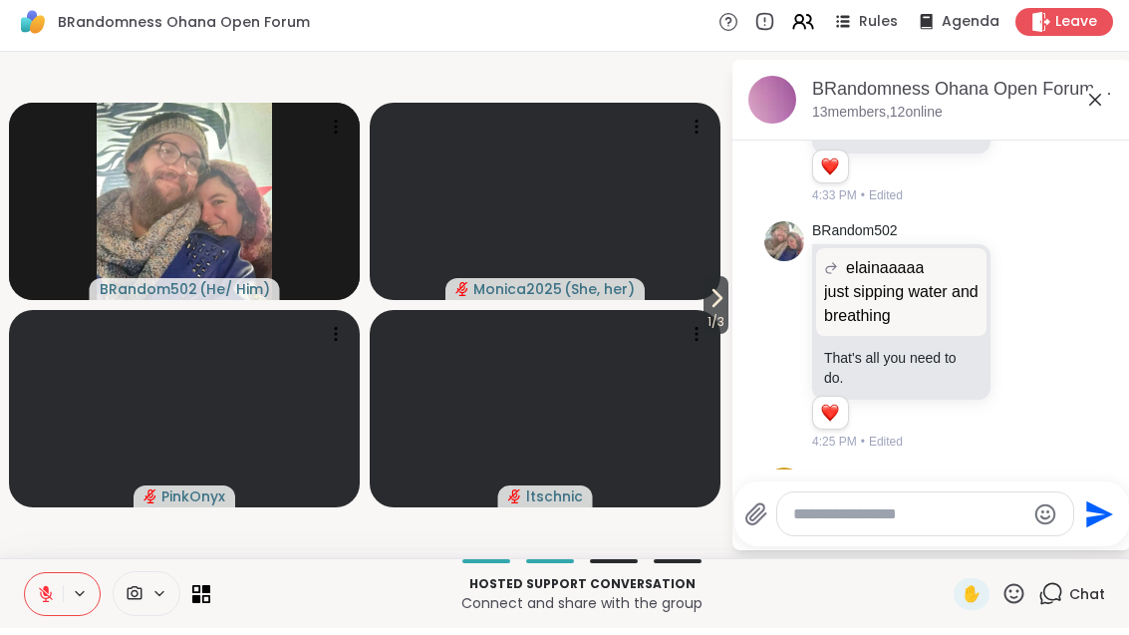
click at [46, 592] on icon at bounding box center [46, 596] width 6 height 8
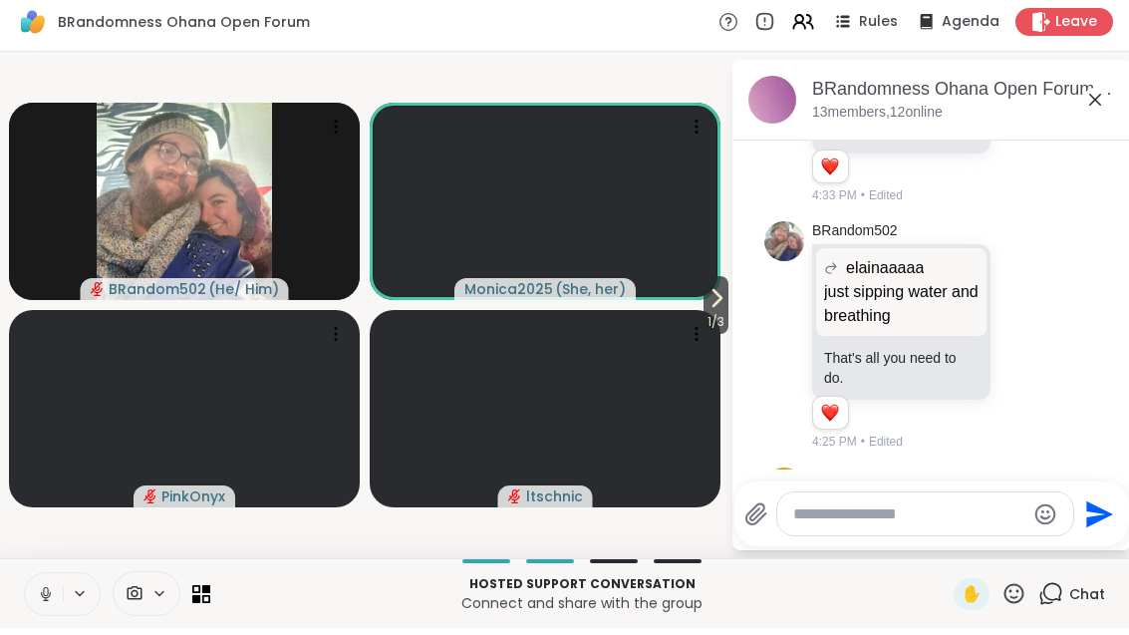
click at [706, 305] on icon at bounding box center [716, 305] width 24 height 24
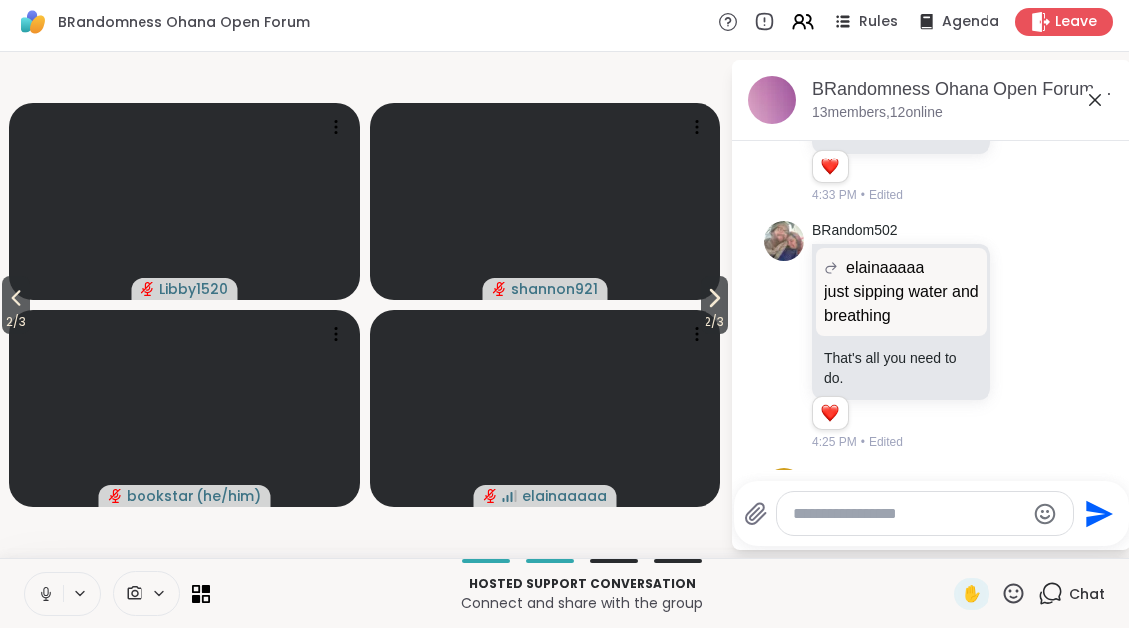
click at [713, 317] on span "2 / 3" at bounding box center [714, 329] width 28 height 24
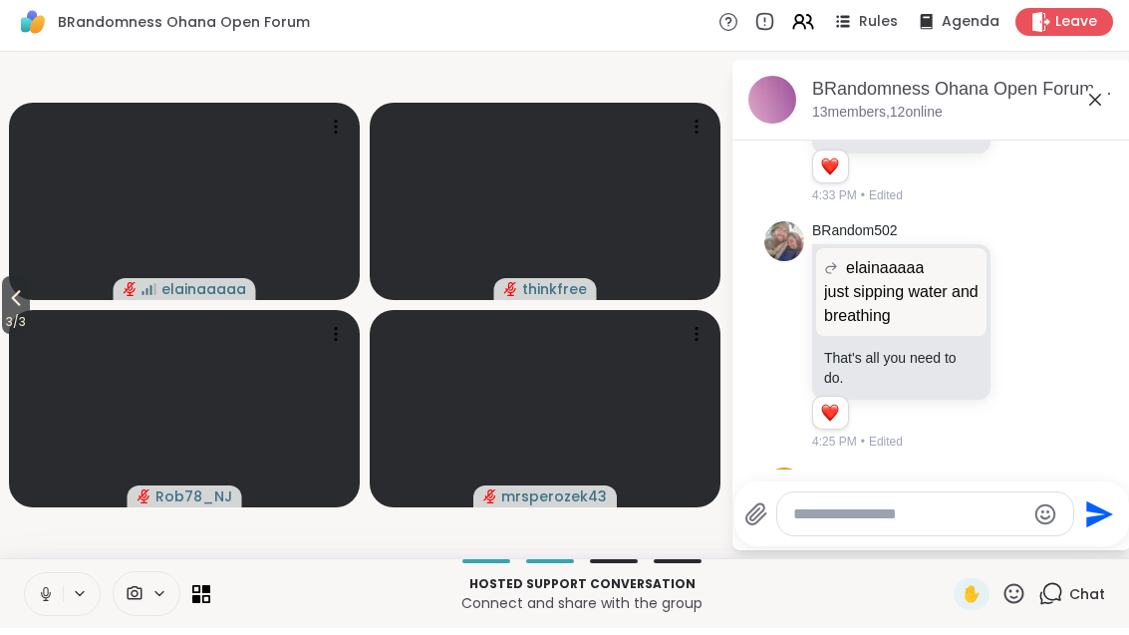
click at [4, 317] on span "3 / 3" at bounding box center [16, 329] width 28 height 24
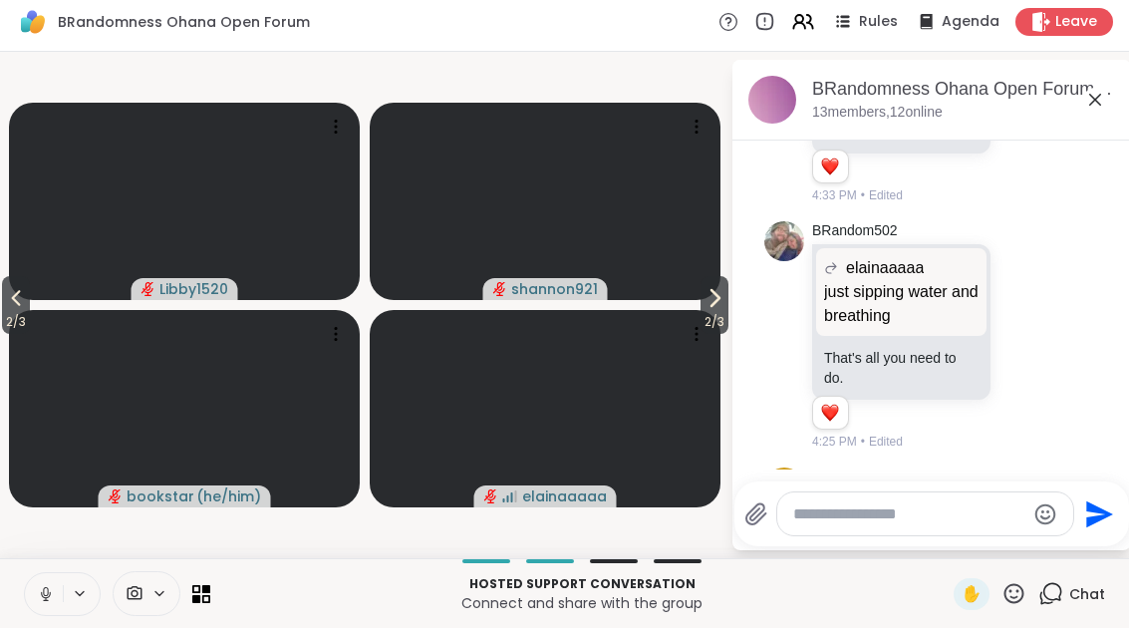
click at [11, 317] on span "2 / 3" at bounding box center [16, 329] width 28 height 24
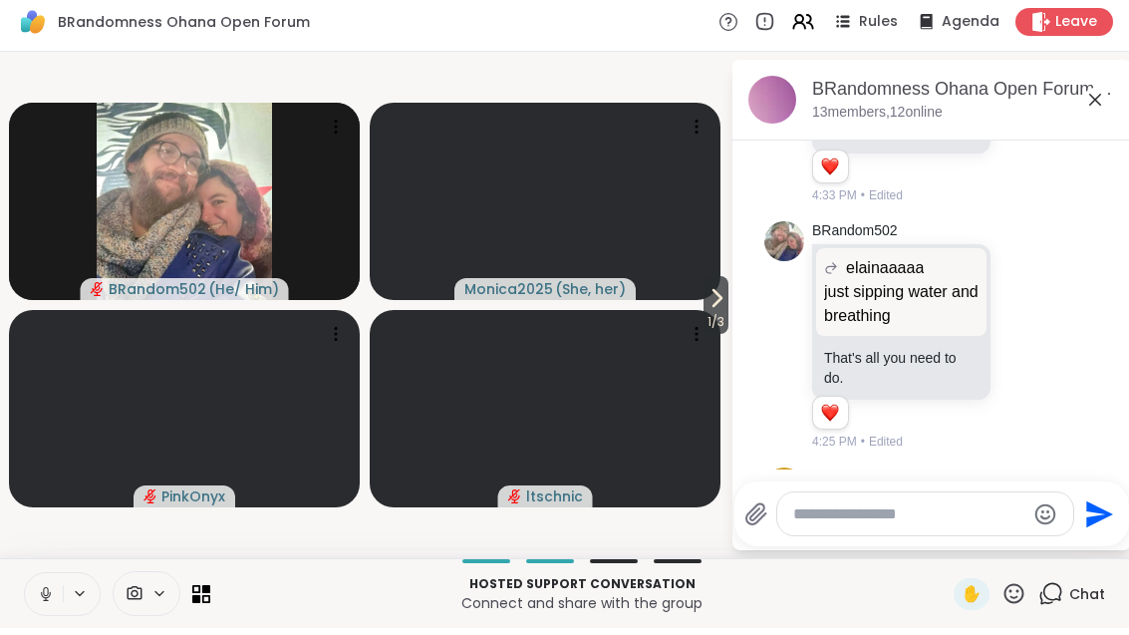
click at [50, 612] on button at bounding box center [44, 601] width 38 height 42
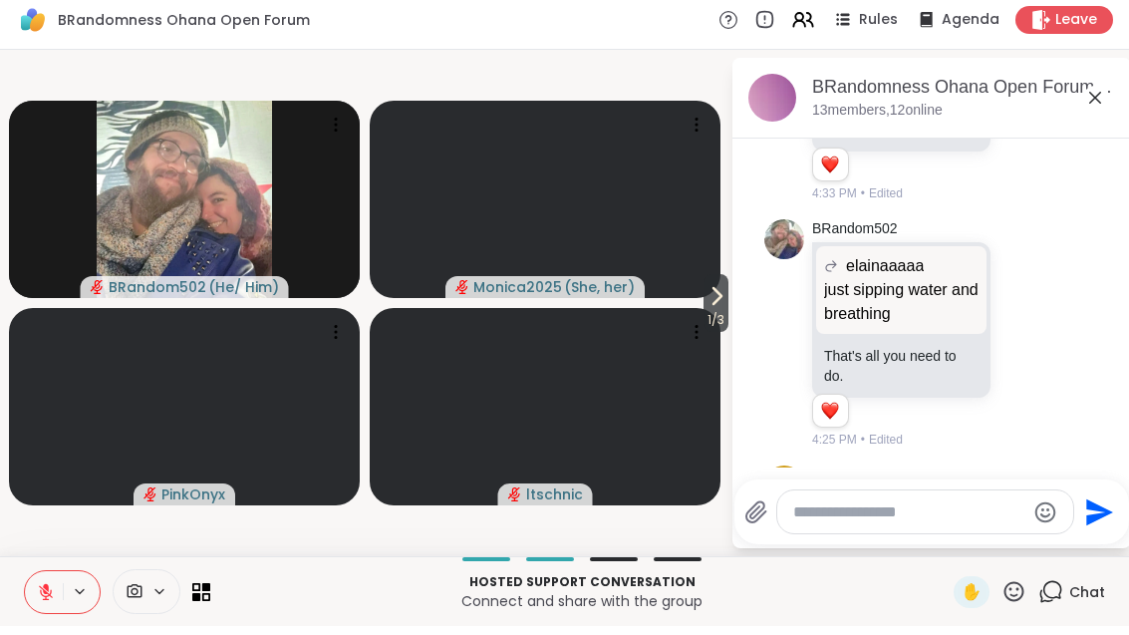
click at [43, 594] on icon at bounding box center [46, 601] width 14 height 14
click at [716, 298] on icon at bounding box center [717, 305] width 8 height 16
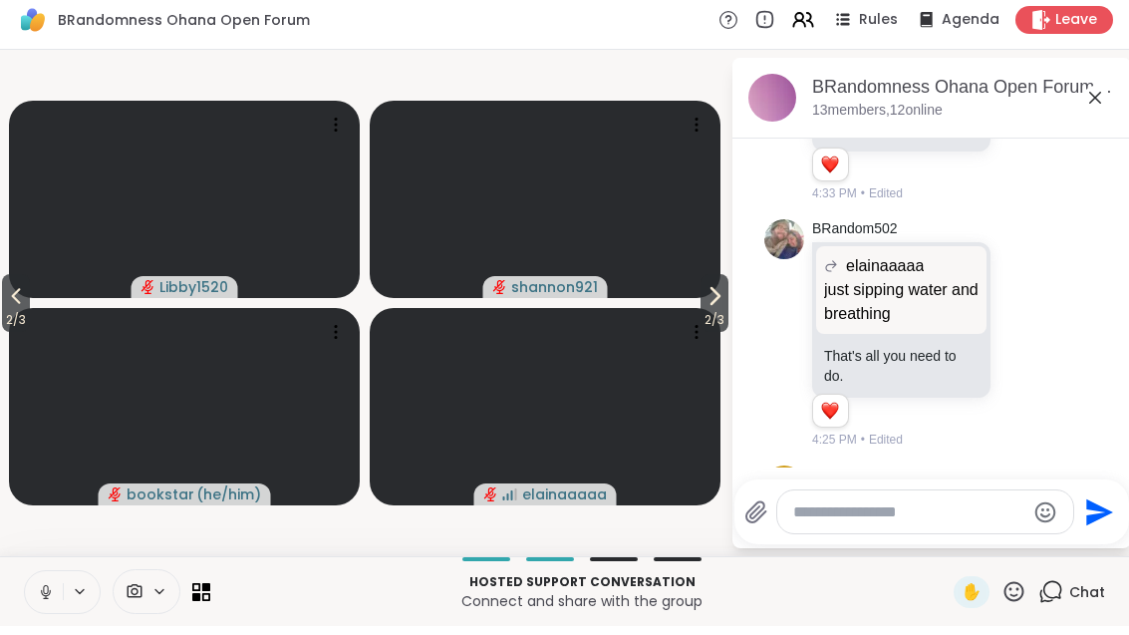
click at [713, 303] on icon at bounding box center [714, 305] width 24 height 24
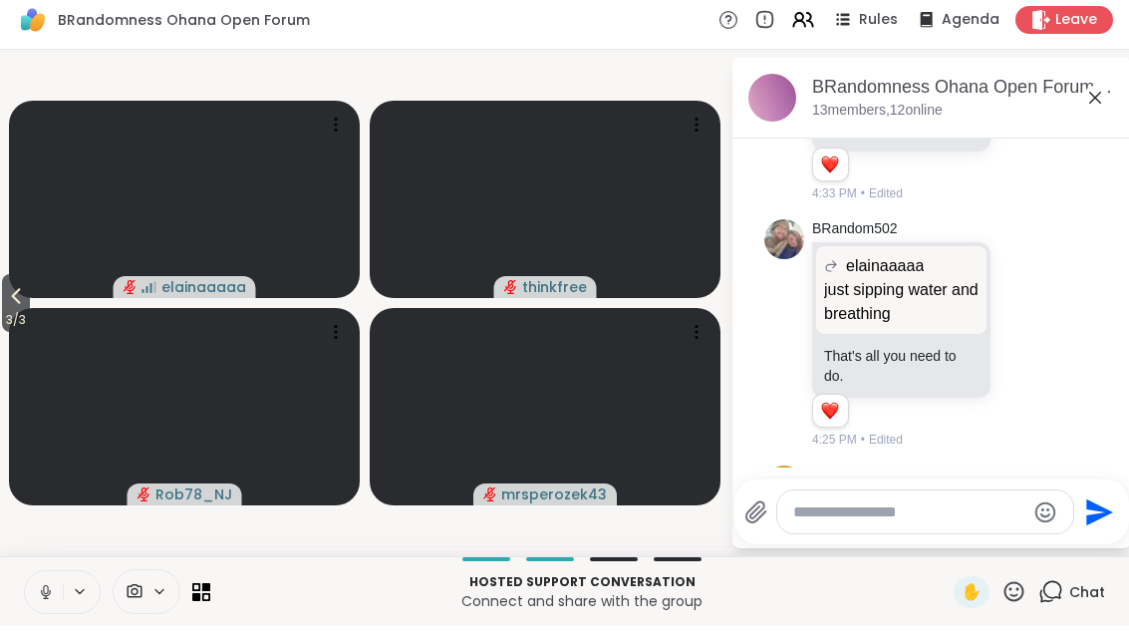
click at [2, 305] on button "3 / 3" at bounding box center [16, 312] width 28 height 58
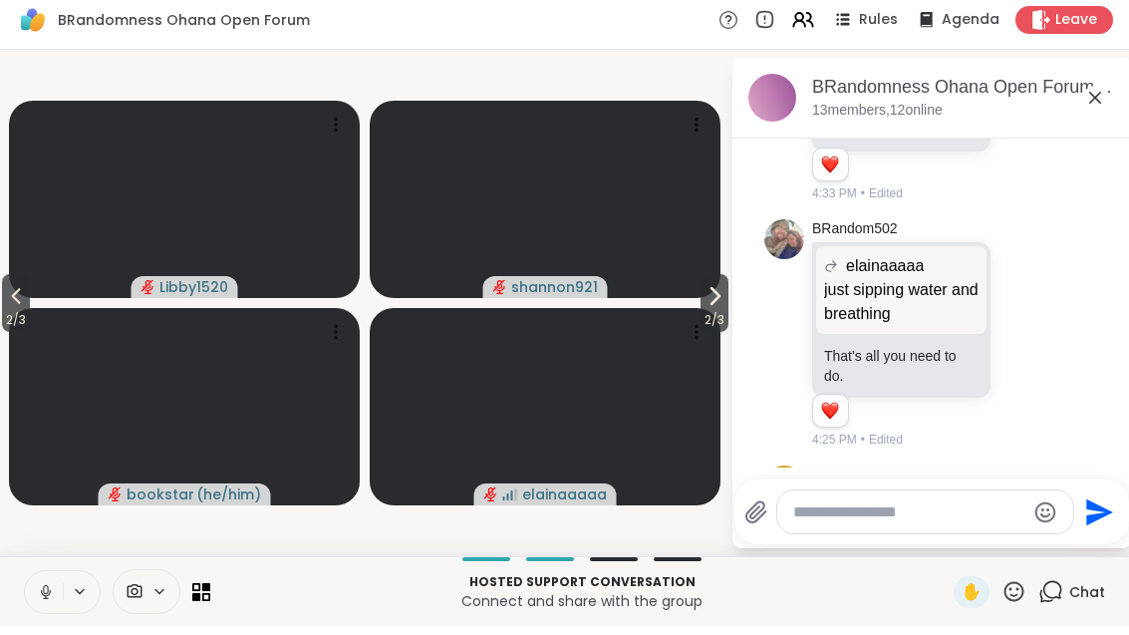
click at [6, 317] on span "2 / 3" at bounding box center [16, 329] width 28 height 24
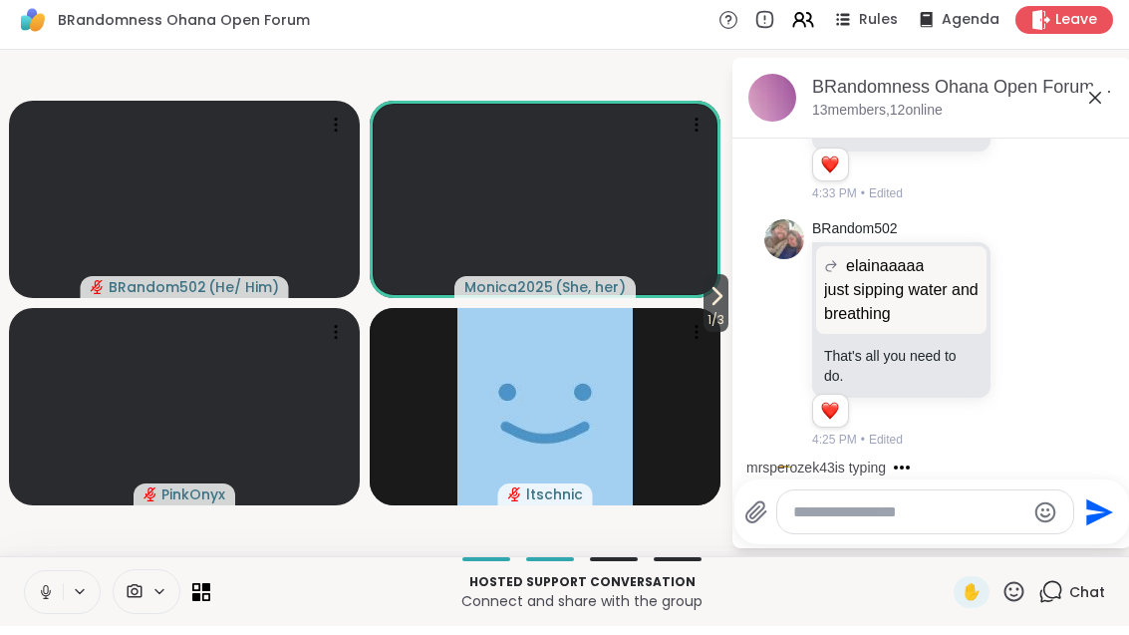
scroll to position [2501, 0]
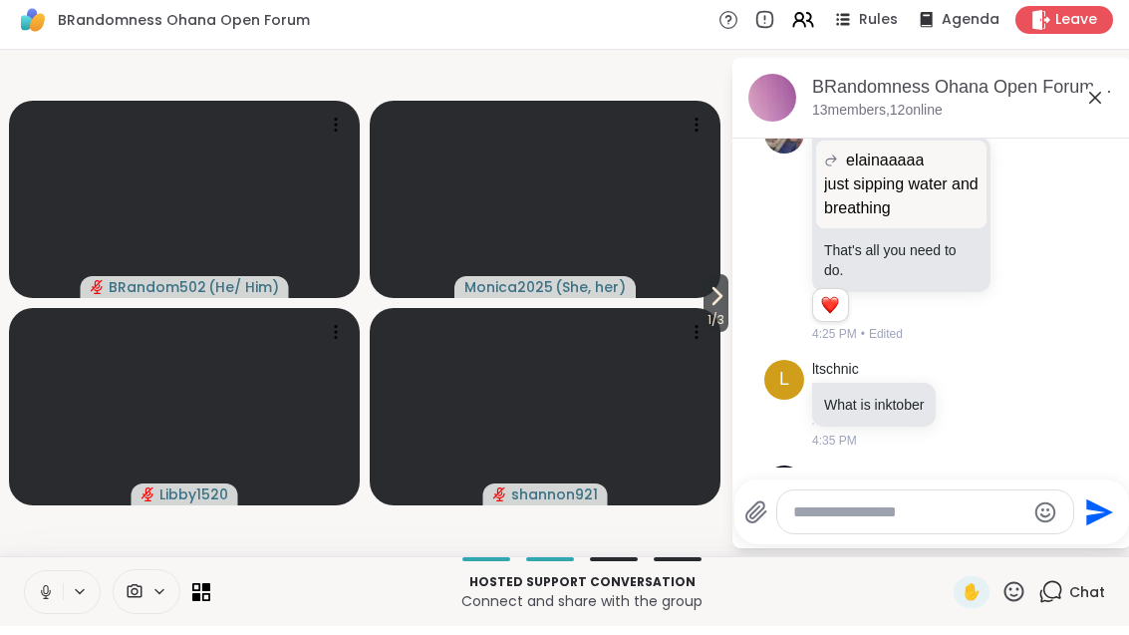
click at [719, 318] on span "1 / 3" at bounding box center [715, 329] width 25 height 24
click at [707, 336] on div at bounding box center [697, 341] width 28 height 28
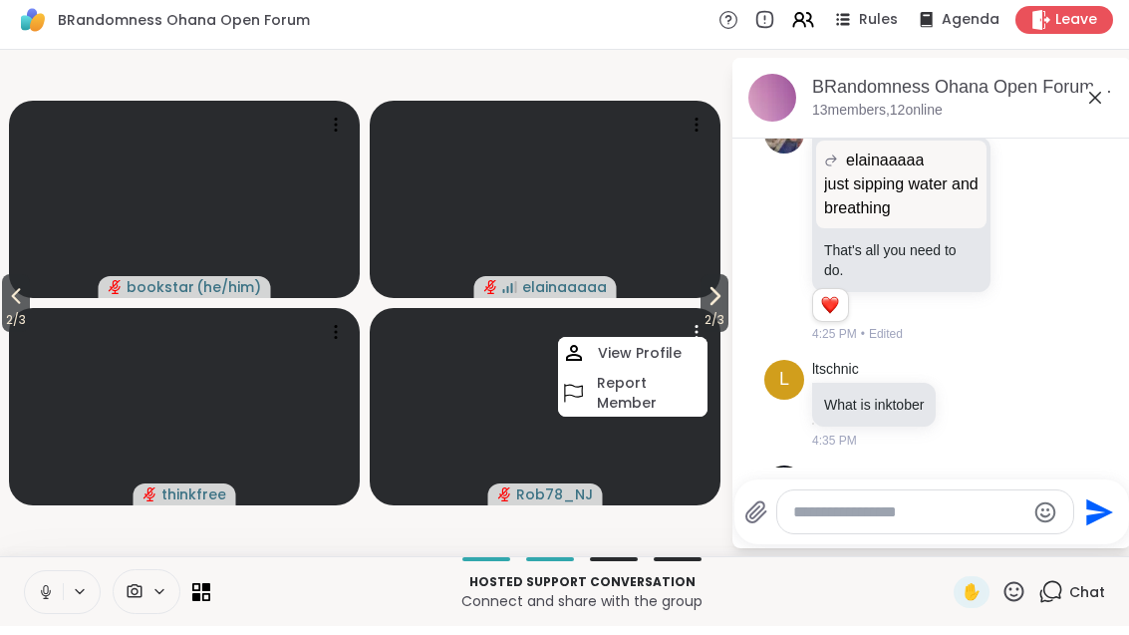
click at [713, 298] on icon at bounding box center [715, 305] width 8 height 16
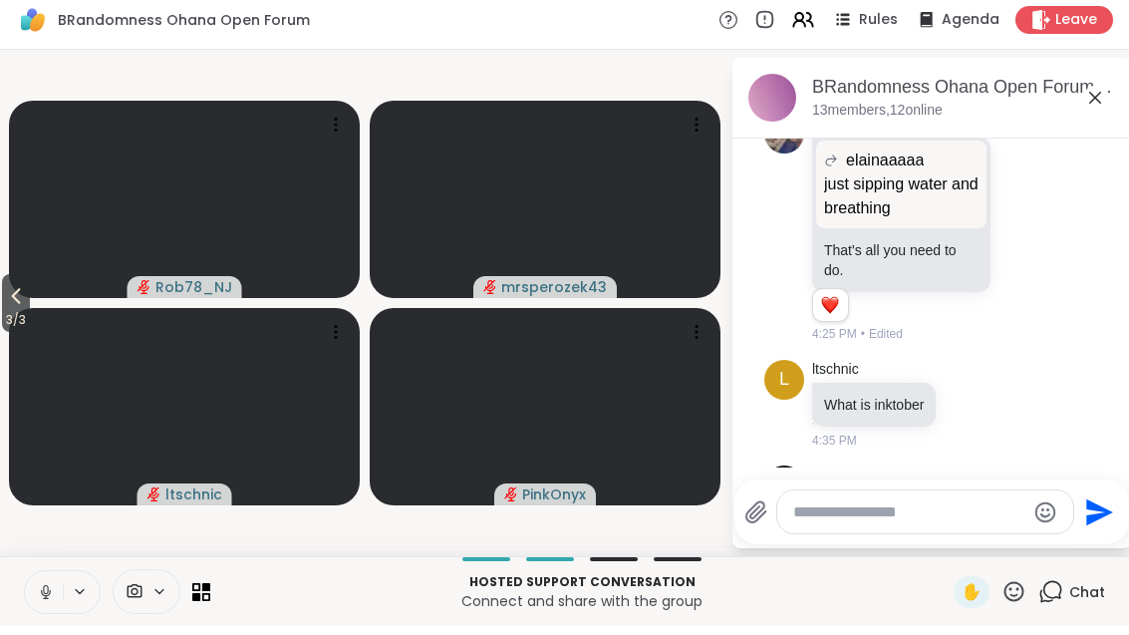
click at [18, 305] on icon at bounding box center [16, 305] width 24 height 24
click at [17, 297] on icon at bounding box center [16, 305] width 9 height 16
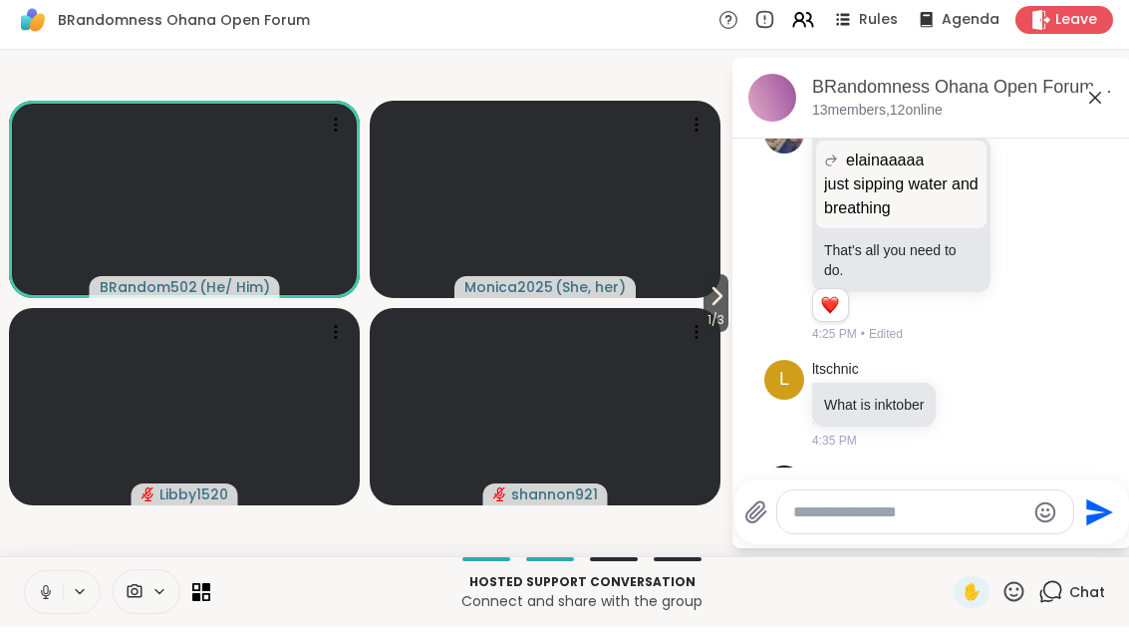
scroll to position [2607, 0]
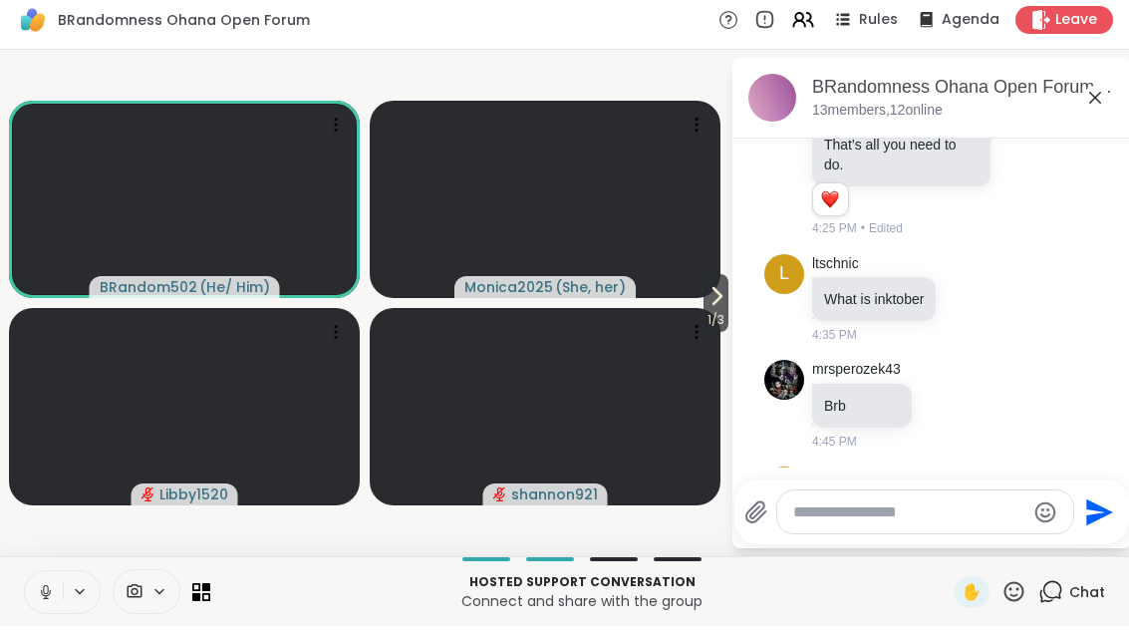
click at [719, 303] on icon at bounding box center [716, 305] width 24 height 24
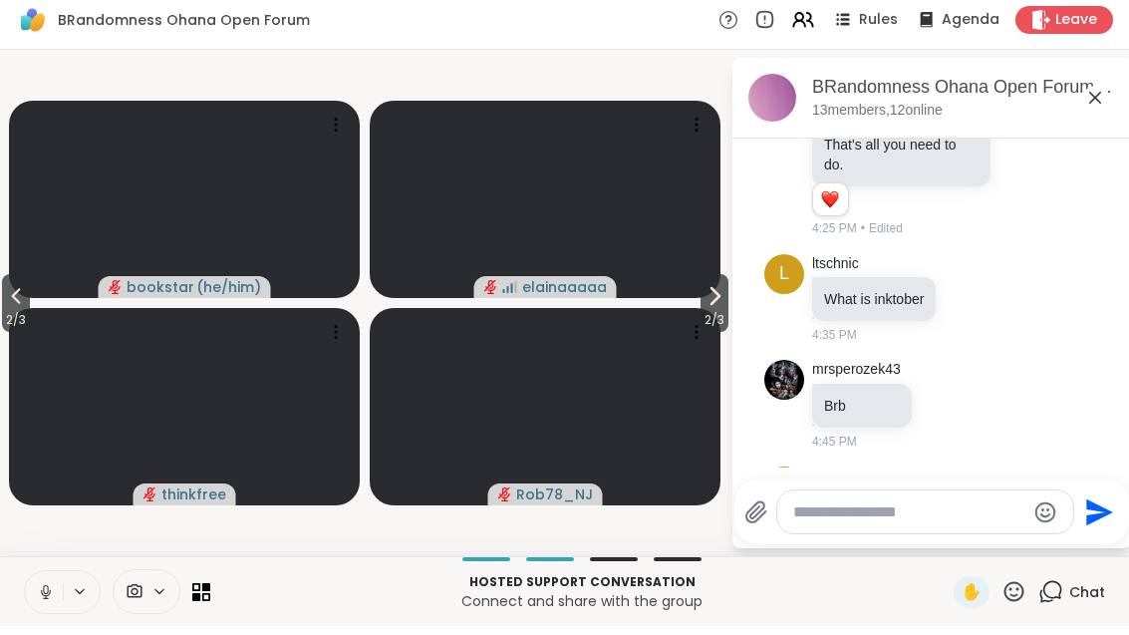
click at [709, 317] on span "2 / 3" at bounding box center [714, 329] width 28 height 24
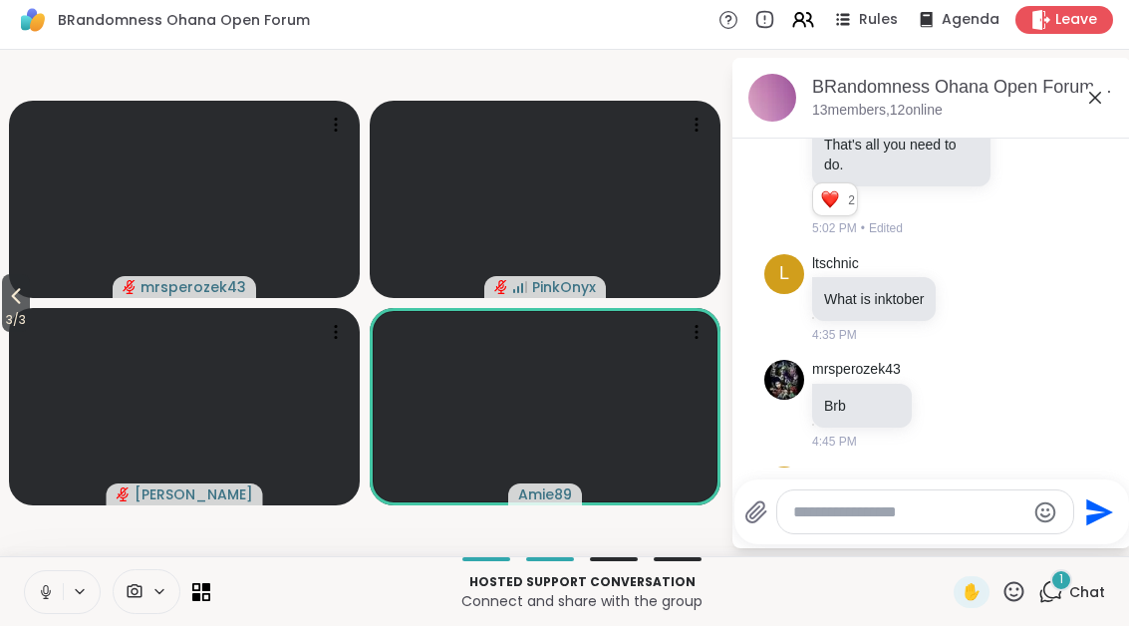
scroll to position [2712, 0]
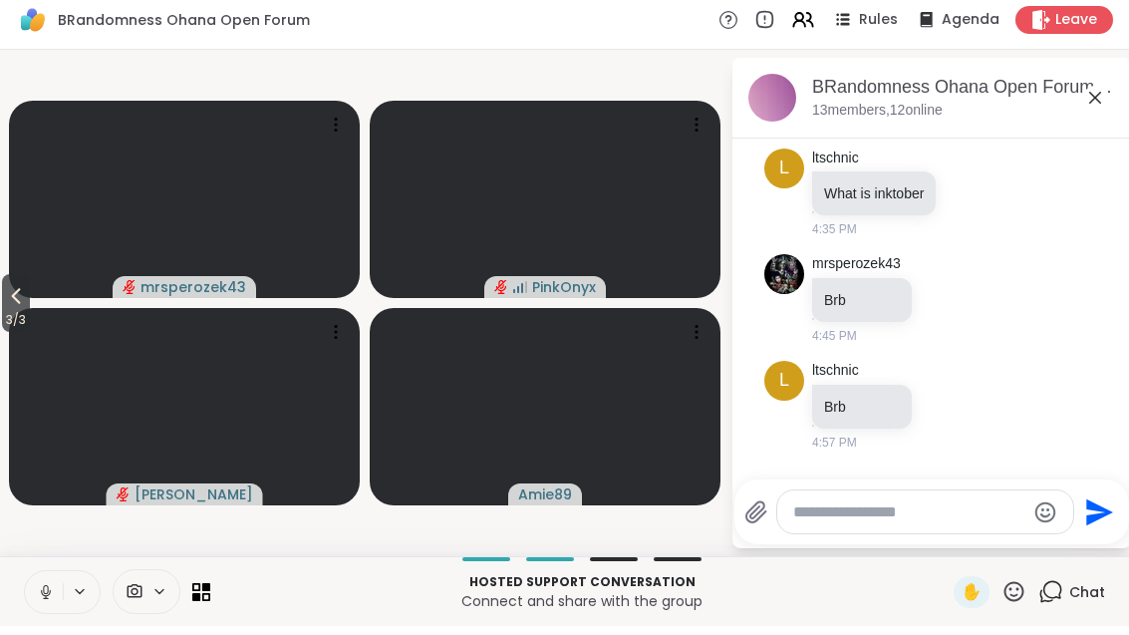
click at [3, 317] on span "3 / 3" at bounding box center [16, 329] width 28 height 24
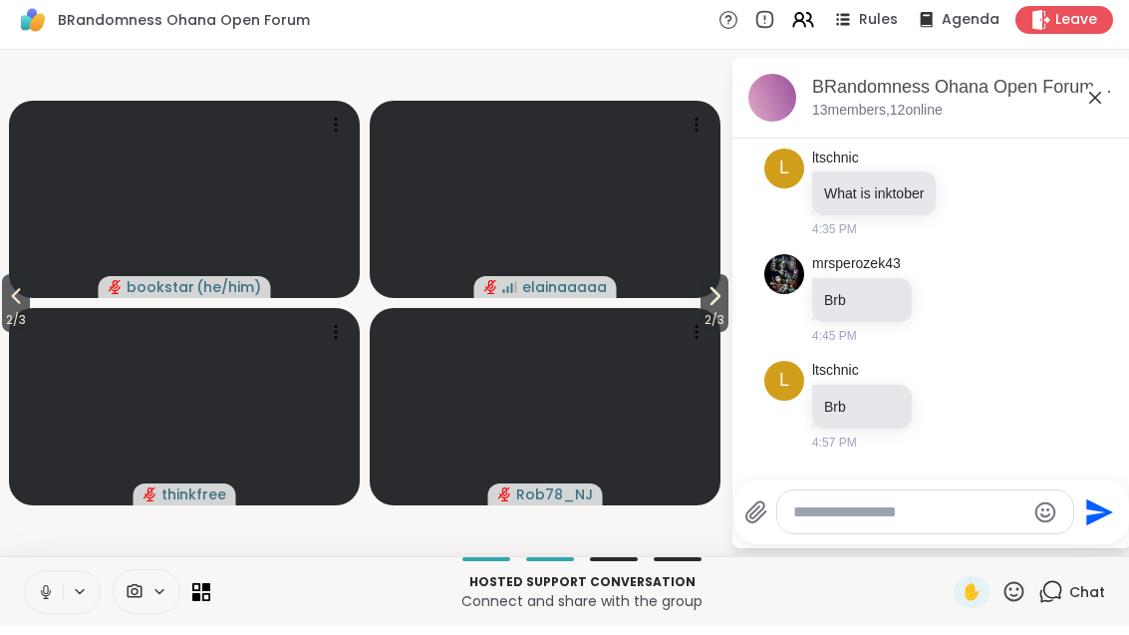
click at [16, 293] on icon at bounding box center [16, 305] width 24 height 24
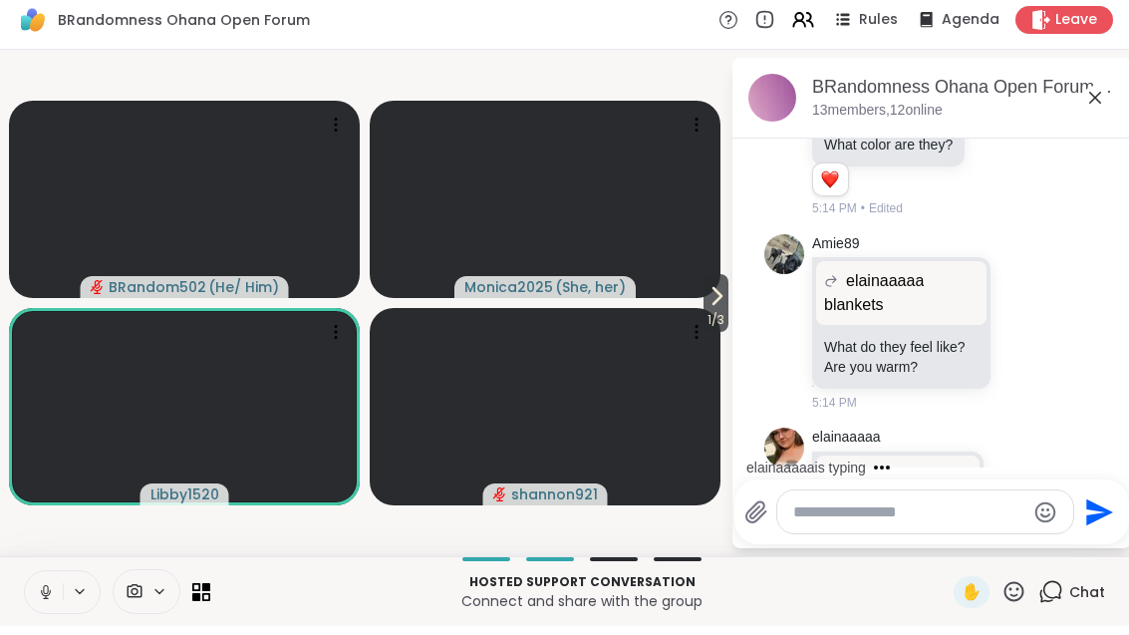
scroll to position [5153, 0]
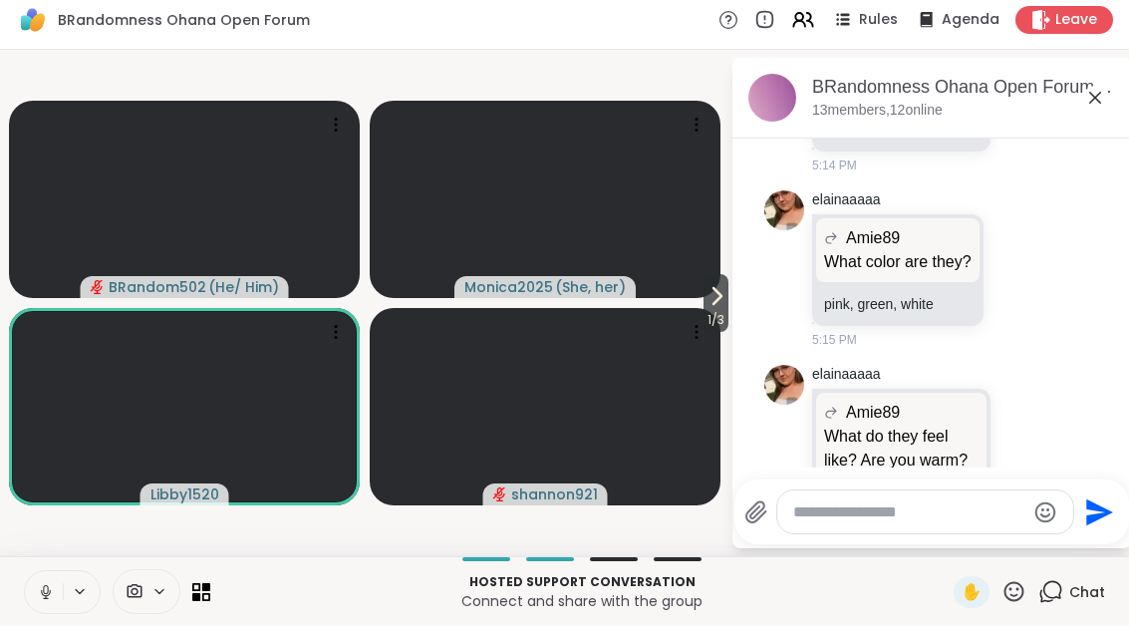
click at [1026, 588] on icon at bounding box center [1013, 600] width 25 height 25
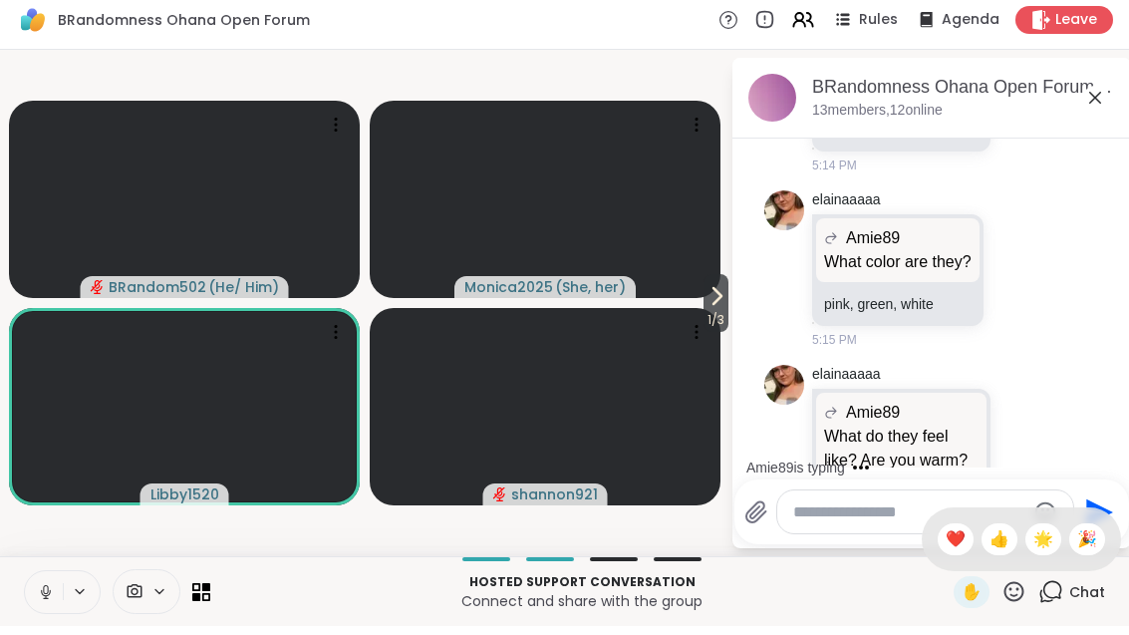
click at [966, 547] on div "❤️" at bounding box center [956, 548] width 36 height 32
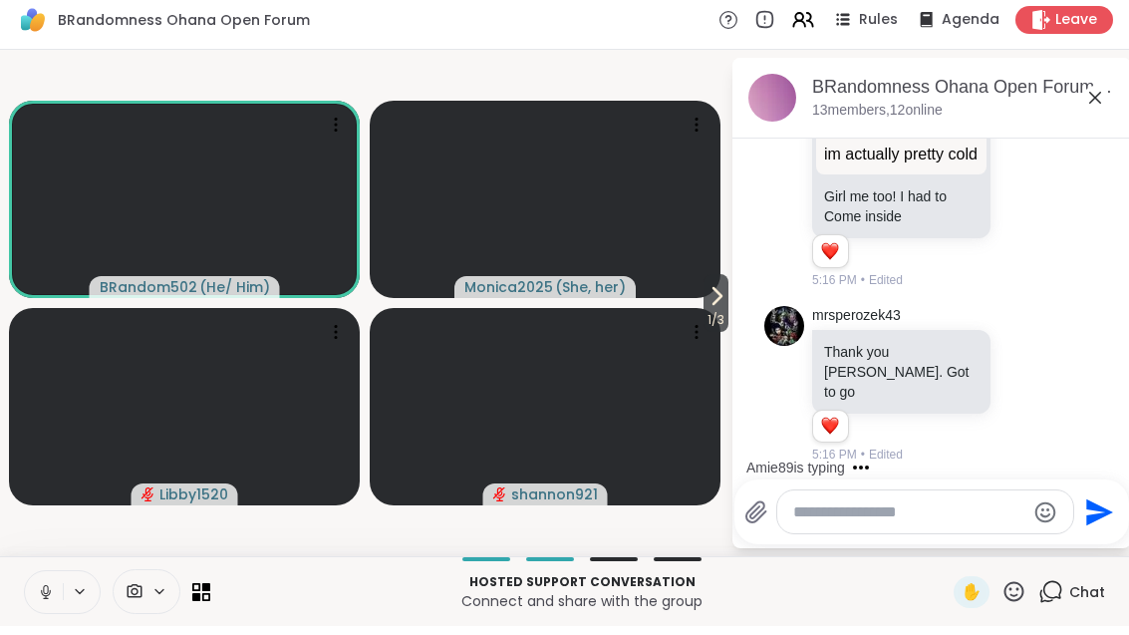
scroll to position [6313, 0]
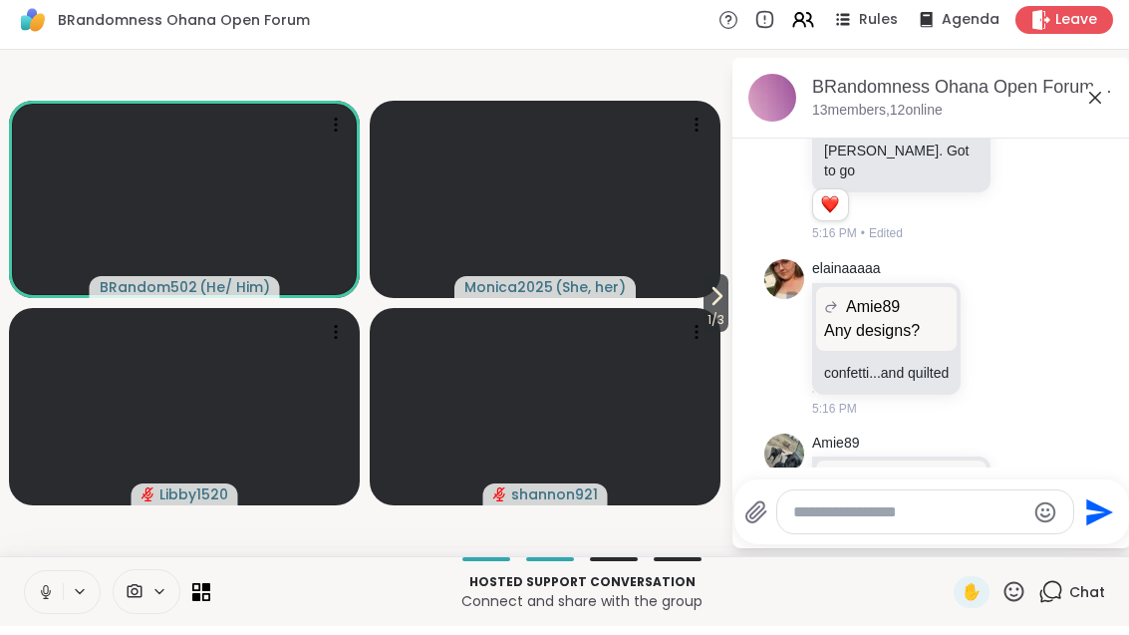
click at [1020, 601] on icon at bounding box center [1013, 600] width 25 height 25
click at [961, 542] on span "❤️" at bounding box center [956, 548] width 20 height 24
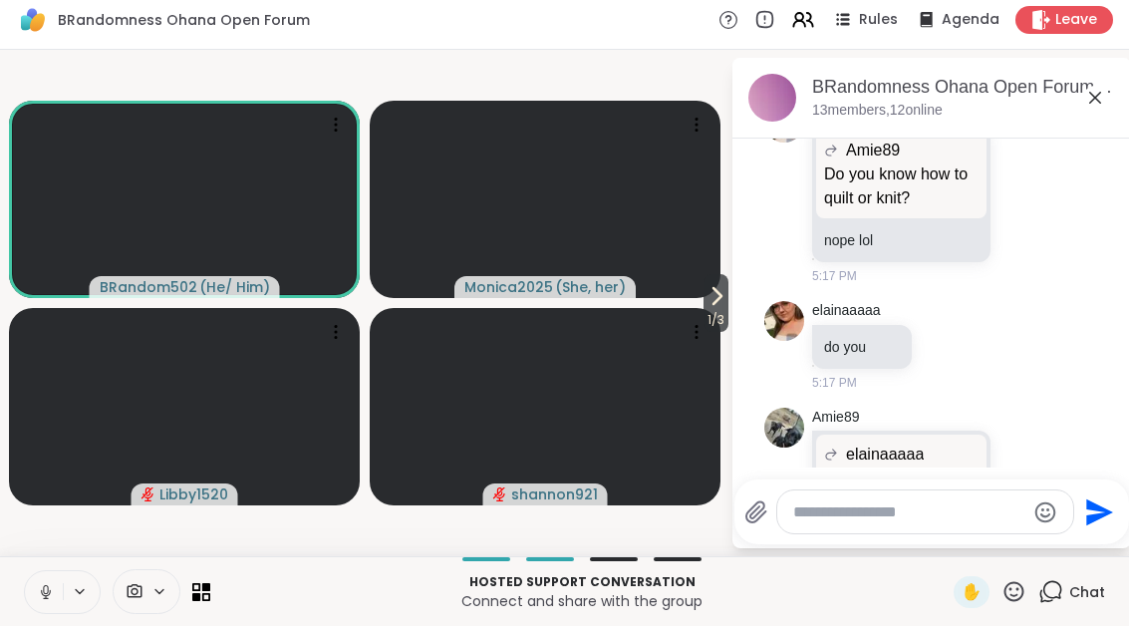
scroll to position [6943, 0]
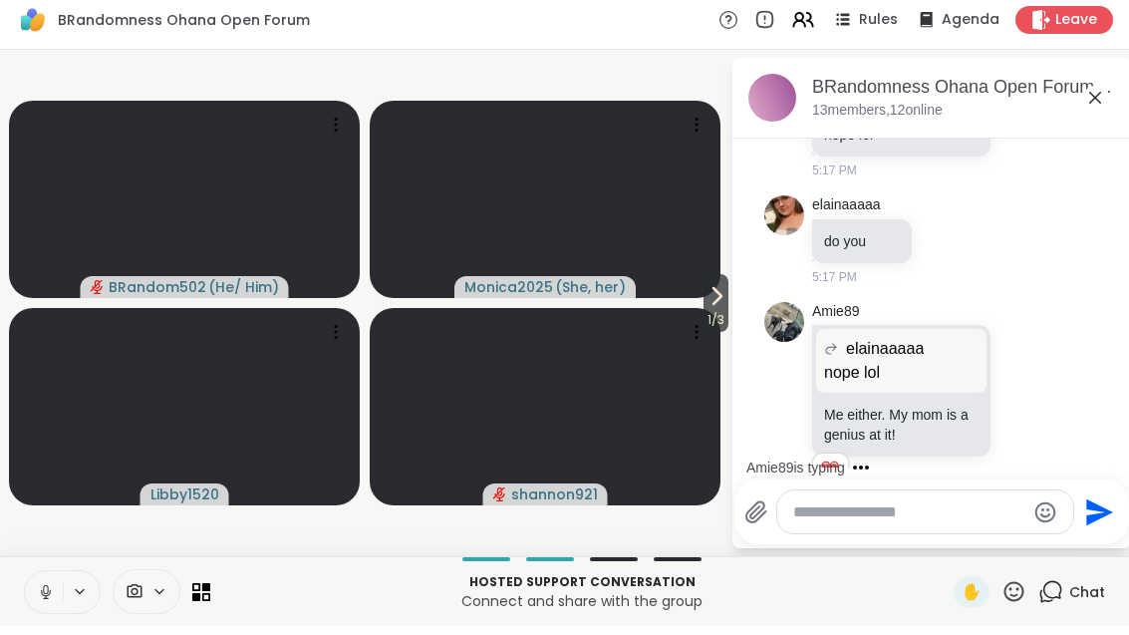
click at [720, 320] on span "1 / 3" at bounding box center [715, 329] width 25 height 24
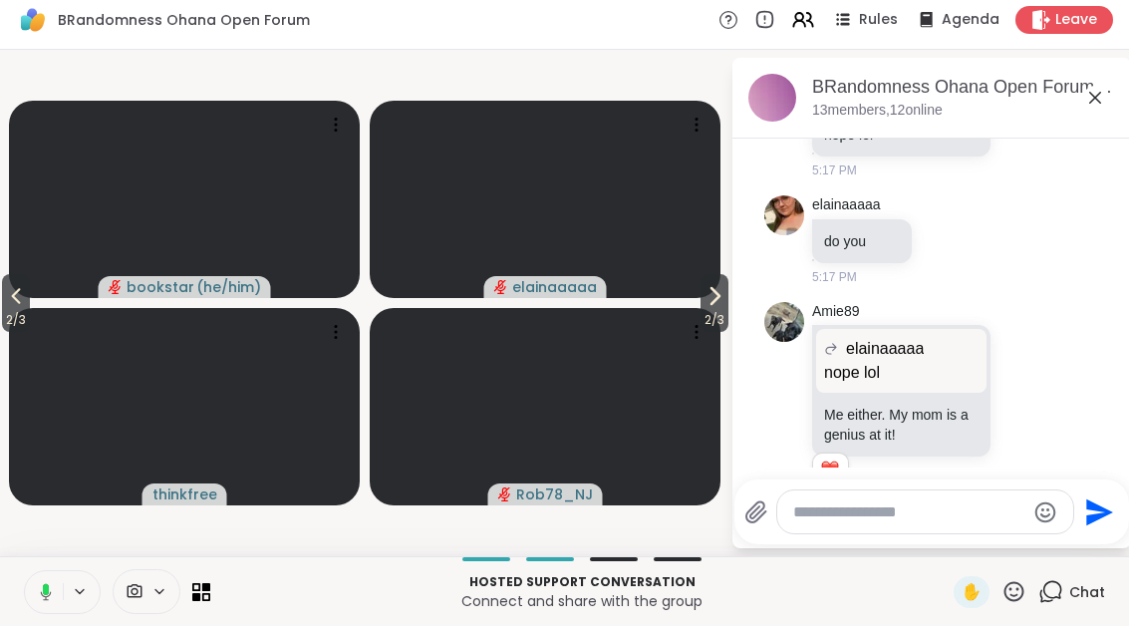
click at [6, 306] on button "2 / 3" at bounding box center [16, 312] width 28 height 58
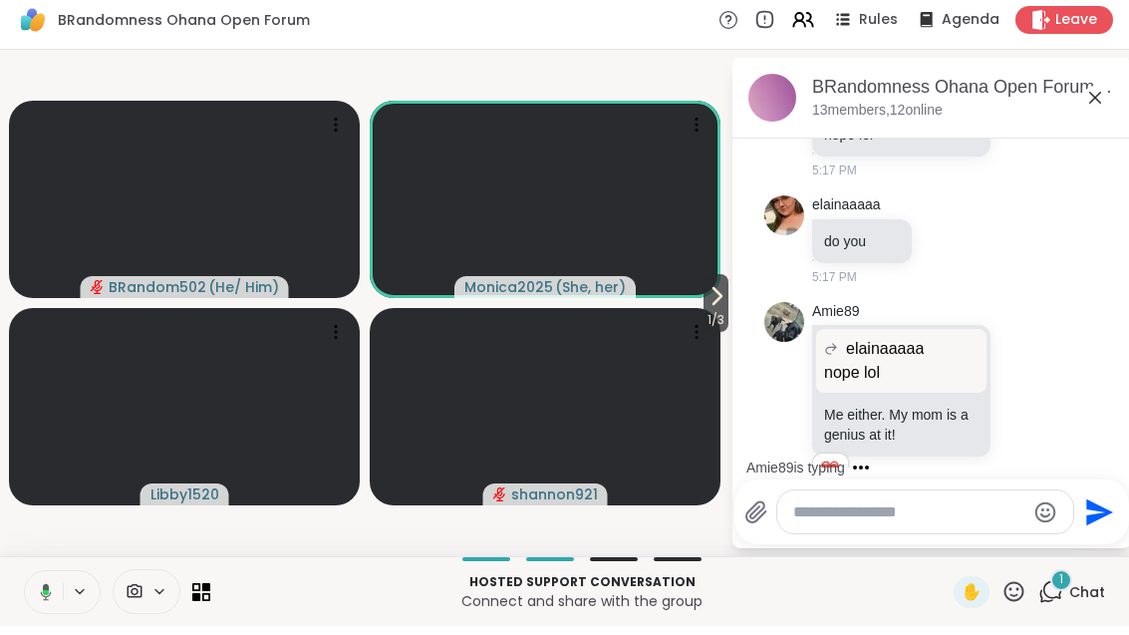
scroll to position [7069, 0]
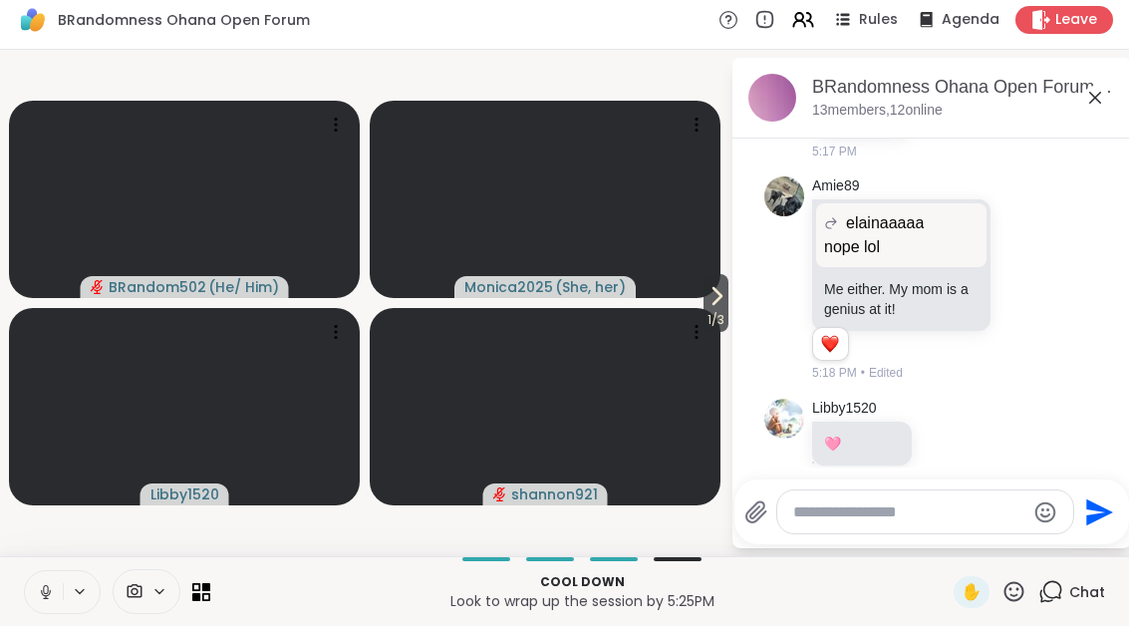
click at [712, 303] on icon at bounding box center [716, 305] width 24 height 24
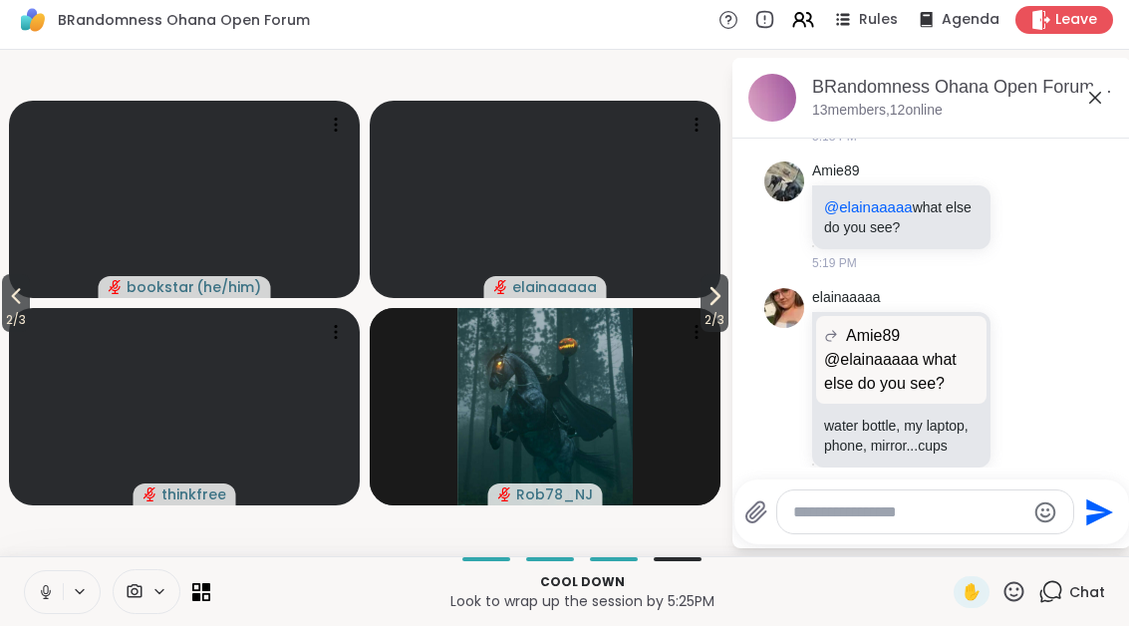
scroll to position [7439, 0]
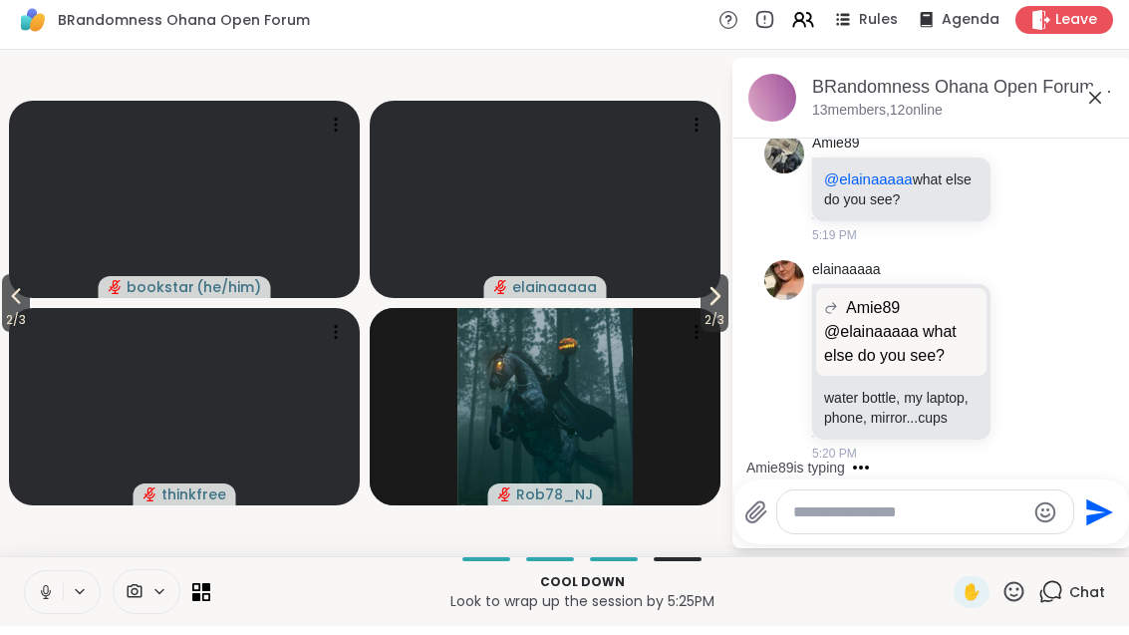
click at [24, 305] on icon at bounding box center [16, 305] width 24 height 24
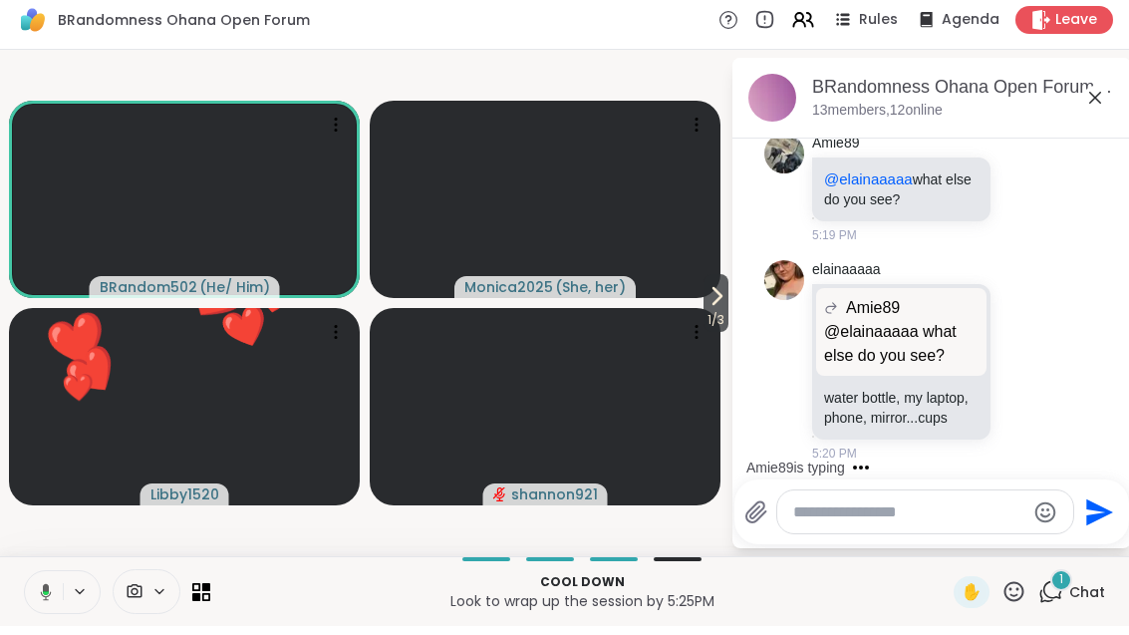
scroll to position [7660, 0]
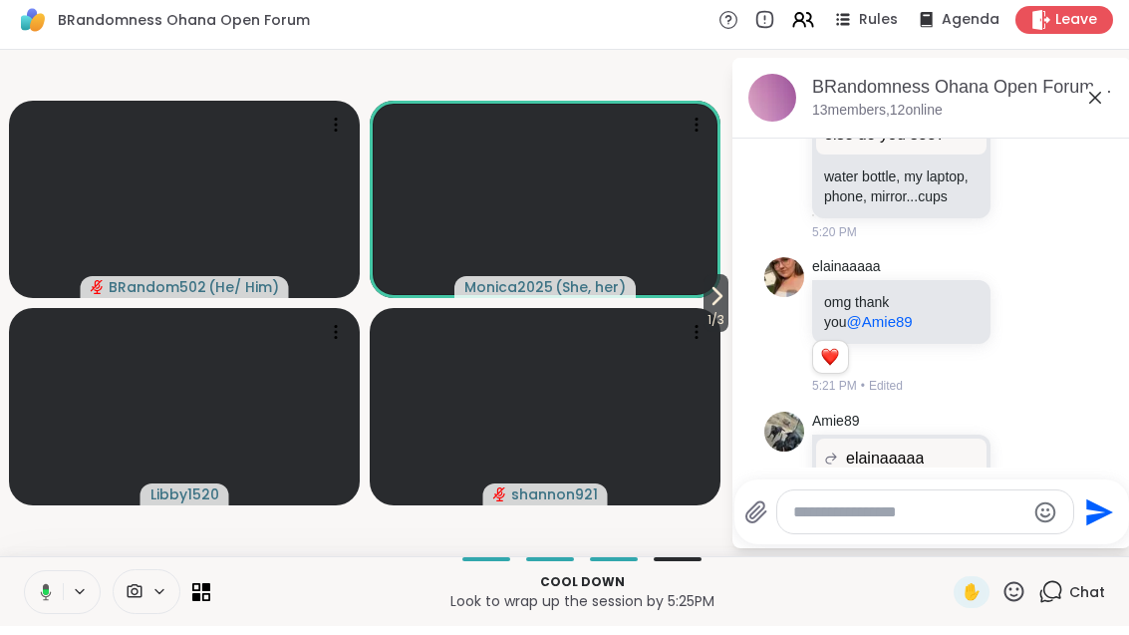
click at [718, 300] on icon at bounding box center [716, 305] width 24 height 24
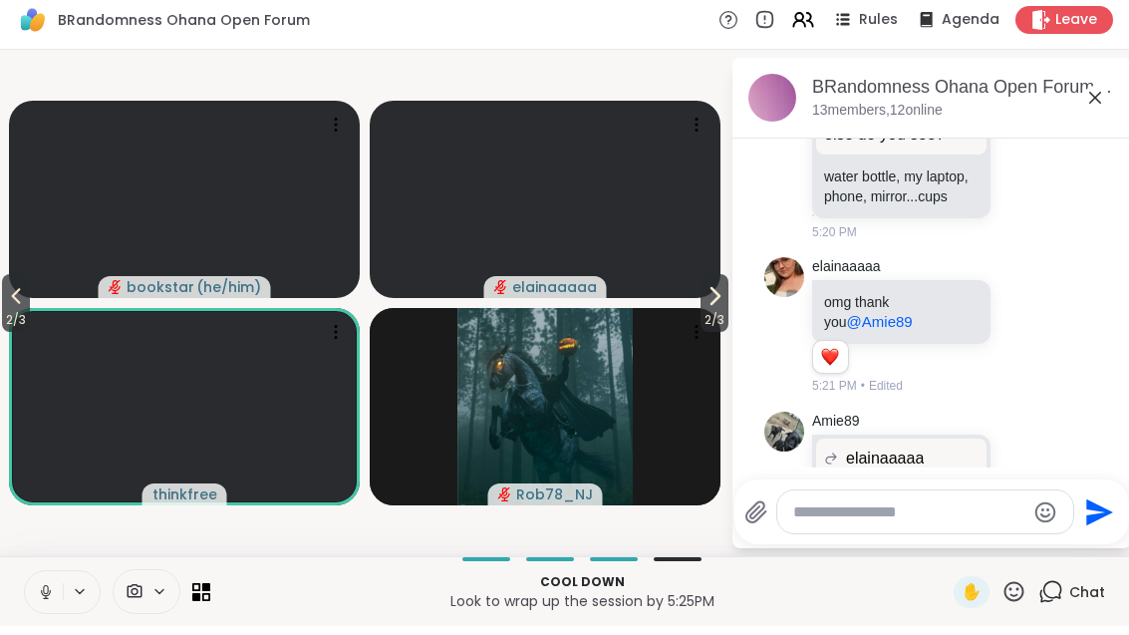
click at [4, 317] on span "2 / 3" at bounding box center [16, 329] width 28 height 24
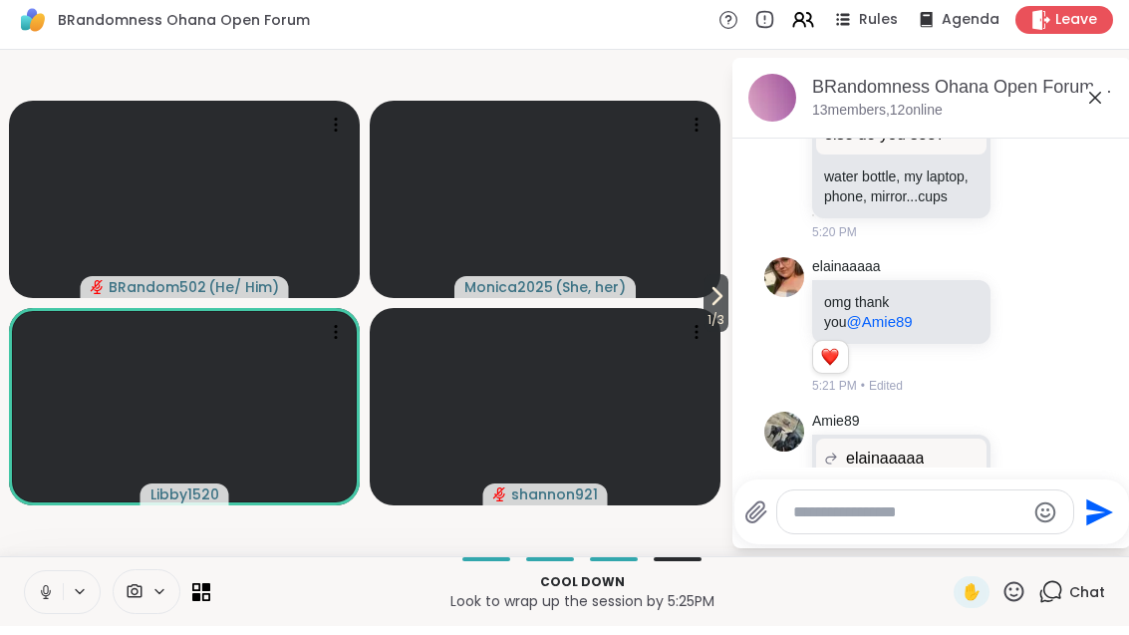
click at [718, 293] on icon at bounding box center [716, 305] width 24 height 24
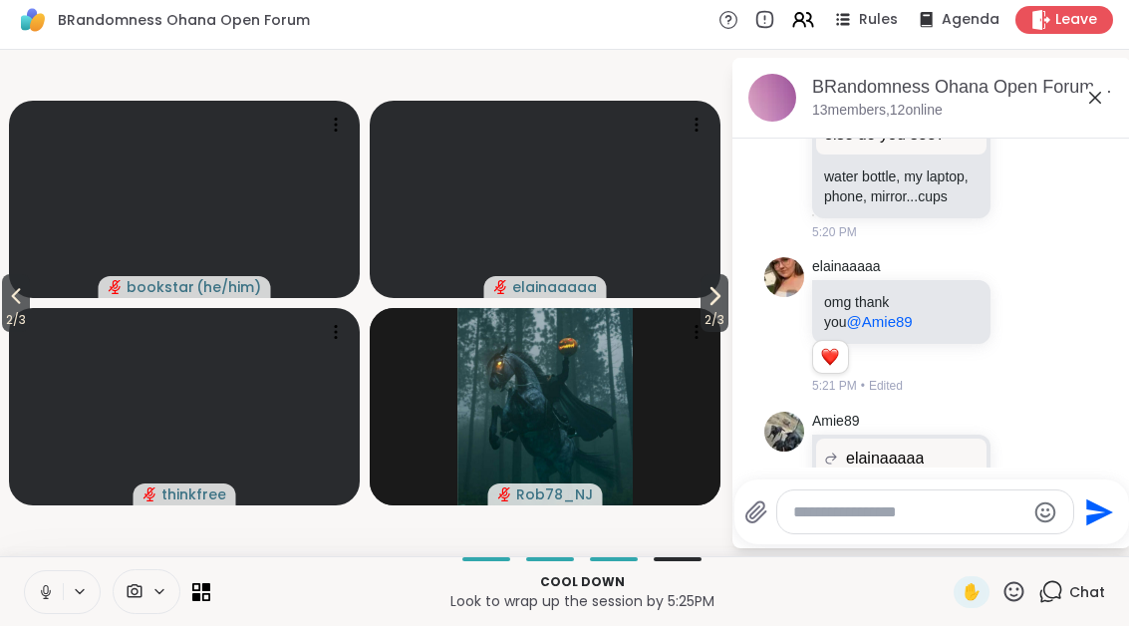
click at [704, 294] on icon at bounding box center [714, 305] width 24 height 24
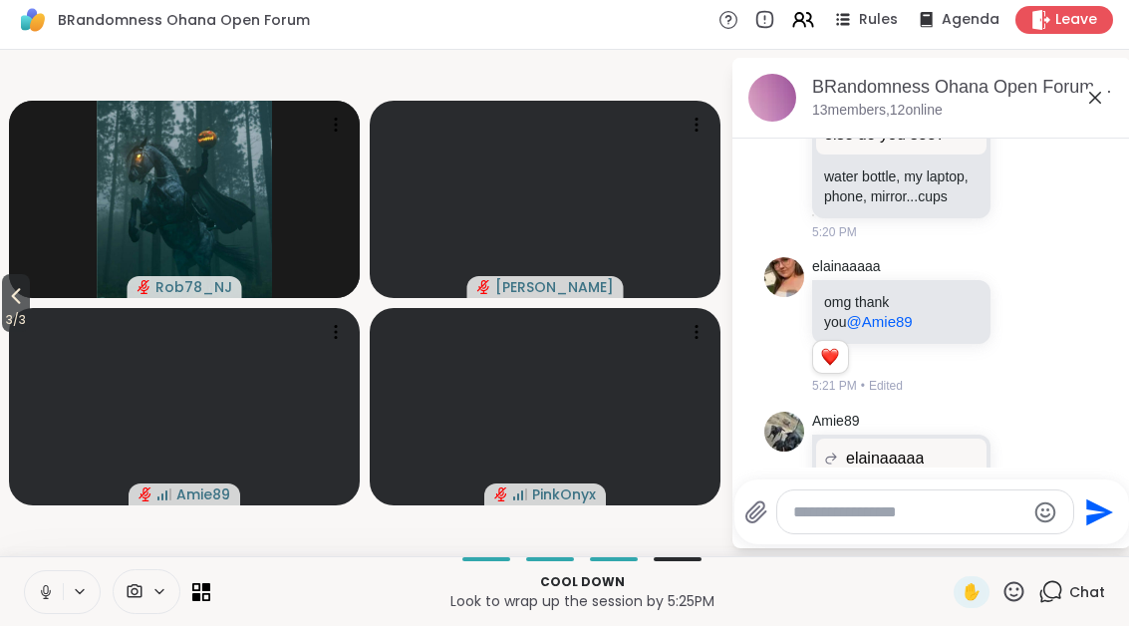
click at [5, 317] on span "3 / 3" at bounding box center [16, 329] width 28 height 24
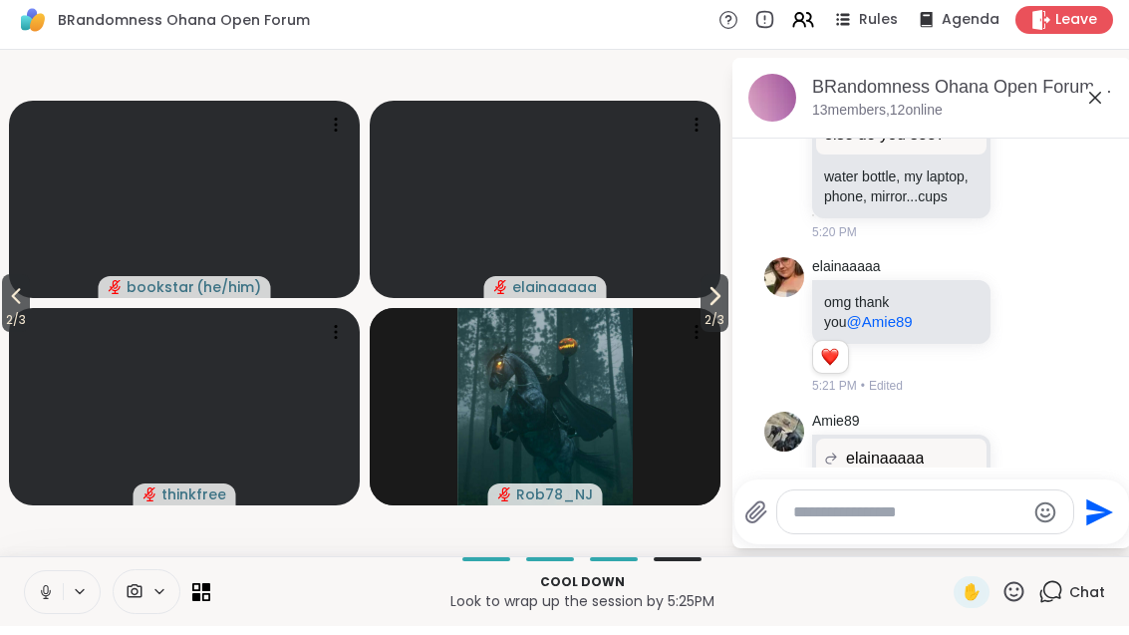
click at [17, 317] on span "2 / 3" at bounding box center [16, 329] width 28 height 24
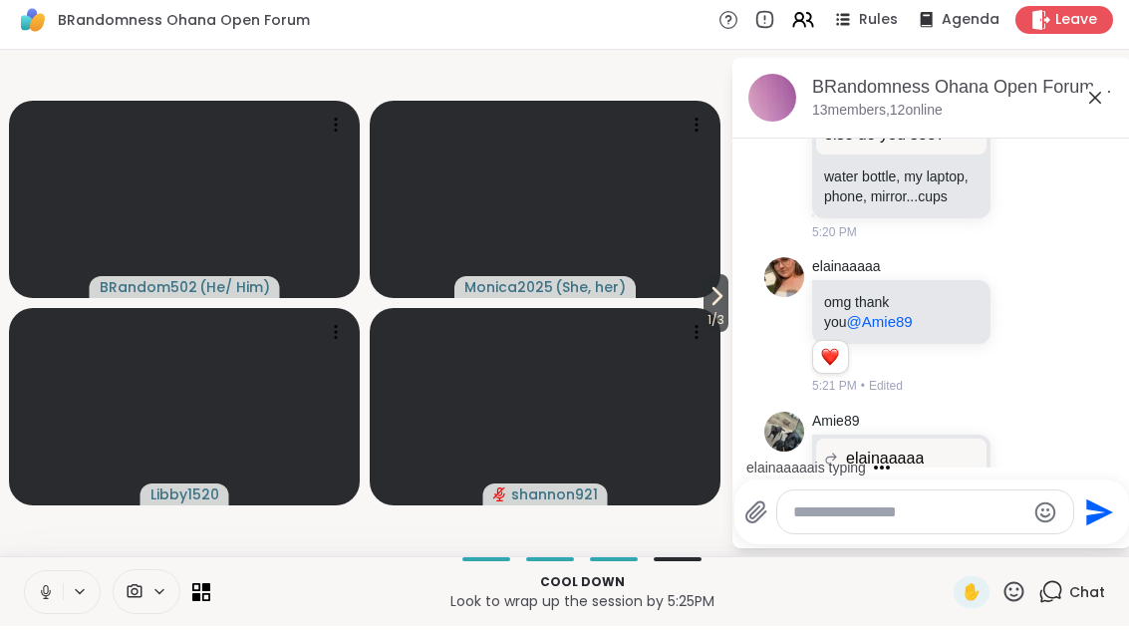
click at [713, 301] on icon at bounding box center [717, 305] width 8 height 16
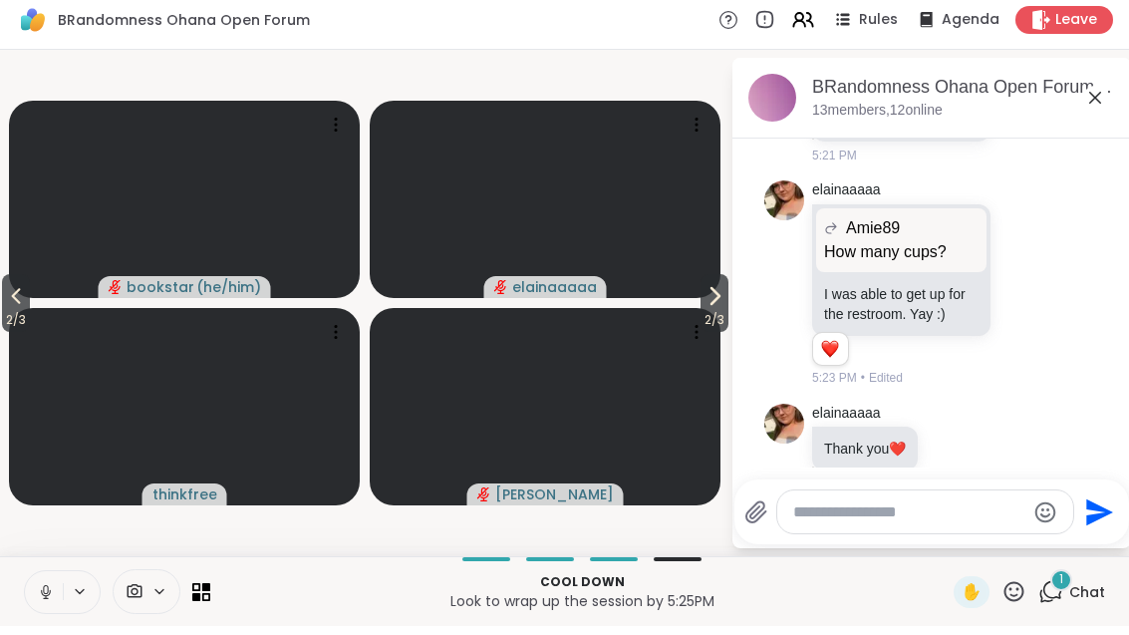
scroll to position [8238, 0]
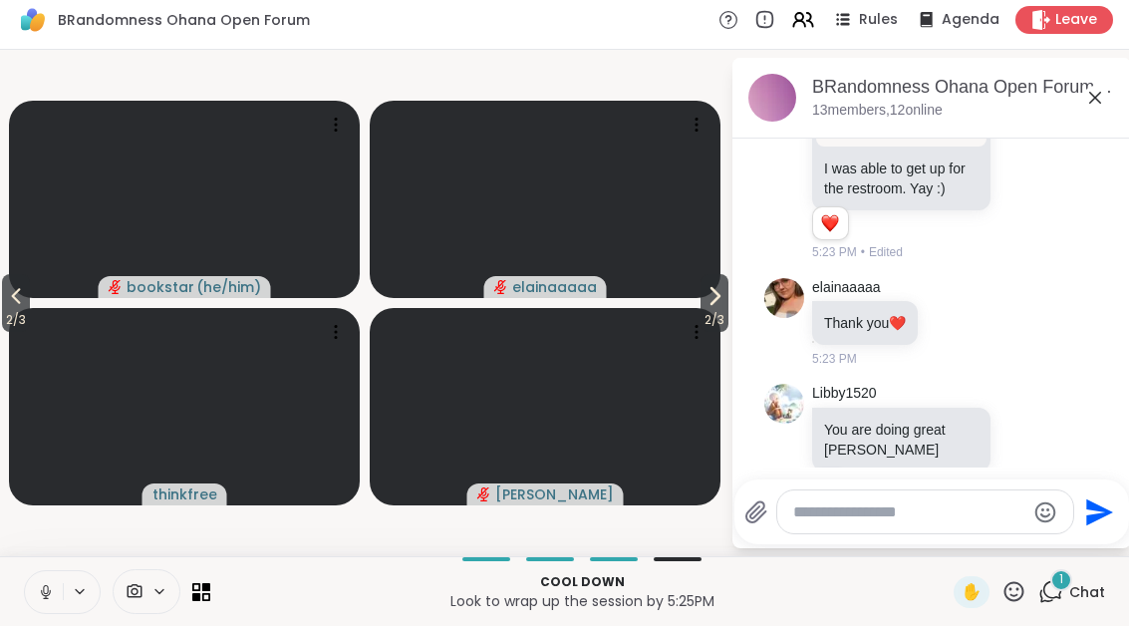
click at [717, 317] on span "2 / 3" at bounding box center [714, 329] width 28 height 24
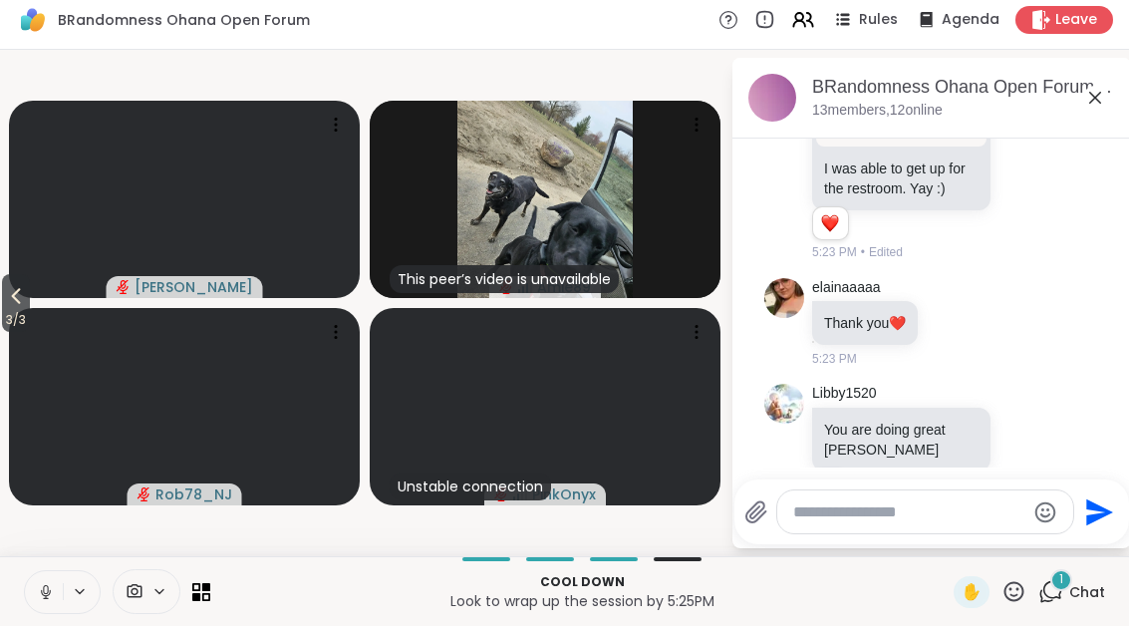
click at [4, 320] on span "3 / 3" at bounding box center [16, 329] width 28 height 24
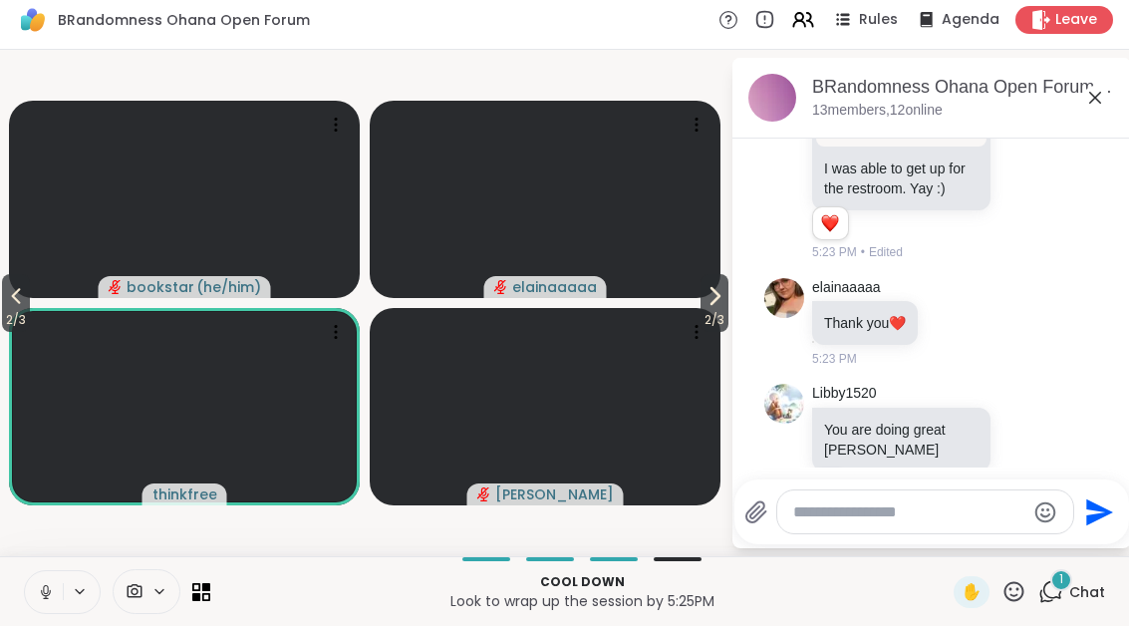
click at [30, 295] on button "2 / 3" at bounding box center [16, 312] width 28 height 58
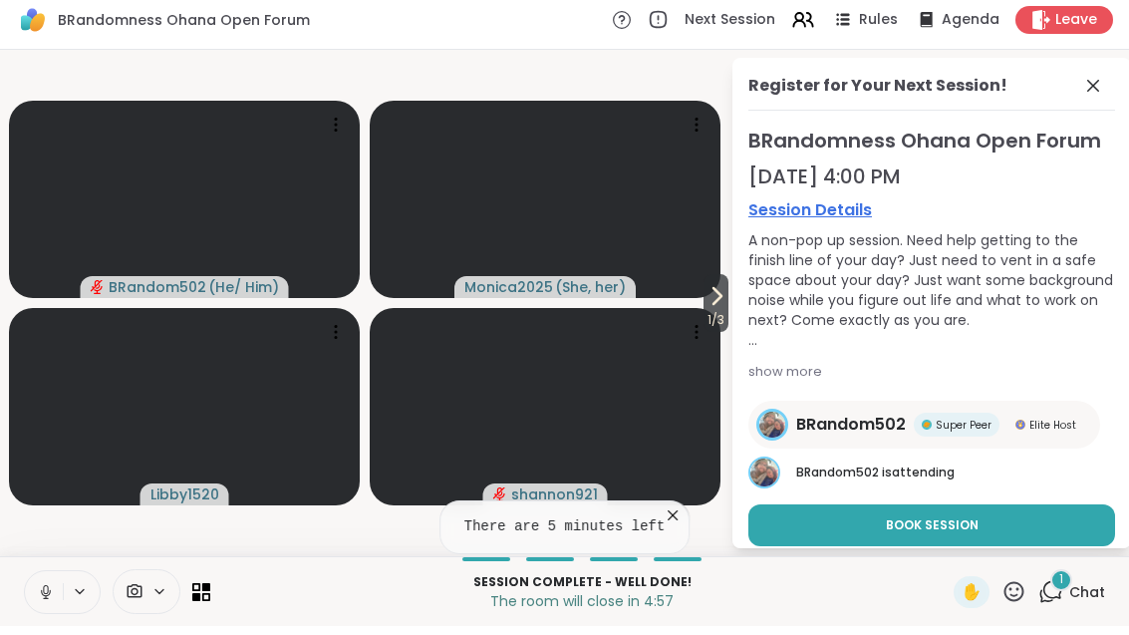
scroll to position [0, 0]
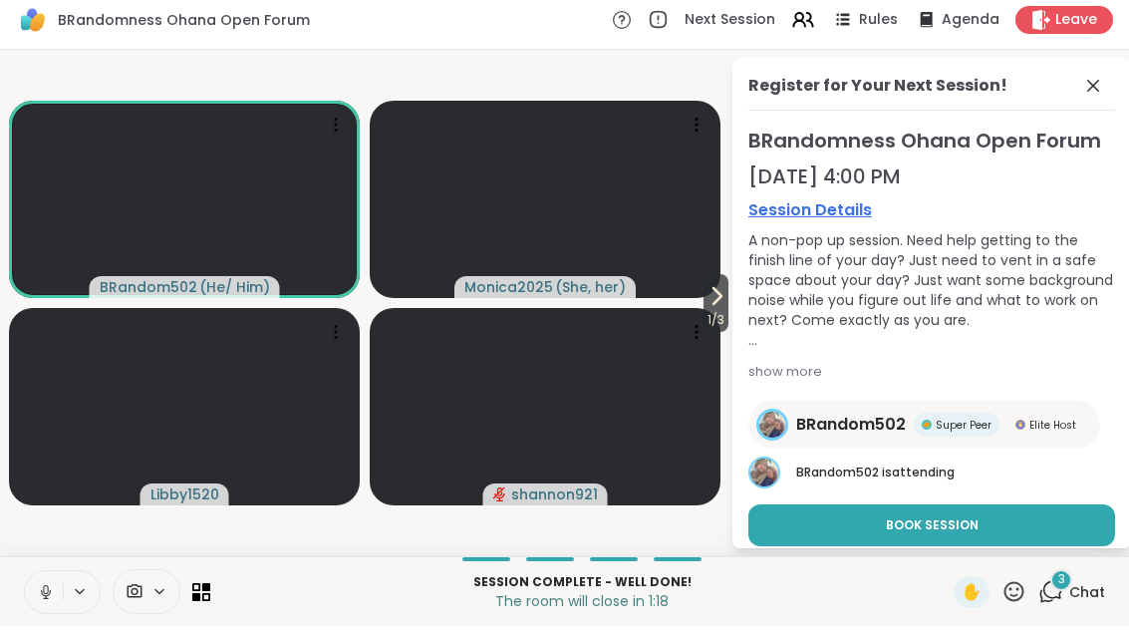
click at [1107, 88] on span at bounding box center [1095, 95] width 28 height 24
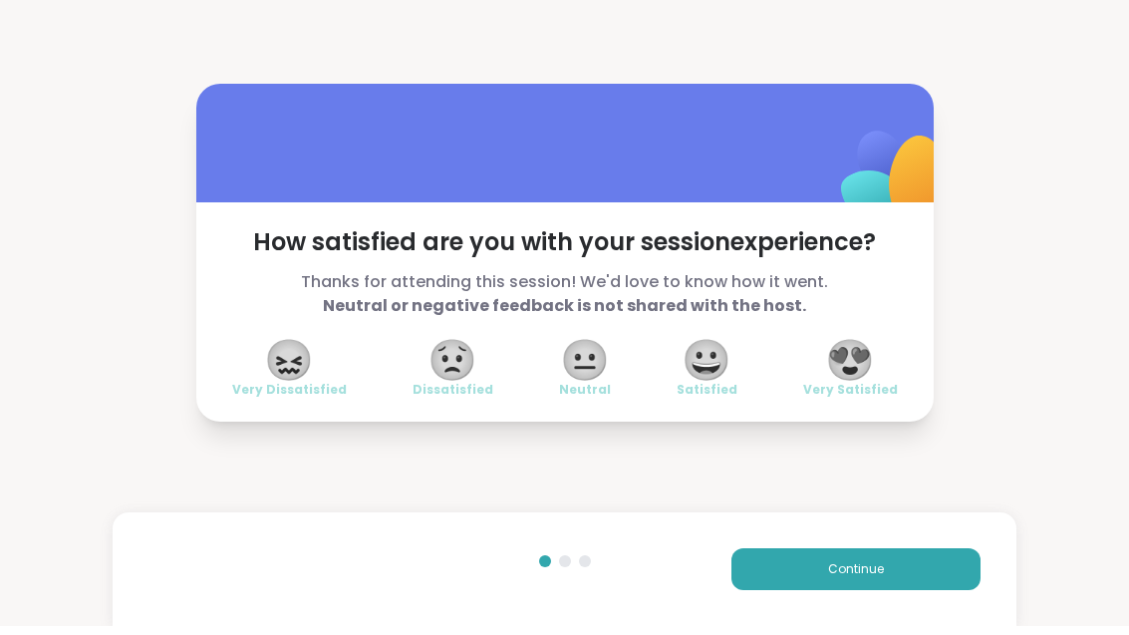
click at [875, 352] on div "😍 Very Satisfied" at bounding box center [850, 379] width 95 height 56
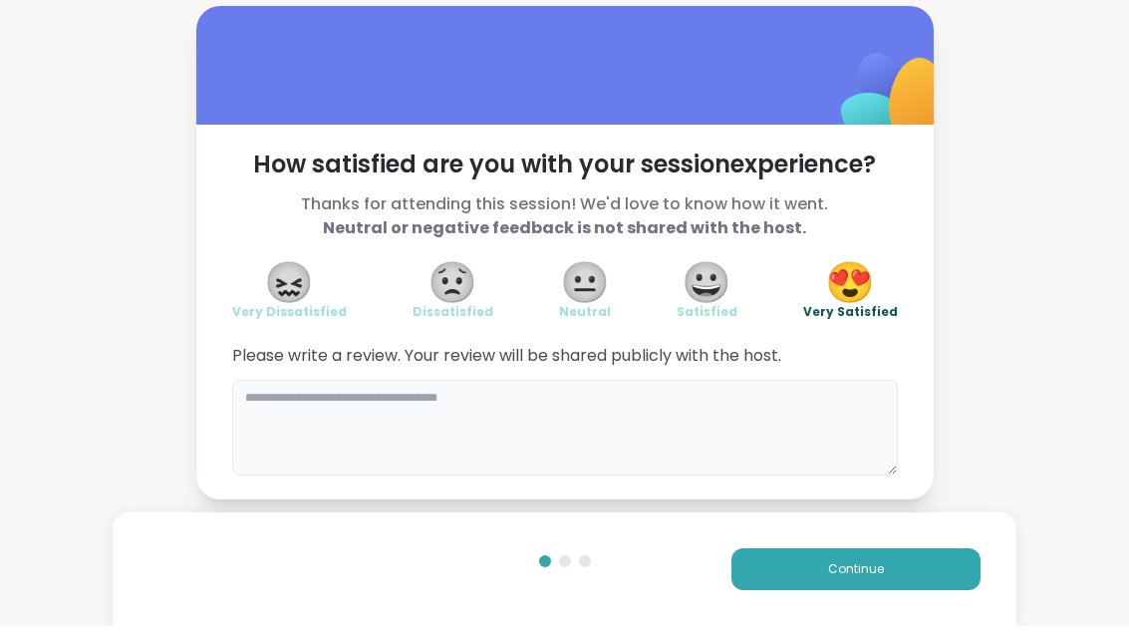
click at [525, 408] on textarea at bounding box center [565, 437] width 666 height 96
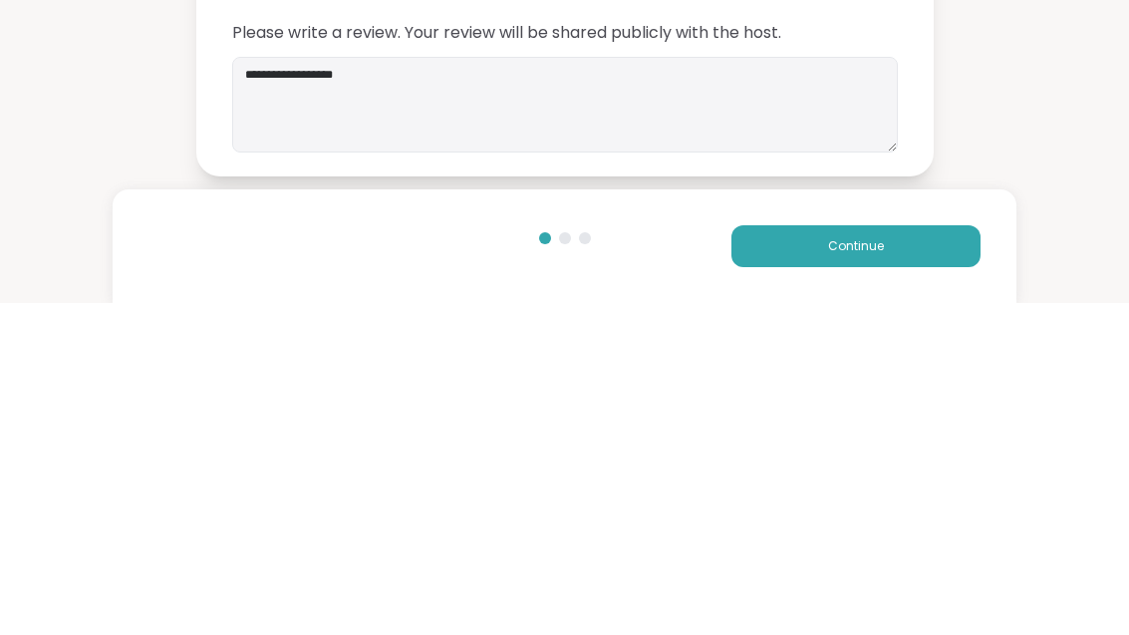
scroll to position [25, 0]
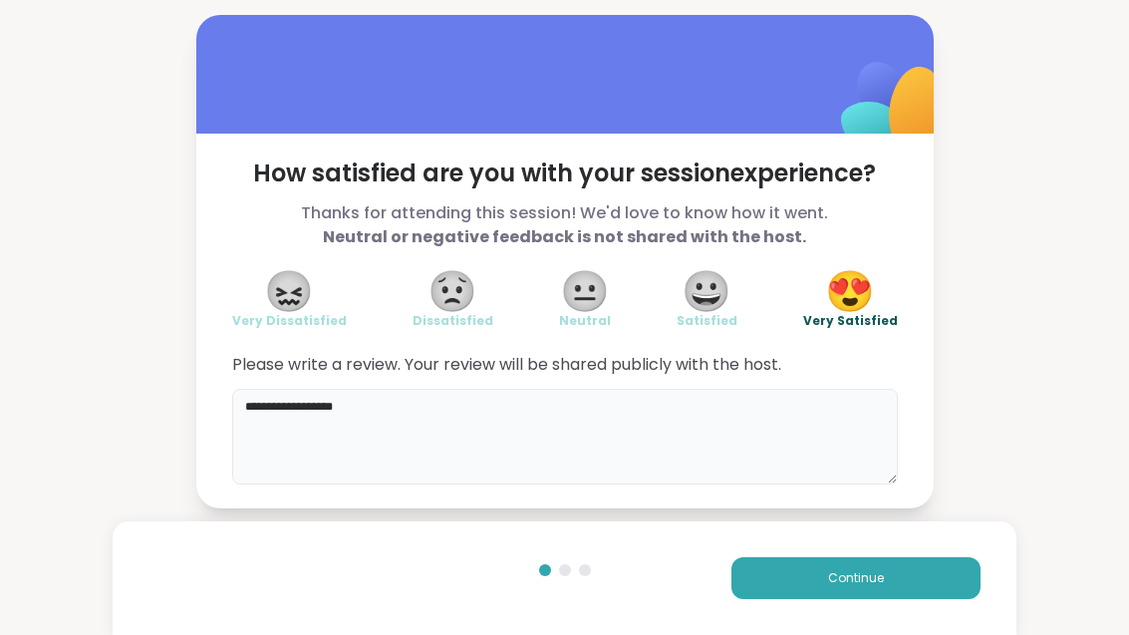
type textarea "**********"
click at [901, 550] on div "Continue" at bounding box center [564, 578] width 903 height 114
click at [901, 560] on button "Continue" at bounding box center [855, 578] width 249 height 42
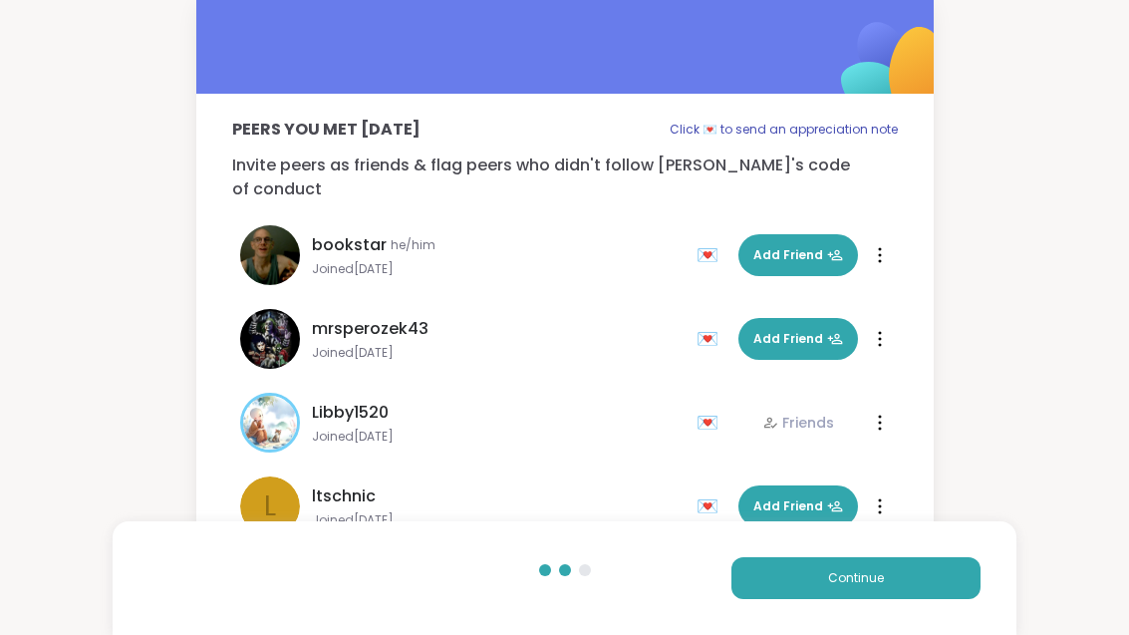
click at [887, 583] on button "Continue" at bounding box center [855, 578] width 249 height 42
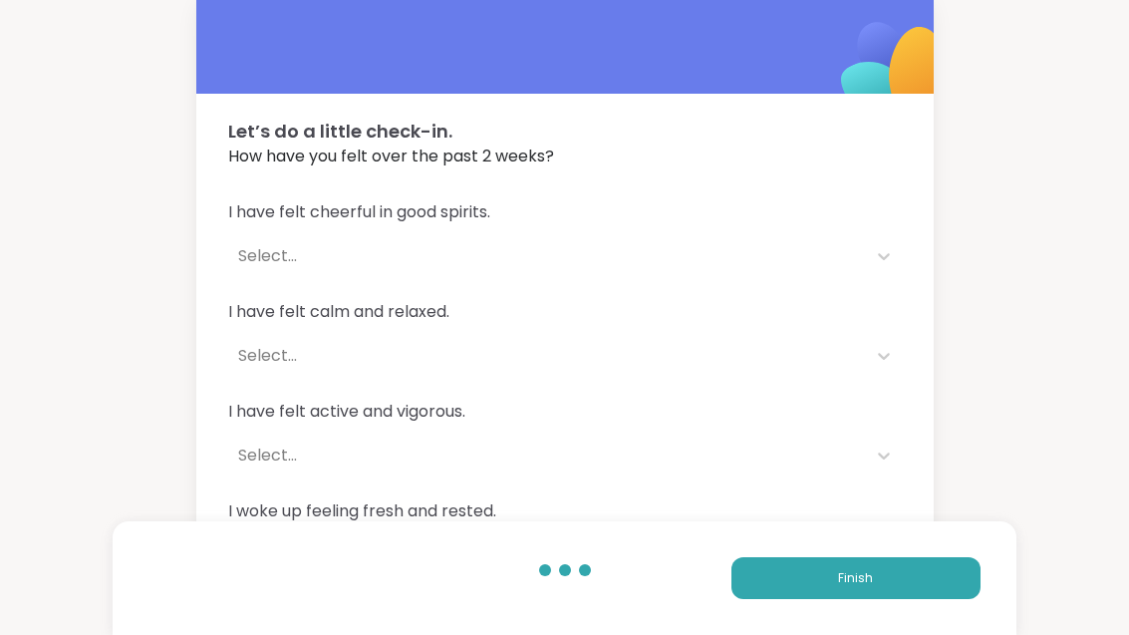
click at [935, 584] on button "Finish" at bounding box center [855, 578] width 249 height 42
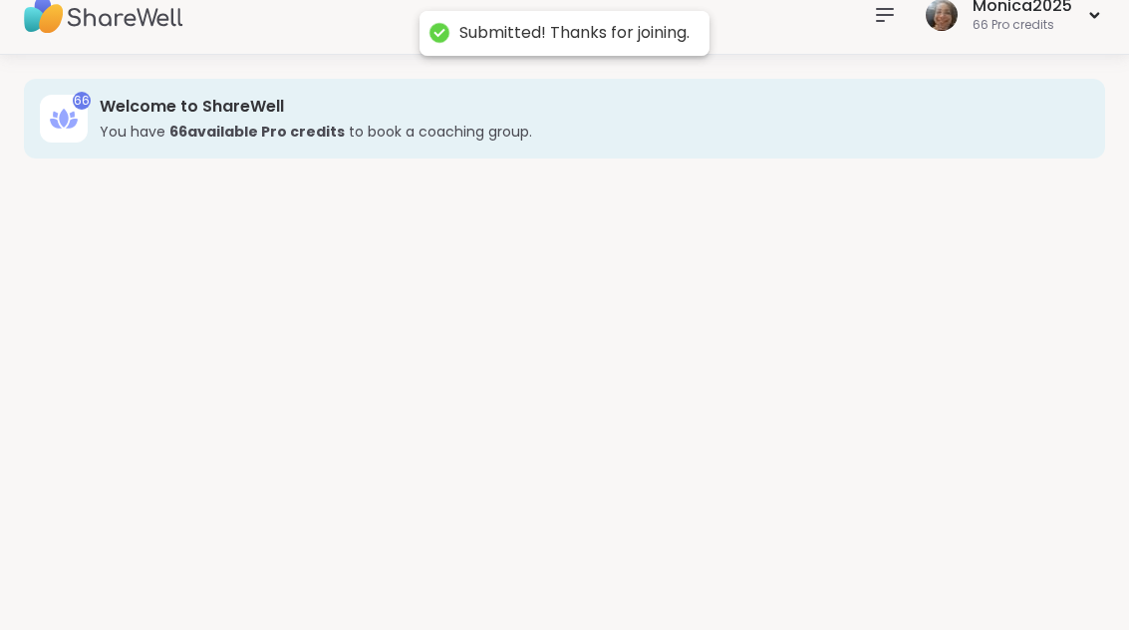
scroll to position [25, 0]
